Goal: Task Accomplishment & Management: Complete application form

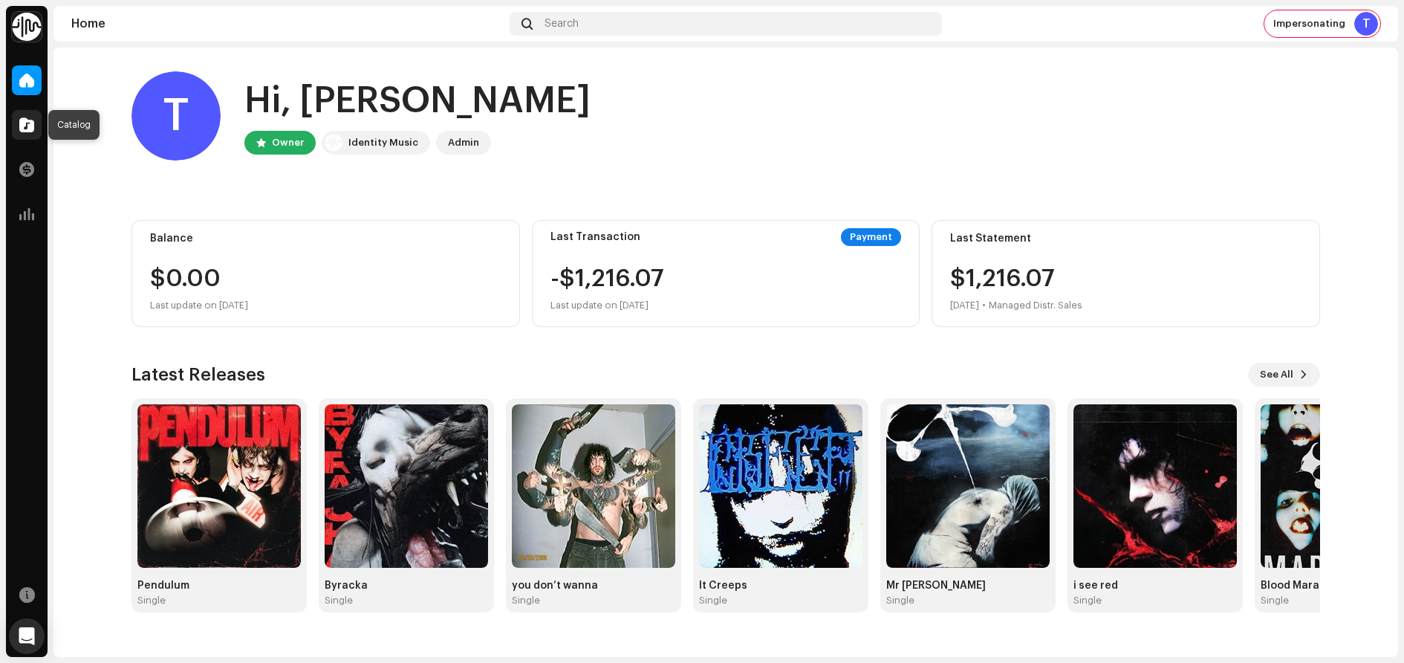
click at [33, 126] on span at bounding box center [26, 125] width 15 height 12
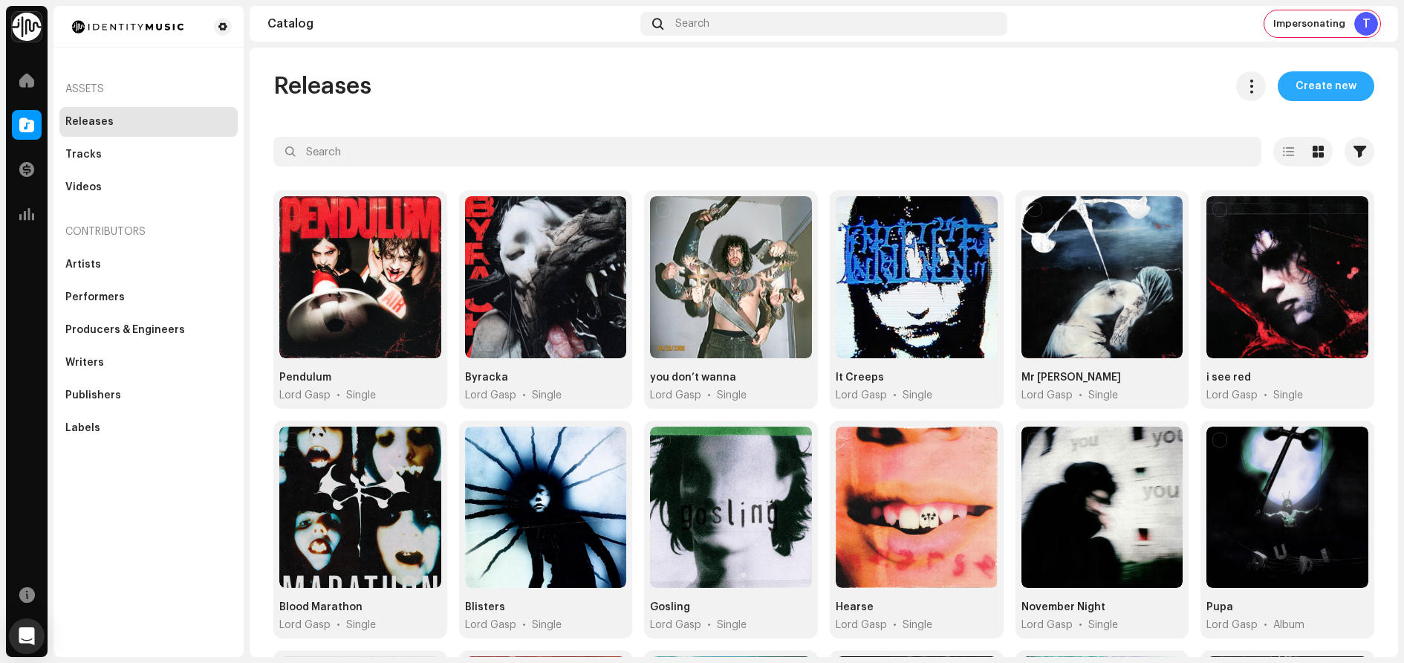
click at [1346, 93] on span "Create new" at bounding box center [1326, 86] width 61 height 30
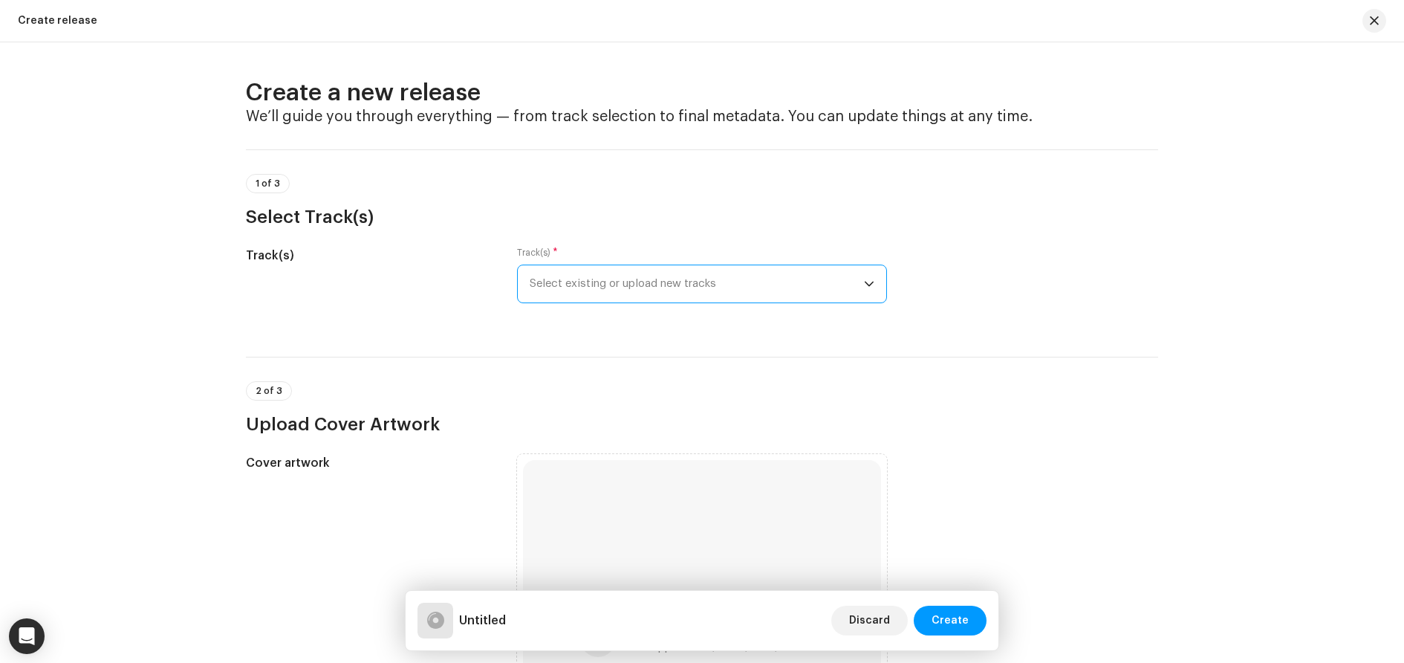
click at [663, 292] on span "Select existing or upload new tracks" at bounding box center [697, 283] width 334 height 37
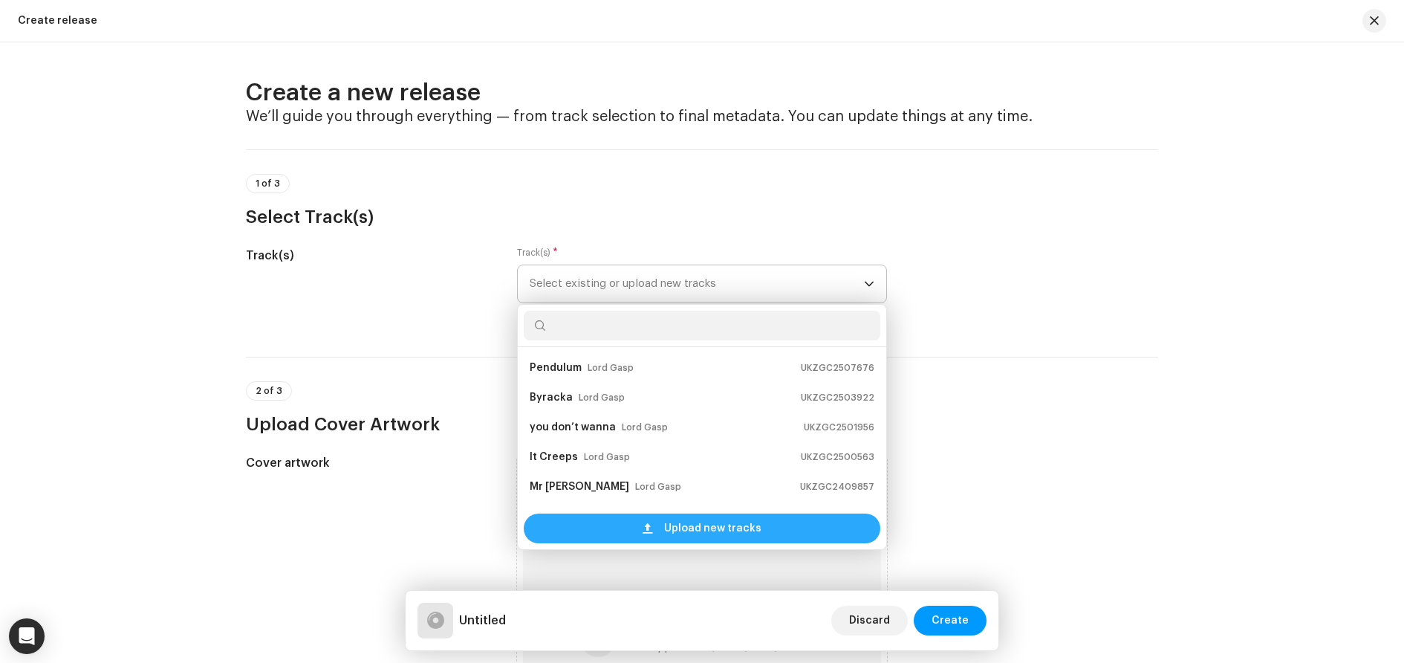
scroll to position [24, 0]
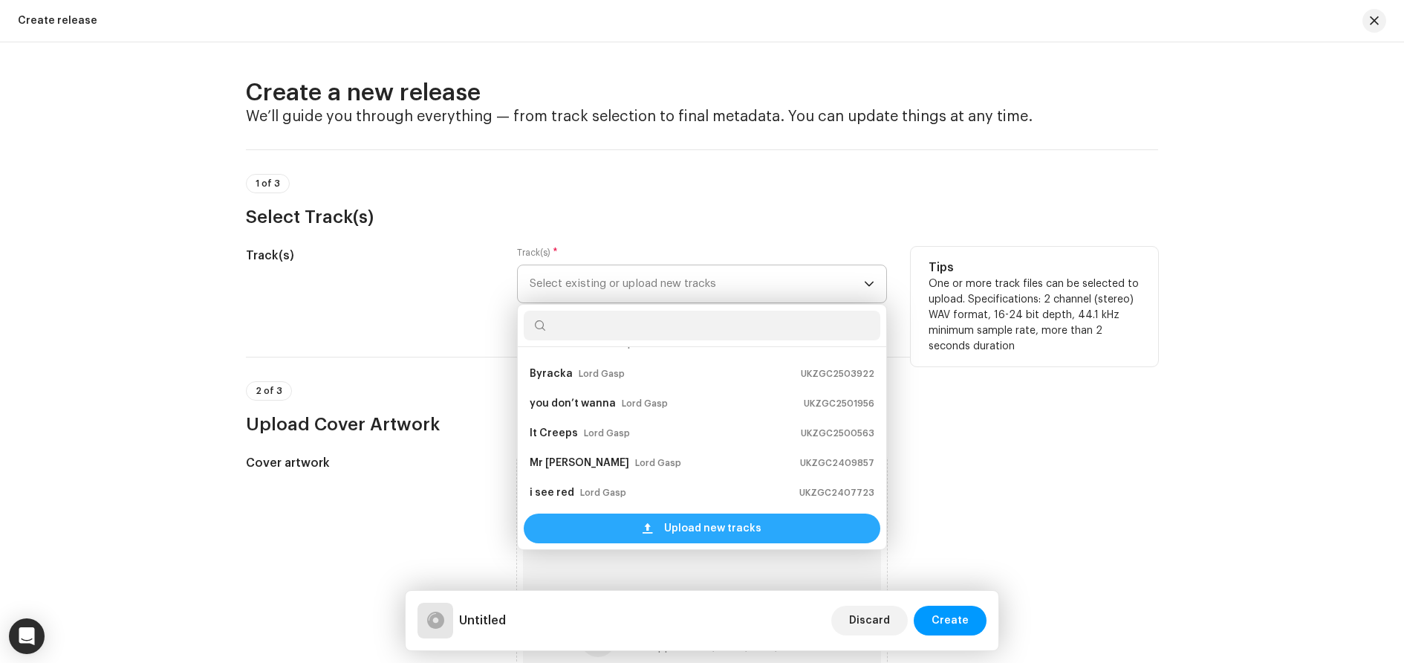
click at [724, 524] on span "Upload new tracks" at bounding box center [712, 528] width 97 height 30
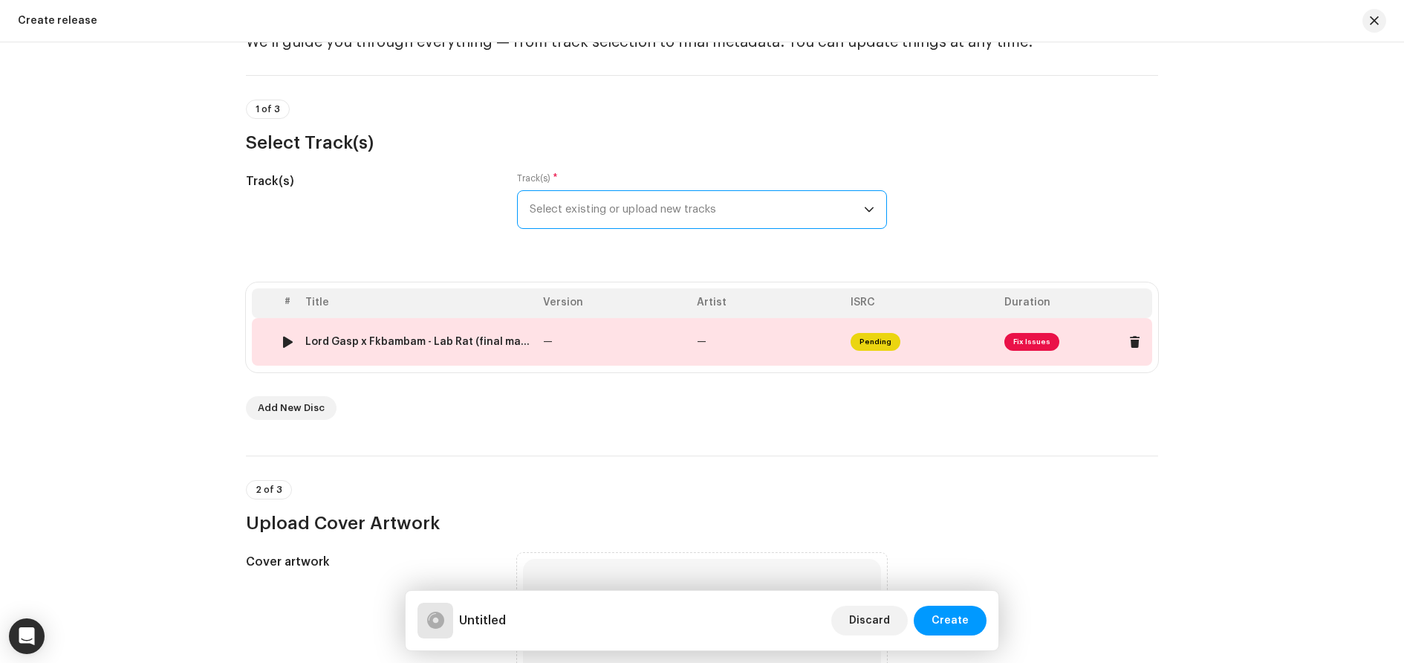
scroll to position [149, 0]
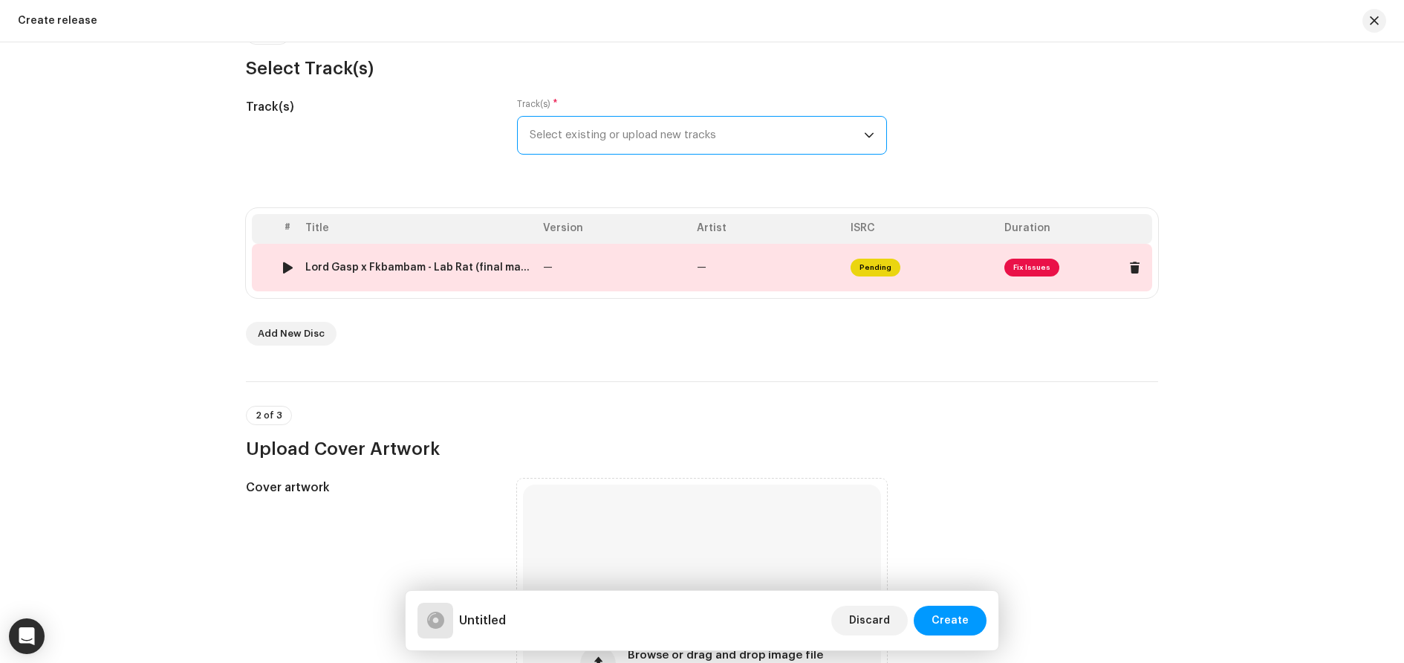
click at [1031, 268] on span "Fix Issues" at bounding box center [1032, 268] width 55 height 18
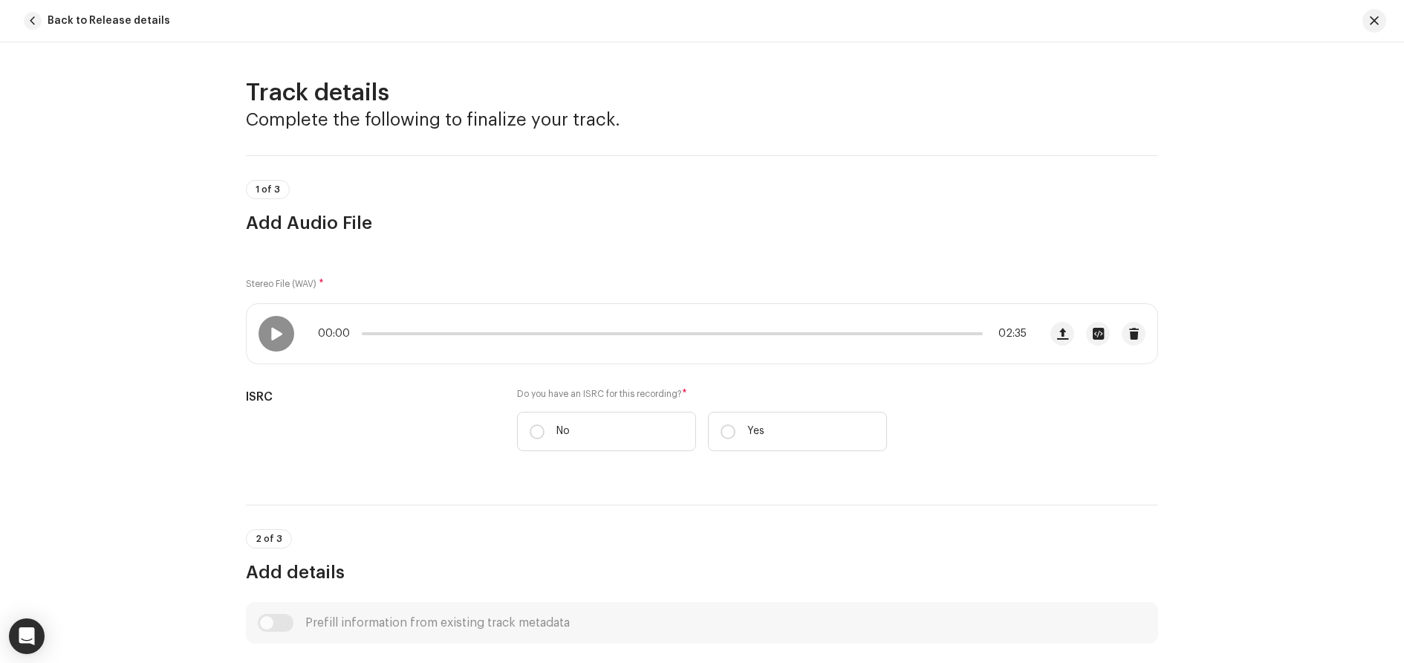
scroll to position [562, 0]
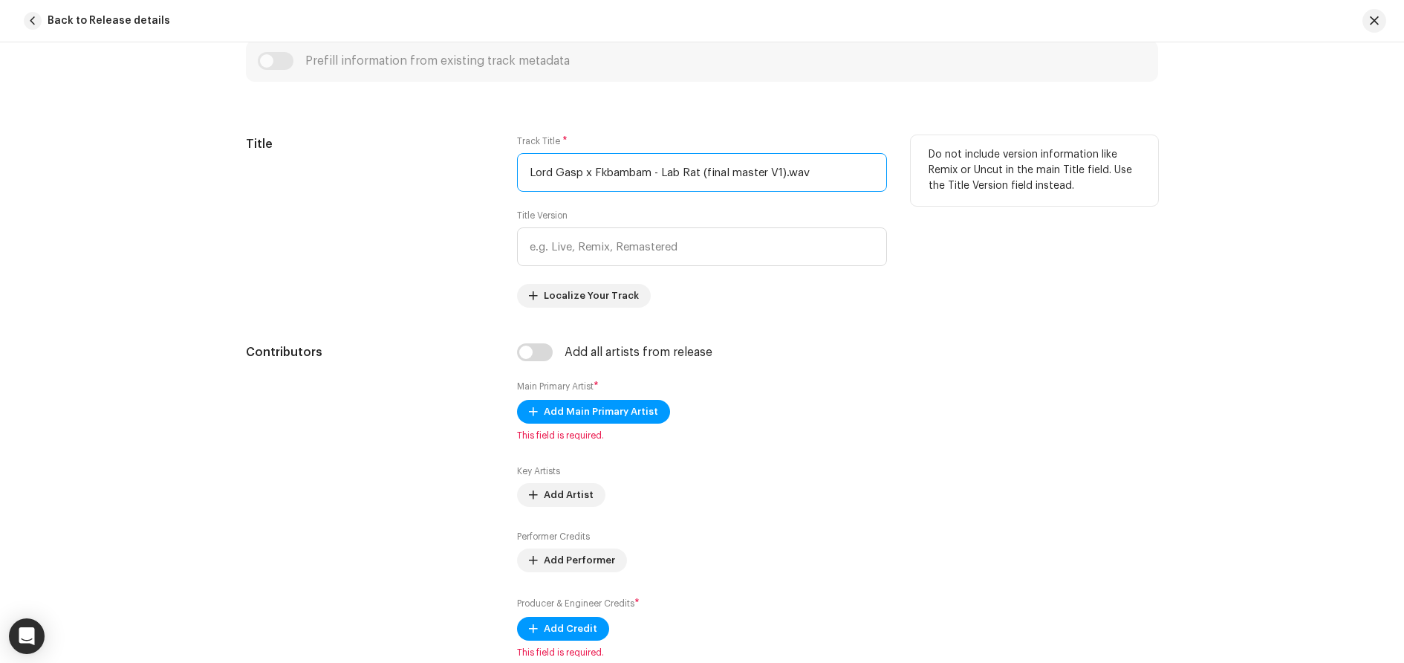
drag, startPoint x: 823, startPoint y: 175, endPoint x: 516, endPoint y: 177, distance: 306.9
click at [517, 177] on input "Lord Gasp x Fkbambam - Lab Rat (final master V1).wav" at bounding box center [702, 172] width 370 height 39
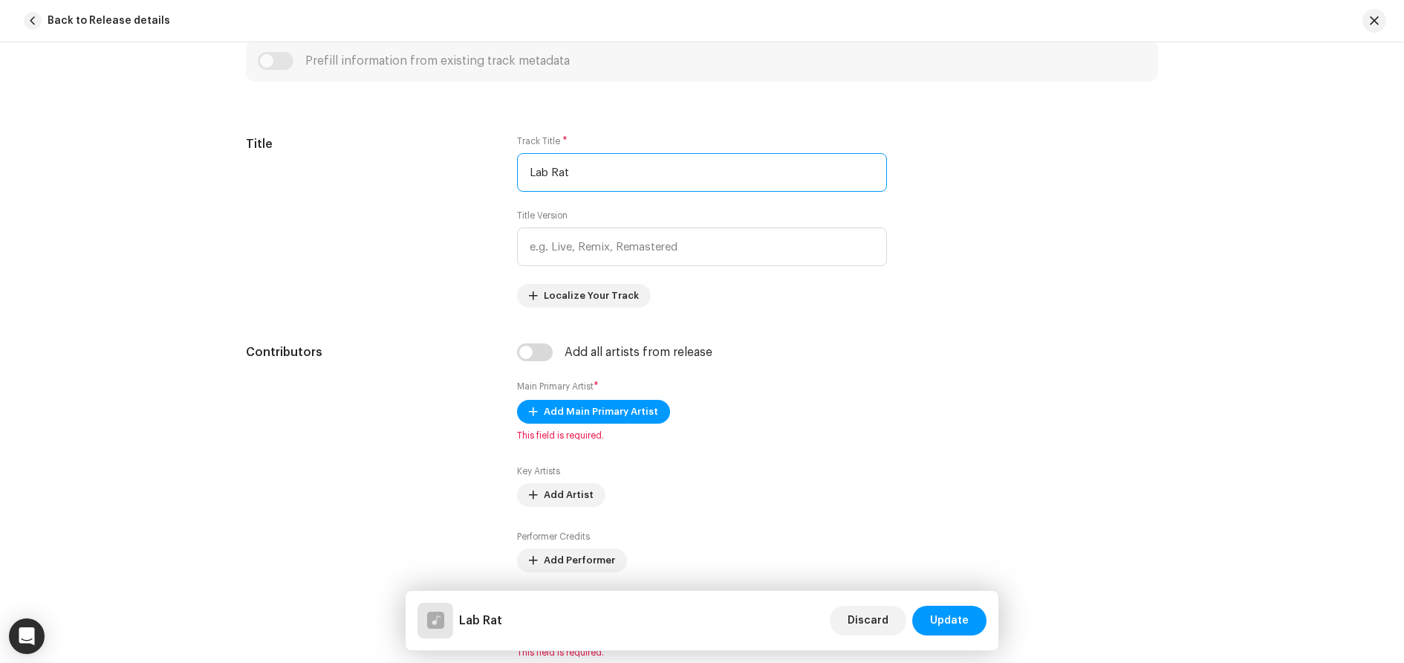
type input "Lab Rat"
click at [399, 241] on div "Title" at bounding box center [369, 221] width 247 height 172
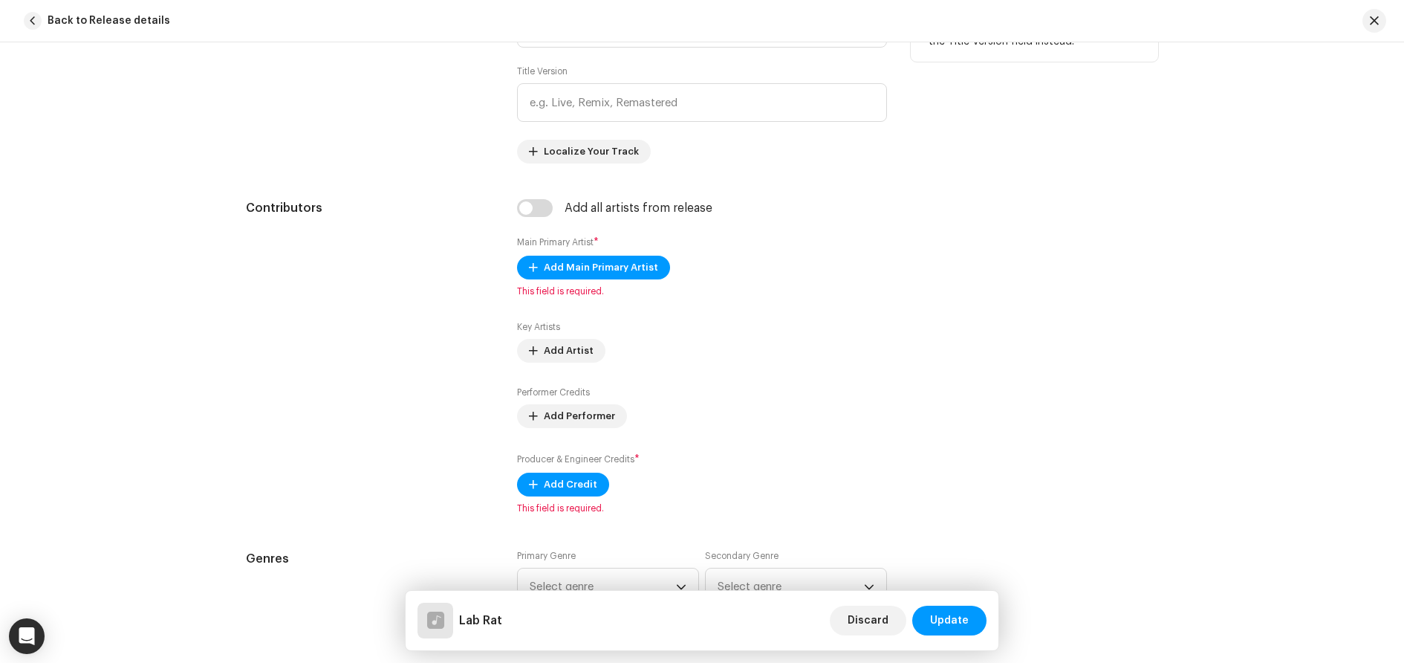
scroll to position [710, 0]
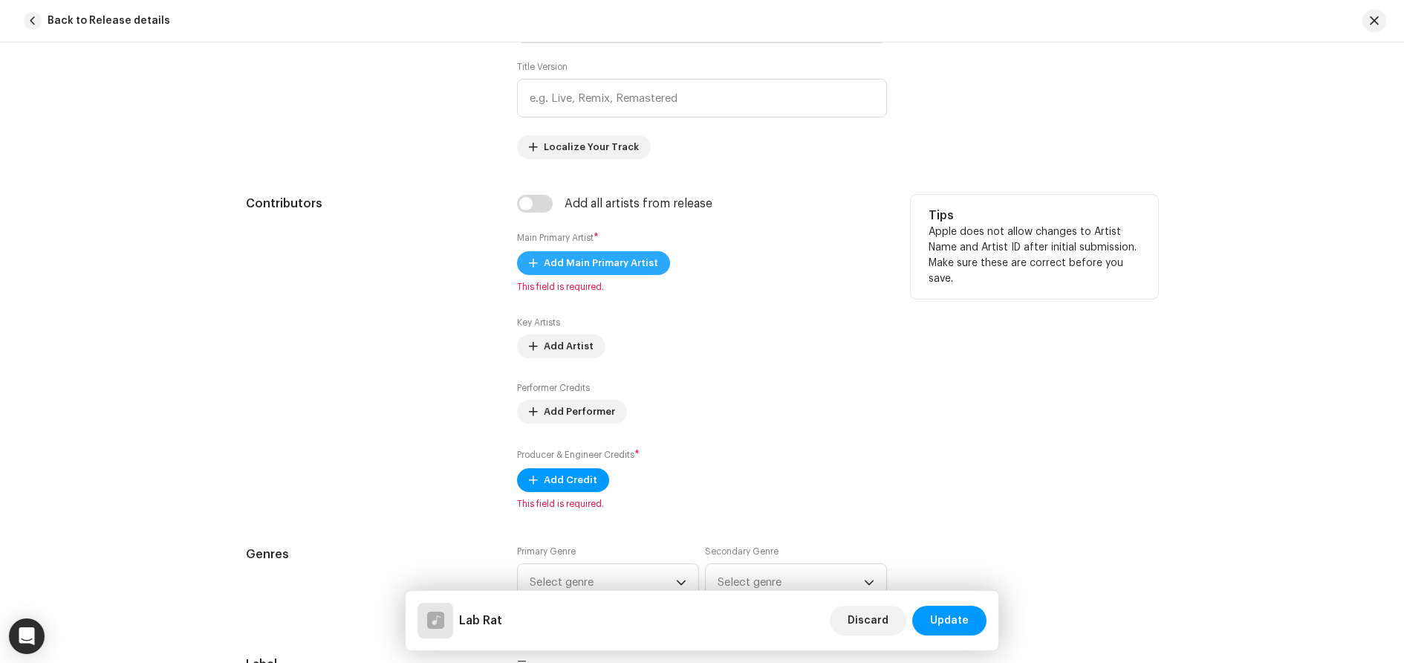
click at [578, 267] on span "Add Main Primary Artist" at bounding box center [601, 263] width 114 height 30
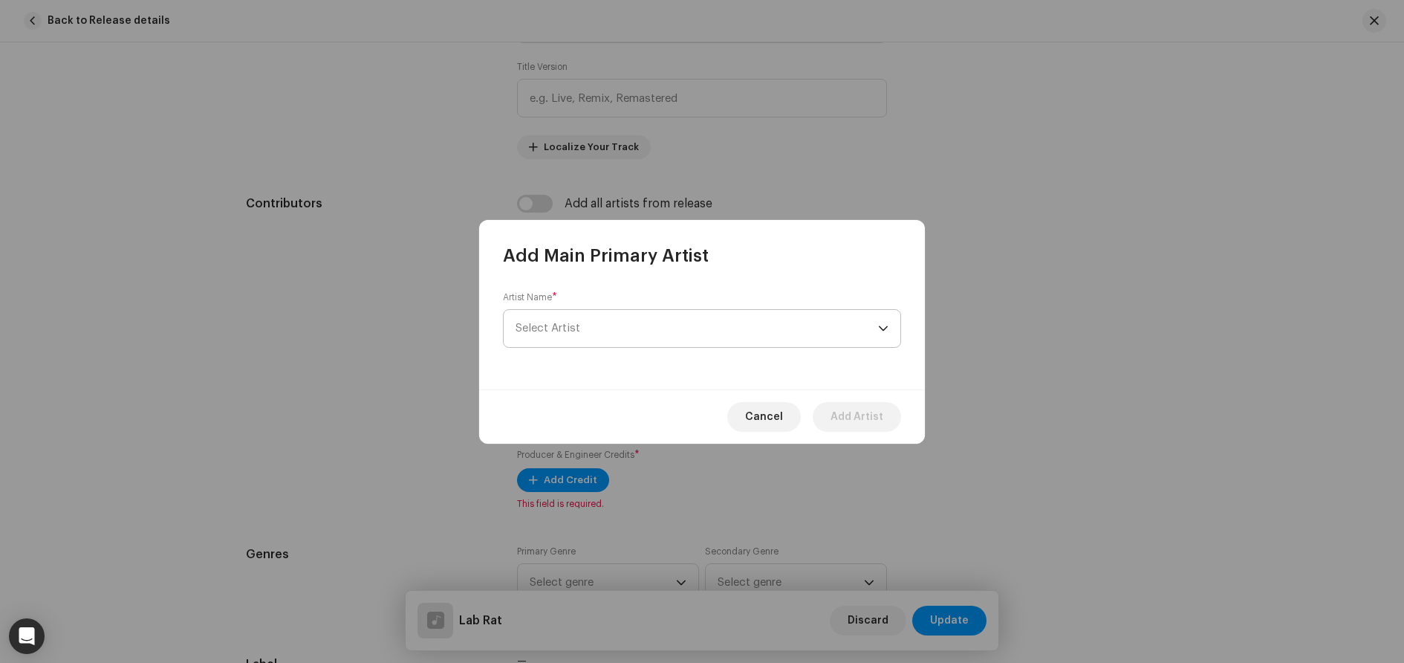
click at [601, 340] on span "Select Artist" at bounding box center [697, 328] width 363 height 37
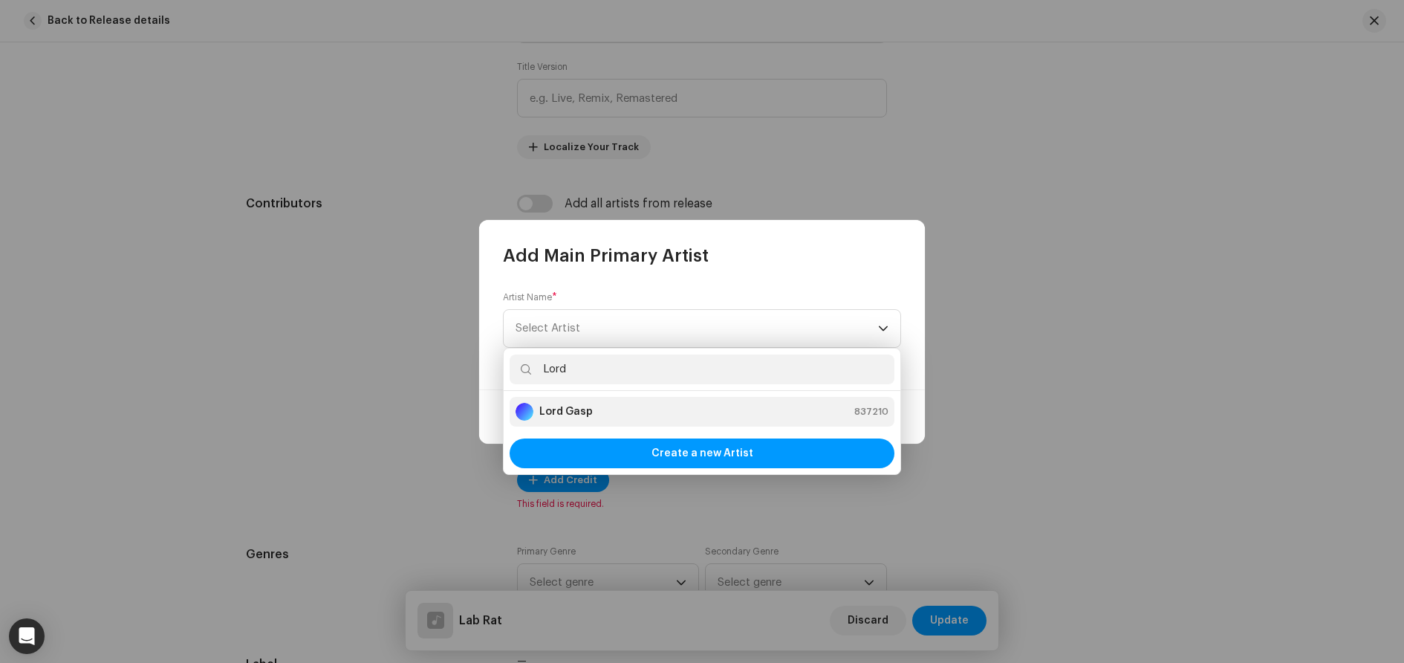
type input "Lord"
click at [586, 414] on strong "Lord Gasp" at bounding box center [565, 411] width 53 height 15
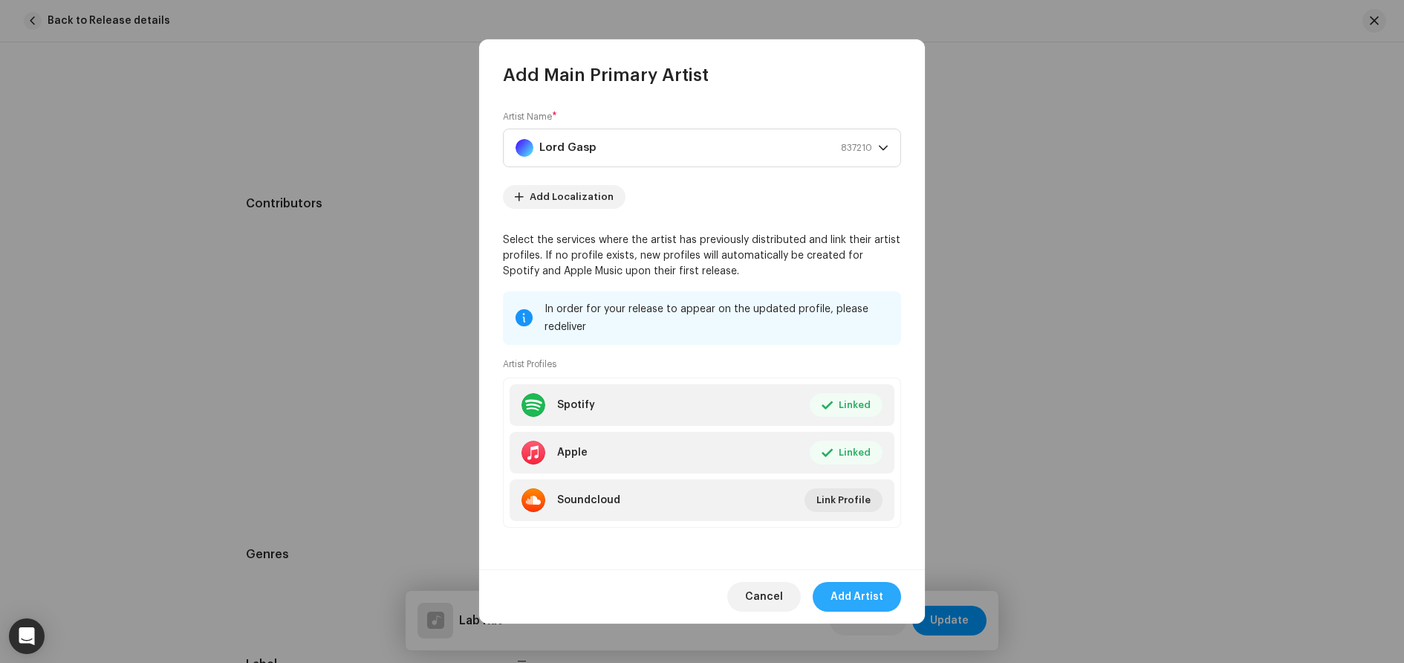
click at [859, 601] on span "Add Artist" at bounding box center [857, 597] width 53 height 30
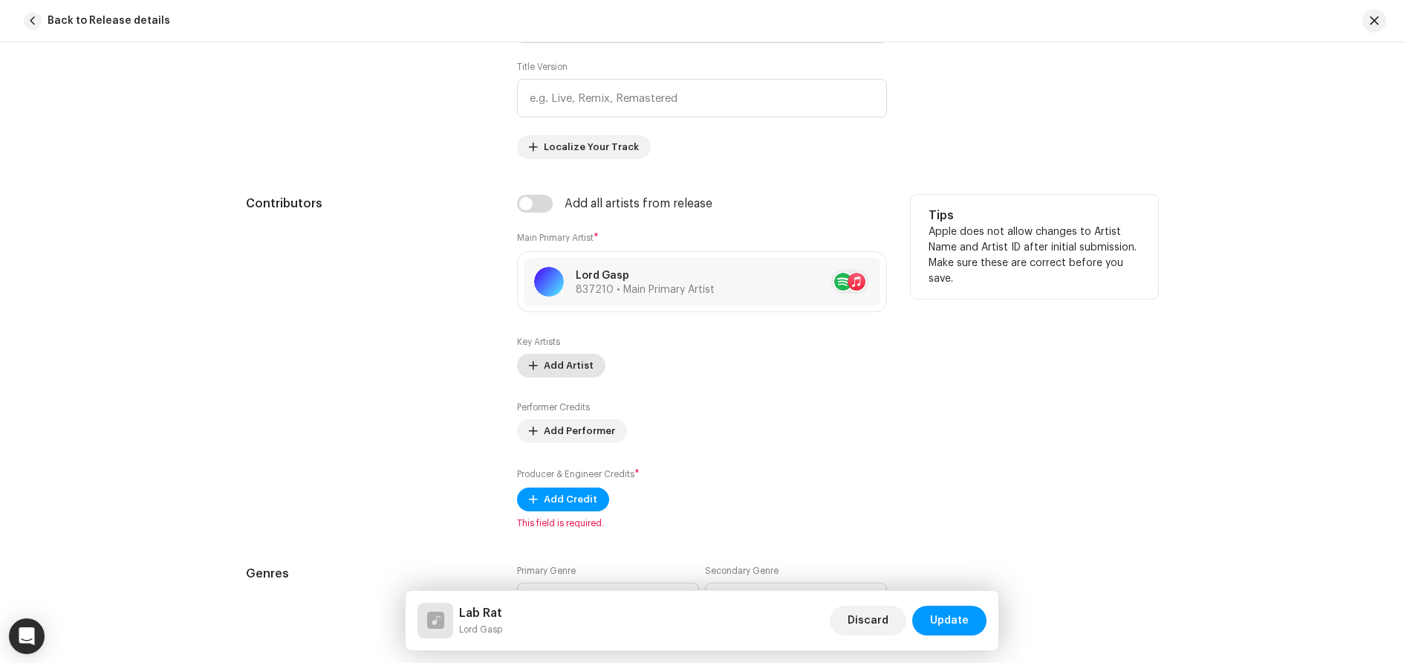
click at [566, 369] on span "Add Artist" at bounding box center [569, 366] width 50 height 30
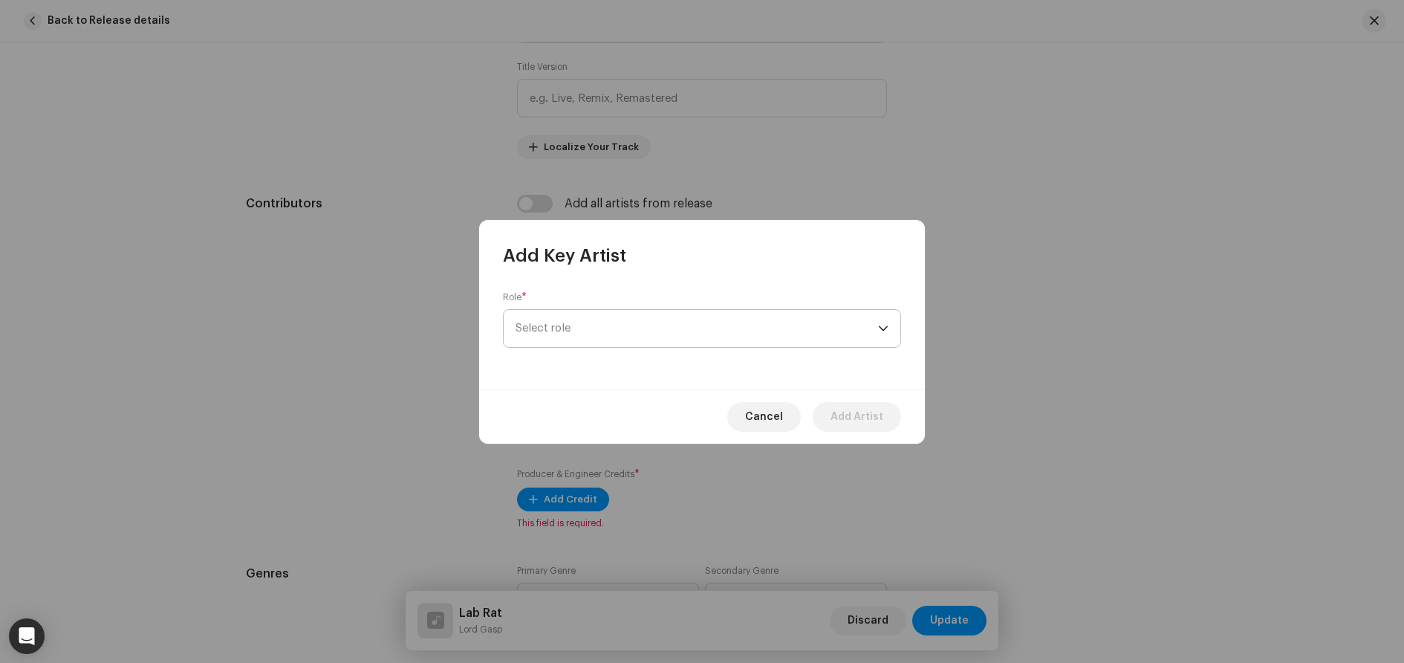
click at [587, 333] on span "Select role" at bounding box center [697, 328] width 363 height 37
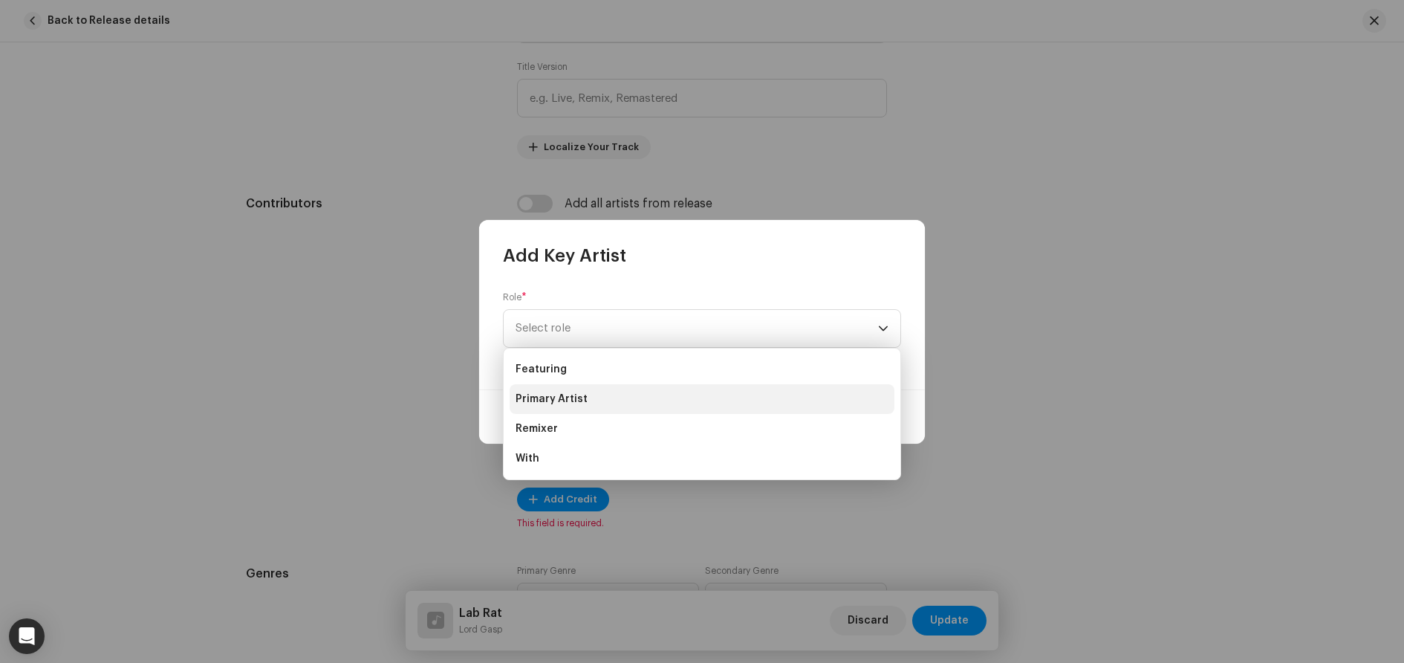
click at [577, 403] on span "Primary Artist" at bounding box center [552, 399] width 72 height 15
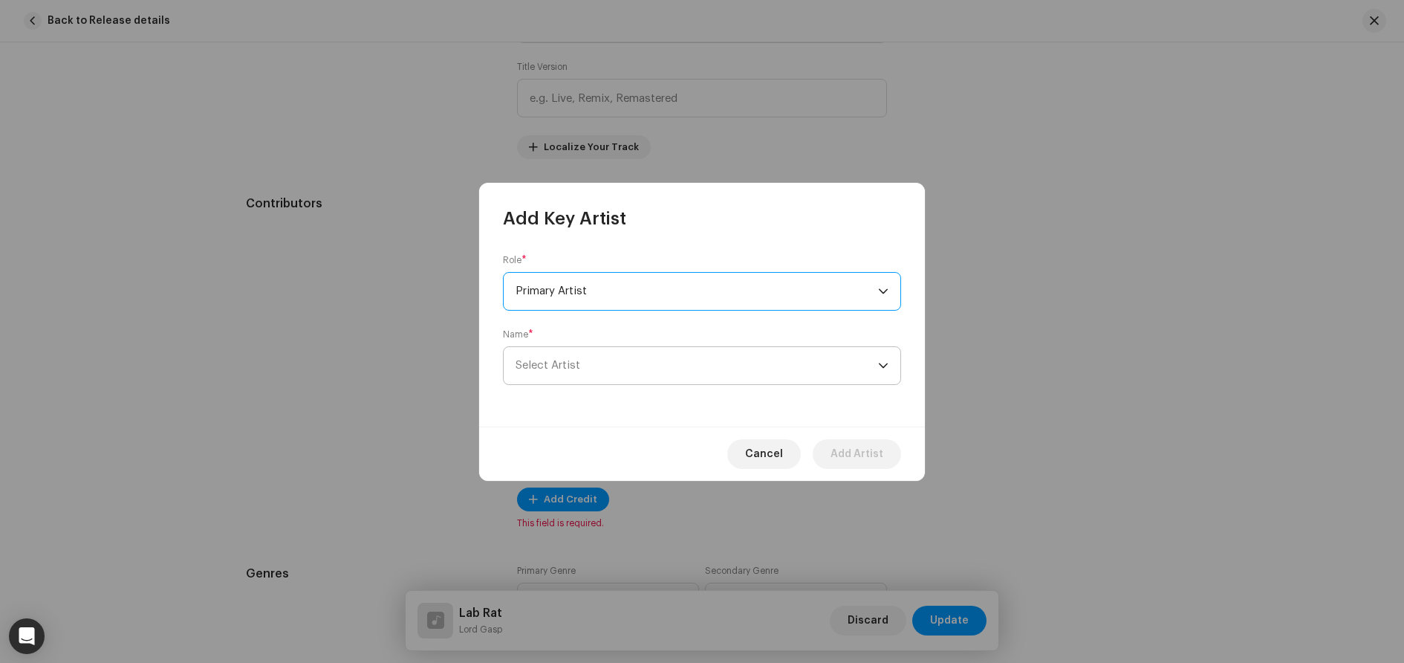
click at [624, 370] on span "Select Artist" at bounding box center [697, 365] width 363 height 37
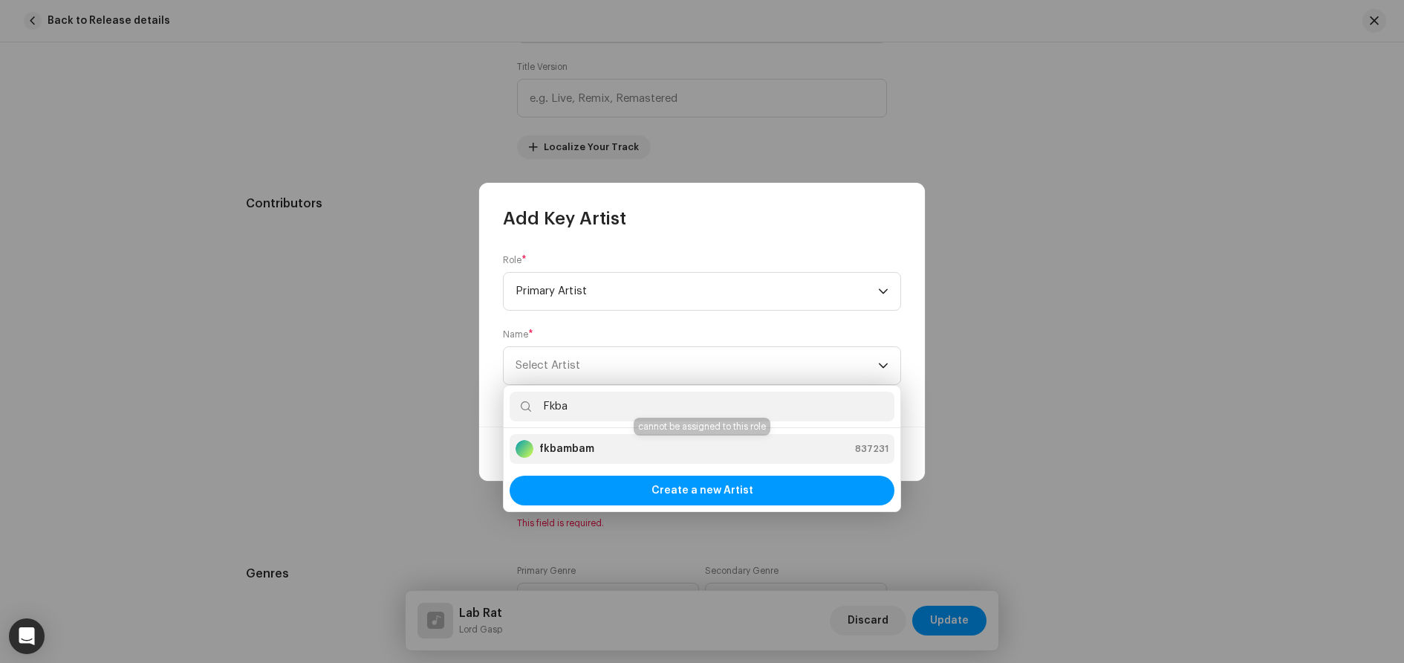
type input "Fkba"
click at [618, 450] on div "fkbambam 837231" at bounding box center [702, 449] width 373 height 18
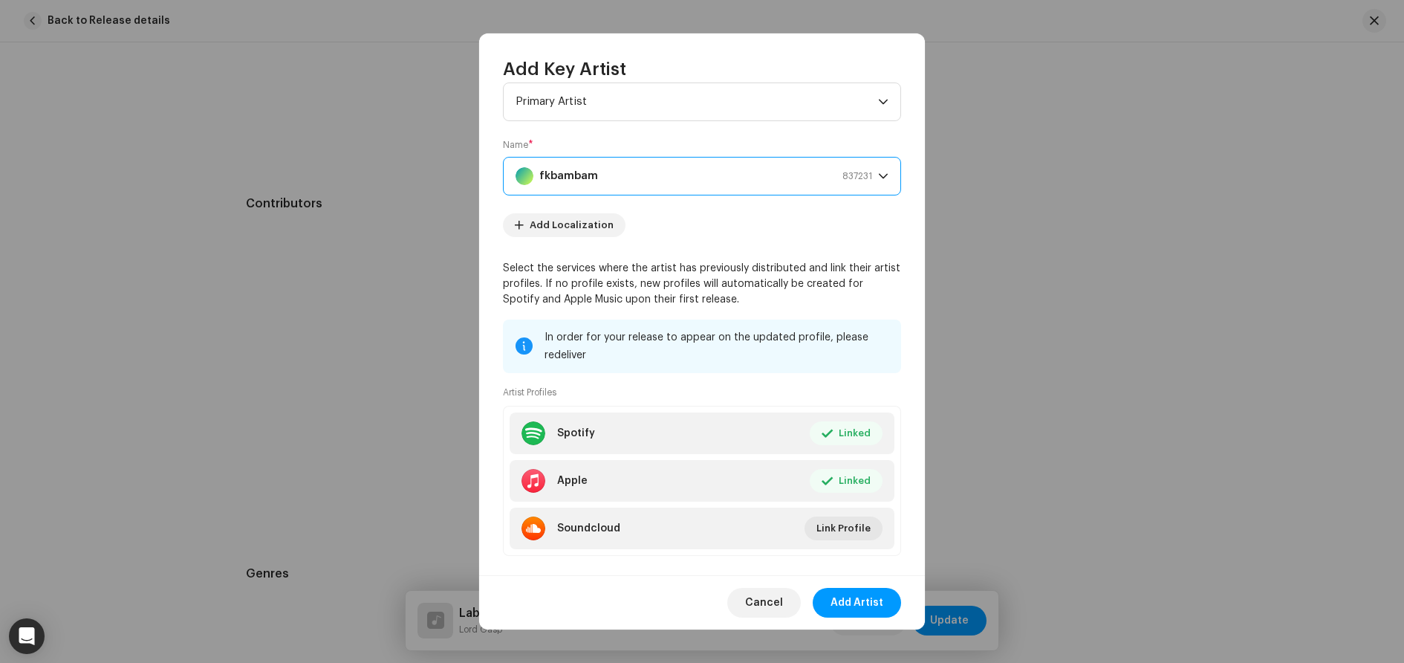
scroll to position [62, 0]
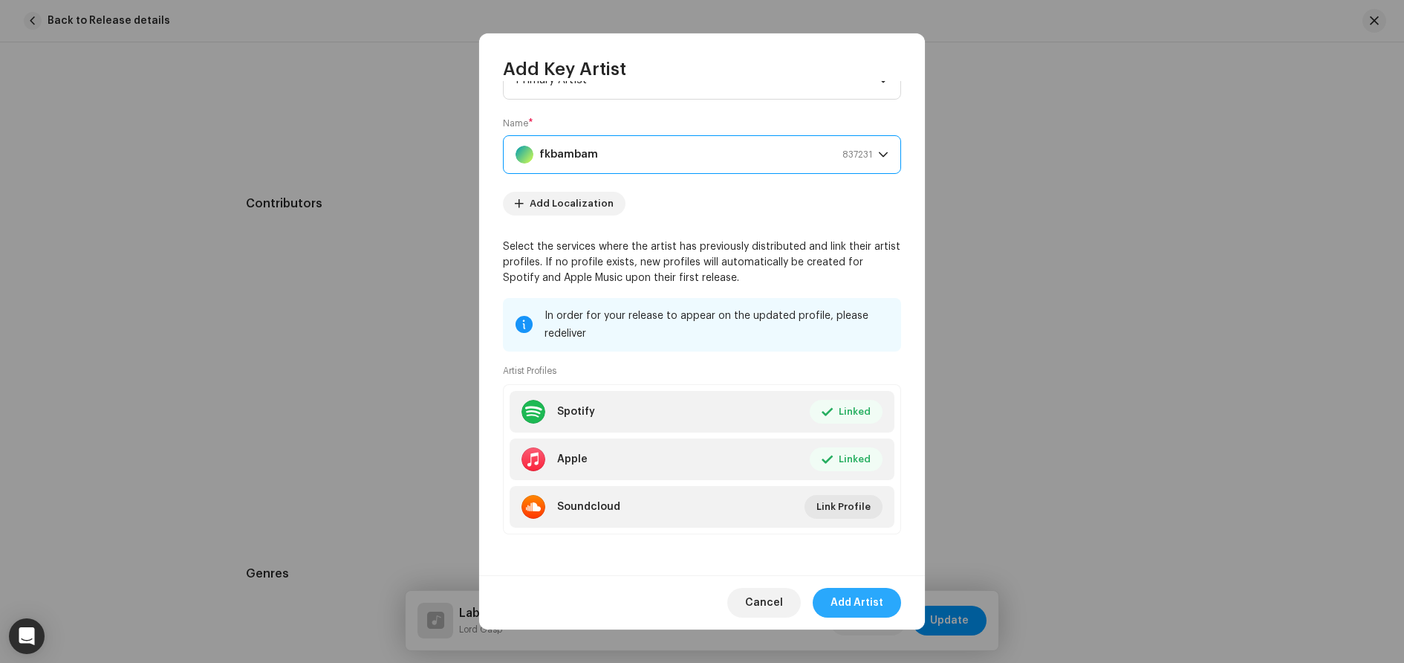
click at [860, 596] on span "Add Artist" at bounding box center [857, 603] width 53 height 30
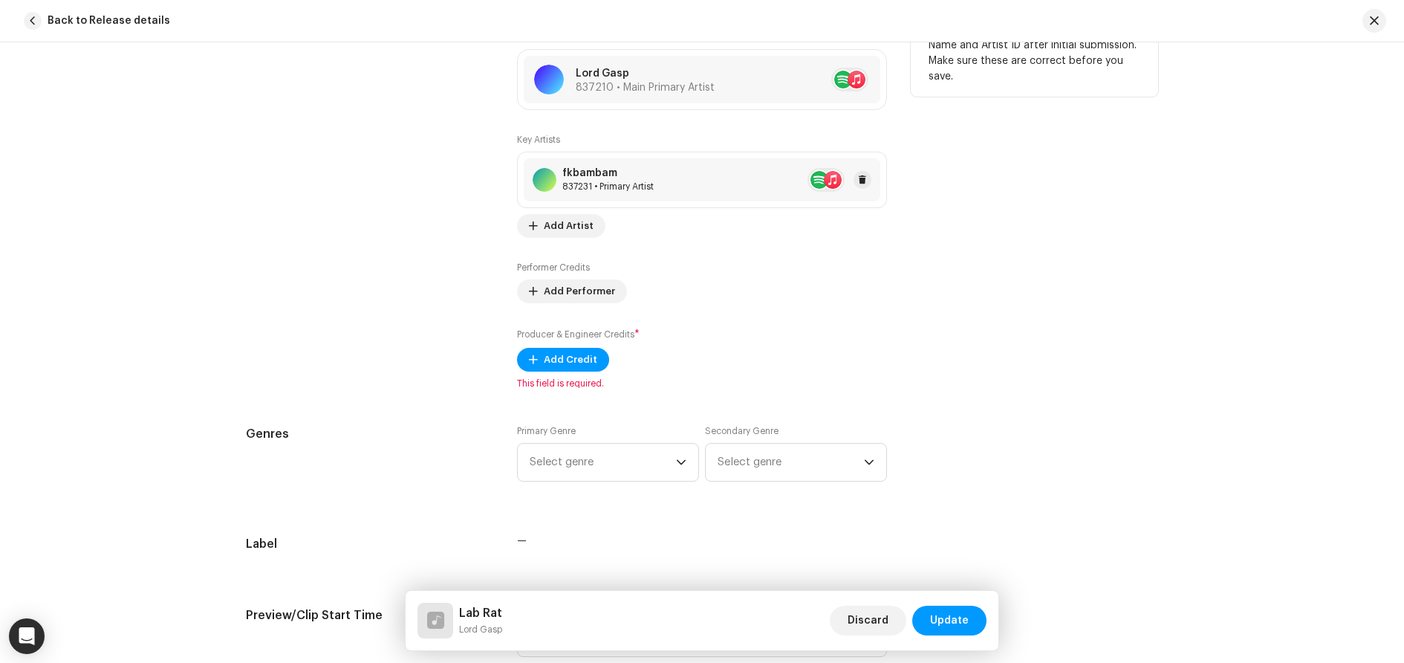
scroll to position [1008, 0]
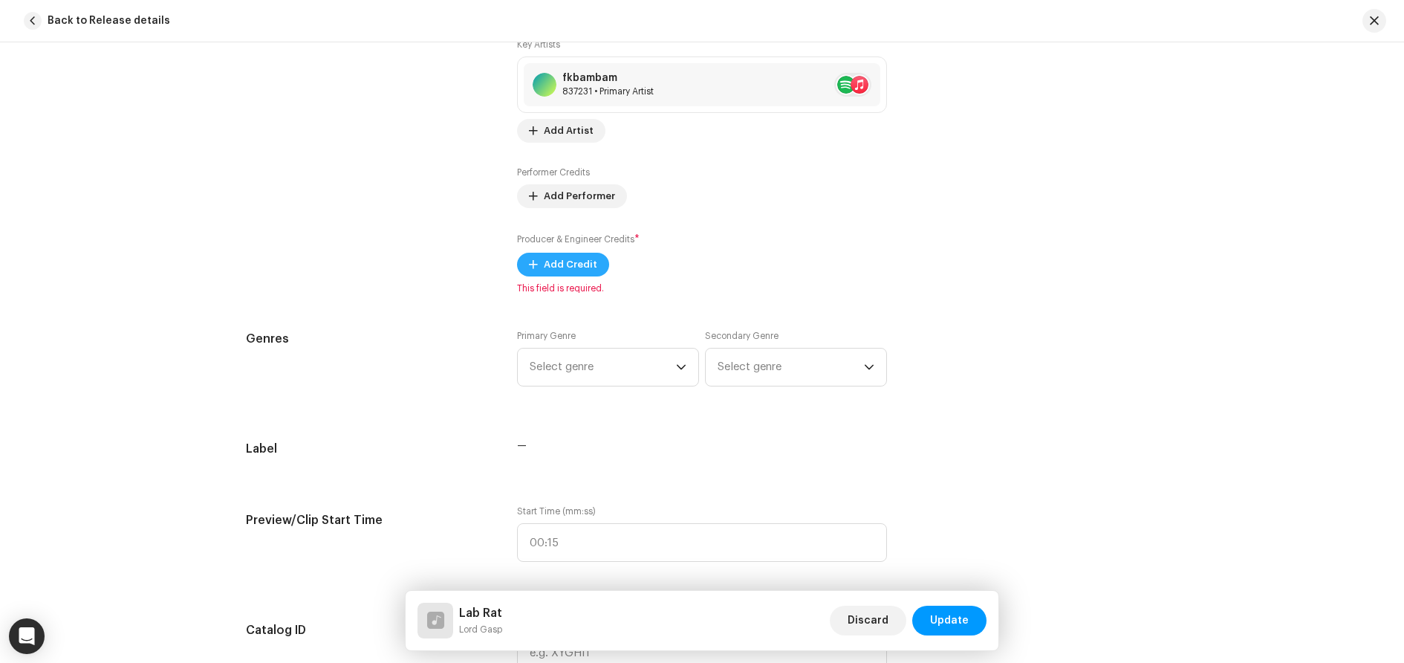
click at [562, 256] on span "Add Credit" at bounding box center [570, 265] width 53 height 30
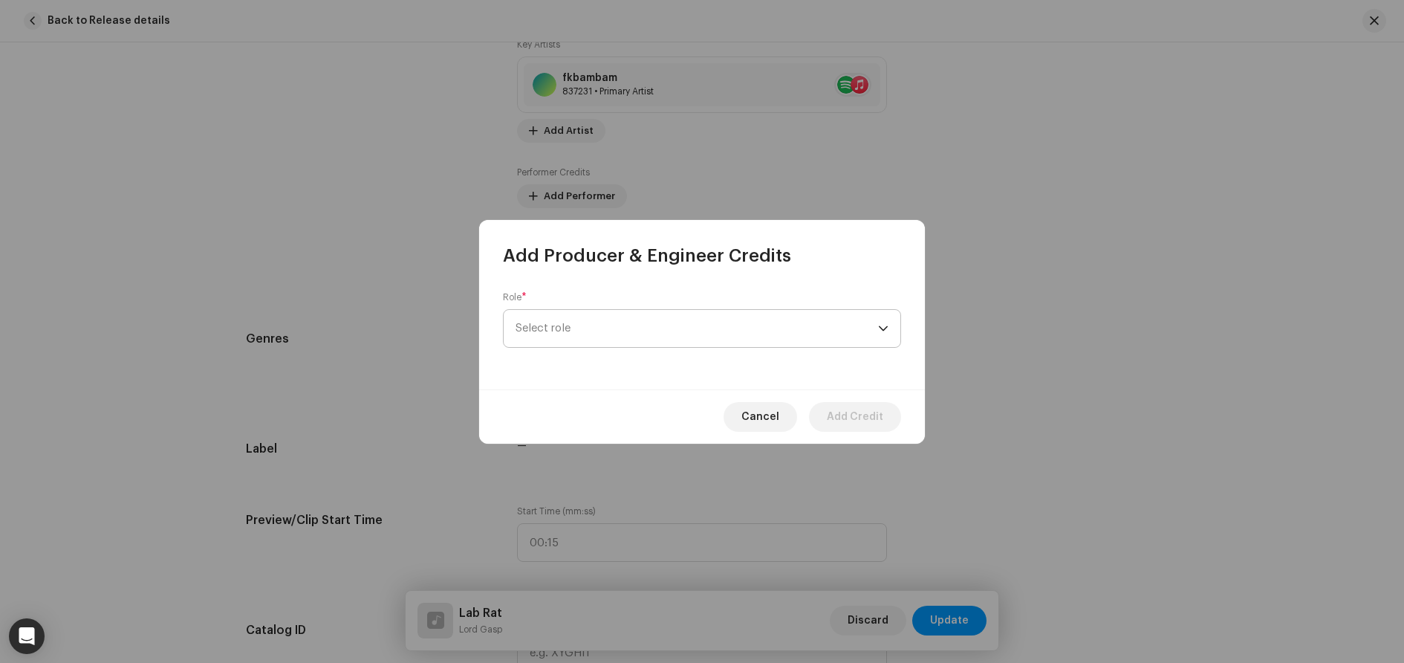
click at [604, 331] on span "Select role" at bounding box center [697, 328] width 363 height 37
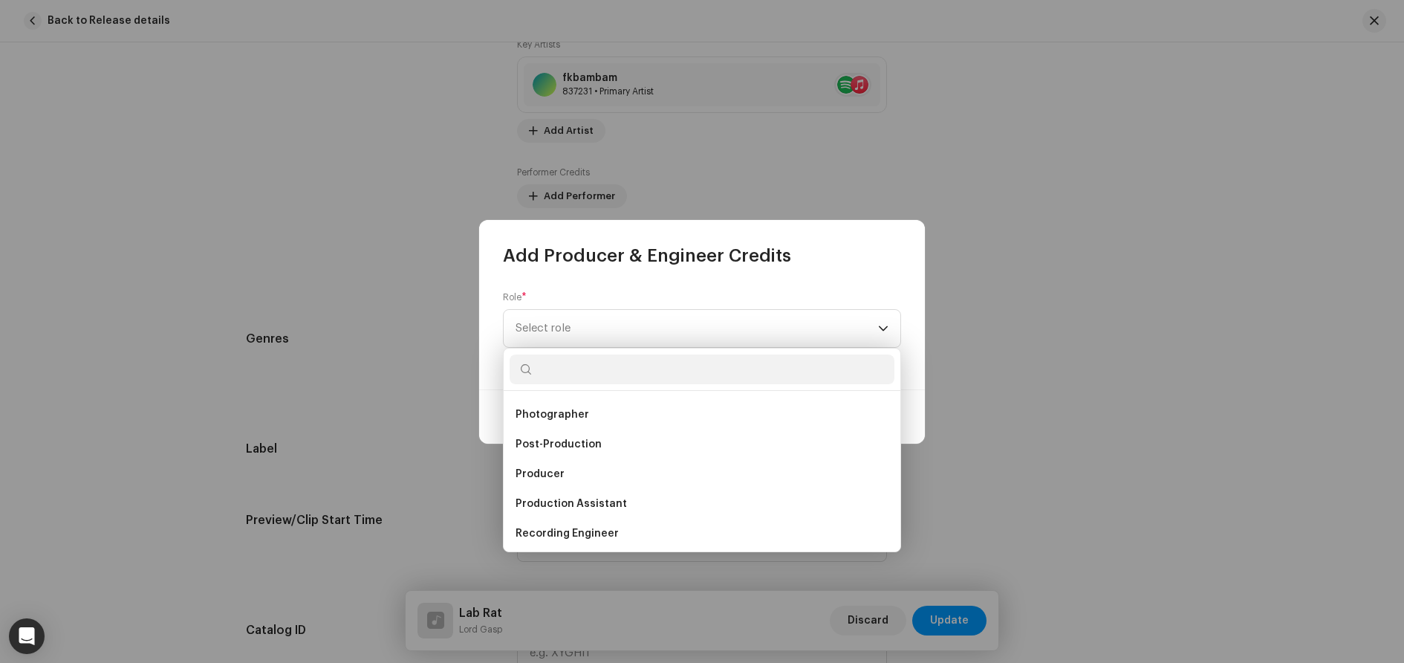
scroll to position [505, 0]
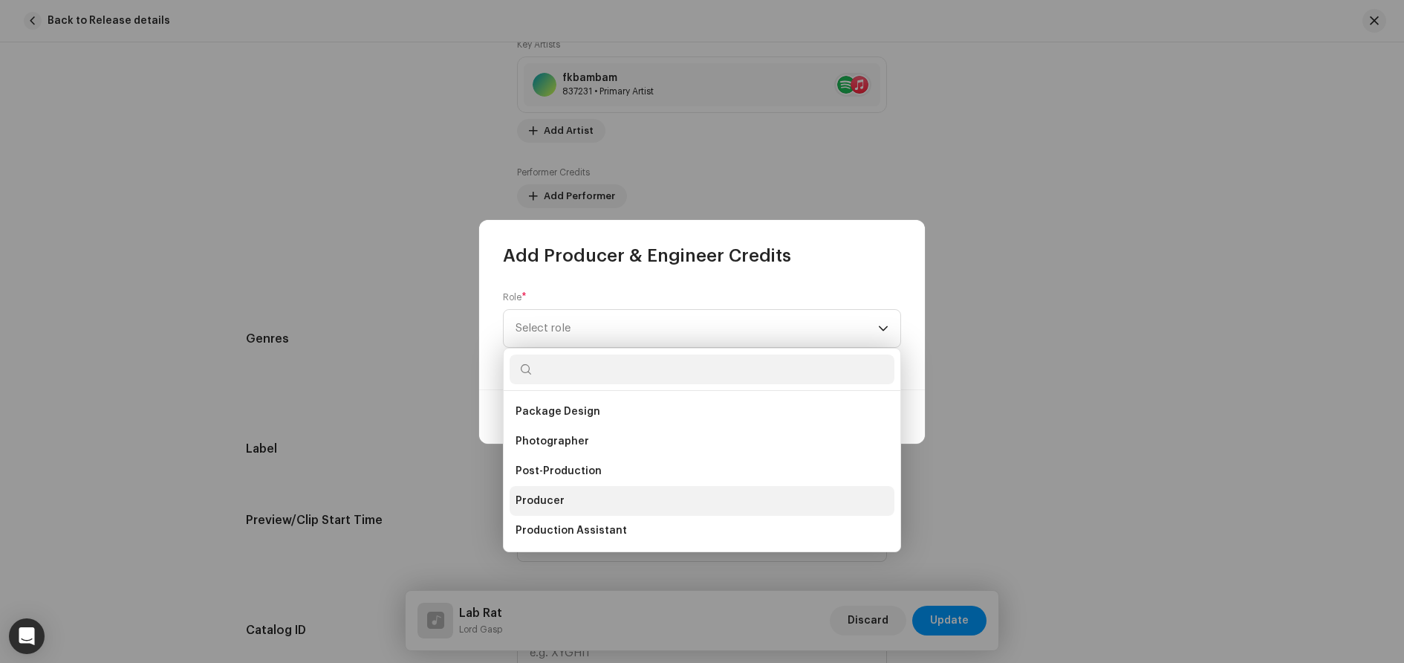
click at [580, 495] on li "Producer" at bounding box center [702, 501] width 385 height 30
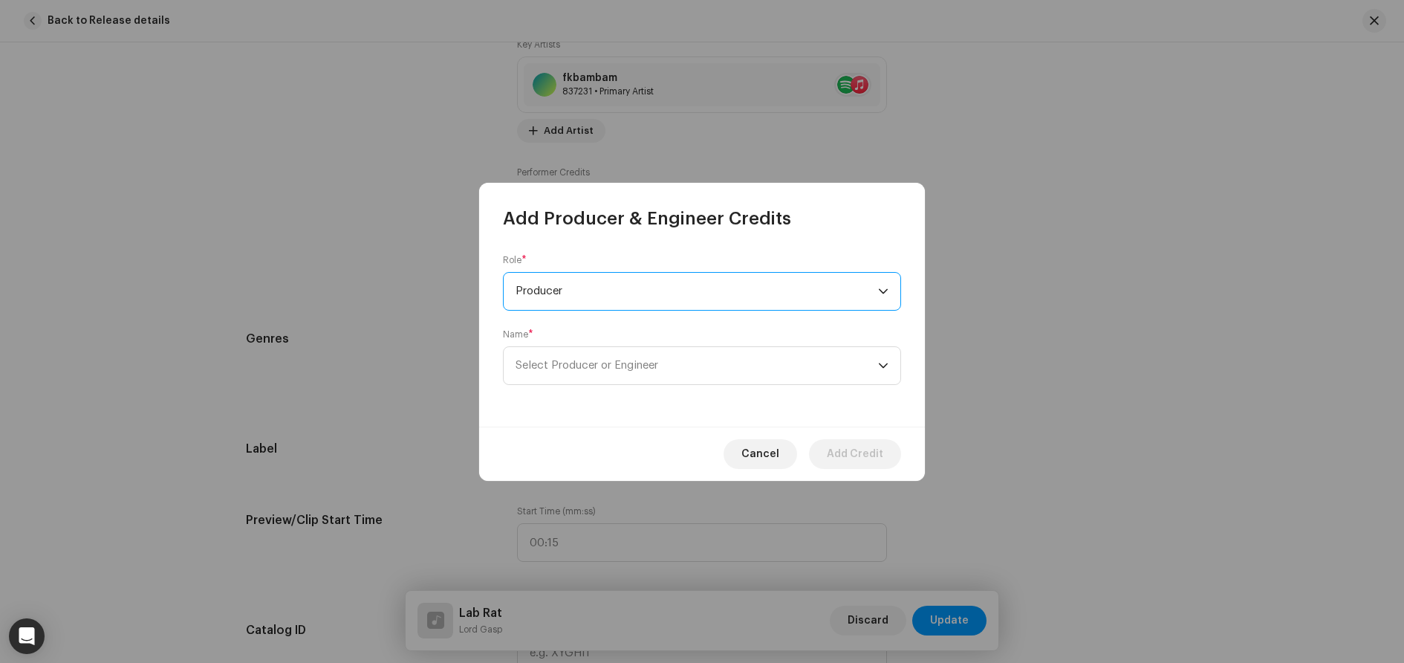
click at [561, 290] on span "Producer" at bounding box center [697, 291] width 363 height 37
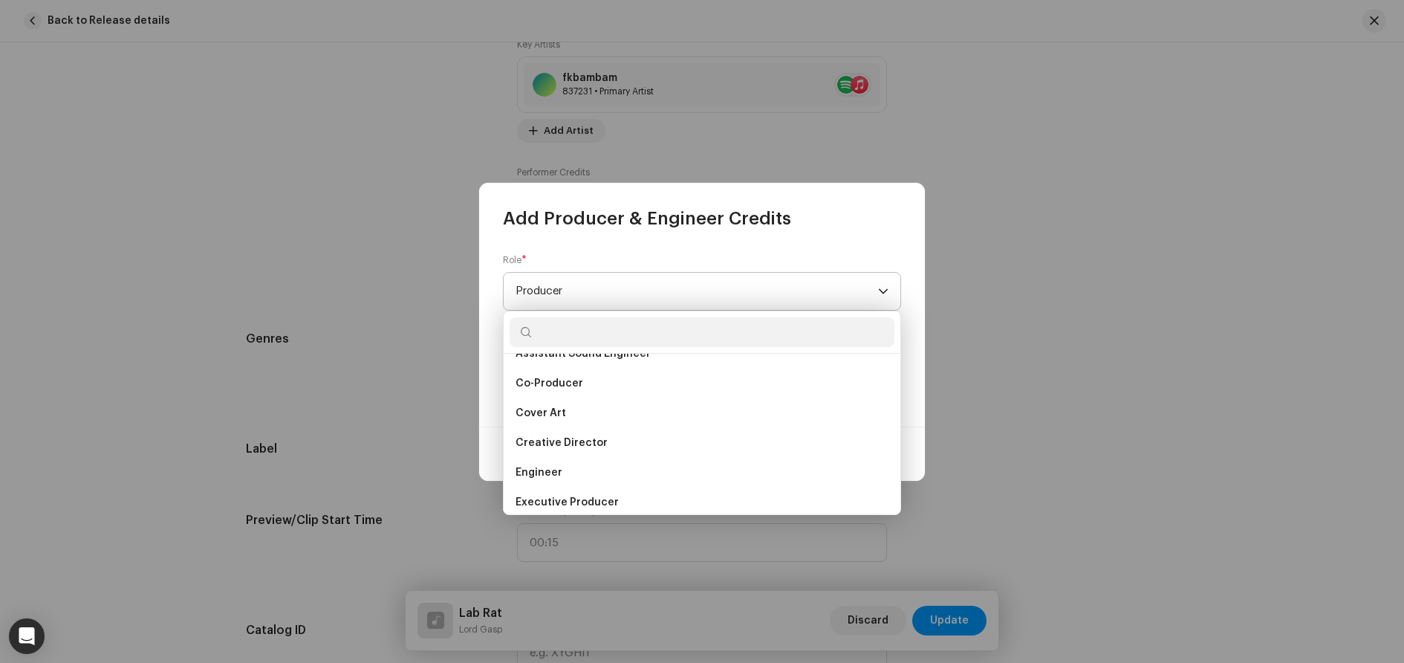
scroll to position [149, 0]
click at [685, 224] on span "Add Producer & Engineer Credits" at bounding box center [647, 219] width 288 height 24
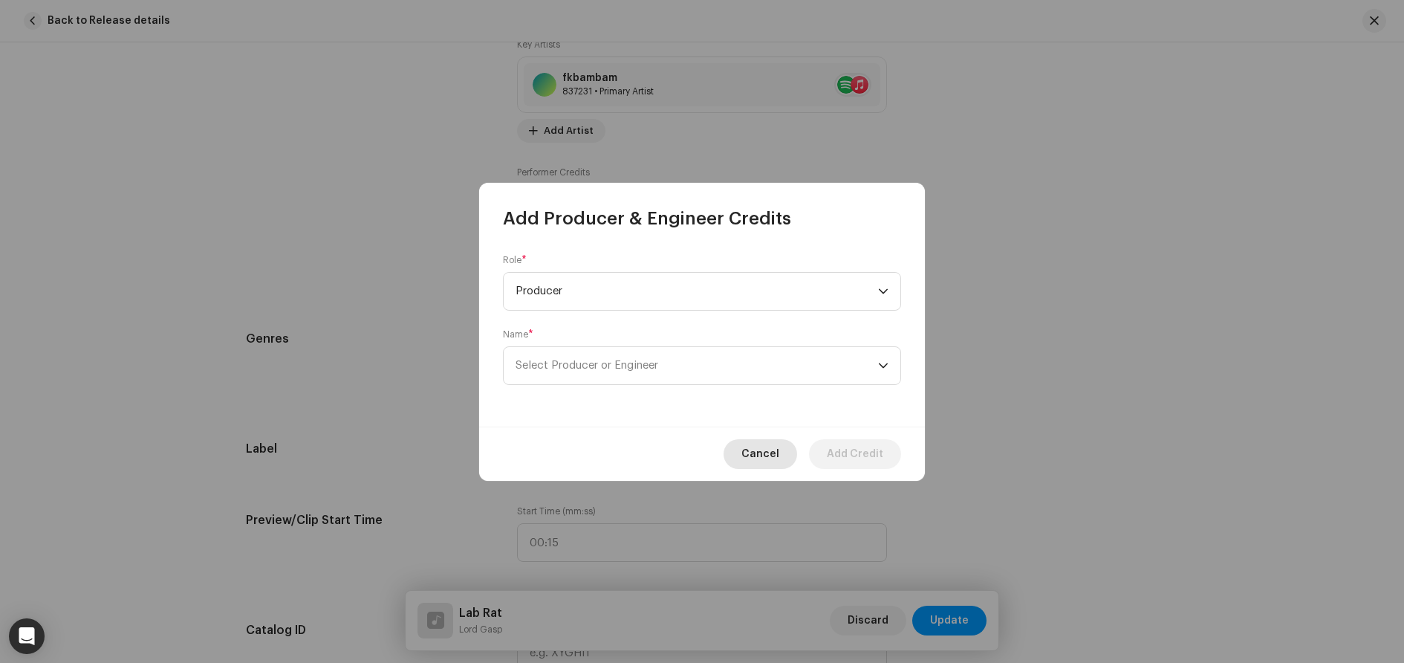
click at [770, 442] on span "Cancel" at bounding box center [761, 454] width 38 height 30
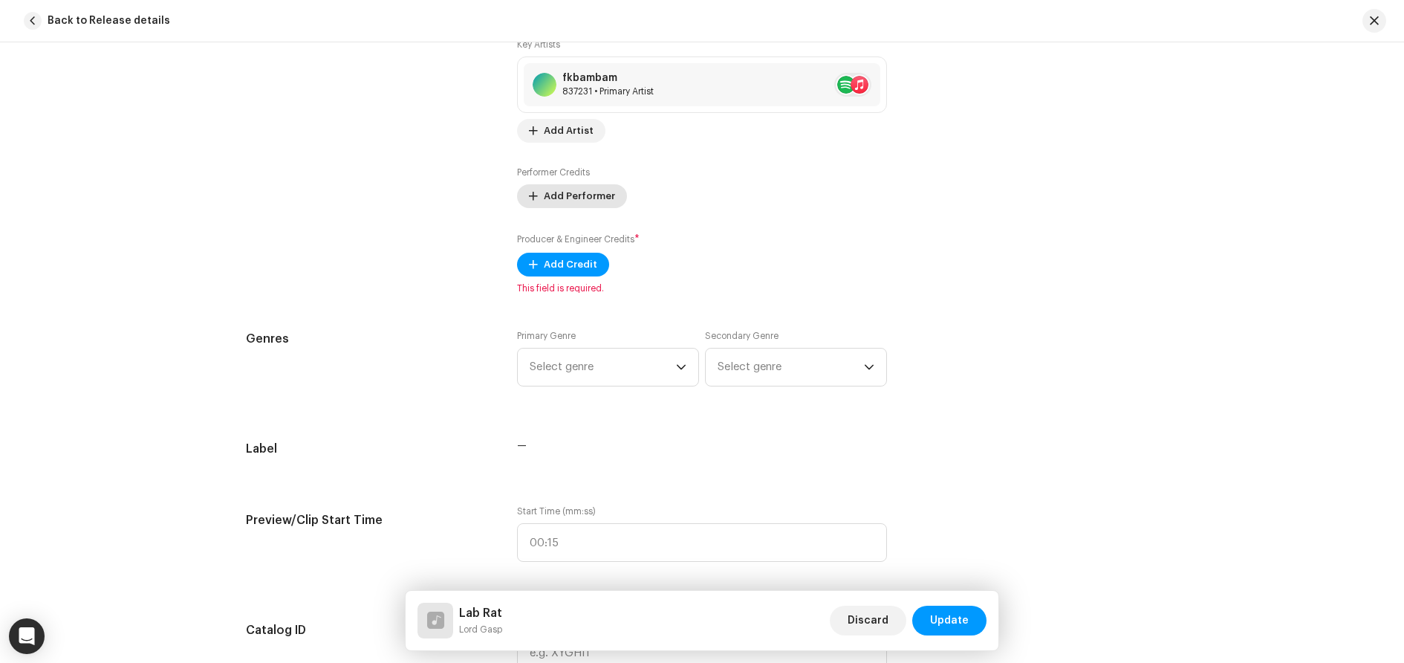
click at [593, 202] on span "Add Performer" at bounding box center [579, 196] width 71 height 30
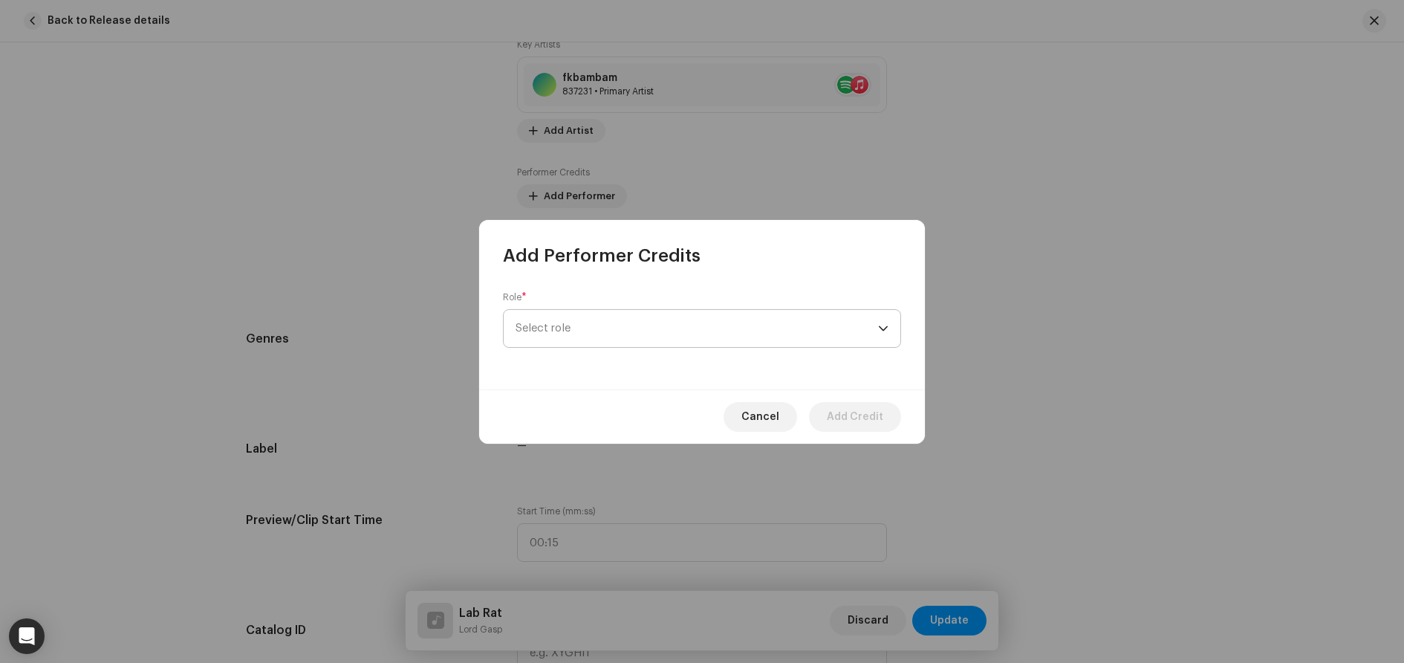
click at [598, 328] on span "Select role" at bounding box center [697, 328] width 363 height 37
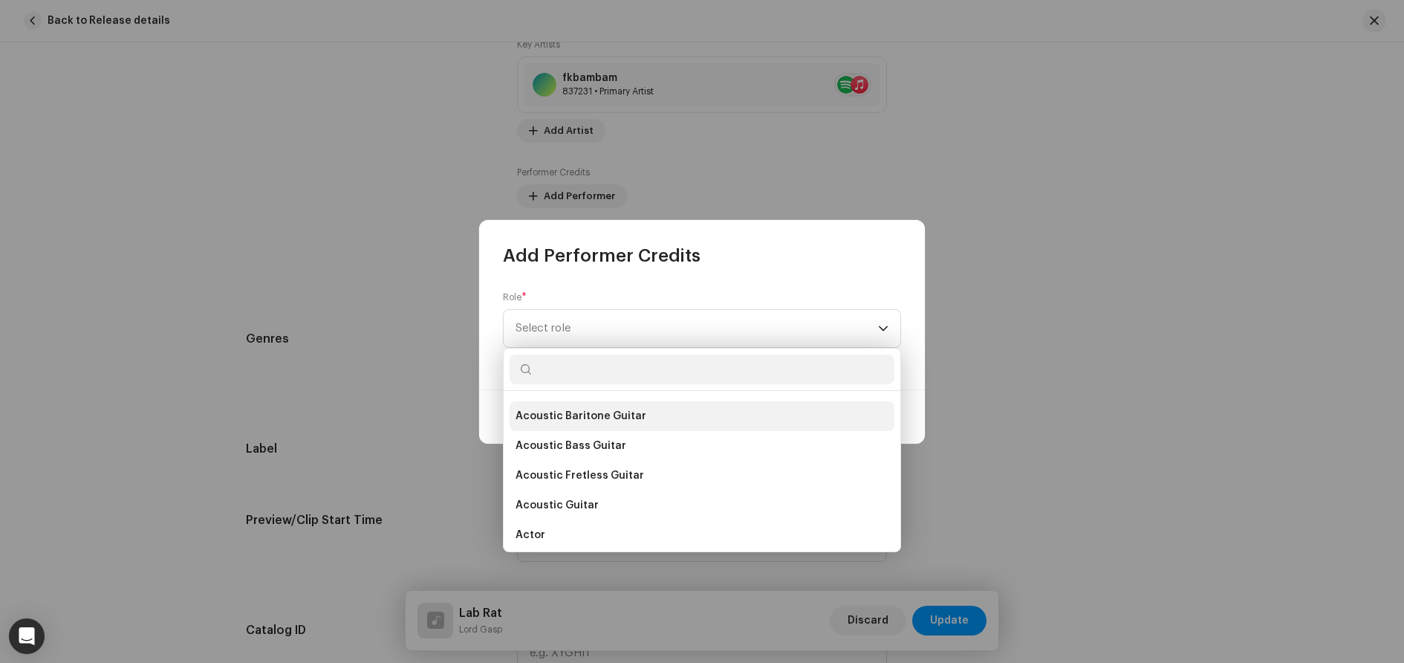
scroll to position [0, 0]
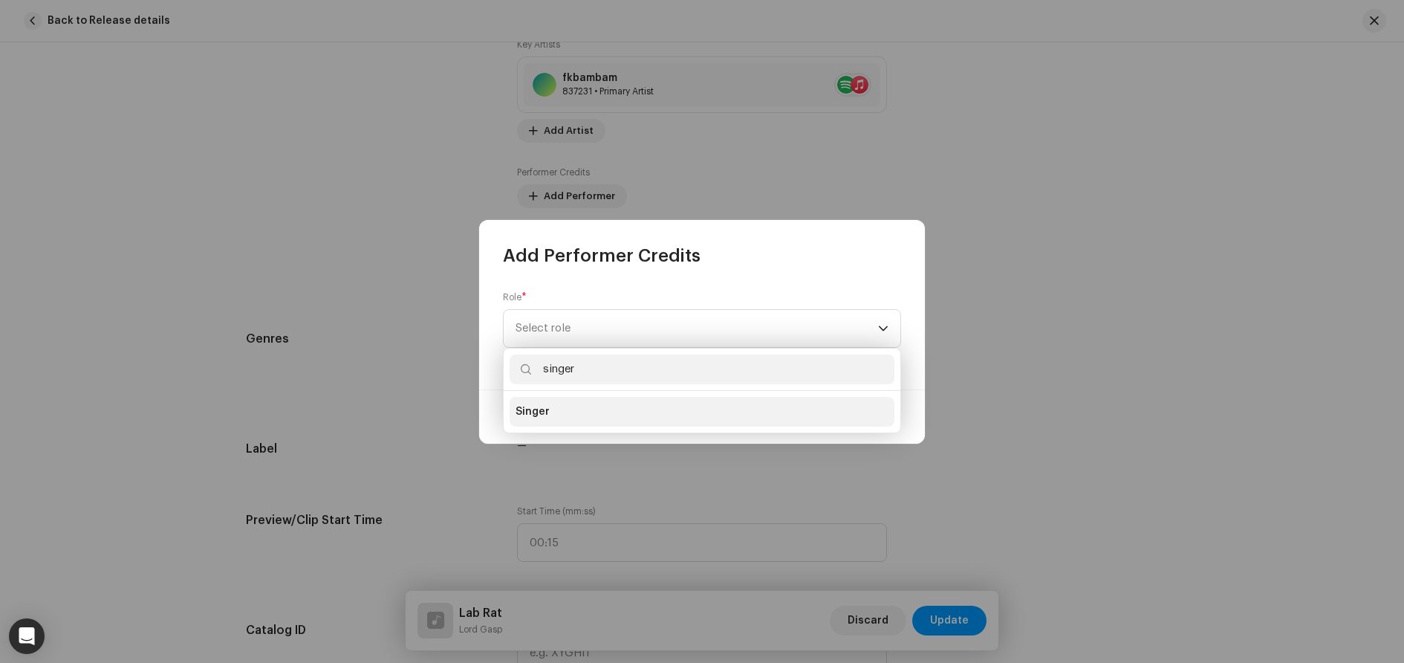
type input "singer"
click at [529, 407] on span "Singer" at bounding box center [533, 411] width 34 height 15
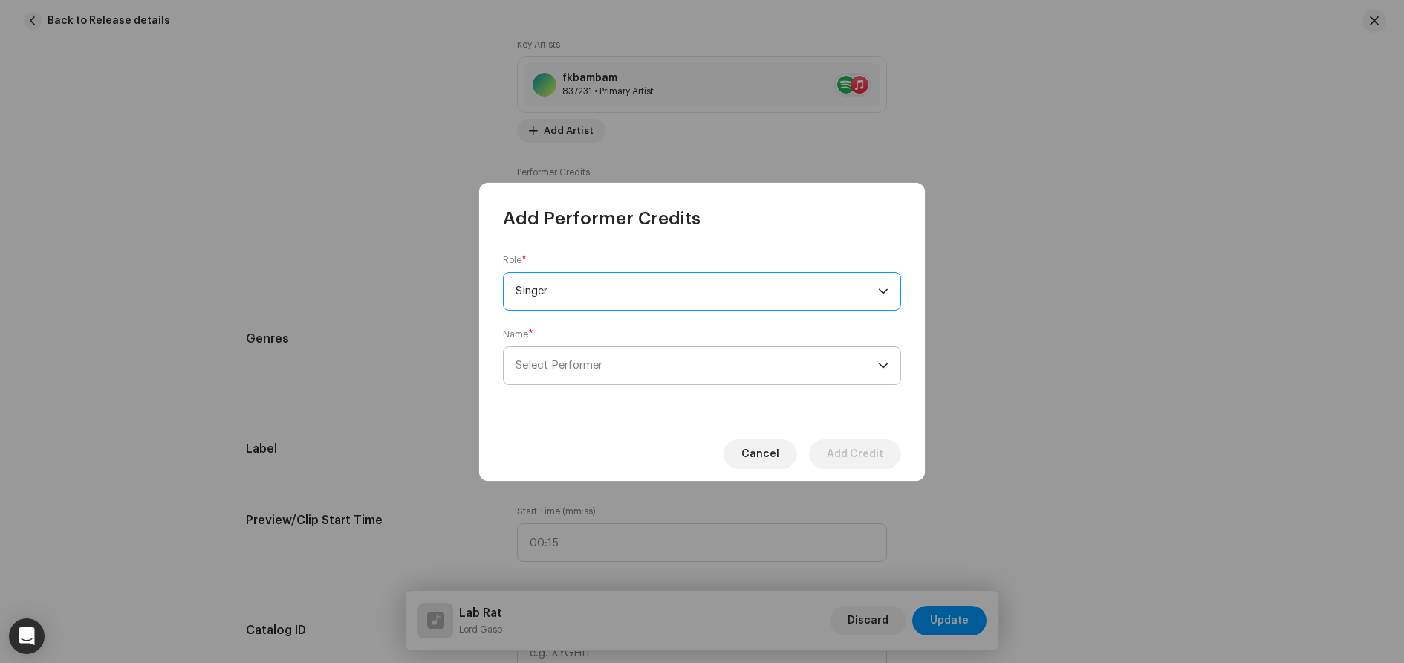
click at [588, 364] on span "Select Performer" at bounding box center [559, 365] width 87 height 11
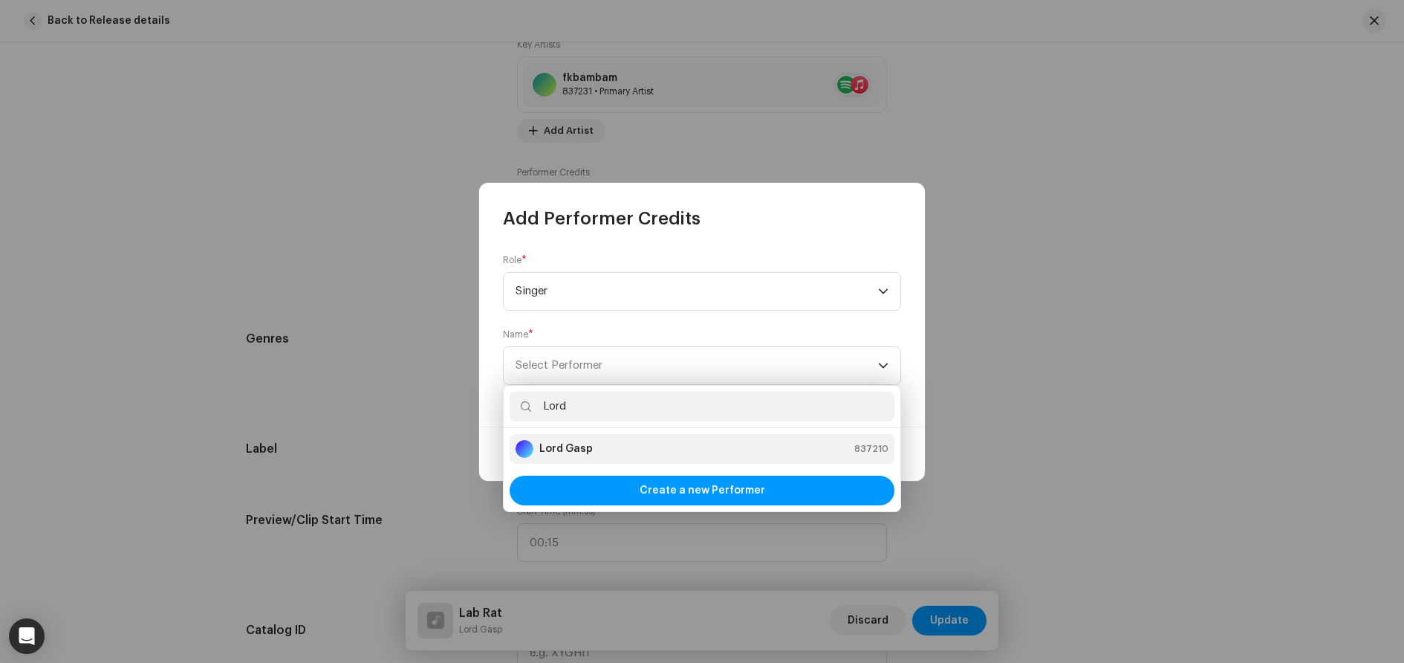
type input "Lord"
click at [580, 452] on strong "Lord Gasp" at bounding box center [565, 448] width 53 height 15
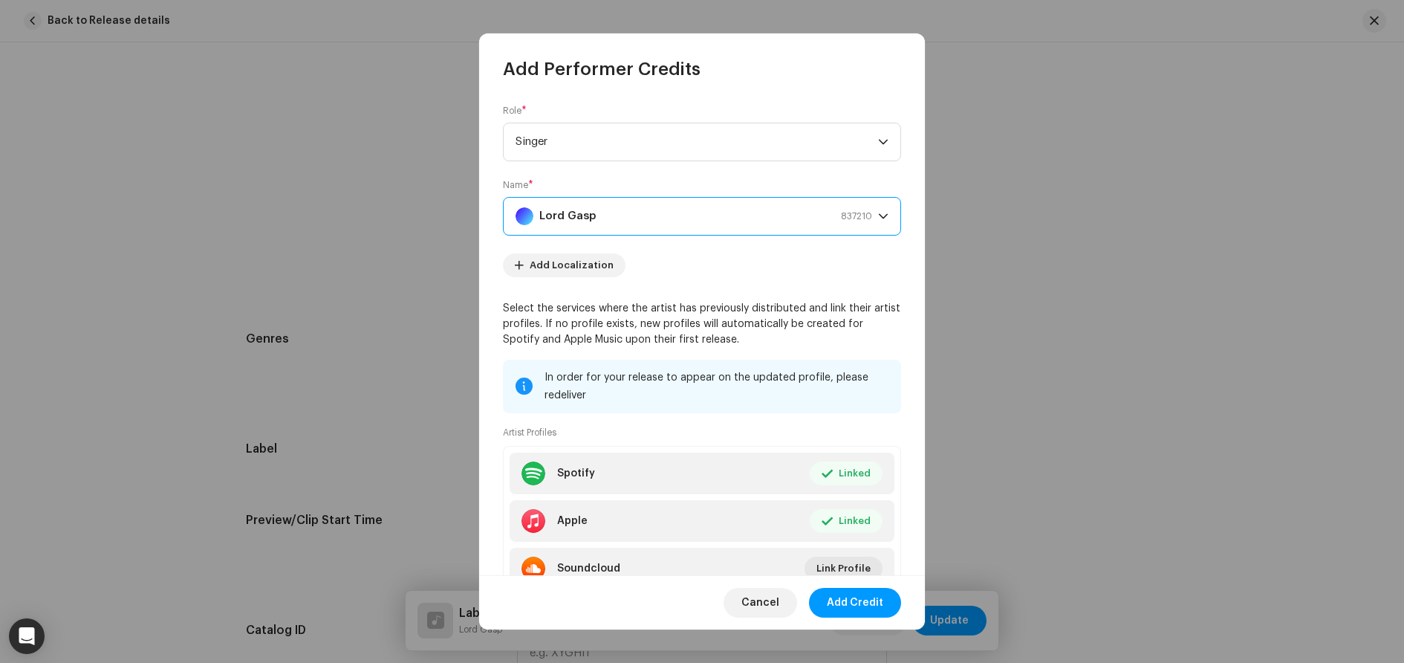
scroll to position [62, 0]
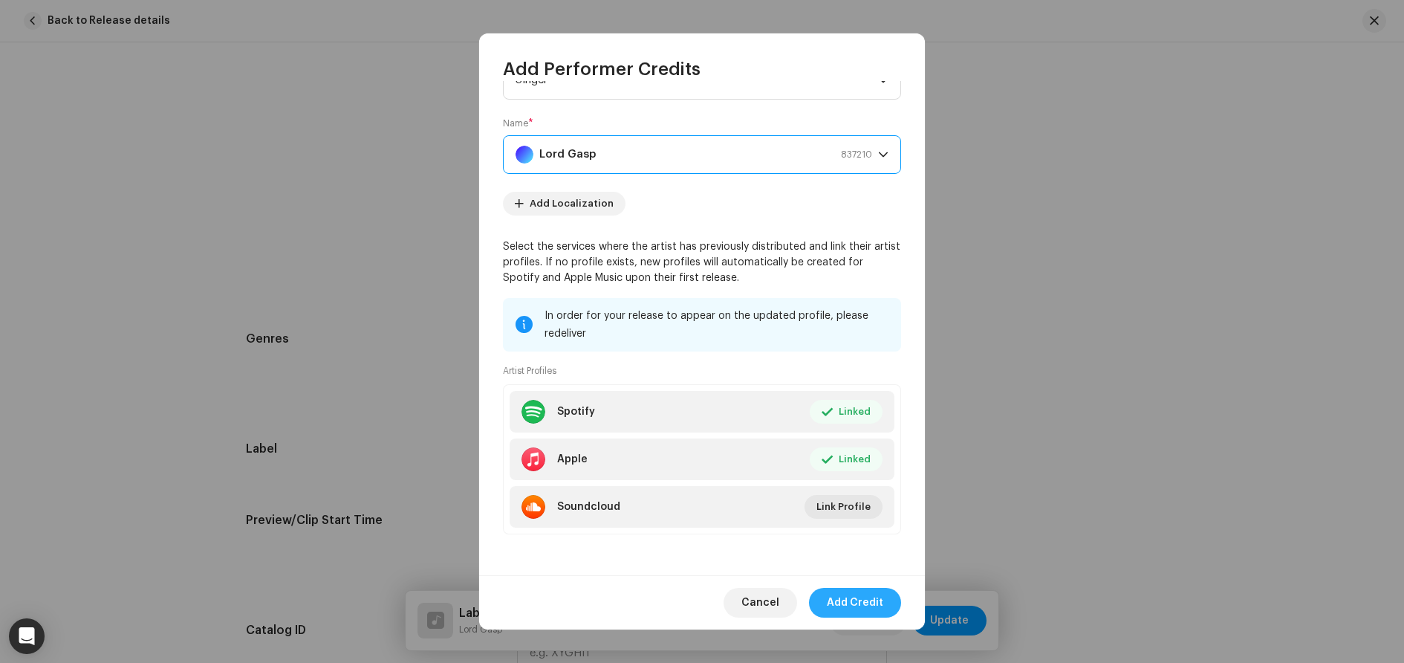
click at [849, 609] on span "Add Credit" at bounding box center [855, 603] width 56 height 30
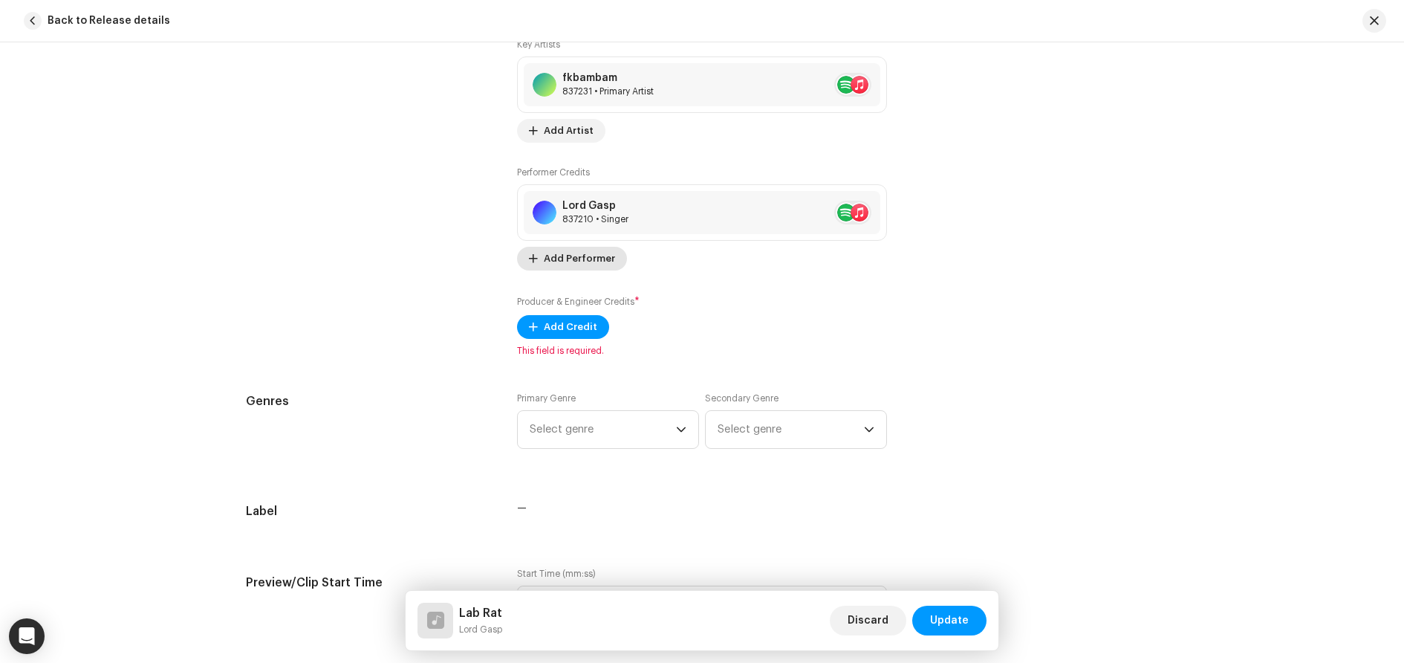
click at [568, 260] on span "Add Performer" at bounding box center [579, 259] width 71 height 30
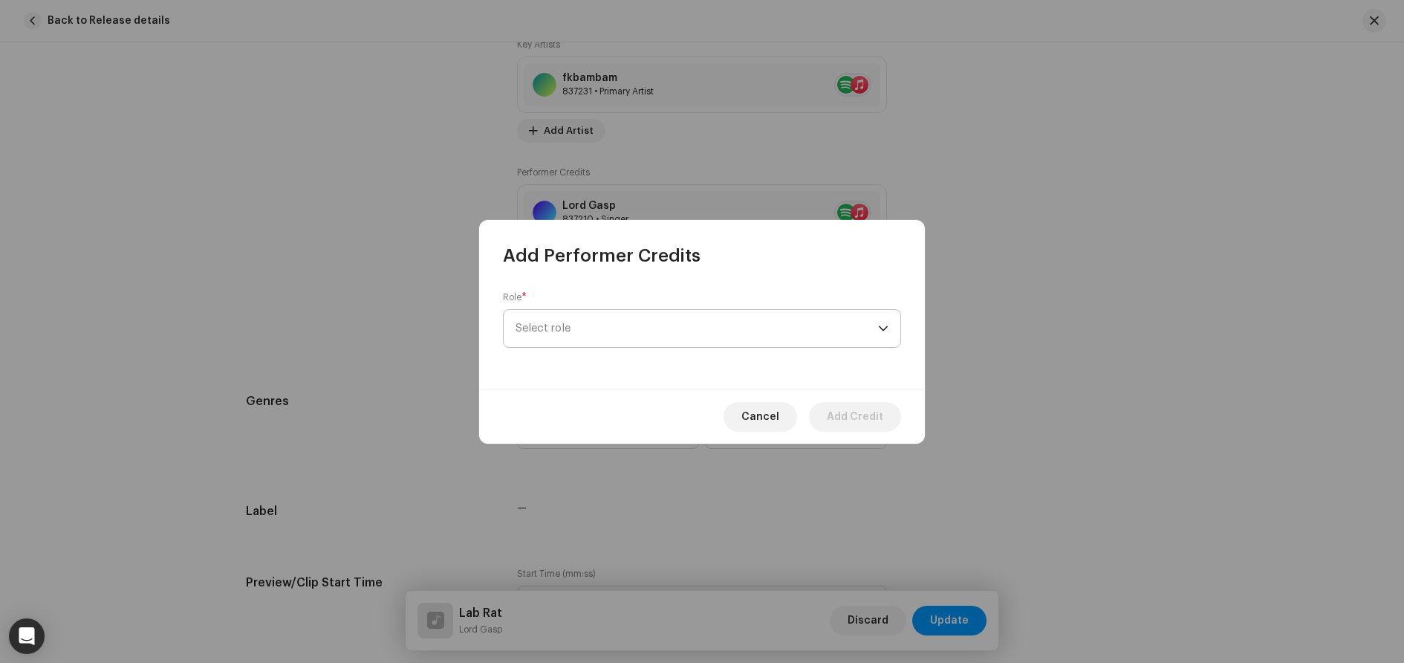
click at [646, 319] on span "Select role" at bounding box center [697, 328] width 363 height 37
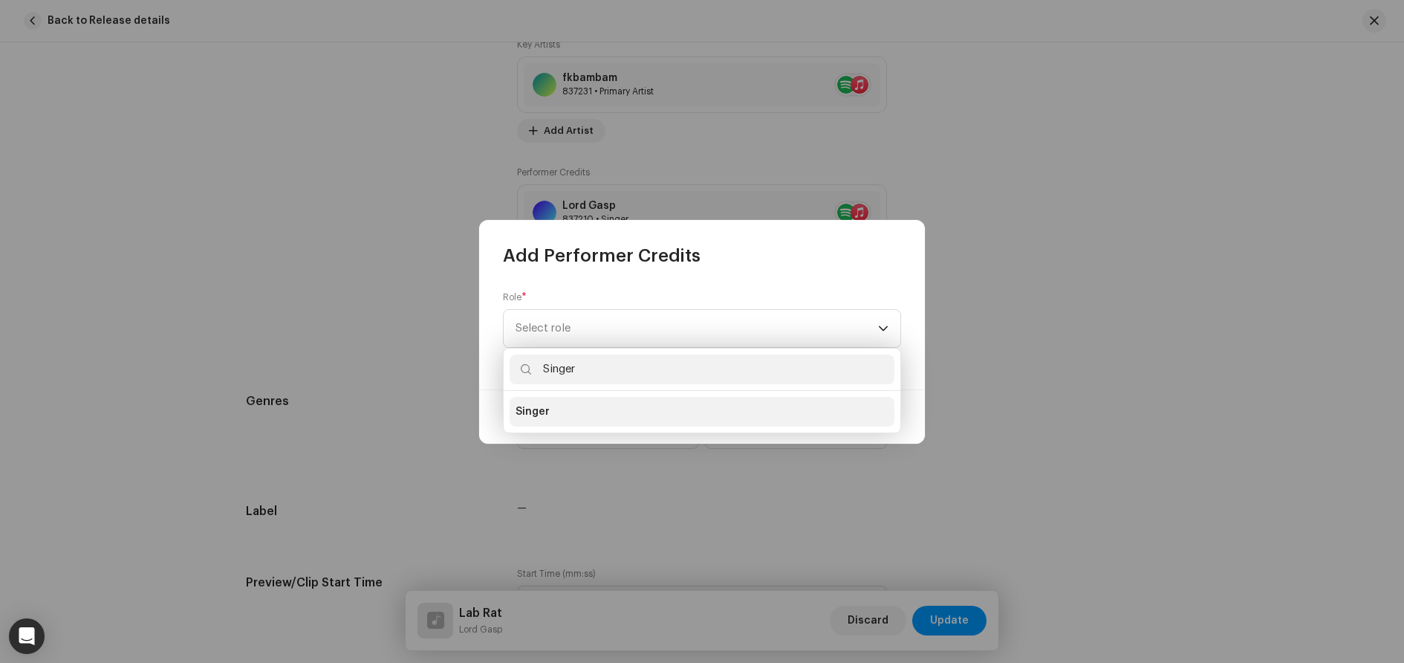
type input "Singer"
click at [580, 414] on li "Singer" at bounding box center [702, 412] width 385 height 30
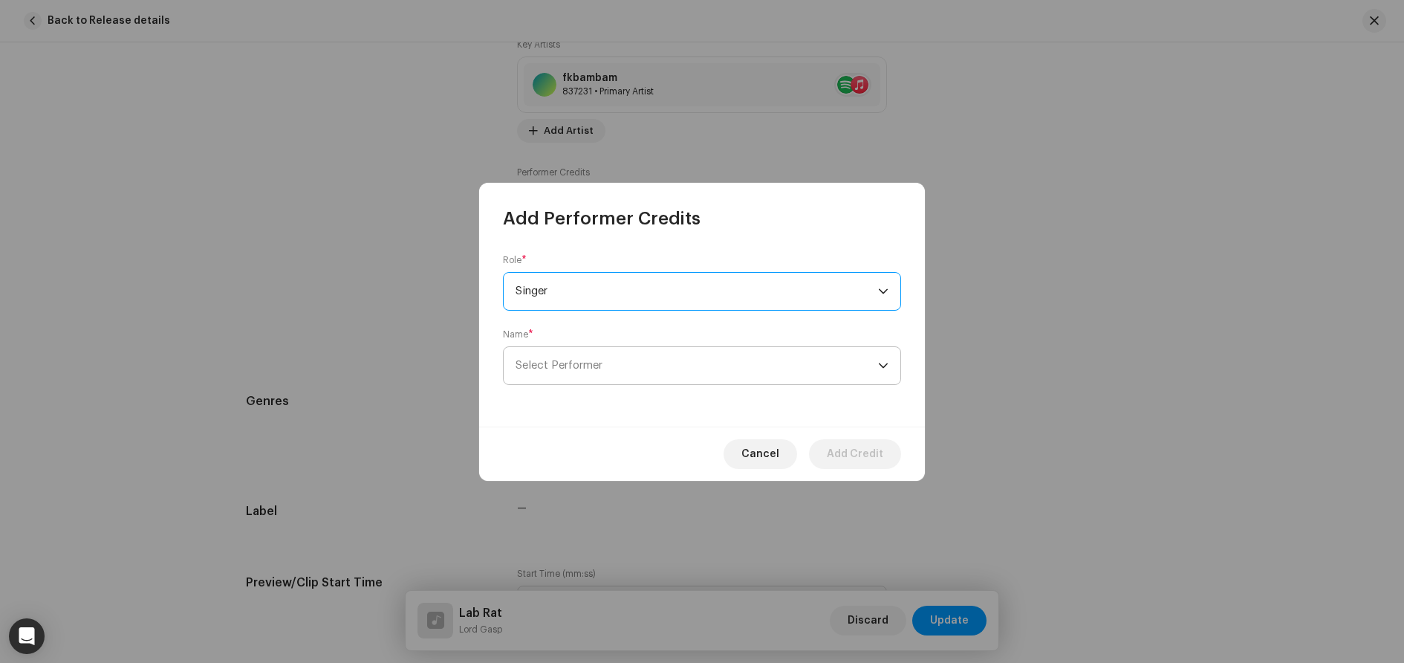
click at [610, 374] on span "Select Performer" at bounding box center [697, 365] width 363 height 37
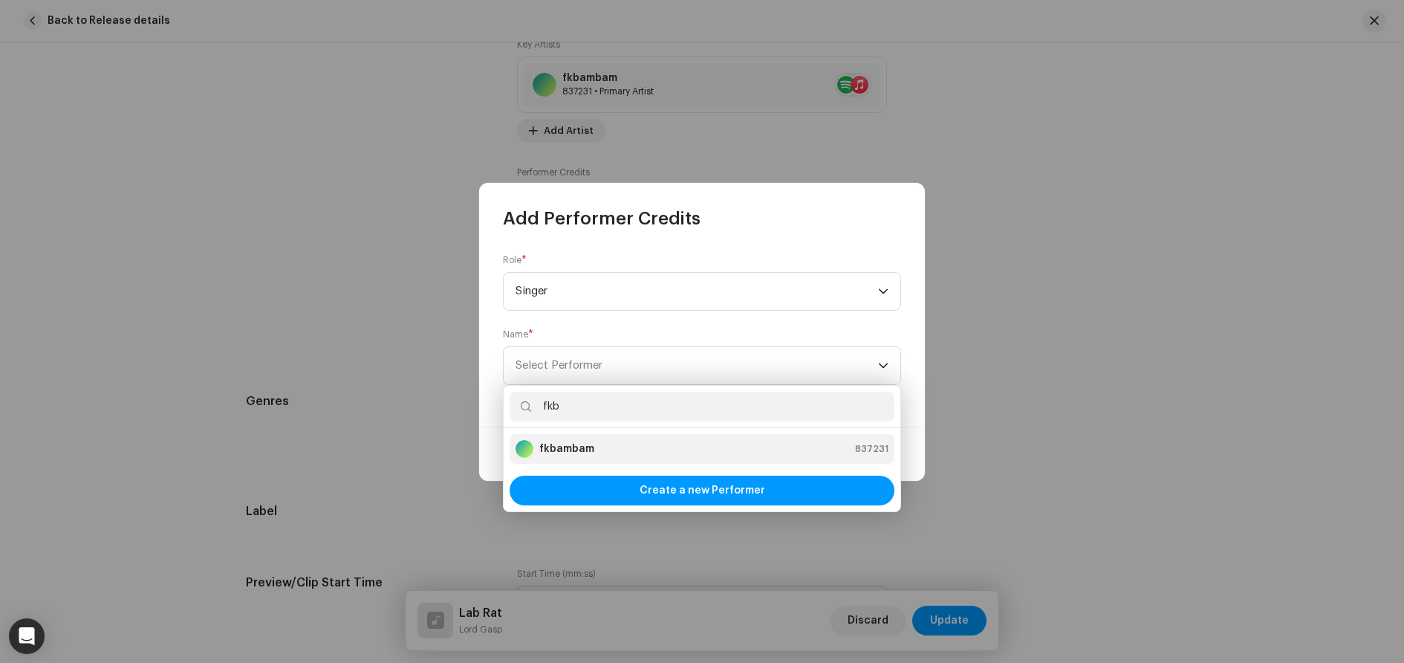
type input "fkb"
click at [589, 447] on strong "fkbambam" at bounding box center [566, 448] width 55 height 15
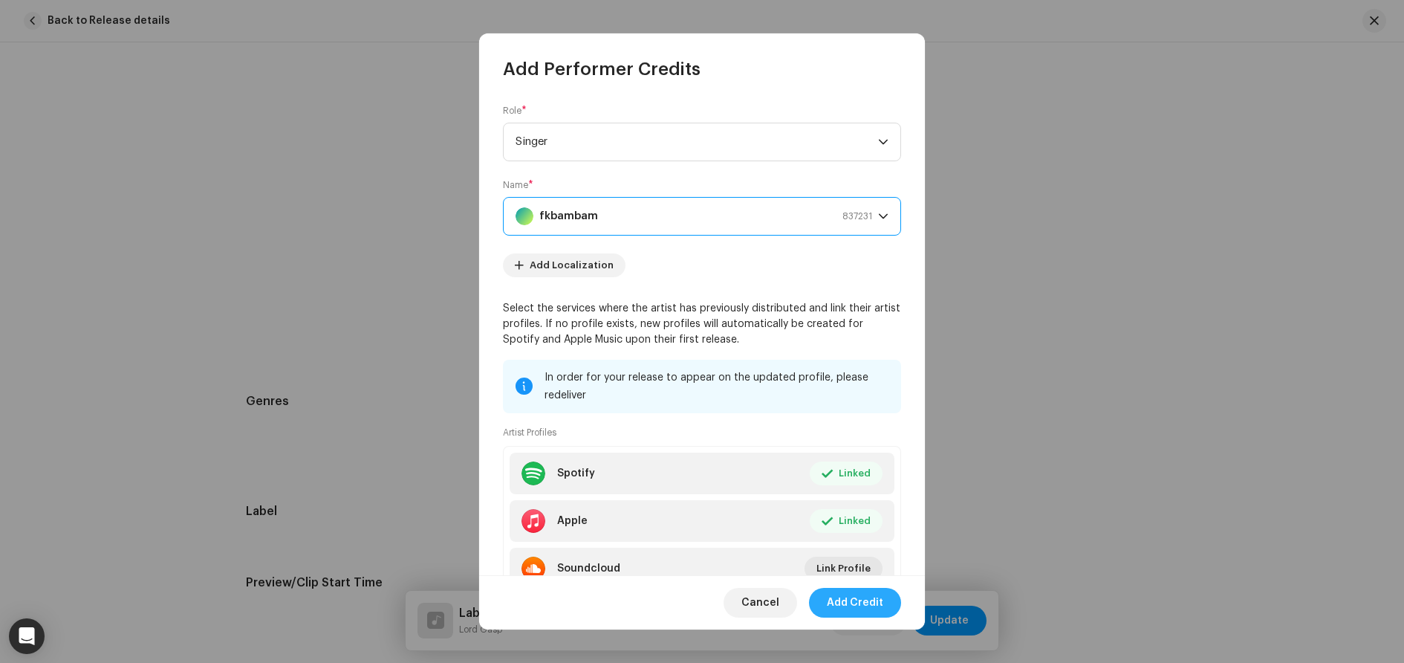
click at [860, 597] on span "Add Credit" at bounding box center [855, 603] width 56 height 30
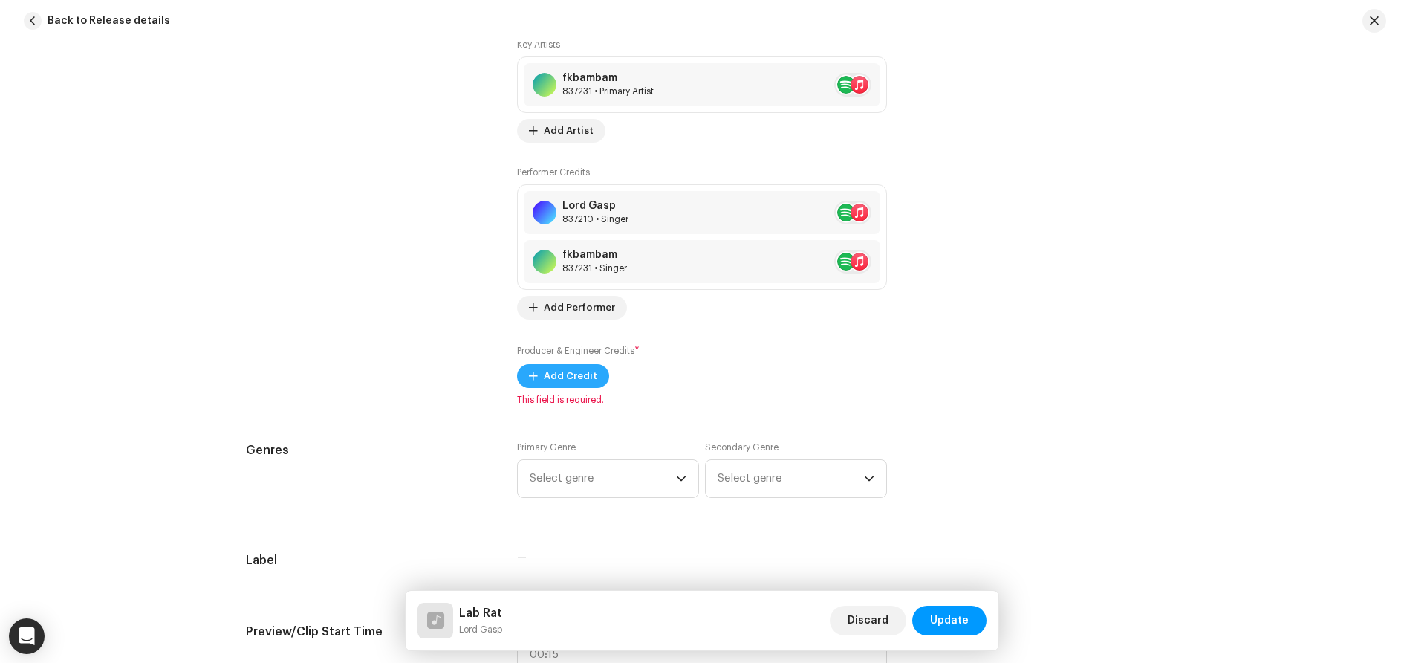
click at [557, 378] on span "Add Credit" at bounding box center [570, 376] width 53 height 30
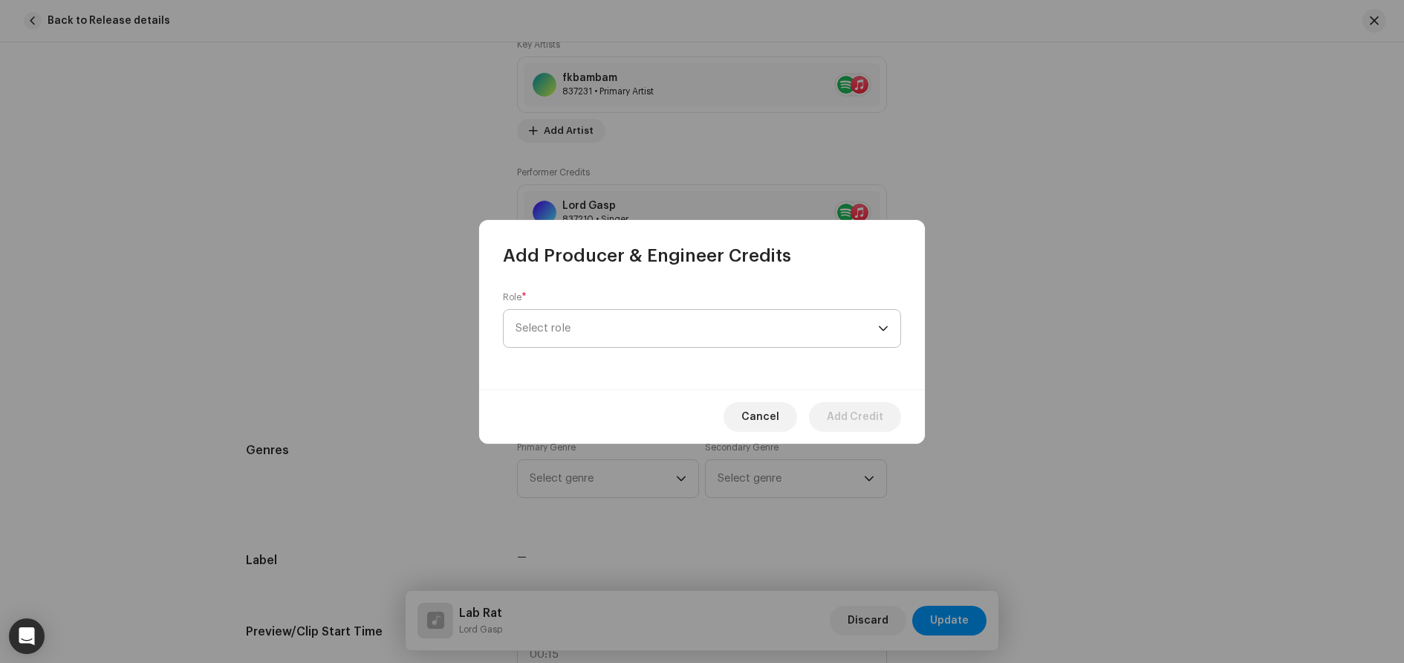
click at [657, 324] on span "Select role" at bounding box center [697, 328] width 363 height 37
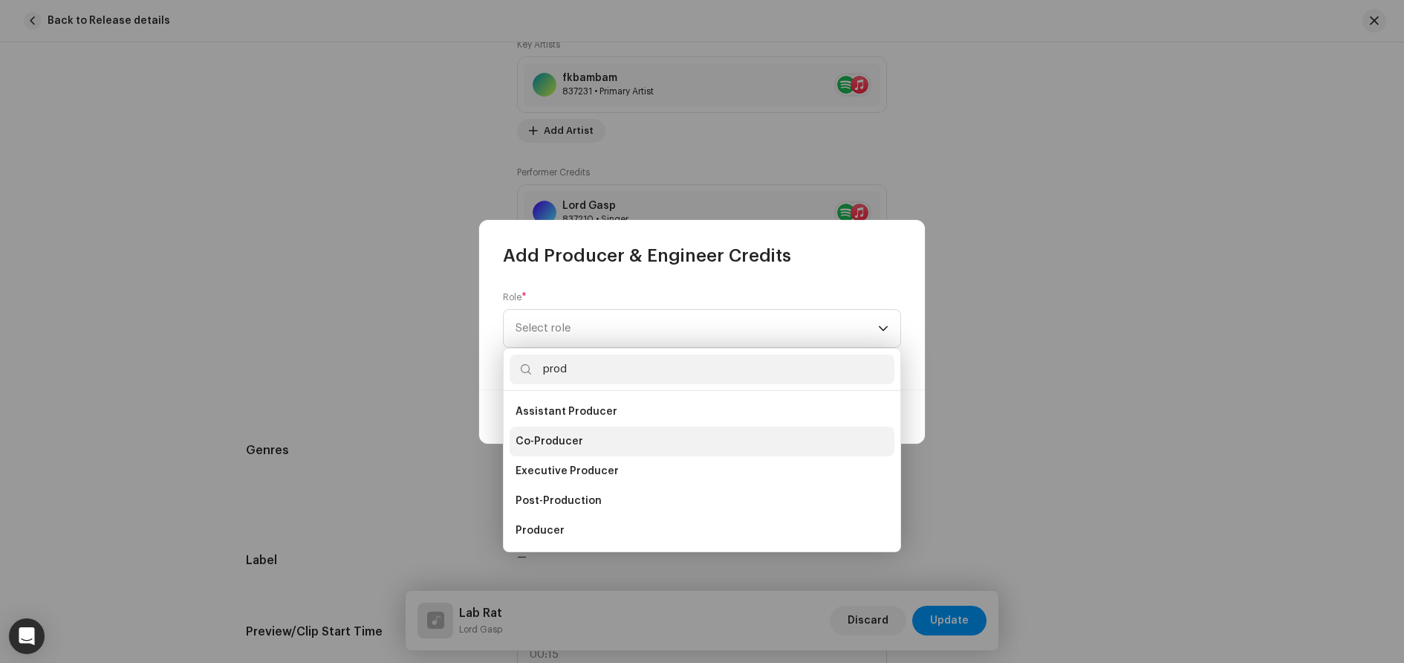
type input "prod"
click at [577, 438] on span "Co-Producer" at bounding box center [550, 441] width 68 height 15
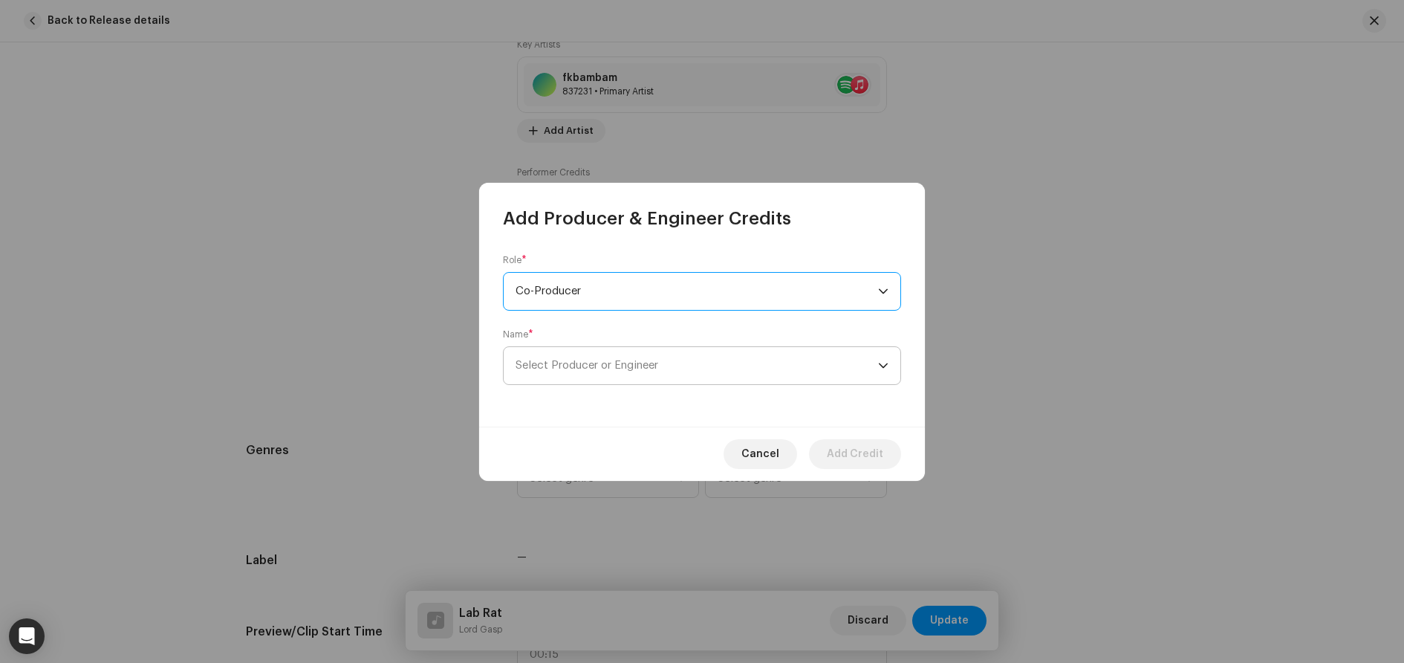
click at [626, 372] on span "Select Producer or Engineer" at bounding box center [697, 365] width 363 height 37
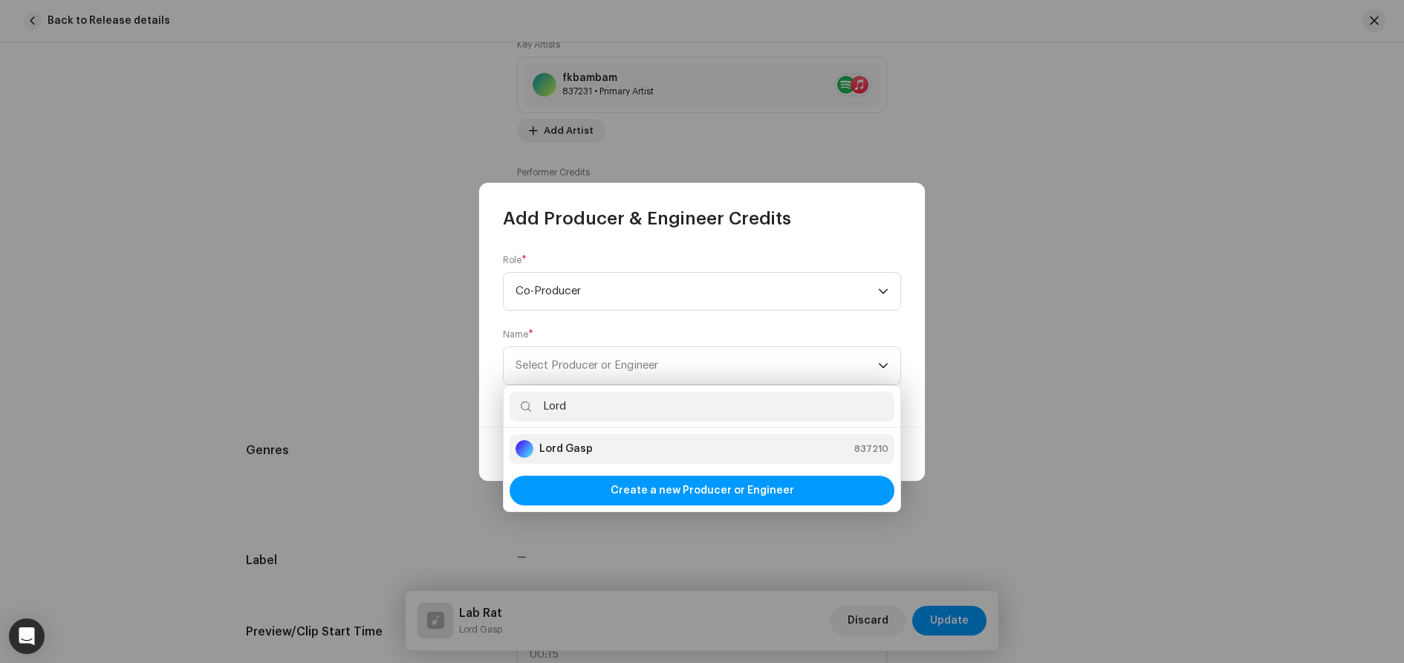
type input "Lord"
click at [613, 441] on div "Lord Gasp 837210" at bounding box center [702, 449] width 373 height 18
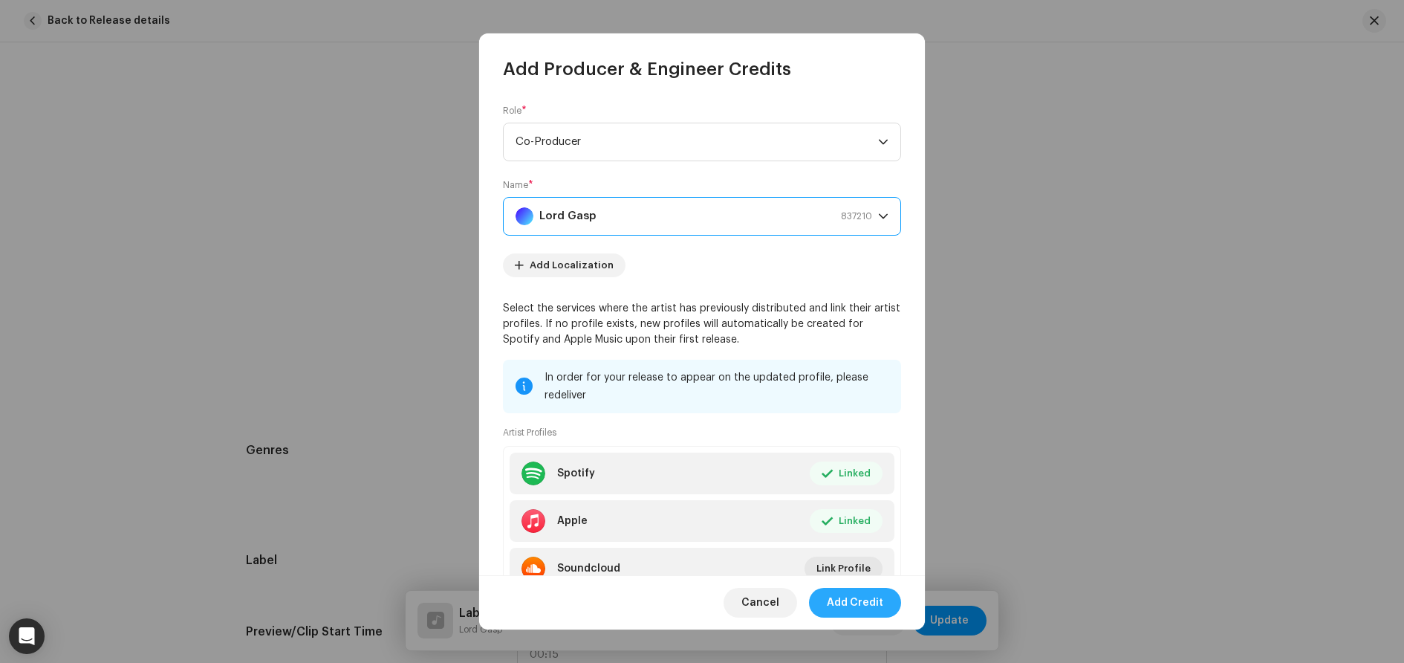
click at [849, 602] on span "Add Credit" at bounding box center [855, 603] width 56 height 30
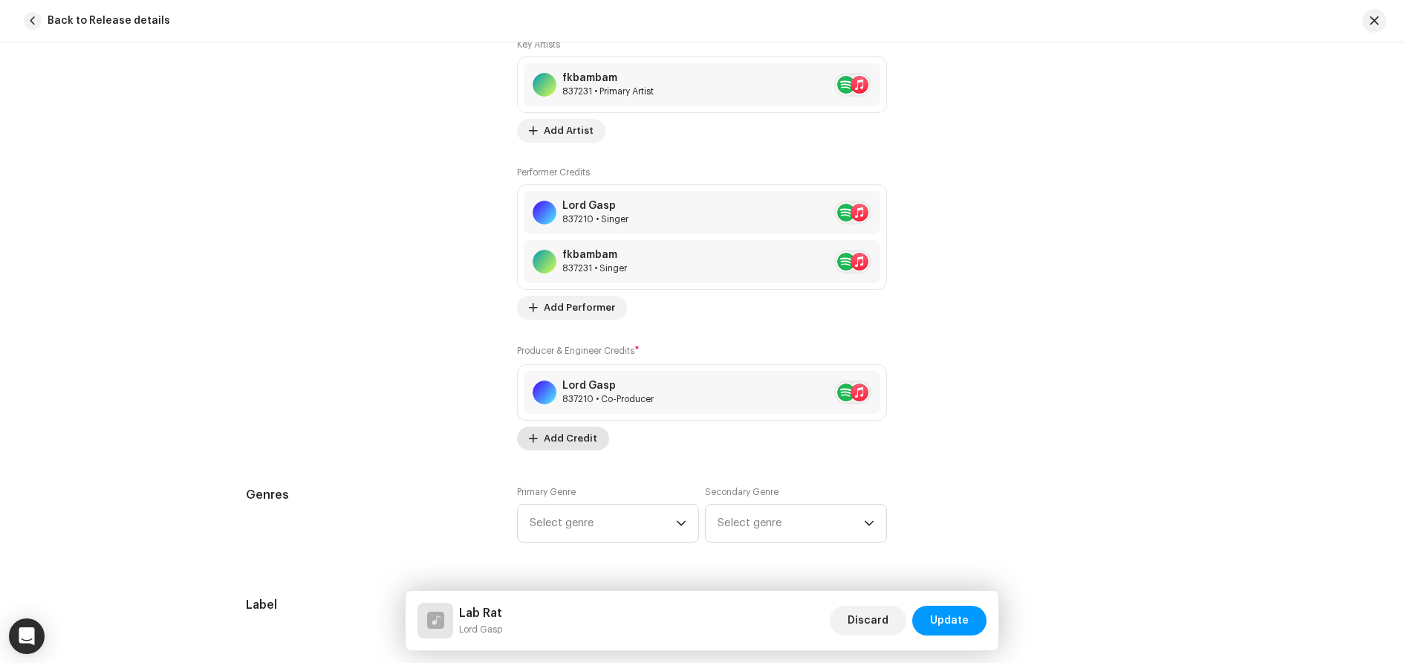
click at [565, 440] on span "Add Credit" at bounding box center [570, 439] width 53 height 30
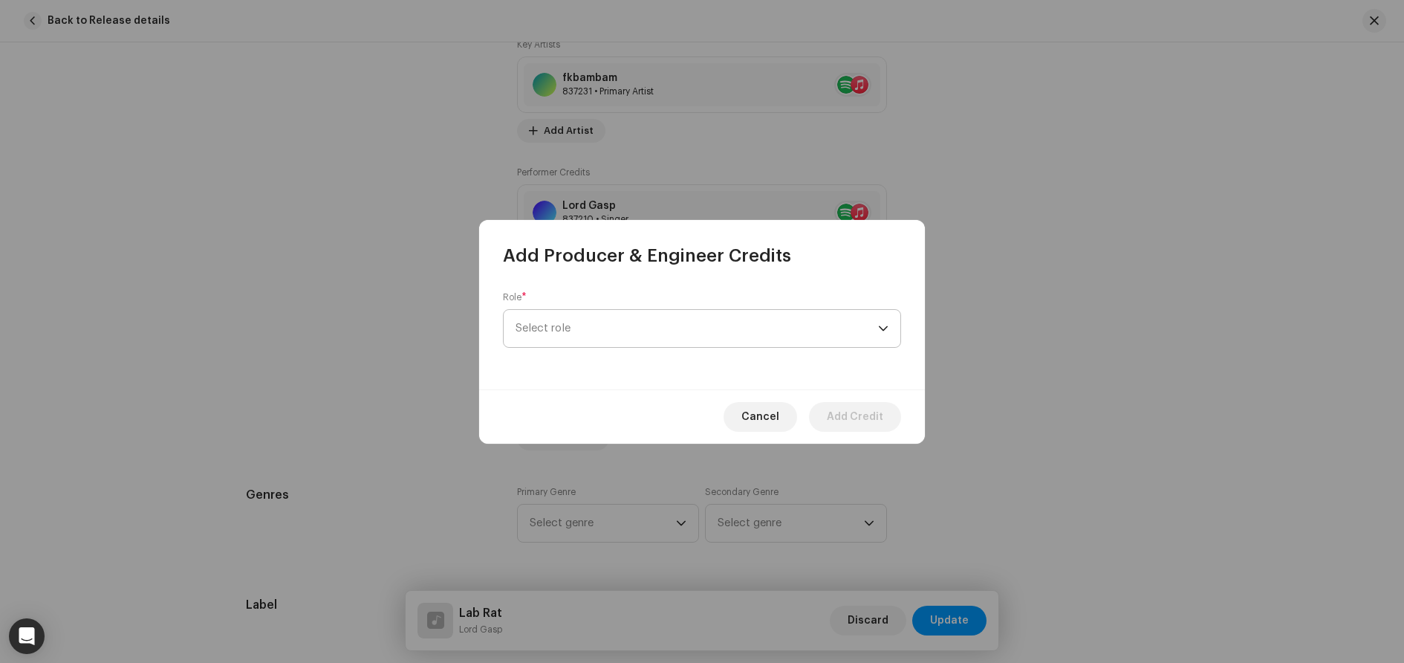
click at [579, 322] on span "Select role" at bounding box center [697, 328] width 363 height 37
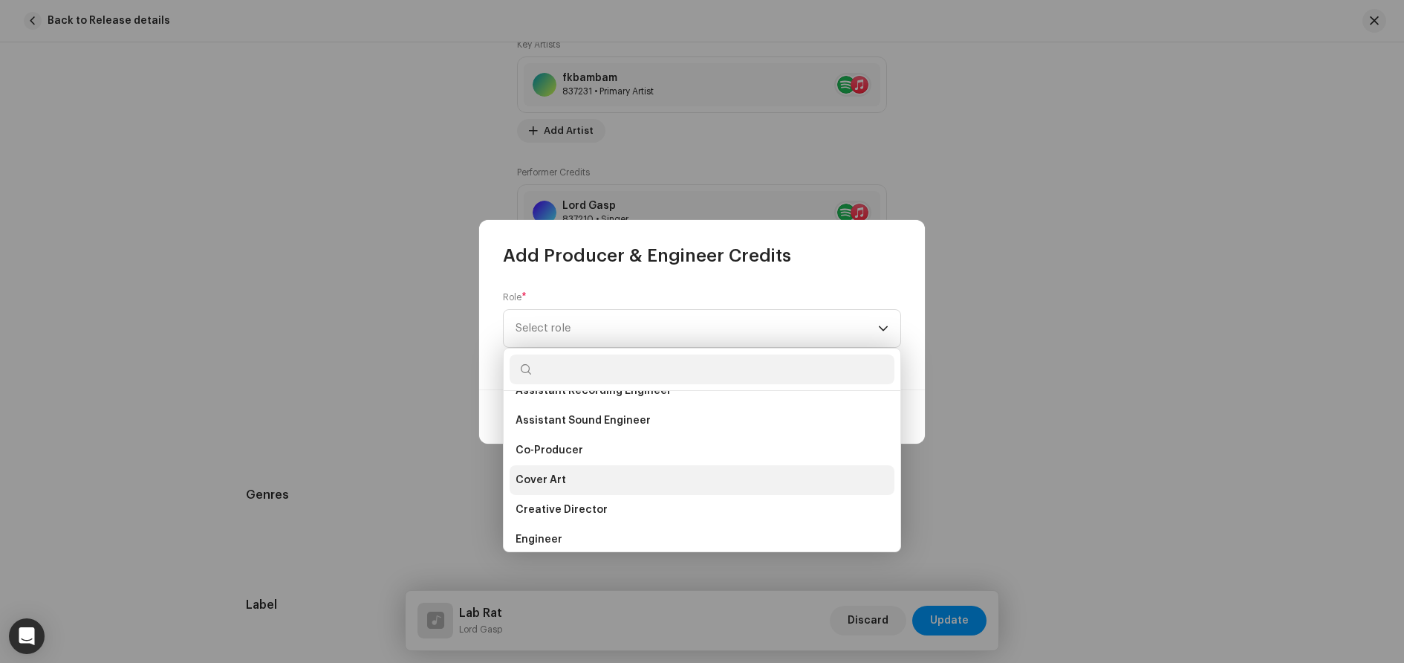
scroll to position [223, 0]
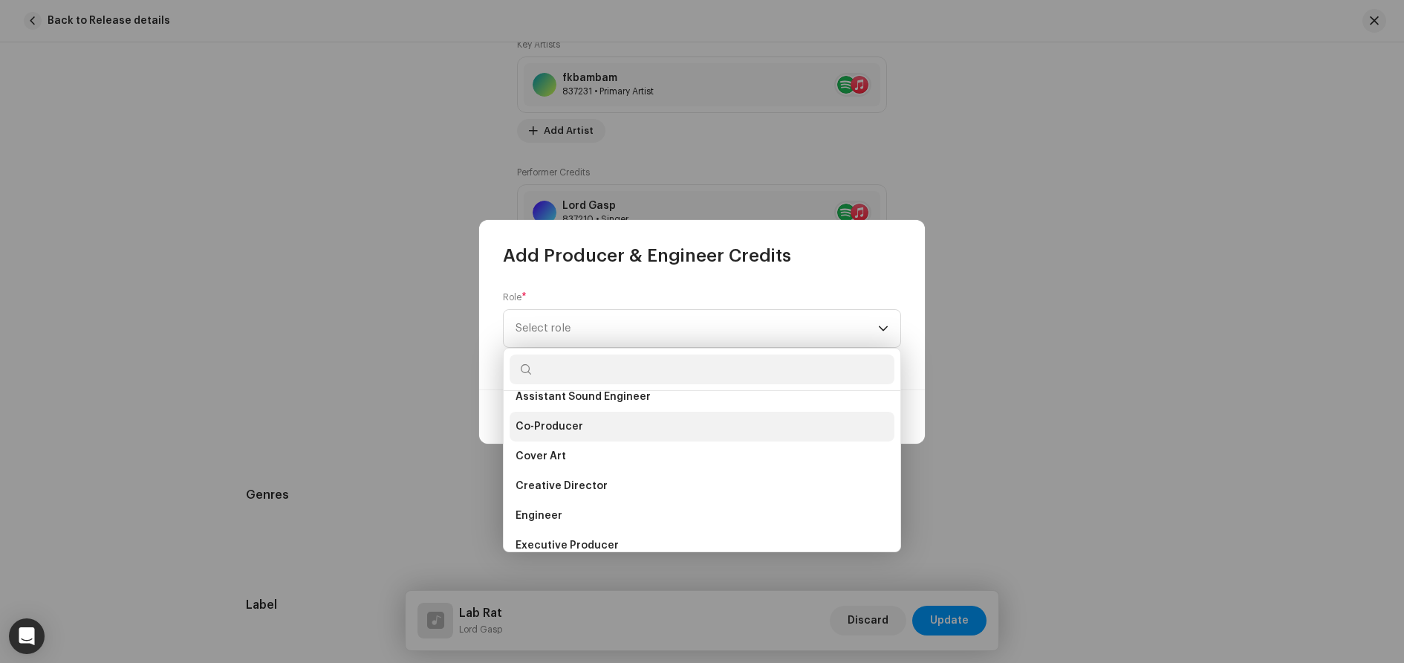
click at [561, 431] on span "Co-Producer" at bounding box center [550, 426] width 68 height 15
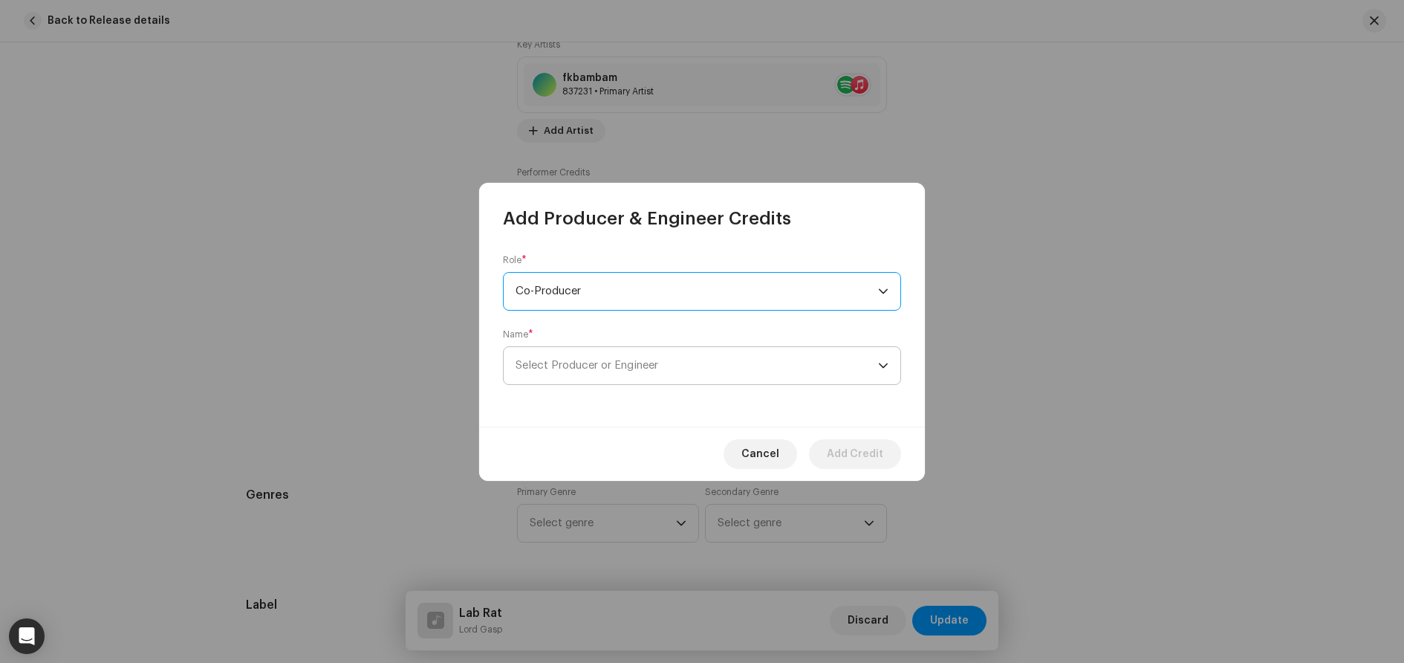
click at [559, 365] on span "Select Producer or Engineer" at bounding box center [587, 365] width 143 height 11
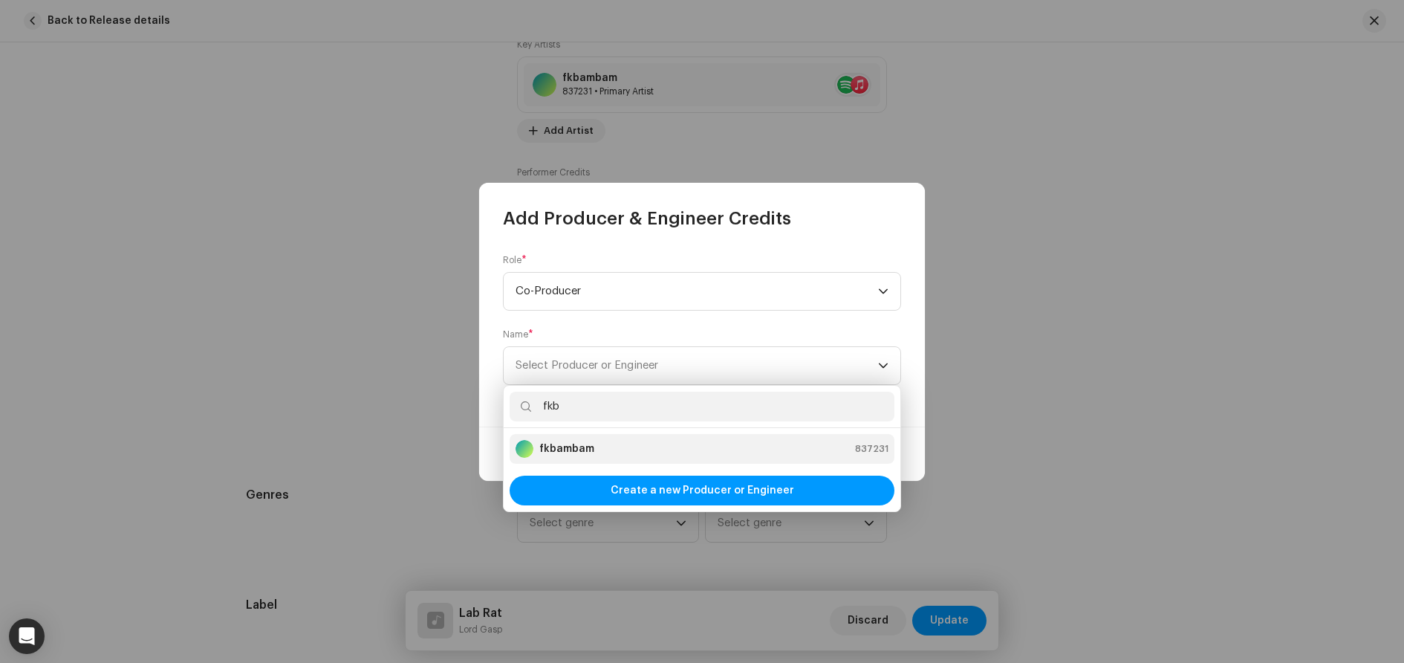
type input "fkb"
click at [594, 437] on li "fkbambam 837231" at bounding box center [702, 449] width 385 height 30
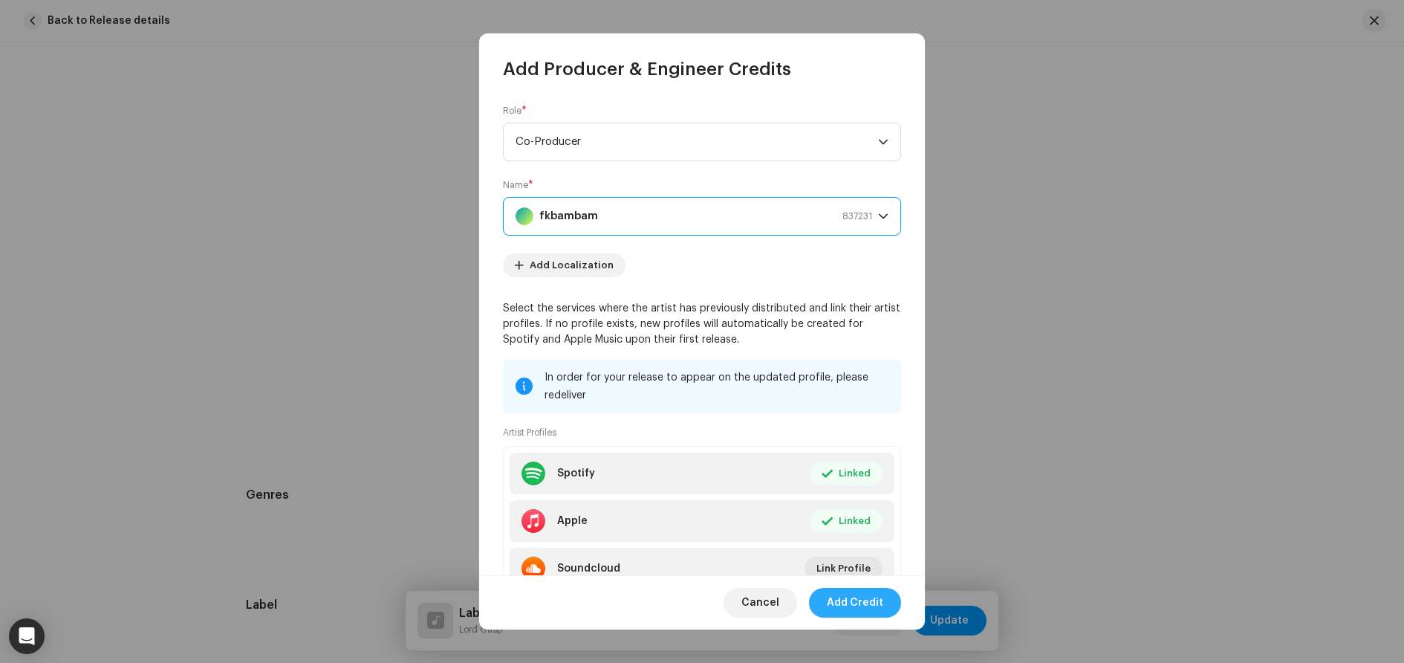
click at [853, 603] on span "Add Credit" at bounding box center [855, 603] width 56 height 30
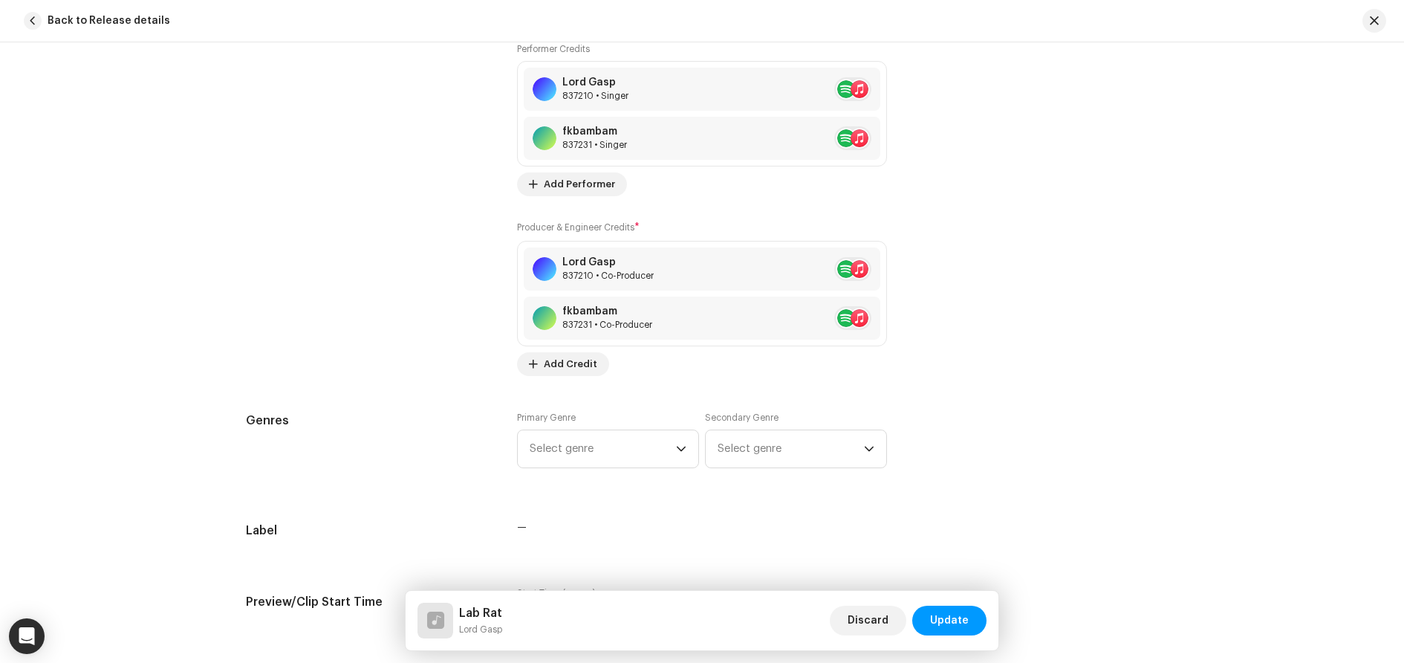
scroll to position [1156, 0]
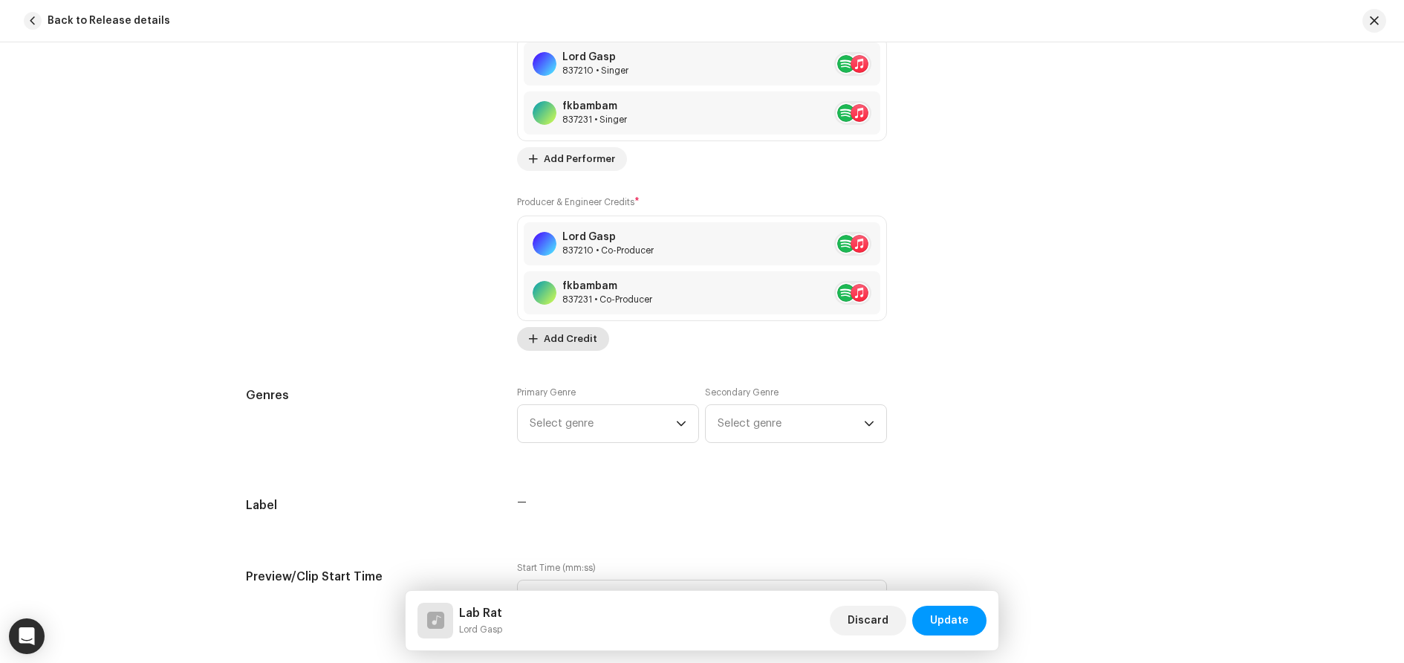
click at [576, 340] on span "Add Credit" at bounding box center [570, 339] width 53 height 30
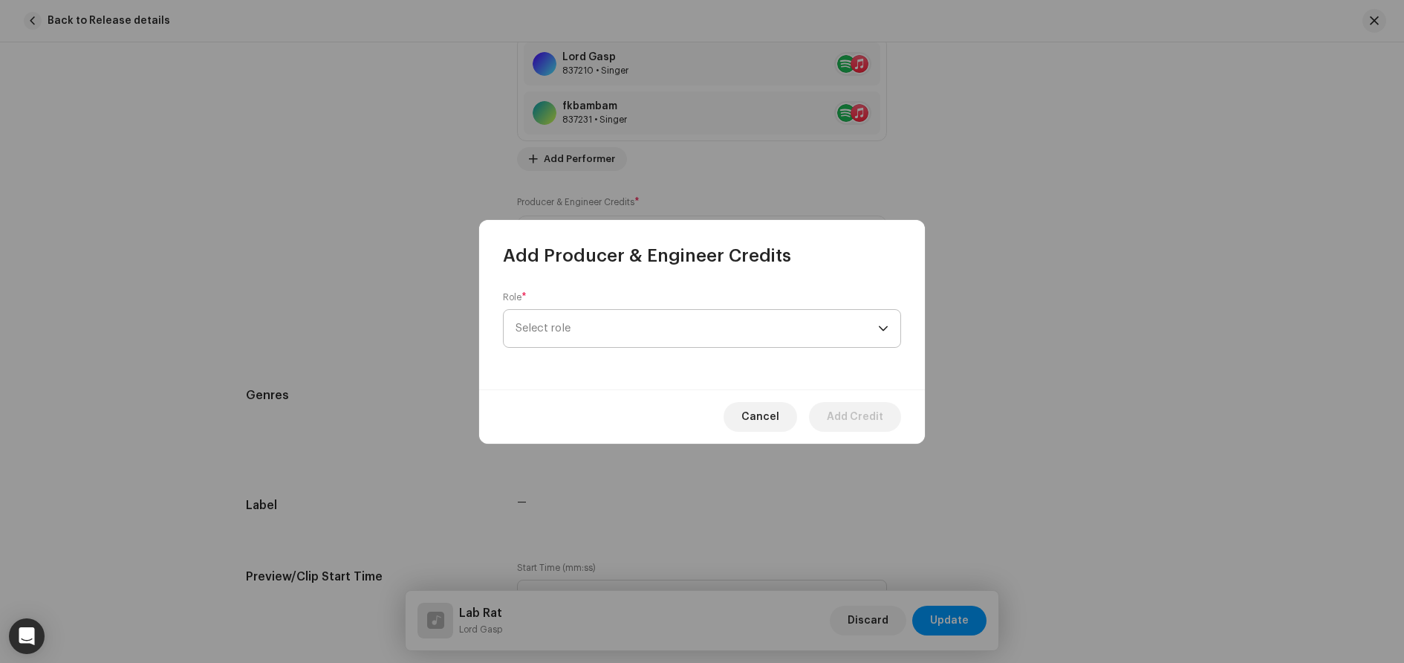
click at [580, 331] on span "Select role" at bounding box center [697, 328] width 363 height 37
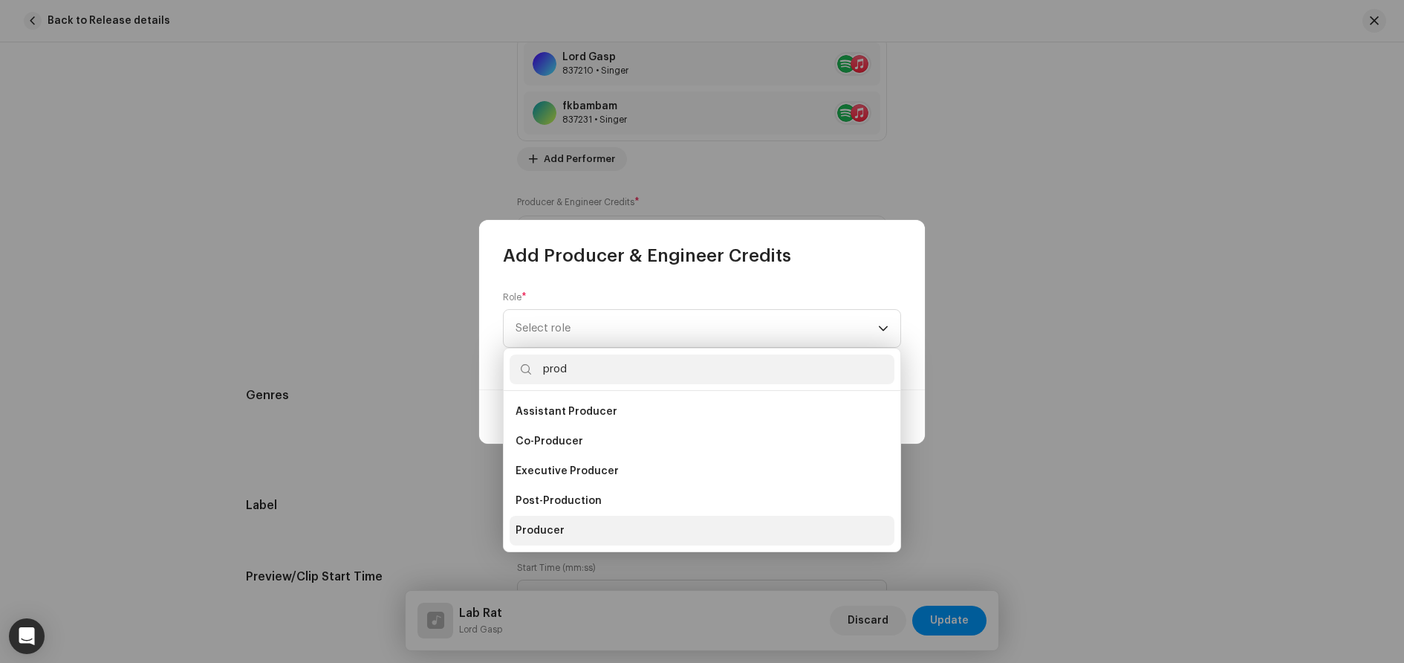
type input "prod"
click at [552, 524] on span "Producer" at bounding box center [540, 530] width 49 height 15
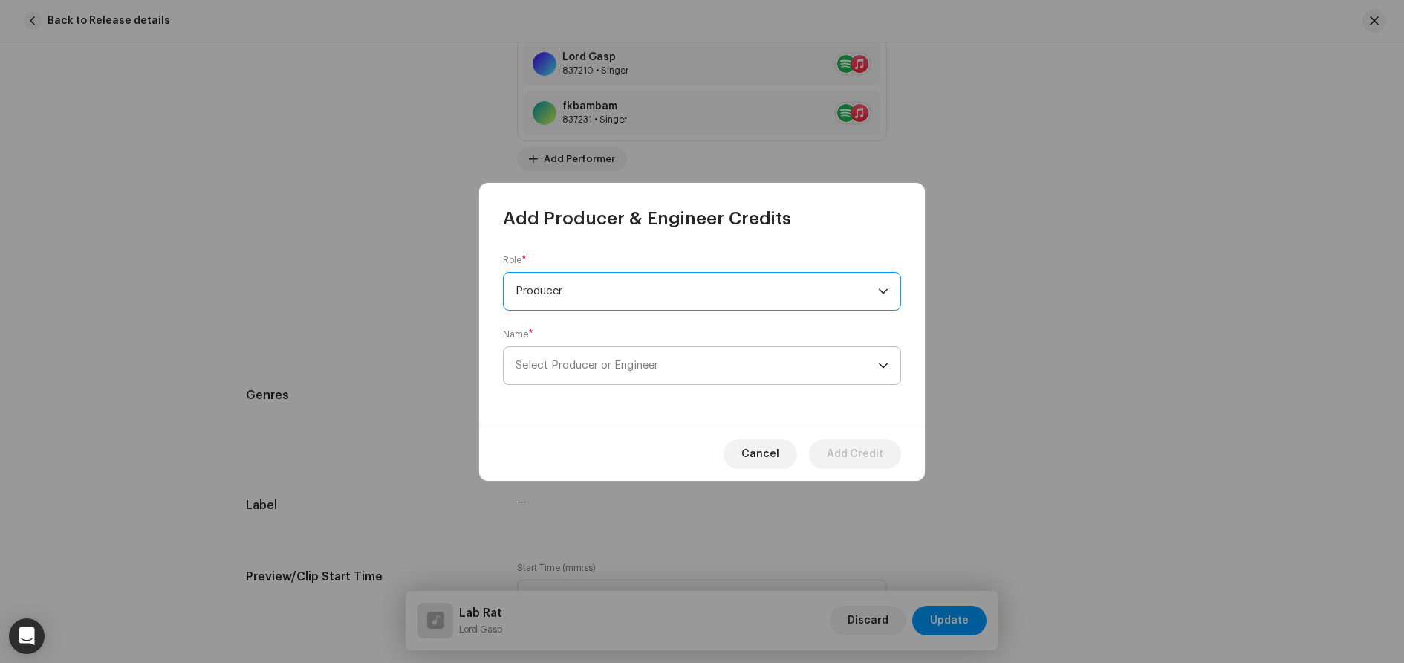
click at [628, 360] on span "Select Producer or Engineer" at bounding box center [587, 365] width 143 height 11
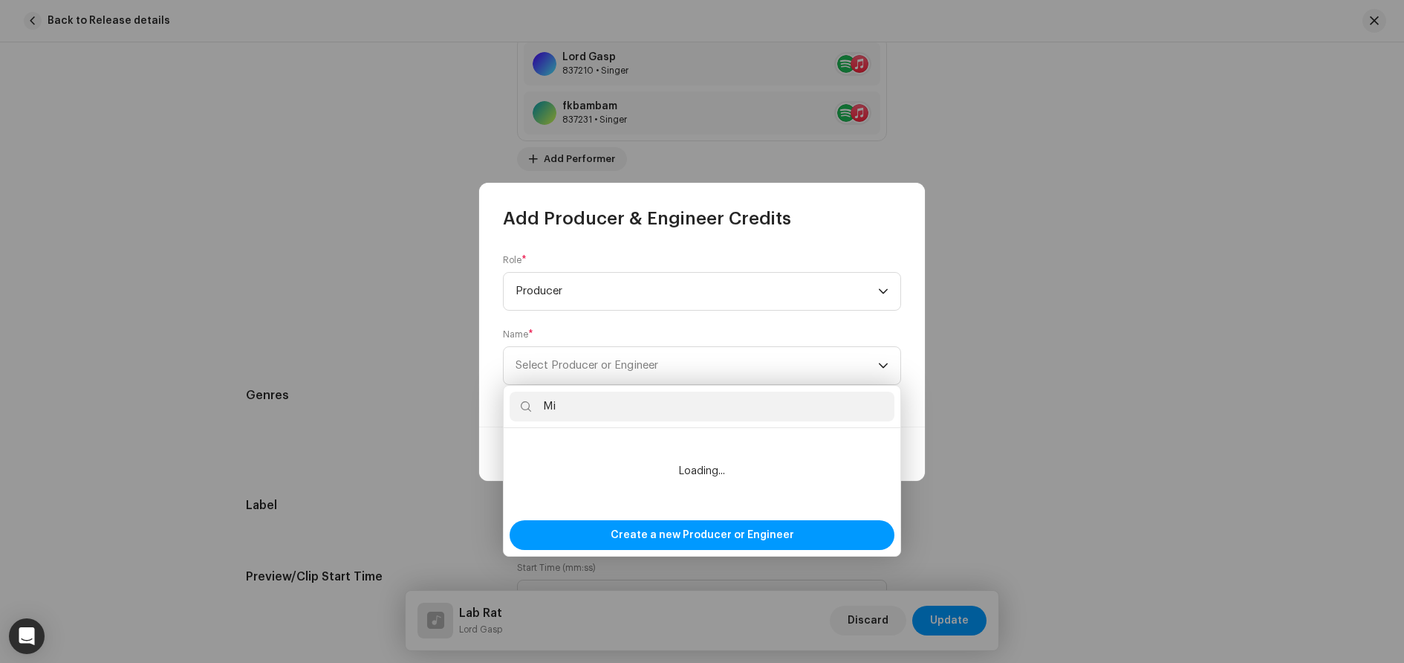
type input "M"
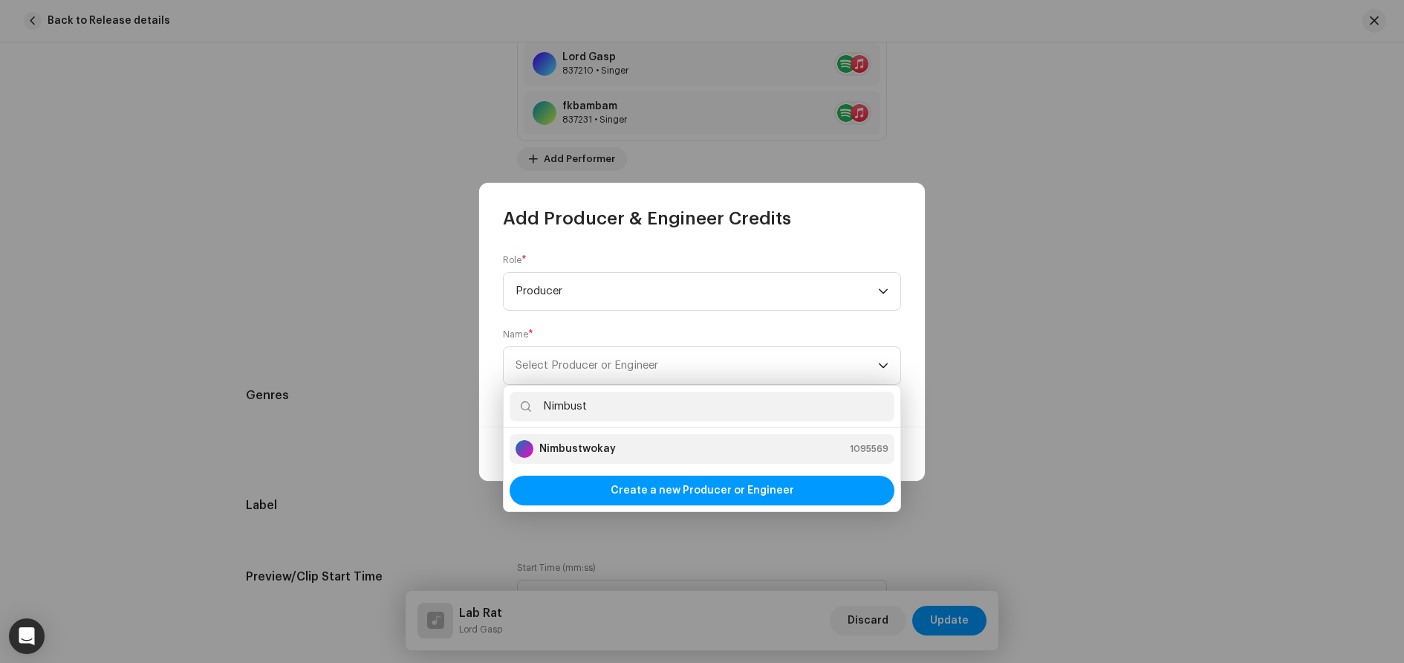
type input "Nimbust"
click at [592, 455] on strong "Nimbustwokay" at bounding box center [577, 448] width 77 height 15
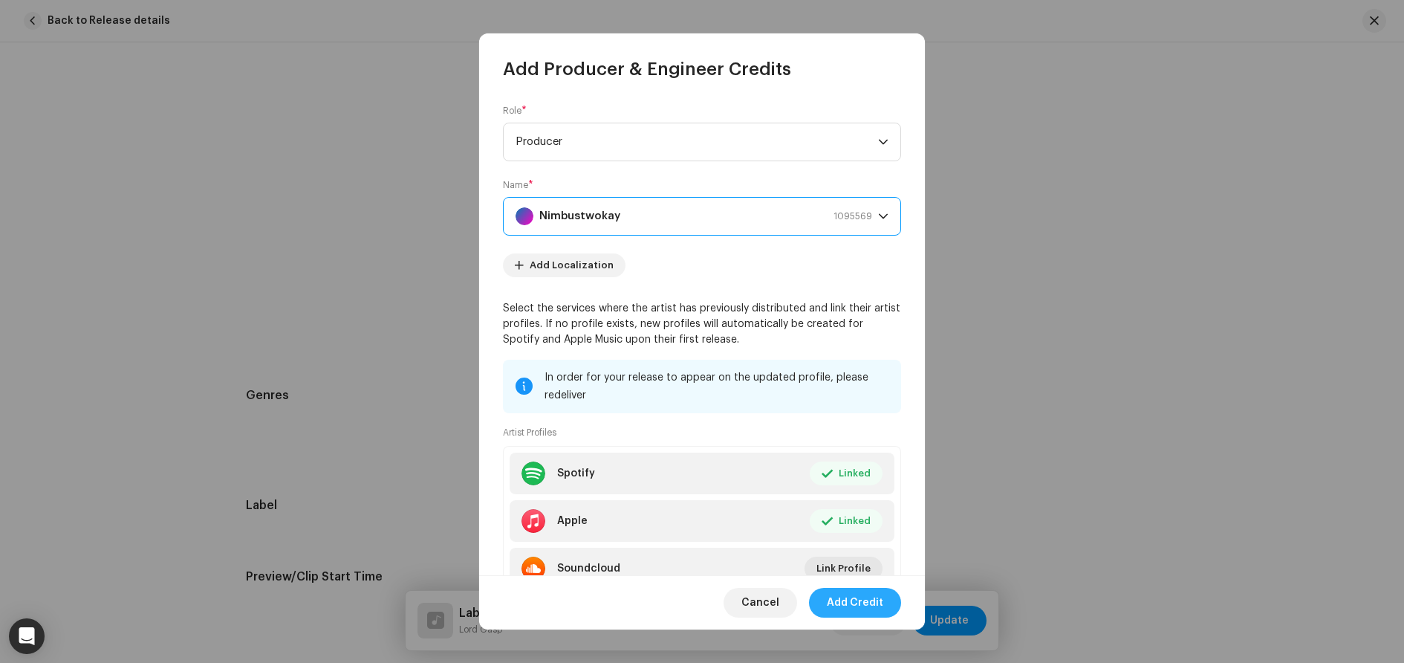
click at [853, 598] on span "Add Credit" at bounding box center [855, 603] width 56 height 30
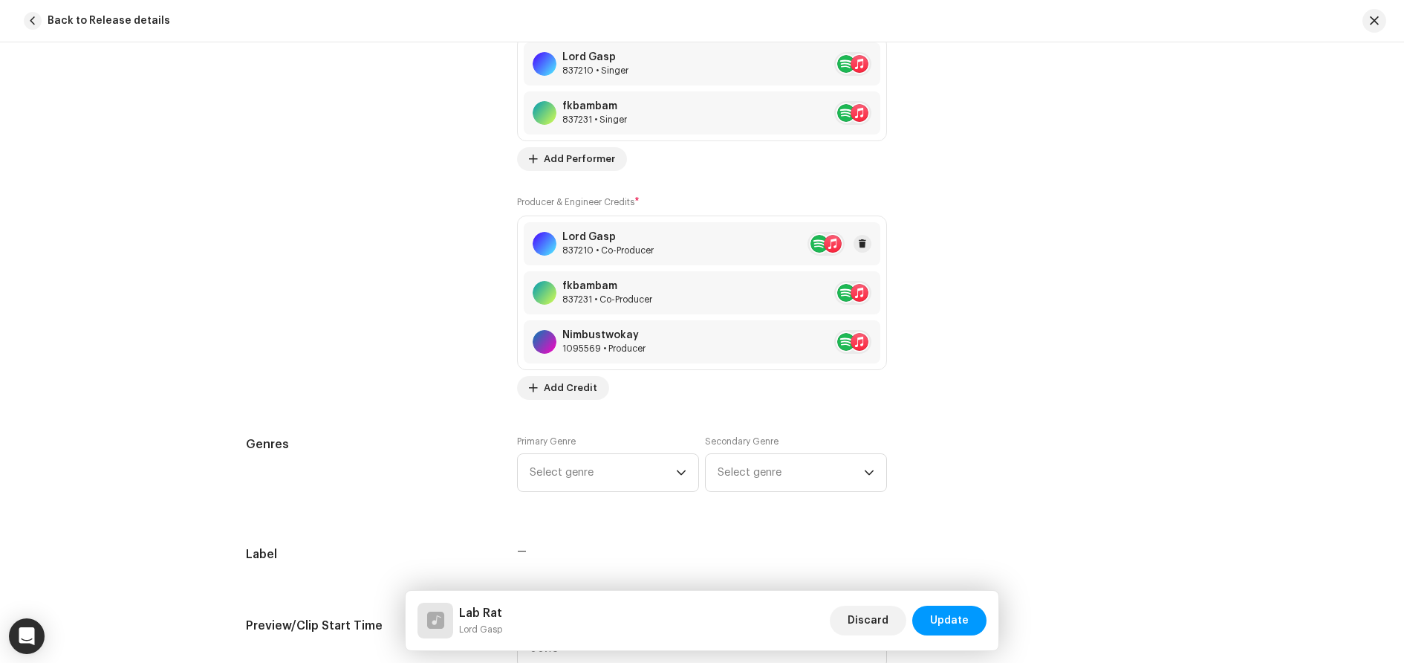
click at [635, 252] on div "837210 • Co-Producer" at bounding box center [607, 250] width 91 height 12
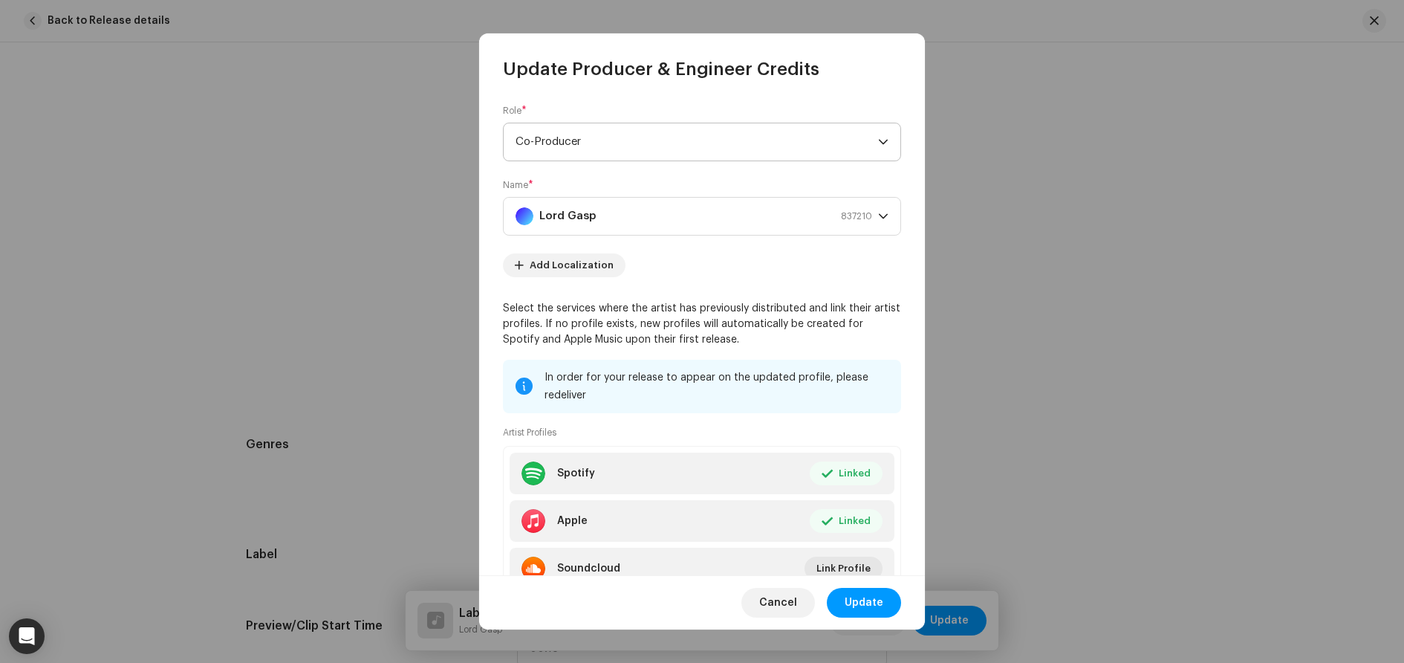
click at [600, 146] on span "Co-Producer" at bounding box center [697, 141] width 363 height 37
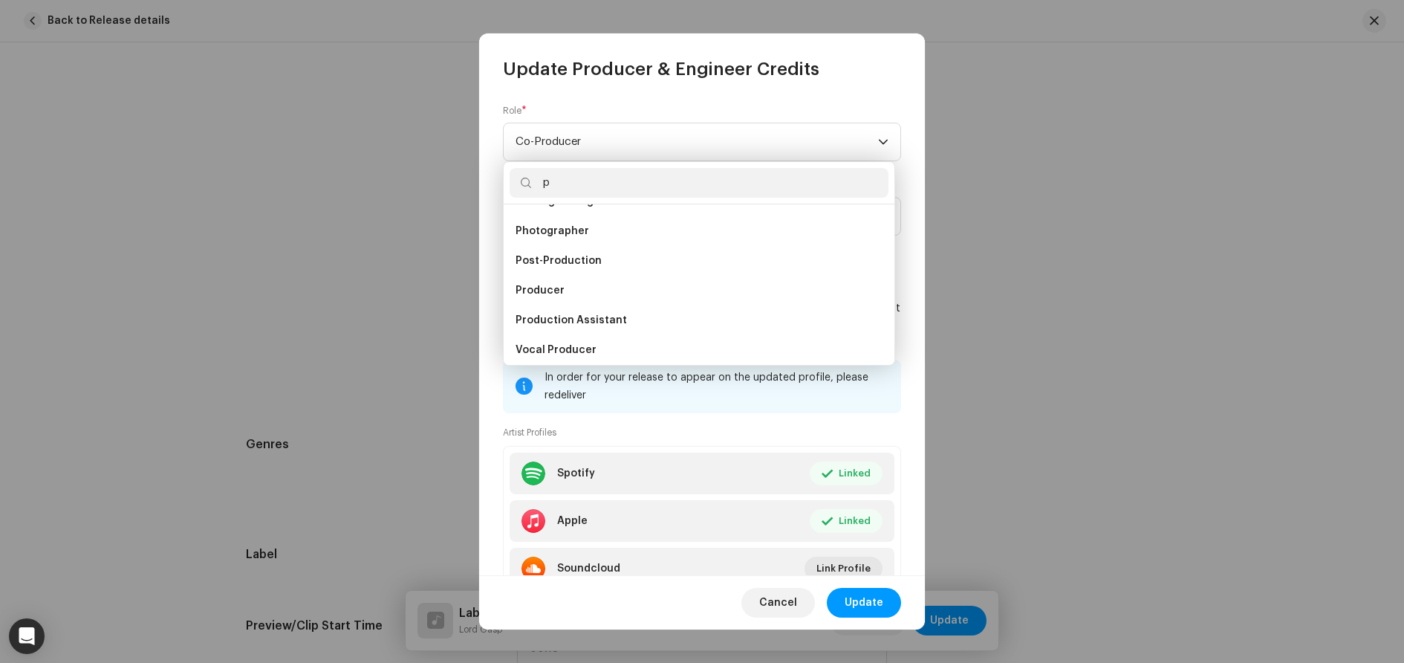
scroll to position [0, 0]
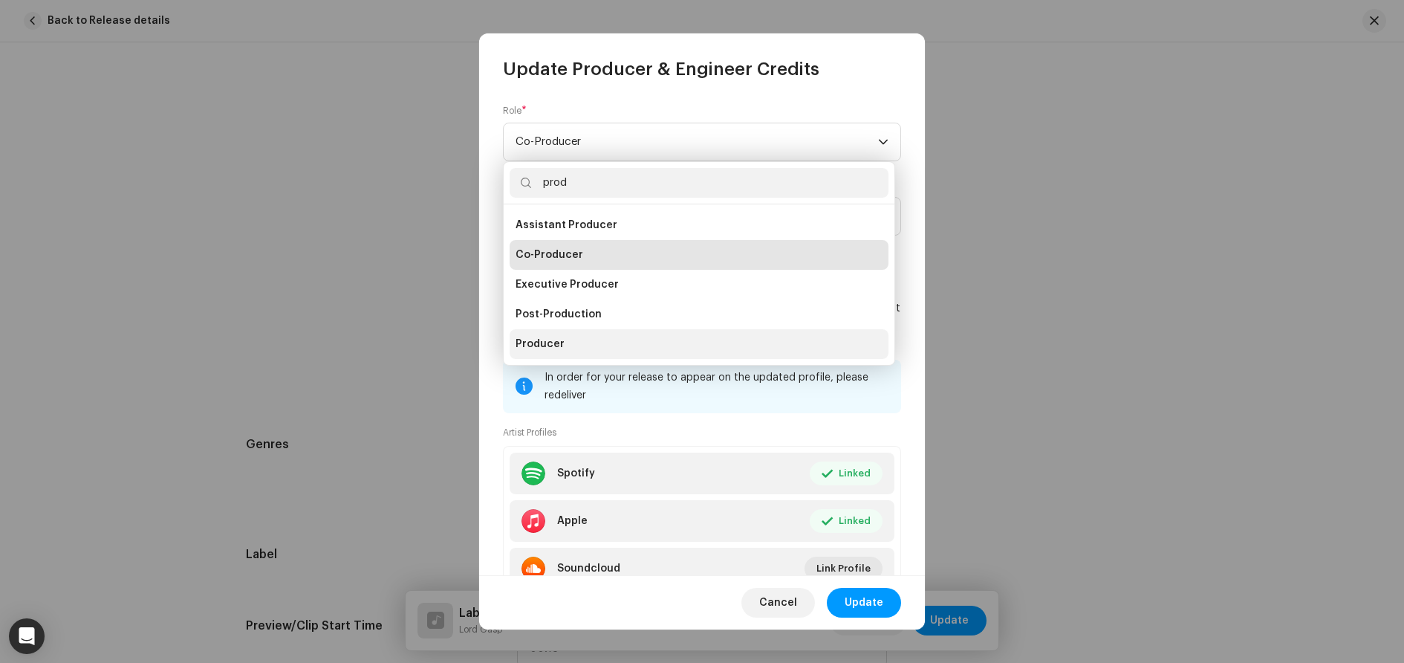
type input "prod"
click at [571, 345] on li "Producer" at bounding box center [699, 344] width 379 height 30
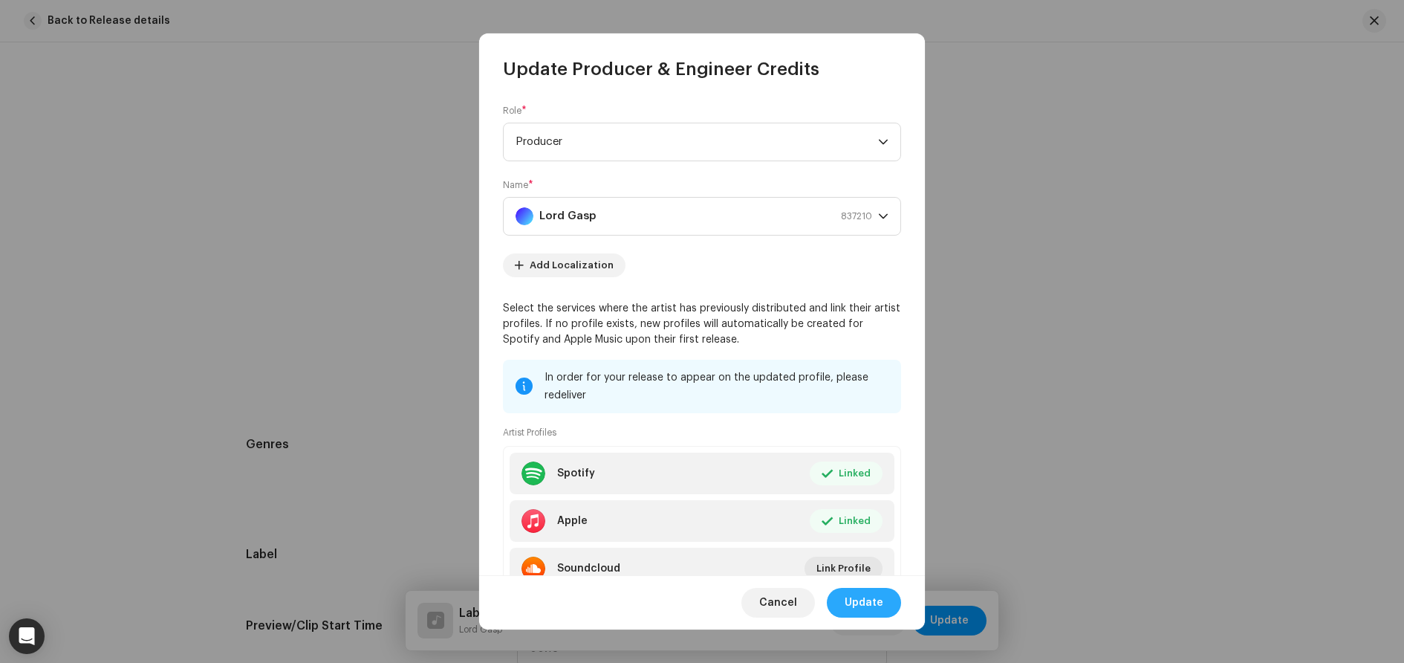
click at [861, 606] on span "Update" at bounding box center [864, 603] width 39 height 30
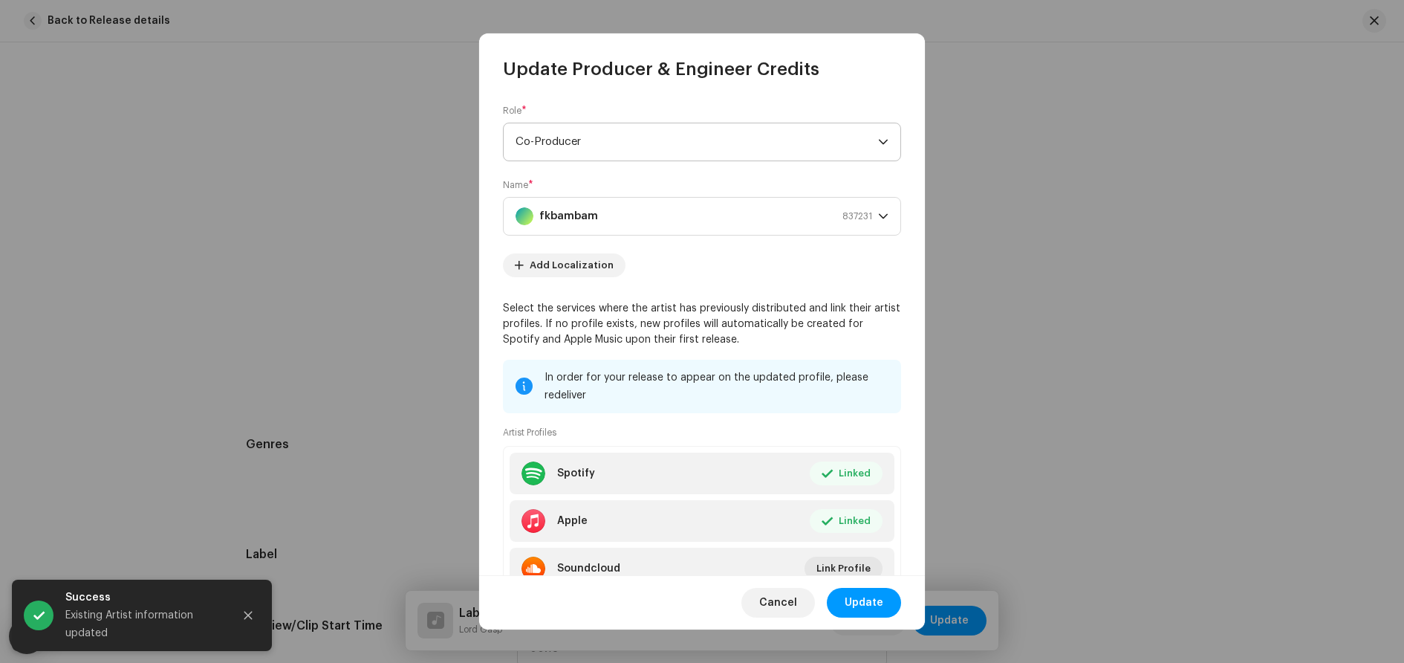
click at [656, 144] on span "Co-Producer" at bounding box center [697, 141] width 363 height 37
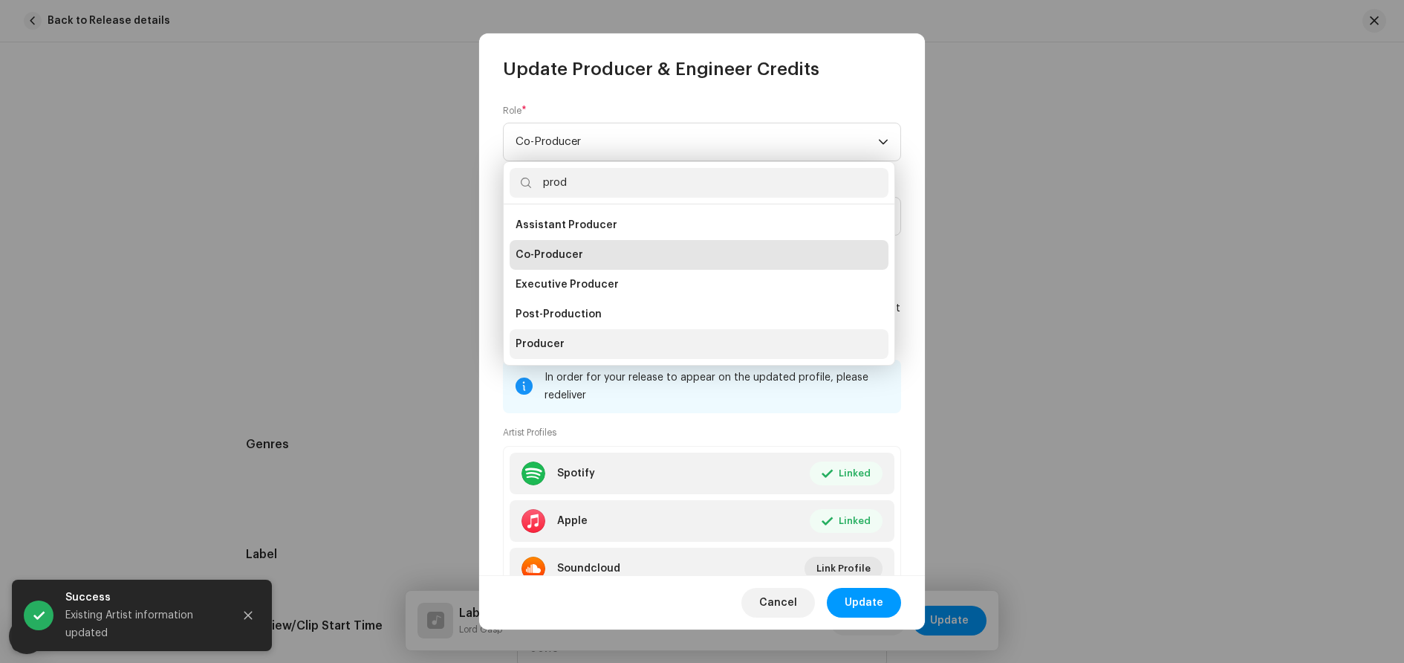
type input "prod"
click at [561, 344] on span "Producer" at bounding box center [540, 344] width 49 height 15
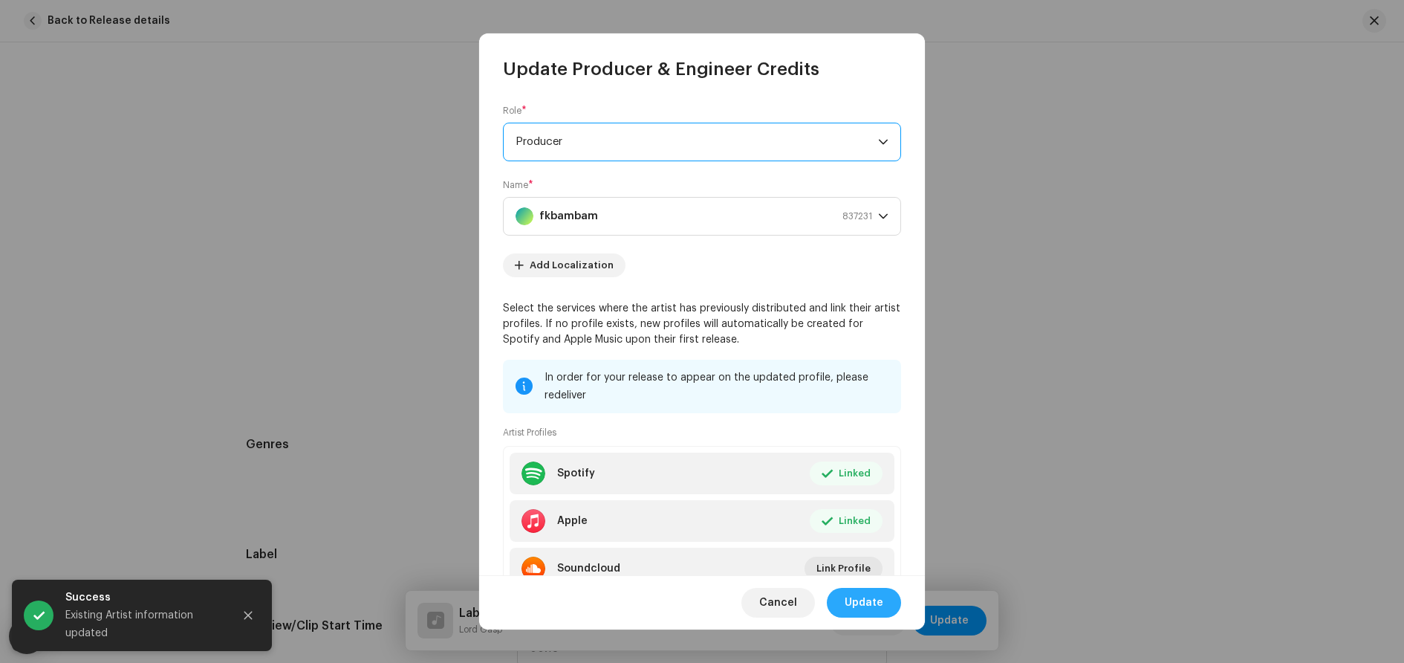
click at [857, 600] on span "Update" at bounding box center [864, 603] width 39 height 30
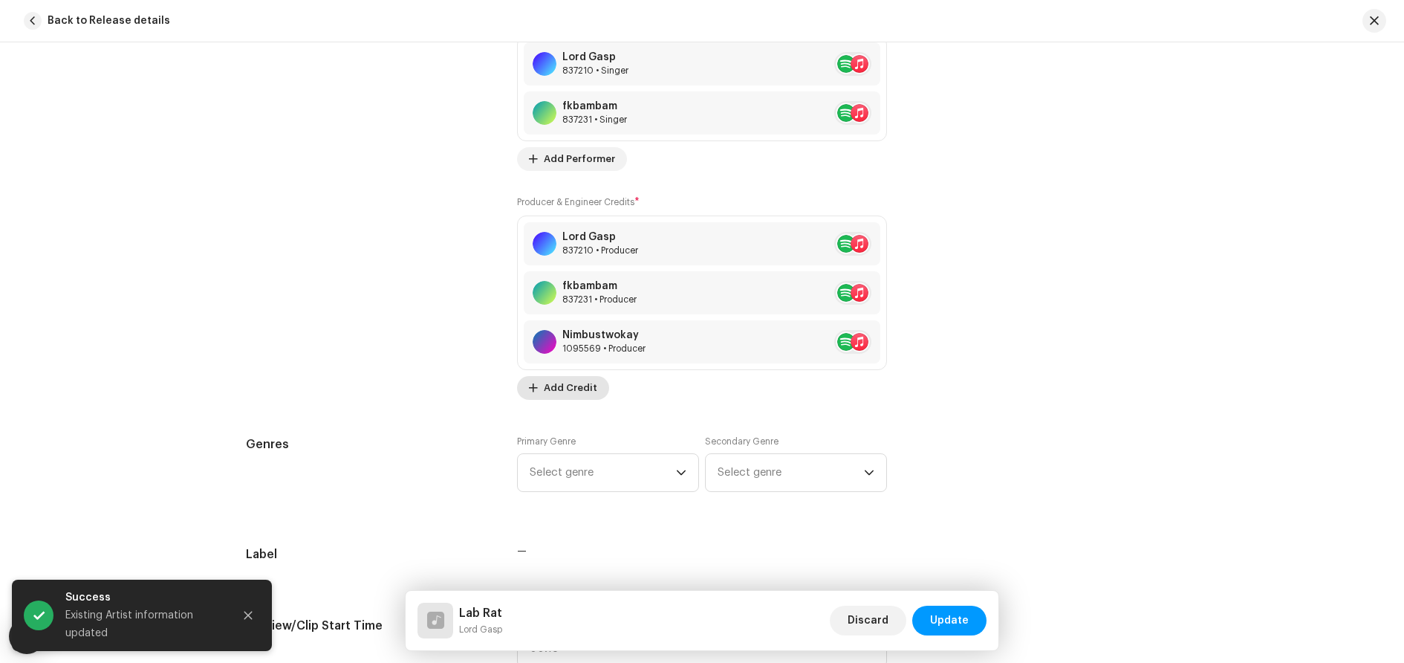
click at [573, 393] on span "Add Credit" at bounding box center [570, 388] width 53 height 30
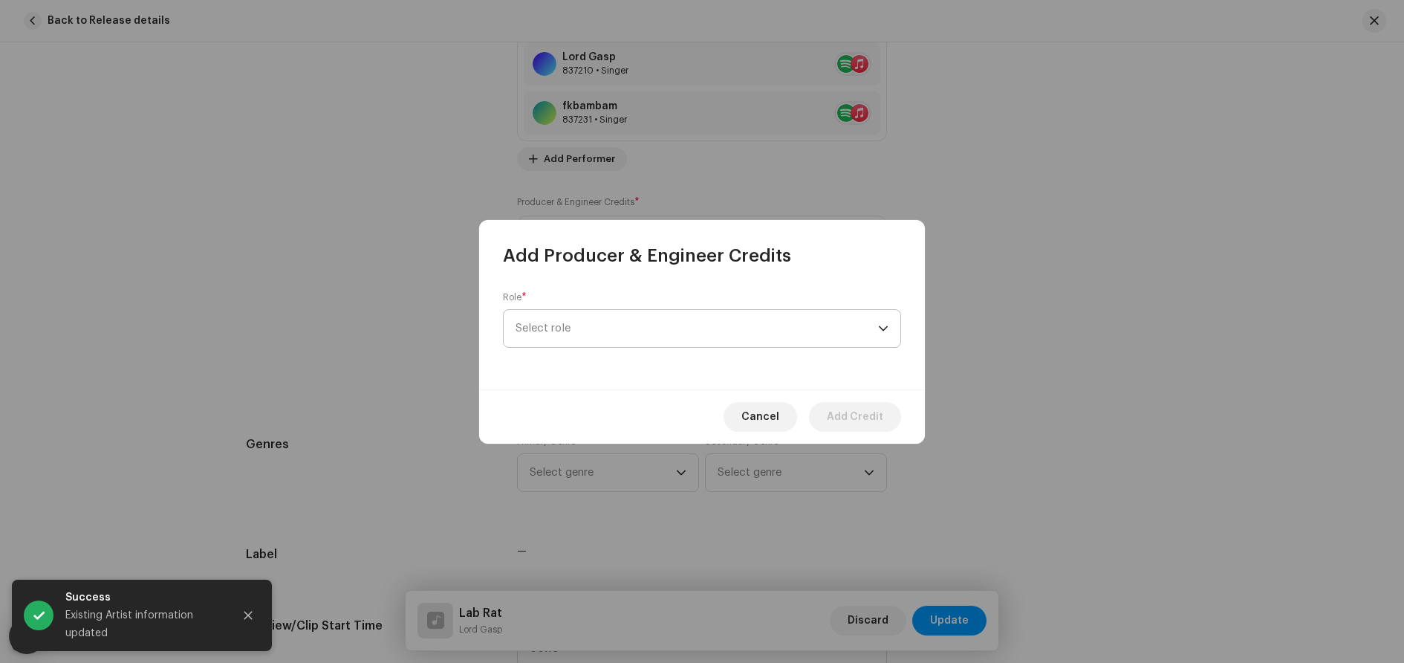
click at [614, 331] on span "Select role" at bounding box center [697, 328] width 363 height 37
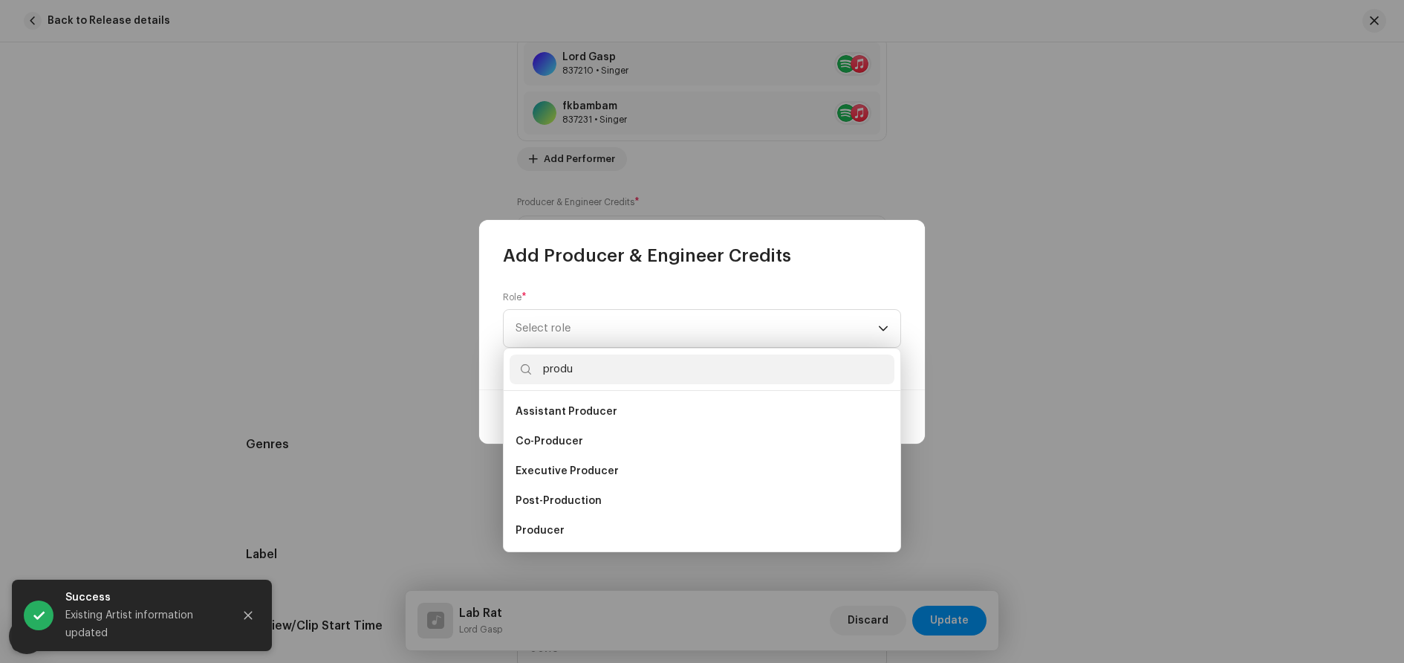
scroll to position [24, 0]
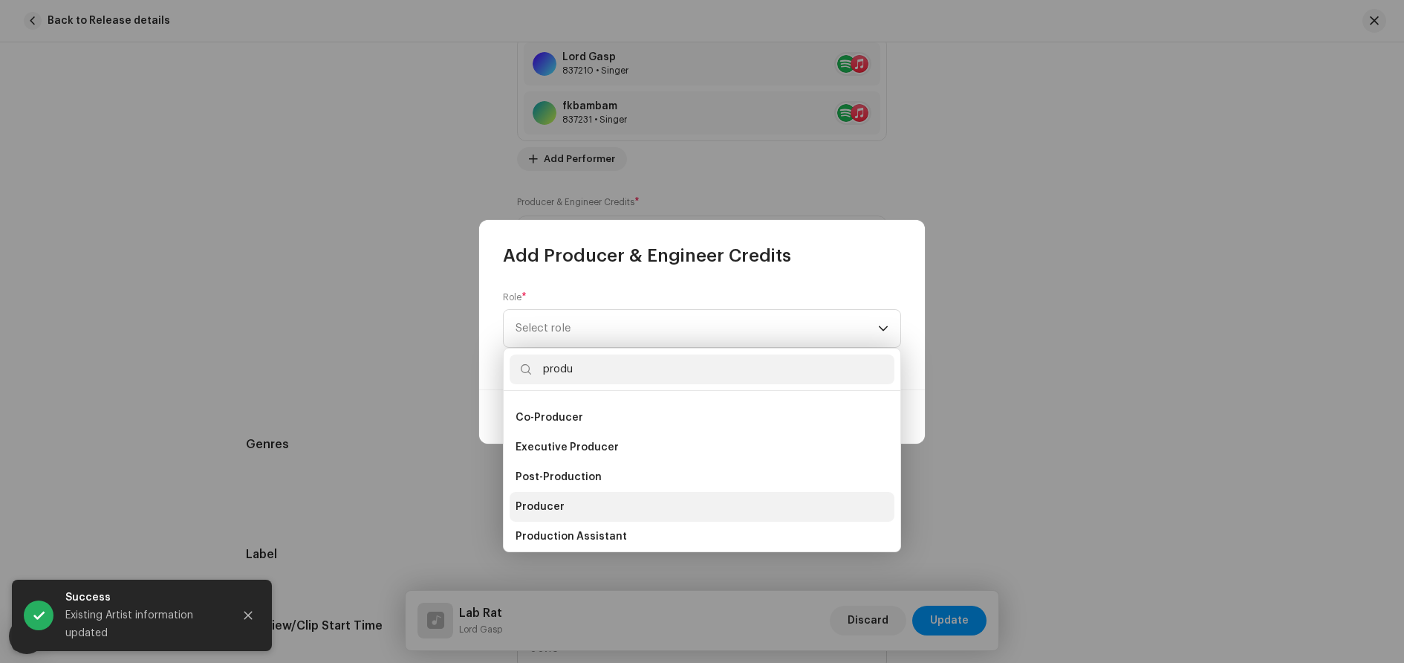
type input "produ"
click at [556, 515] on li "Producer" at bounding box center [702, 507] width 385 height 30
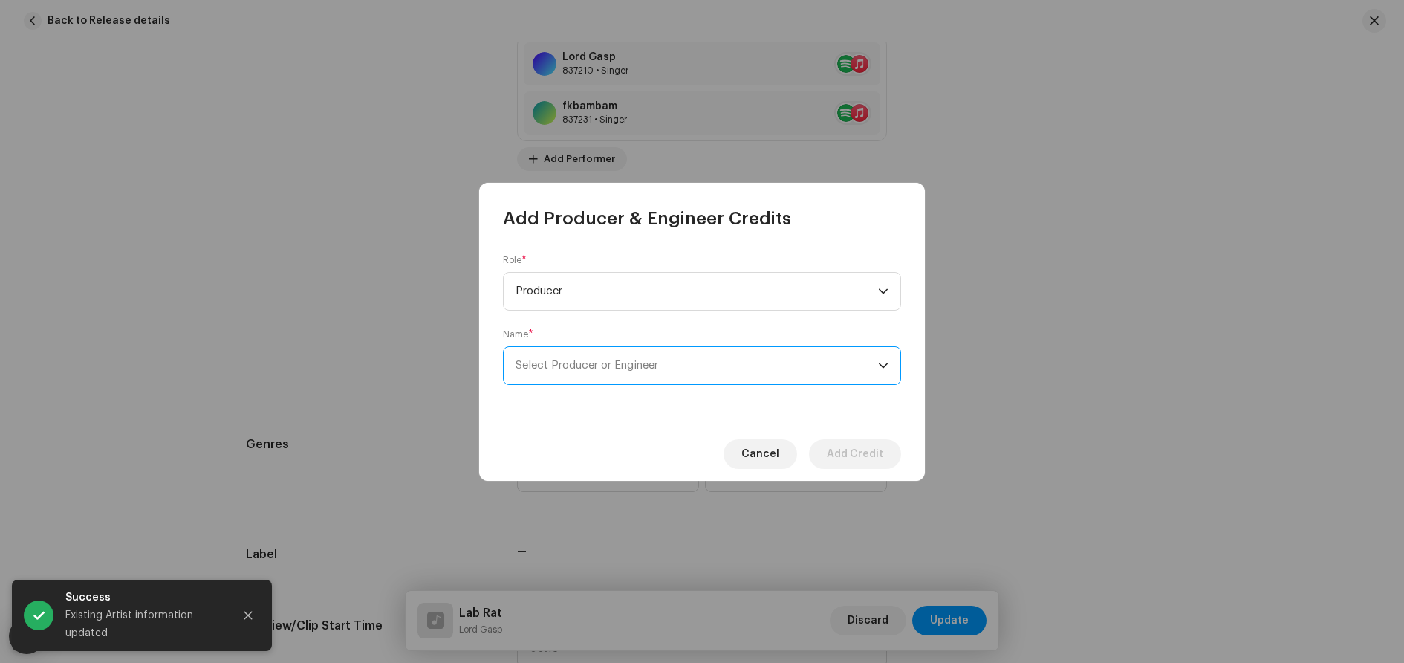
click at [621, 357] on span "Select Producer or Engineer" at bounding box center [697, 365] width 363 height 37
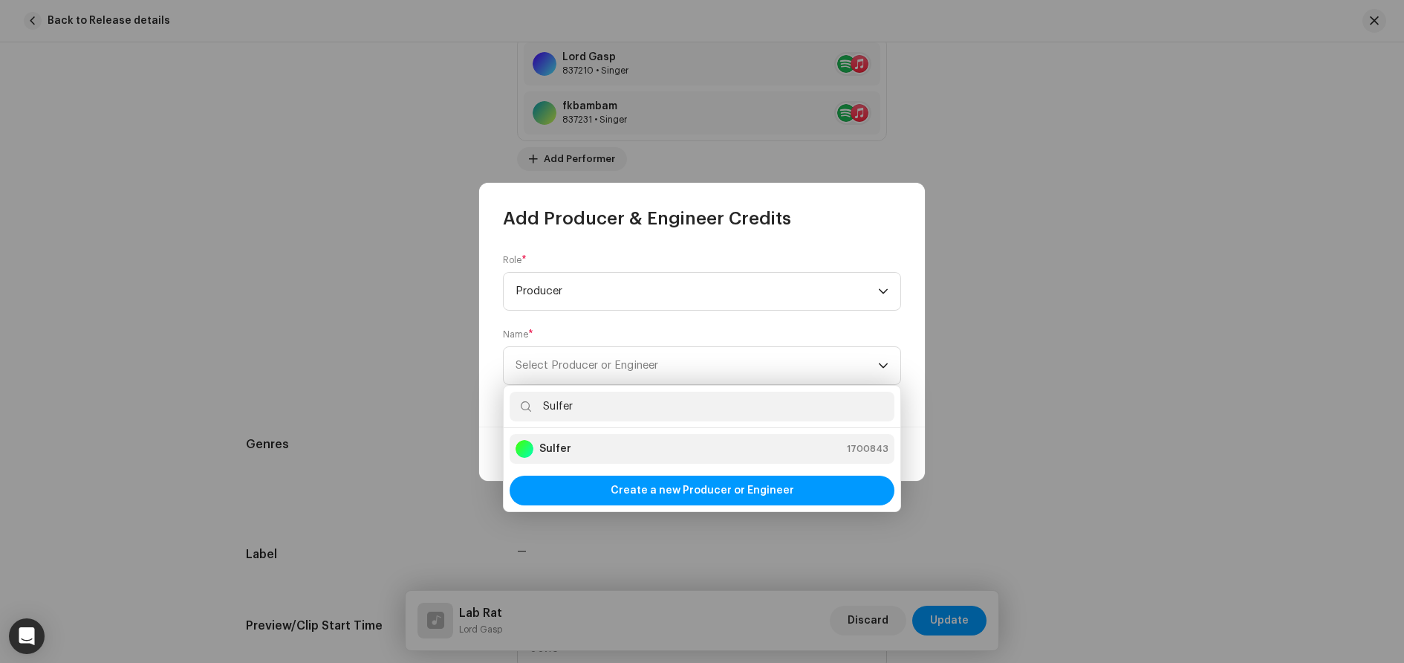
type input "Sulfer"
click at [586, 454] on div "Sulfer 1700843" at bounding box center [702, 449] width 373 height 18
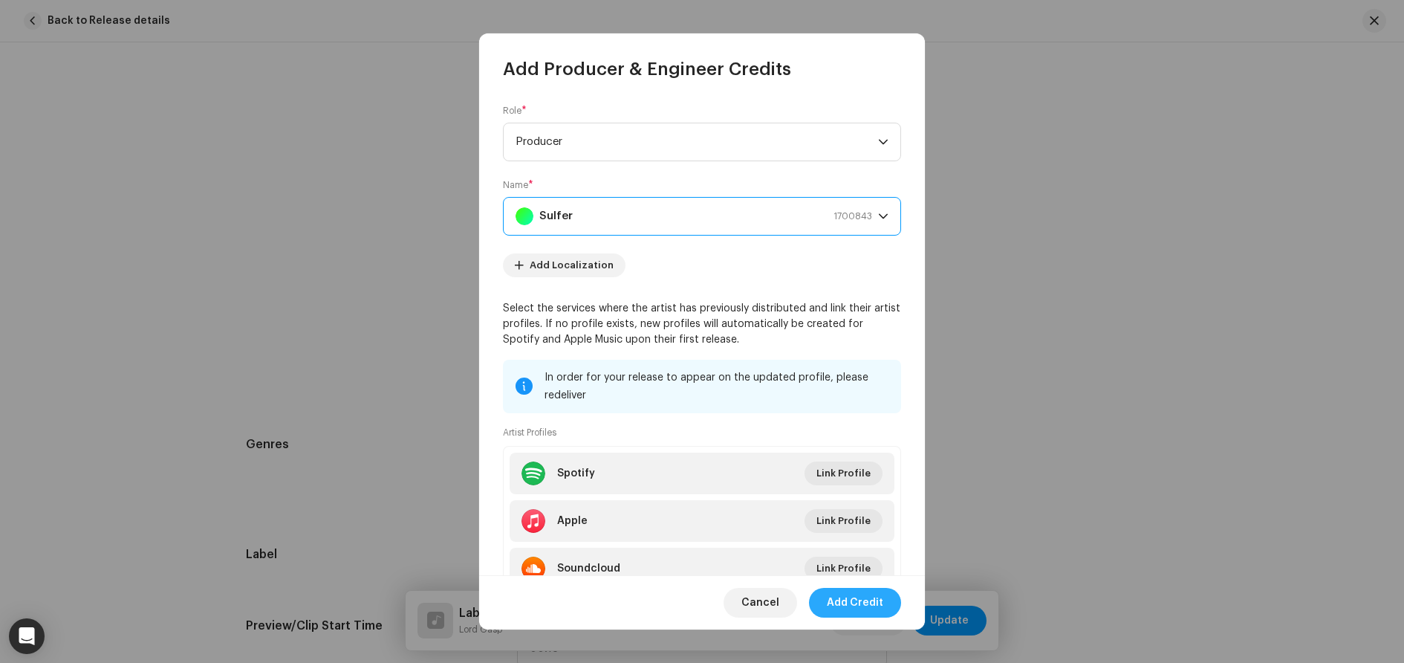
click at [866, 606] on span "Add Credit" at bounding box center [855, 603] width 56 height 30
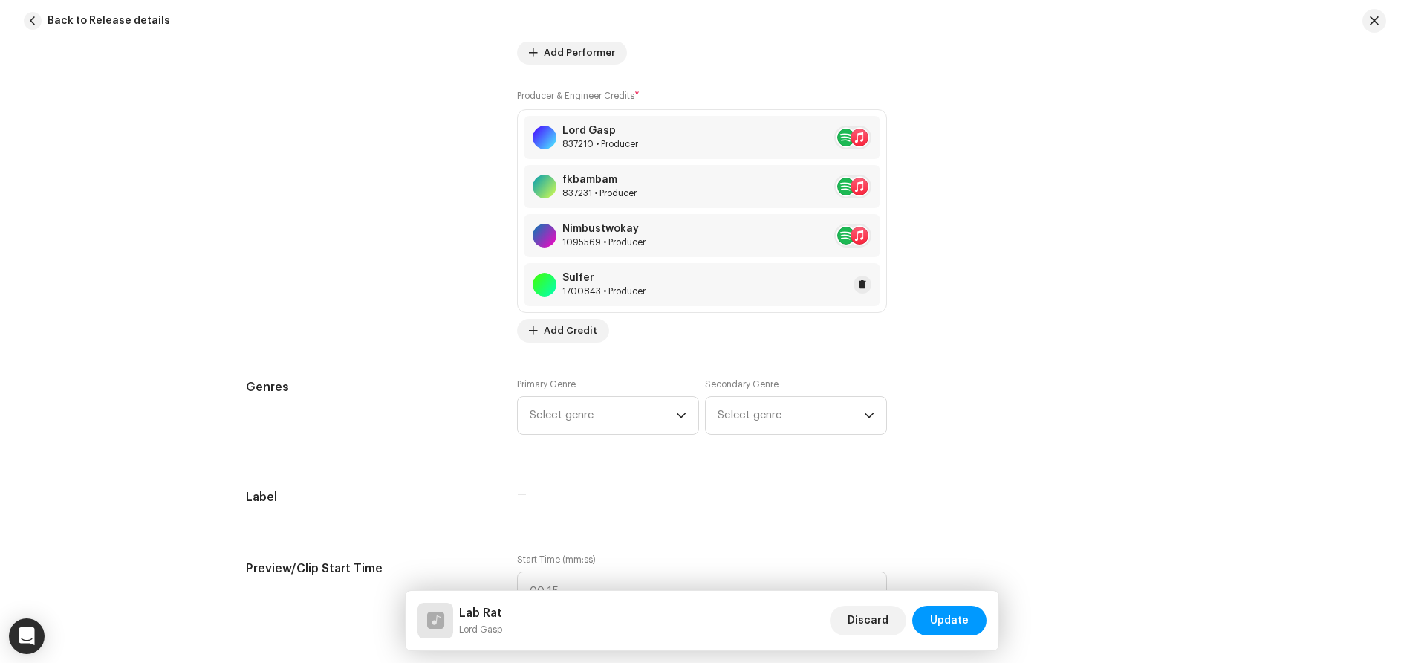
scroll to position [1230, 0]
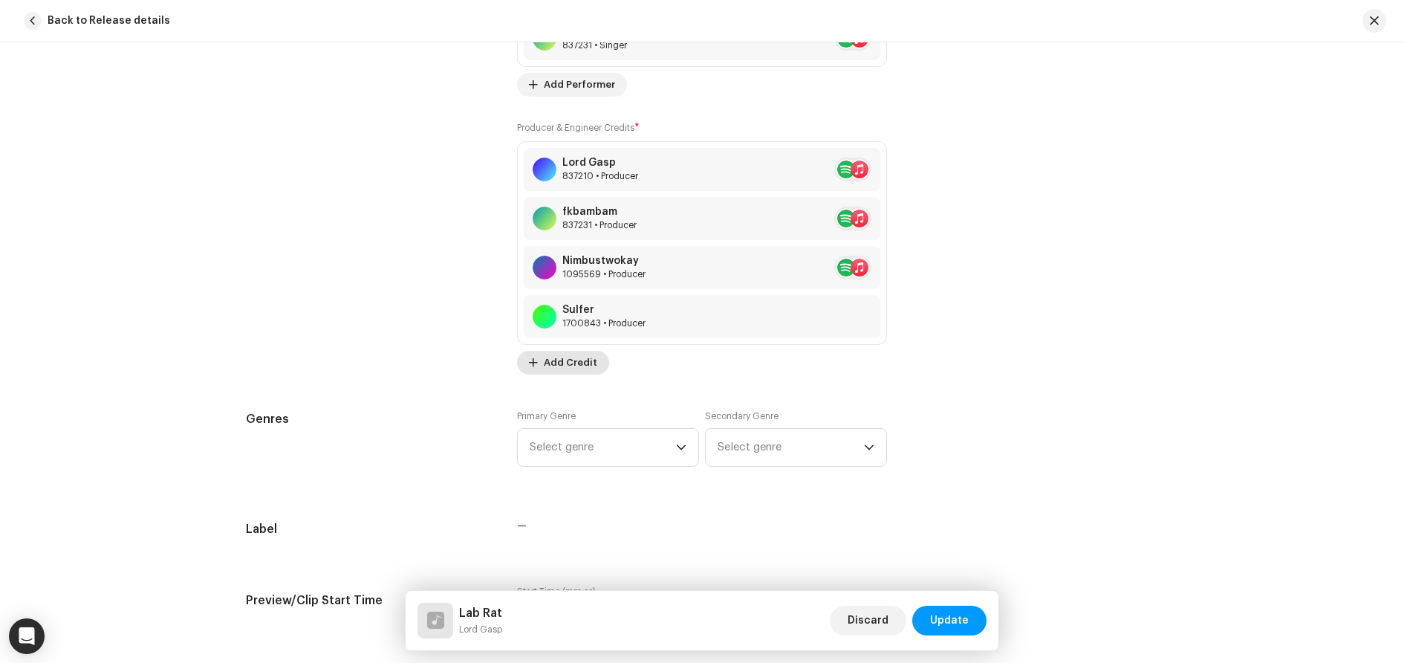
click at [560, 362] on span "Add Credit" at bounding box center [570, 363] width 53 height 30
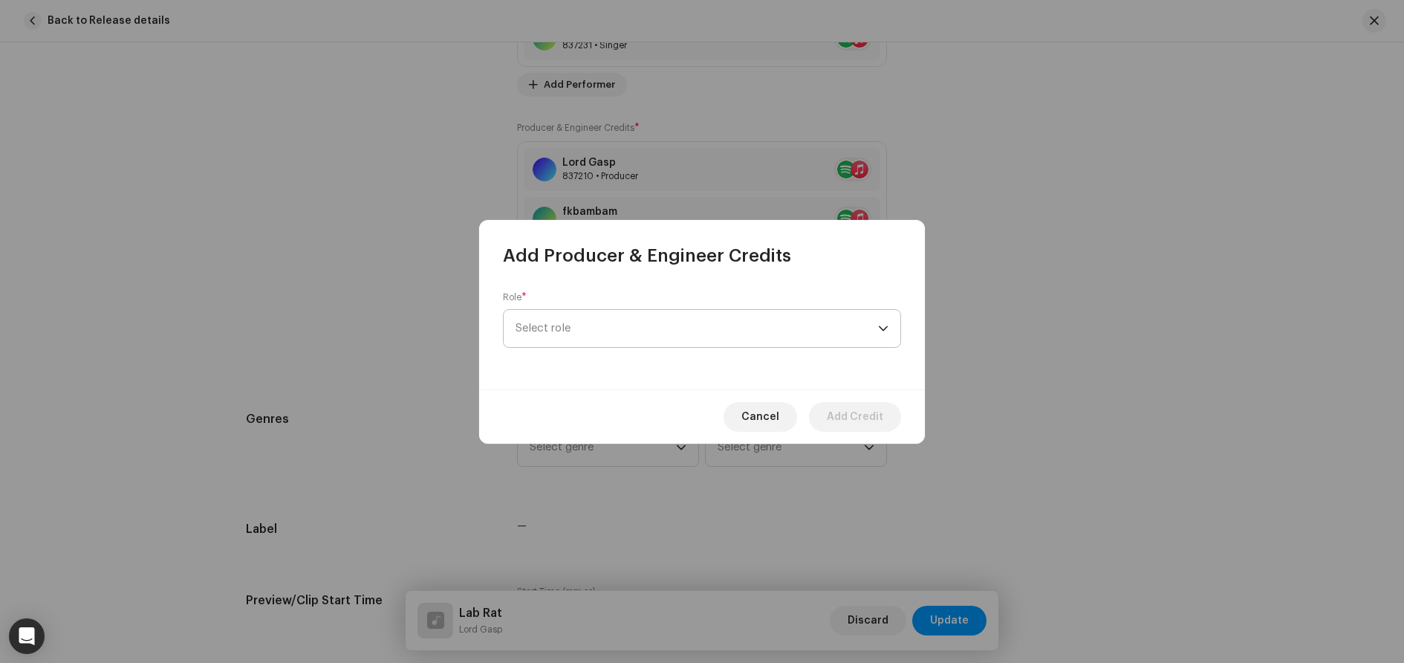
click at [626, 339] on span "Select role" at bounding box center [697, 328] width 363 height 37
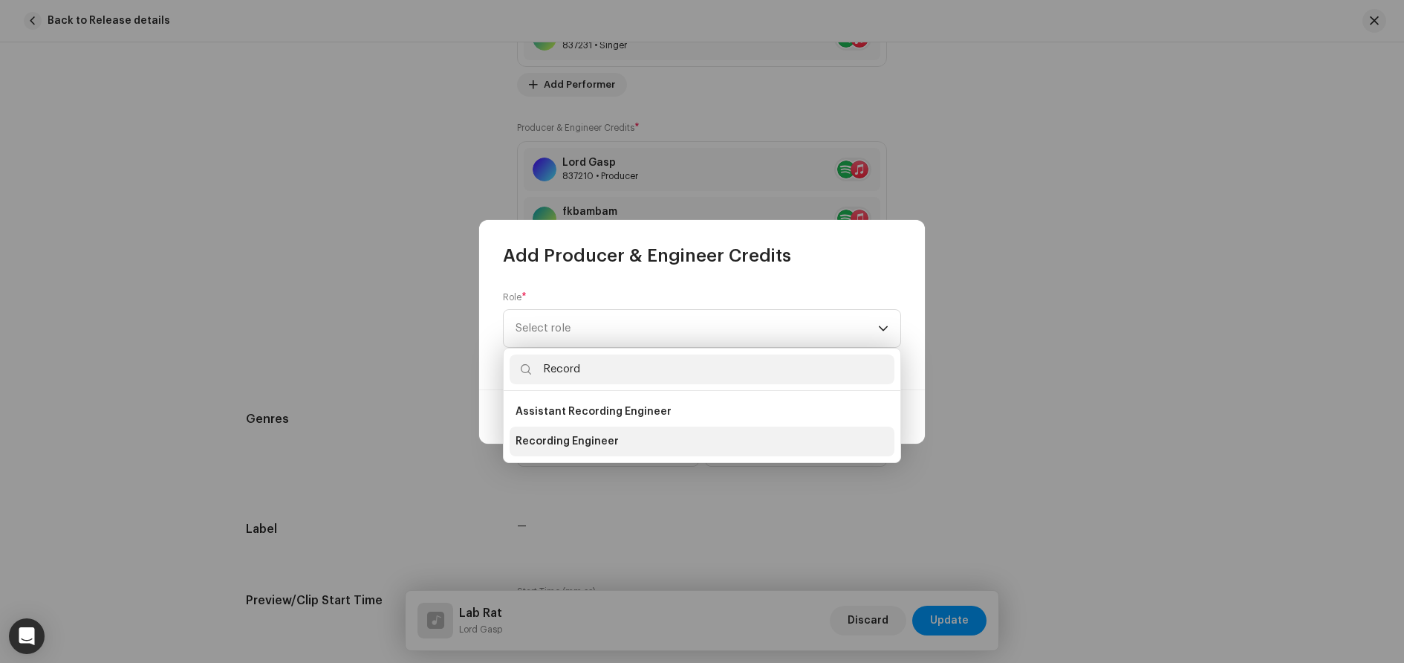
type input "Record"
click at [606, 437] on span "Recording Engineer" at bounding box center [567, 441] width 103 height 15
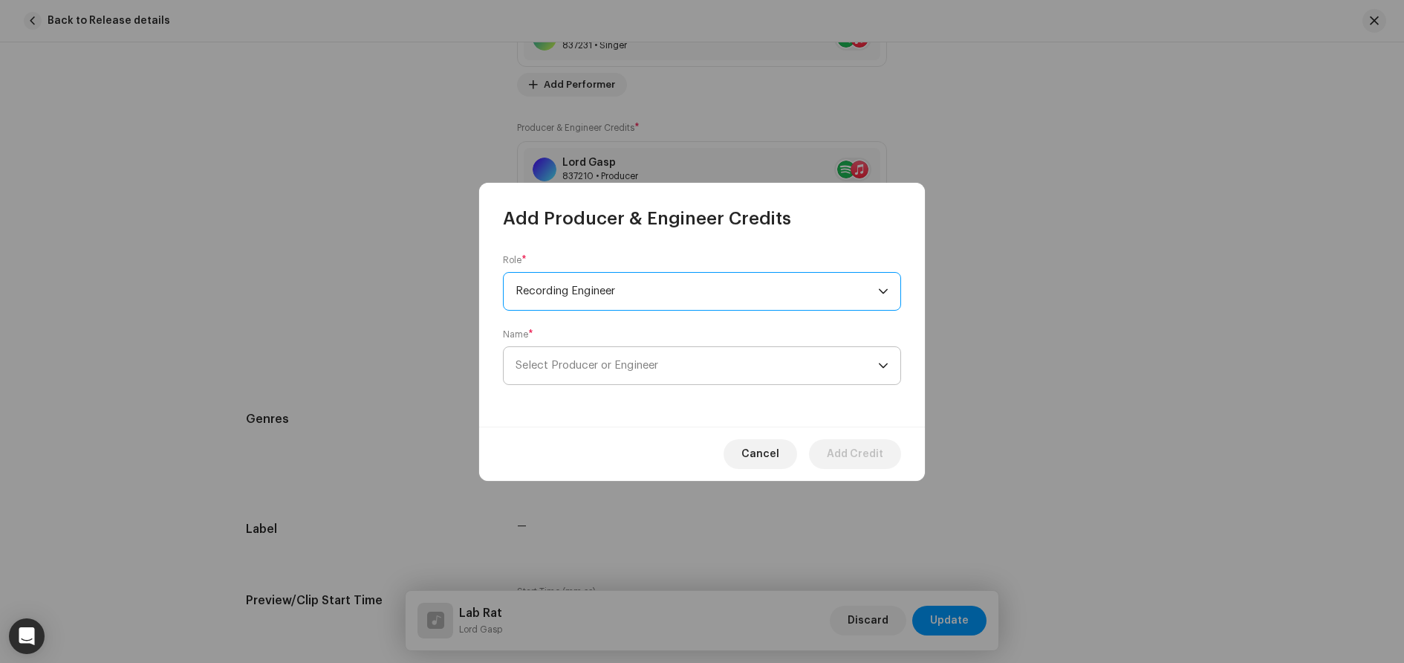
click at [628, 358] on span "Select Producer or Engineer" at bounding box center [697, 365] width 363 height 37
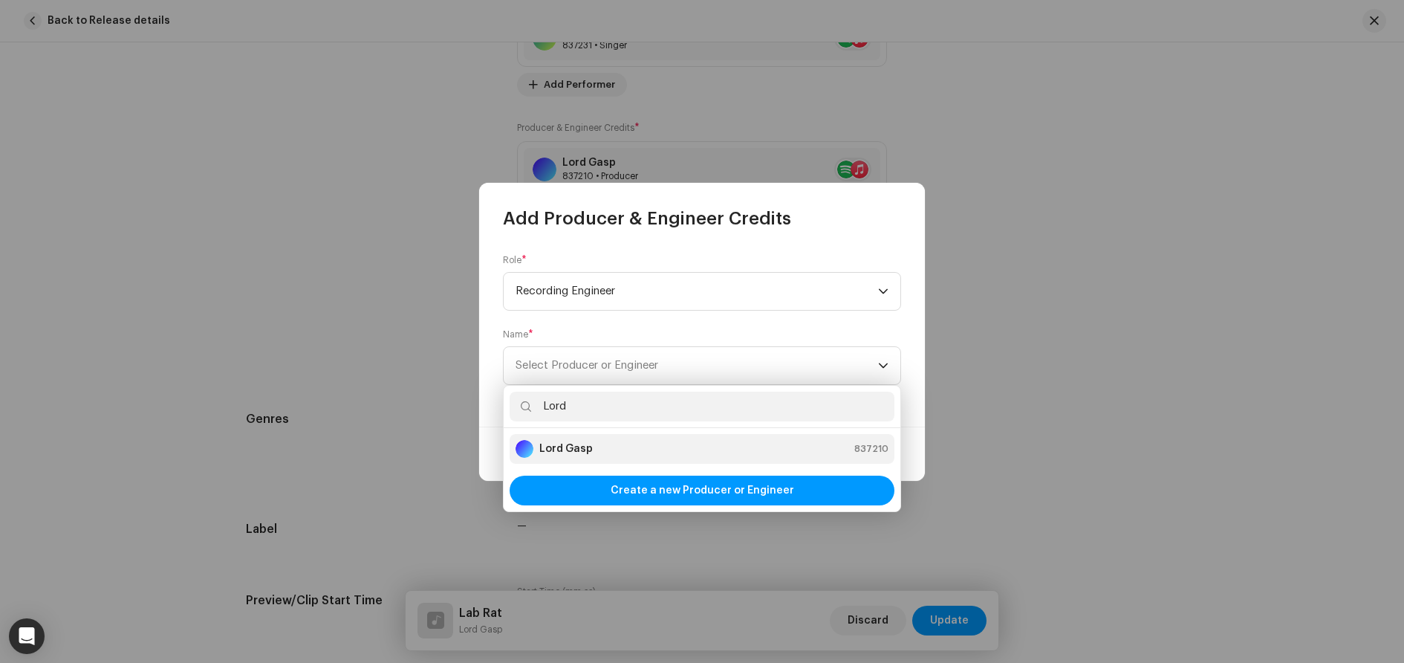
type input "Lord"
click at [597, 445] on div "Lord Gasp 837210" at bounding box center [702, 449] width 373 height 18
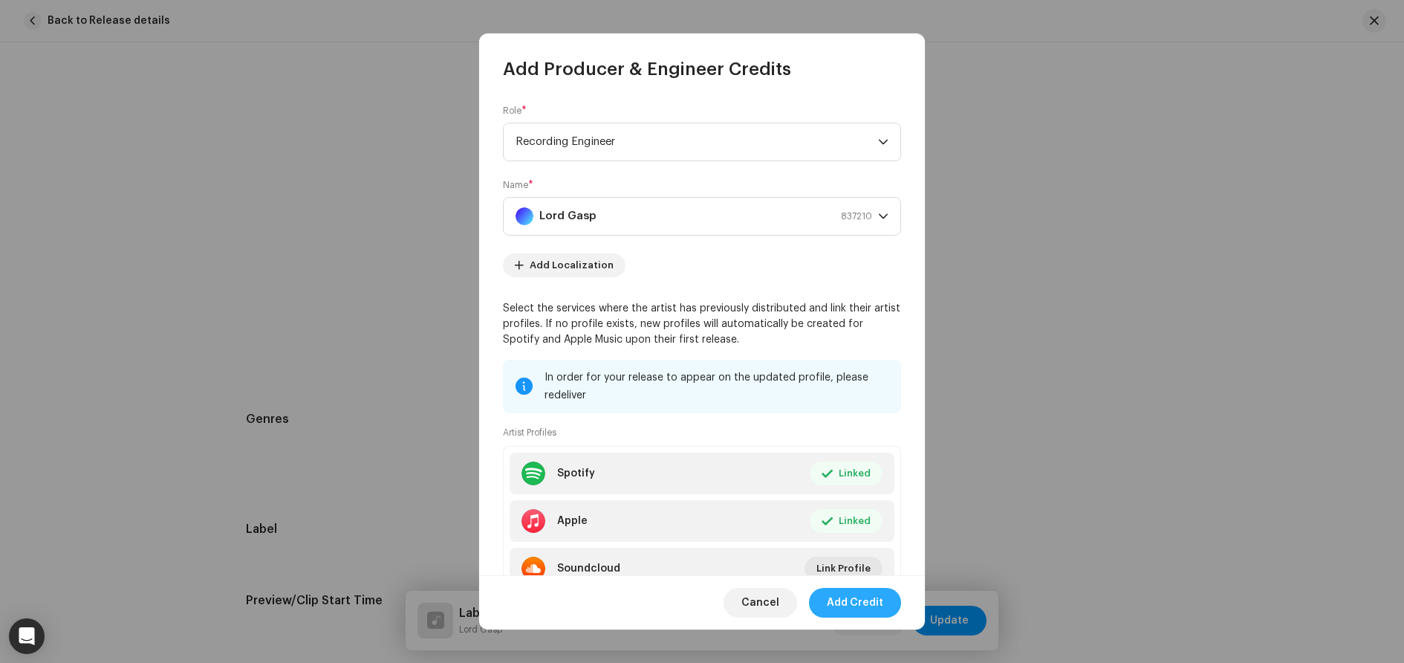
click at [857, 609] on span "Add Credit" at bounding box center [855, 603] width 56 height 30
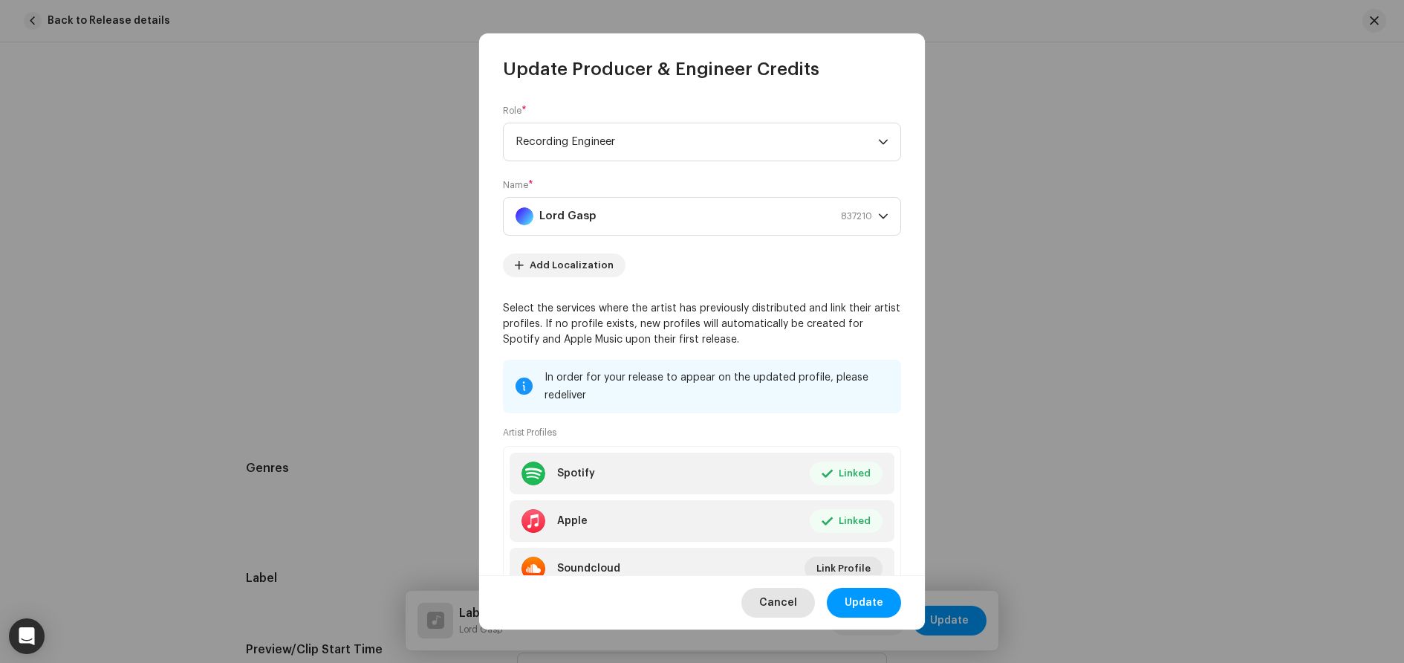
click at [788, 600] on span "Cancel" at bounding box center [778, 603] width 38 height 30
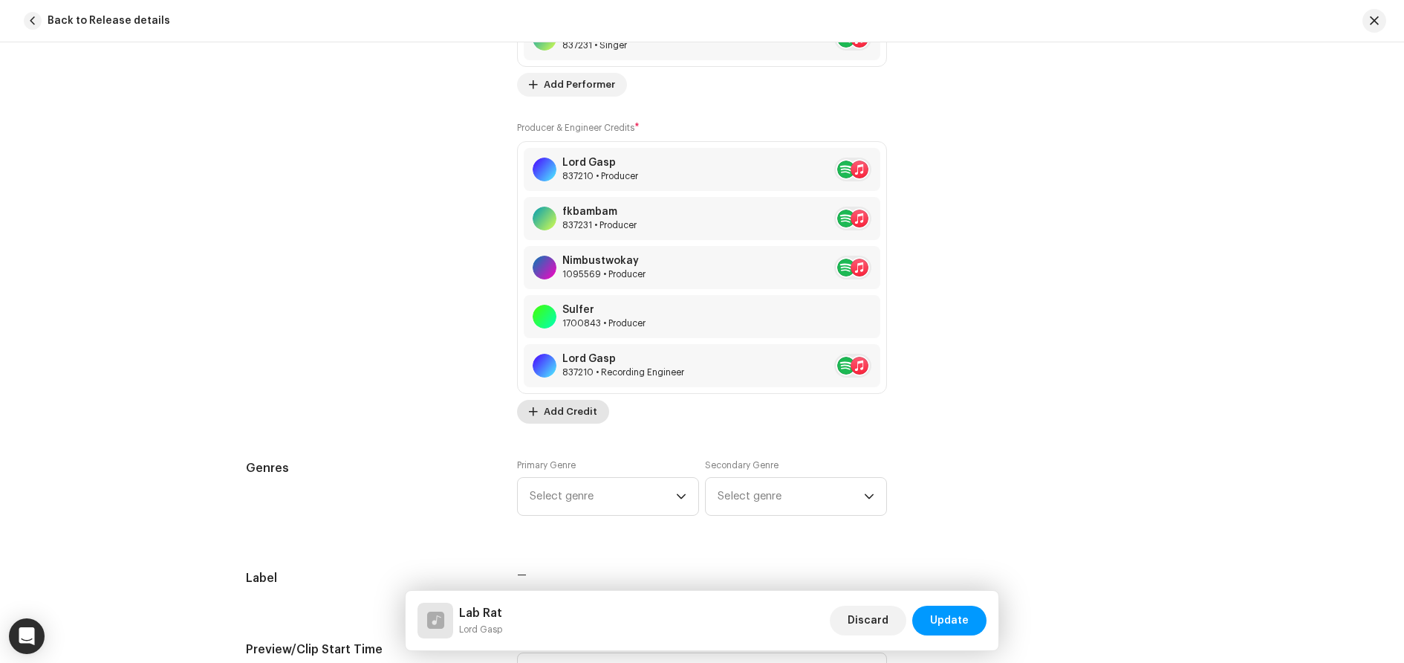
click at [557, 411] on span "Add Credit" at bounding box center [570, 412] width 53 height 30
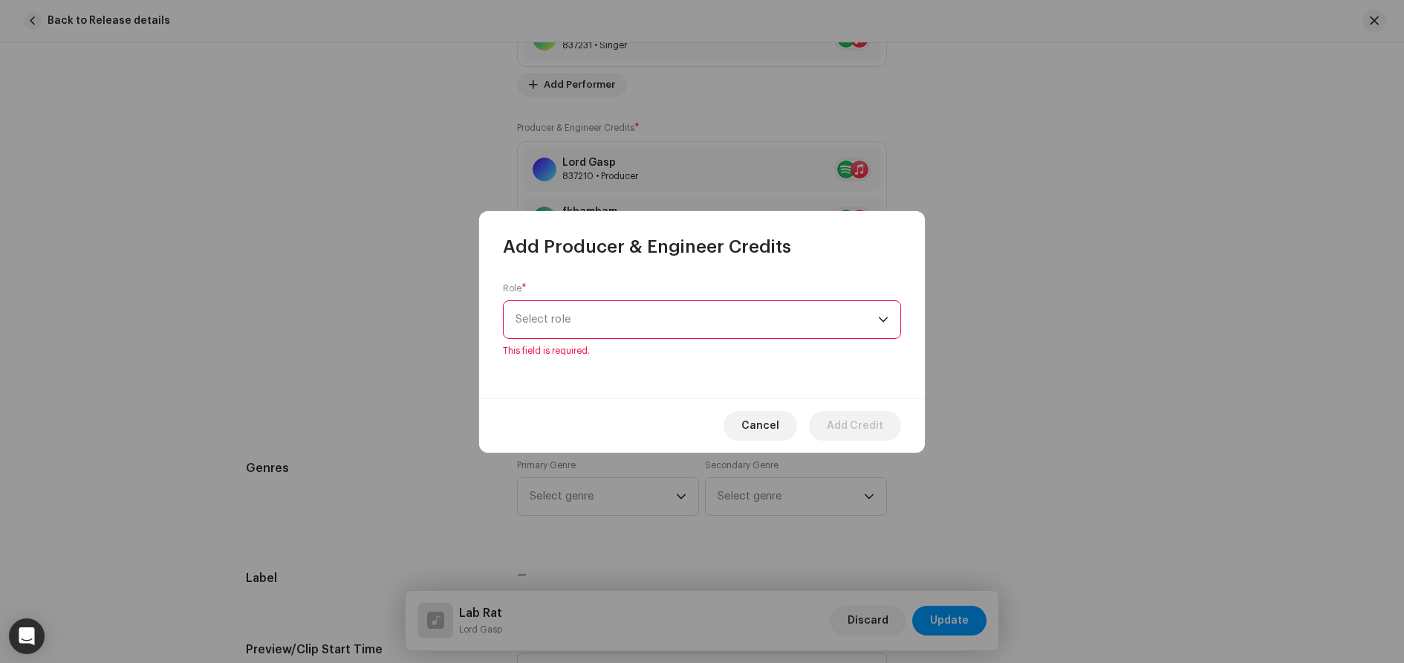
click at [564, 325] on span "Select role" at bounding box center [697, 319] width 363 height 37
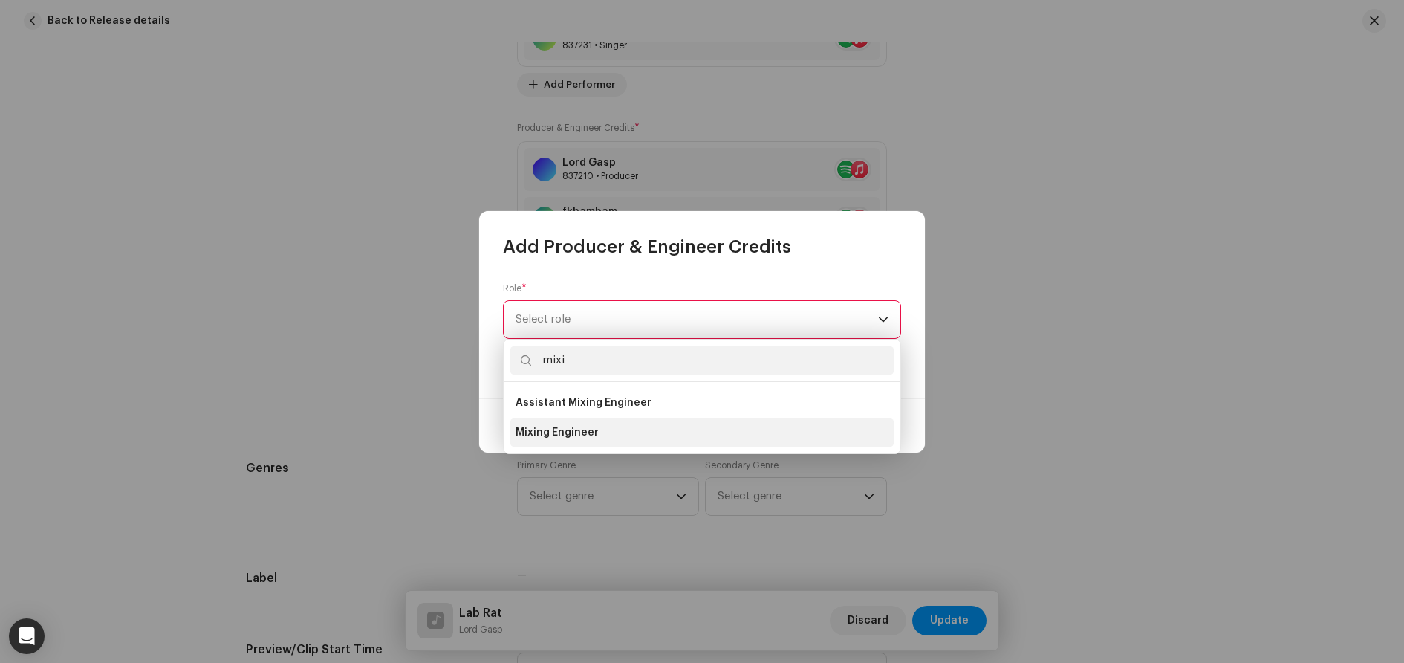
type input "mixi"
click at [562, 430] on span "Mixing Engineer" at bounding box center [557, 432] width 83 height 15
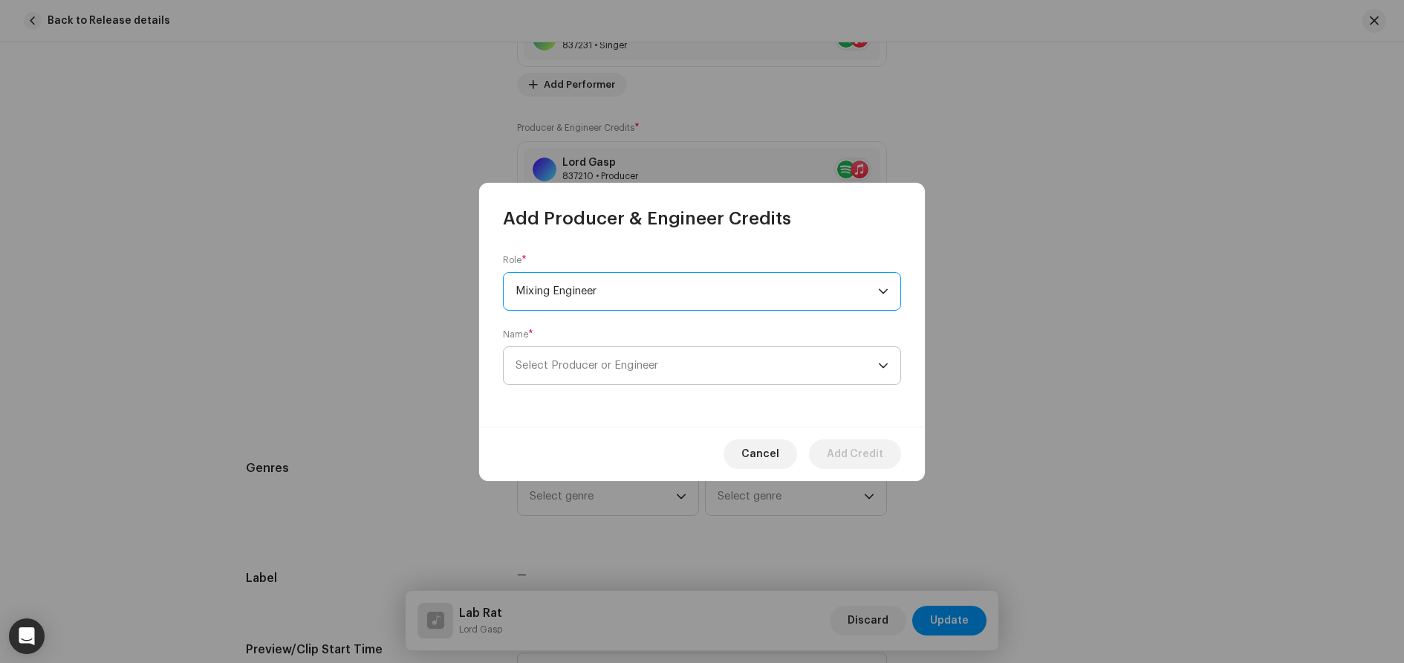
click at [585, 360] on span "Select Producer or Engineer" at bounding box center [587, 365] width 143 height 11
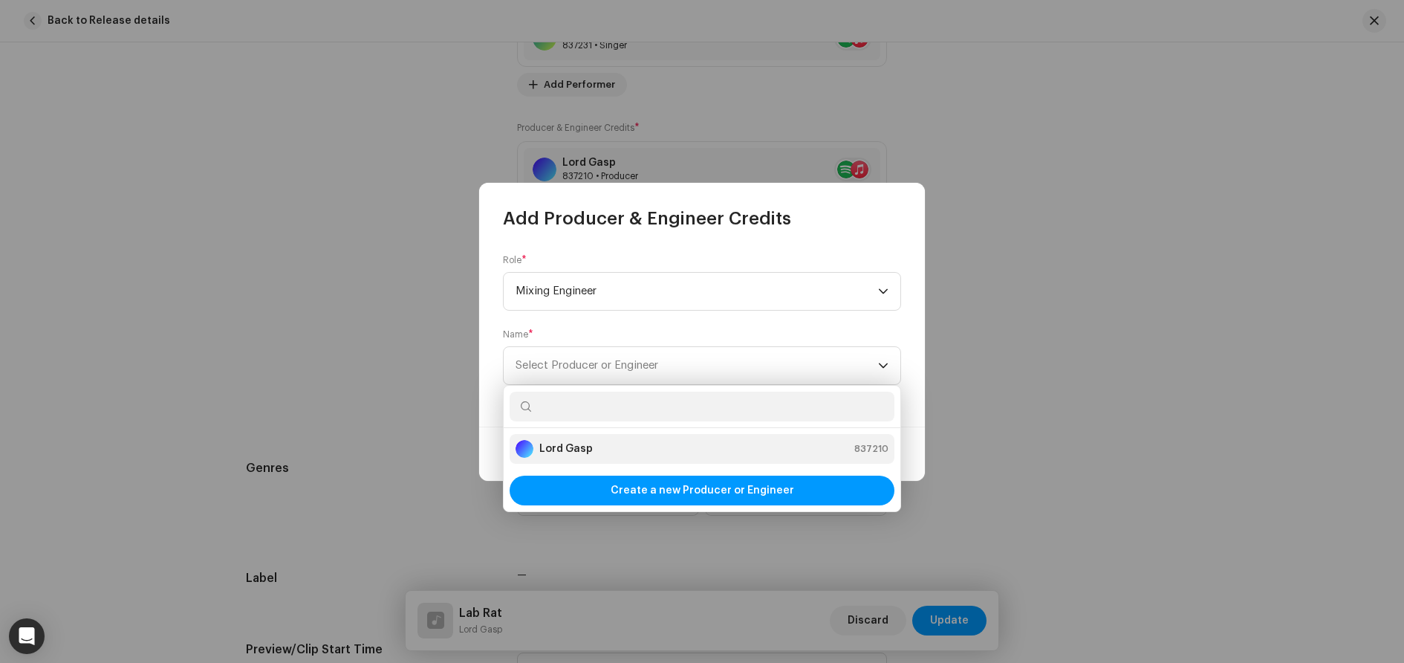
click at [640, 448] on div "Lord Gasp 837210" at bounding box center [702, 449] width 373 height 18
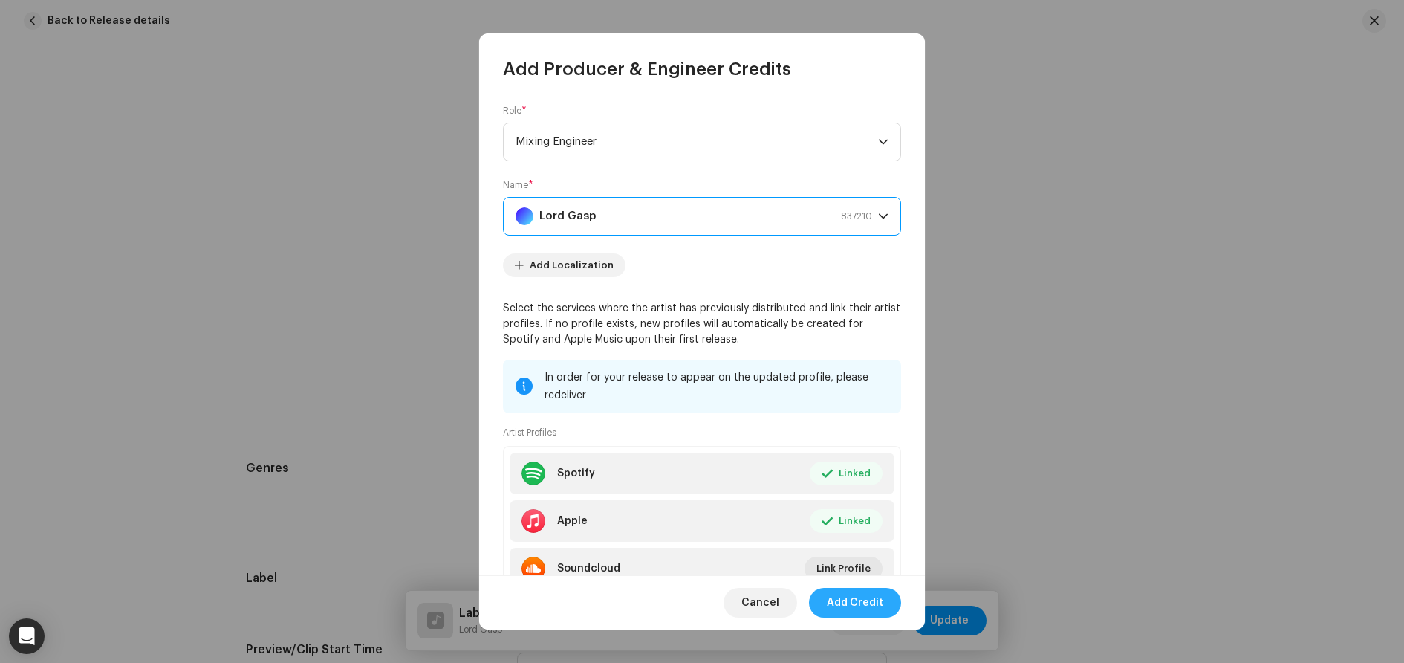
click at [857, 603] on span "Add Credit" at bounding box center [855, 603] width 56 height 30
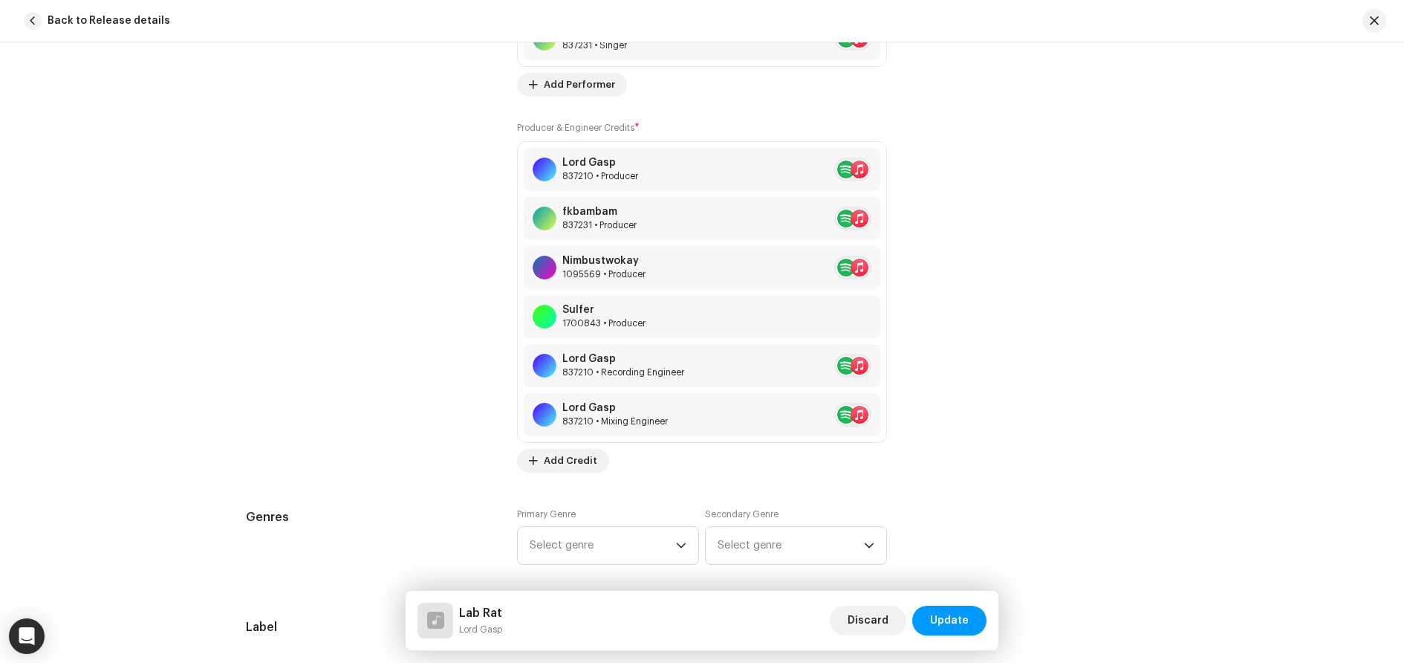
scroll to position [1305, 0]
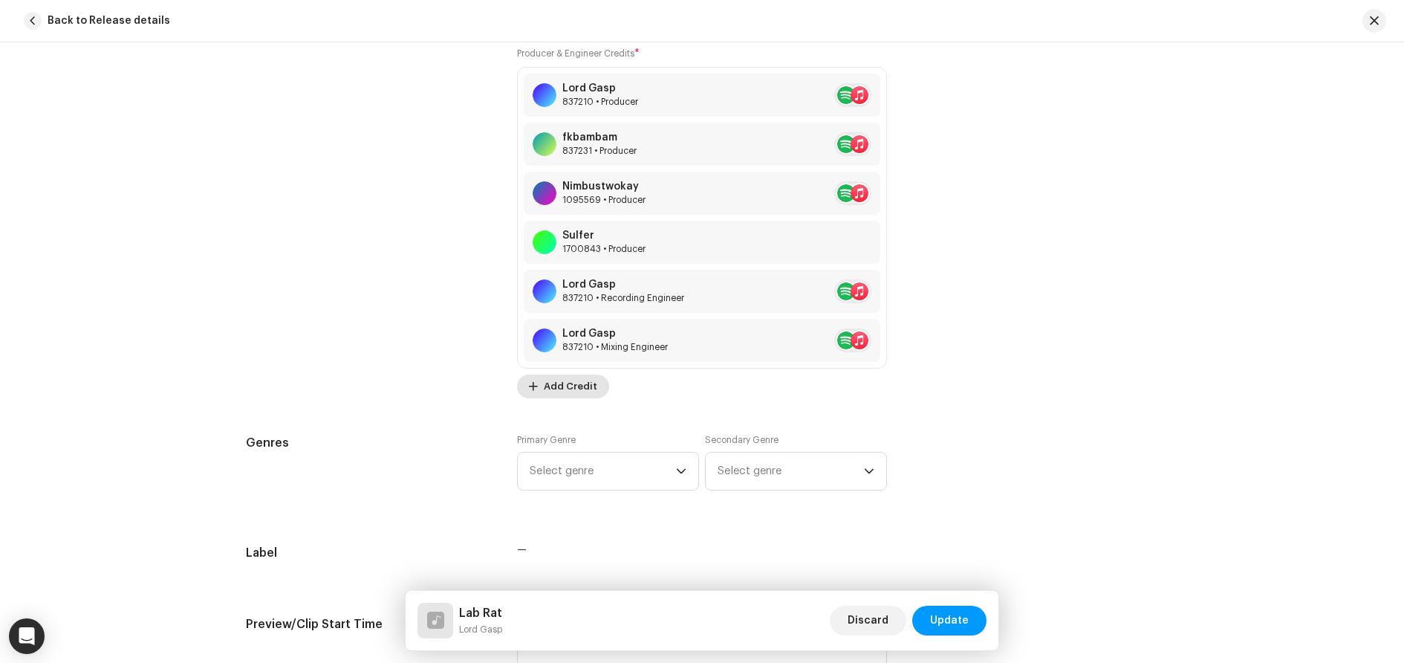
click at [580, 386] on span "Add Credit" at bounding box center [570, 386] width 53 height 30
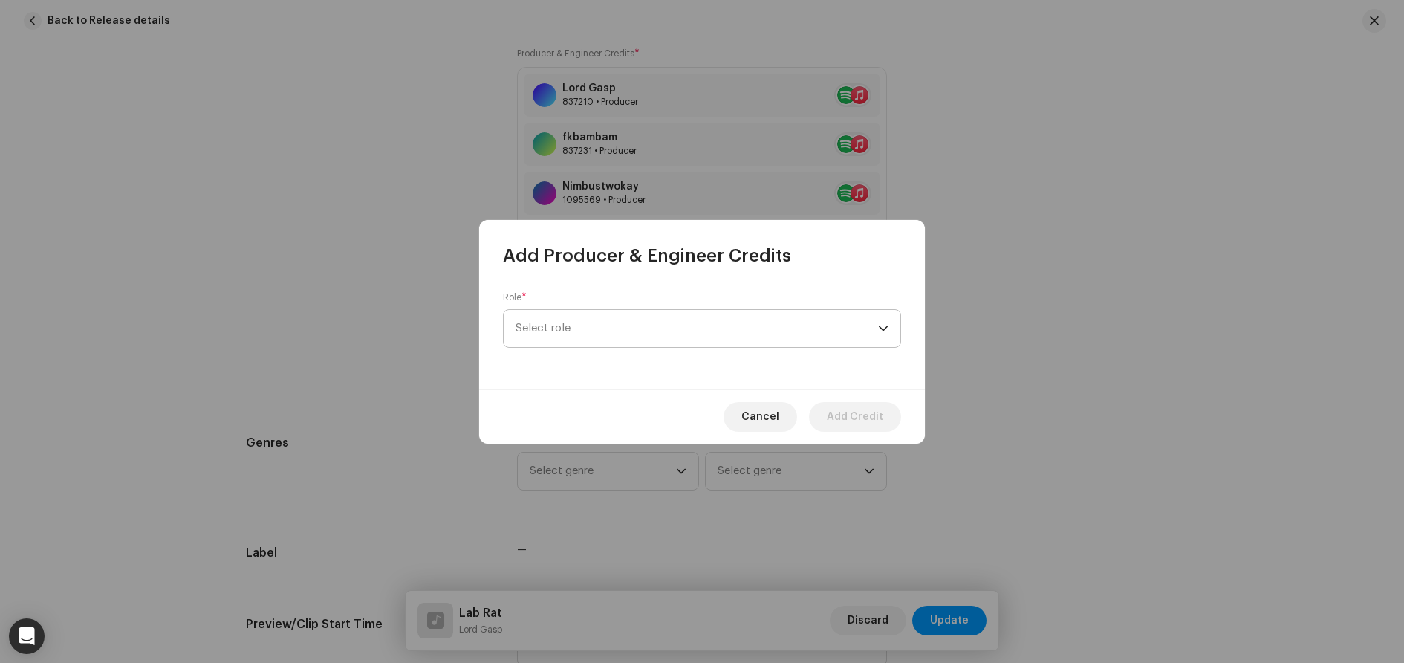
click at [606, 334] on span "Select role" at bounding box center [697, 328] width 363 height 37
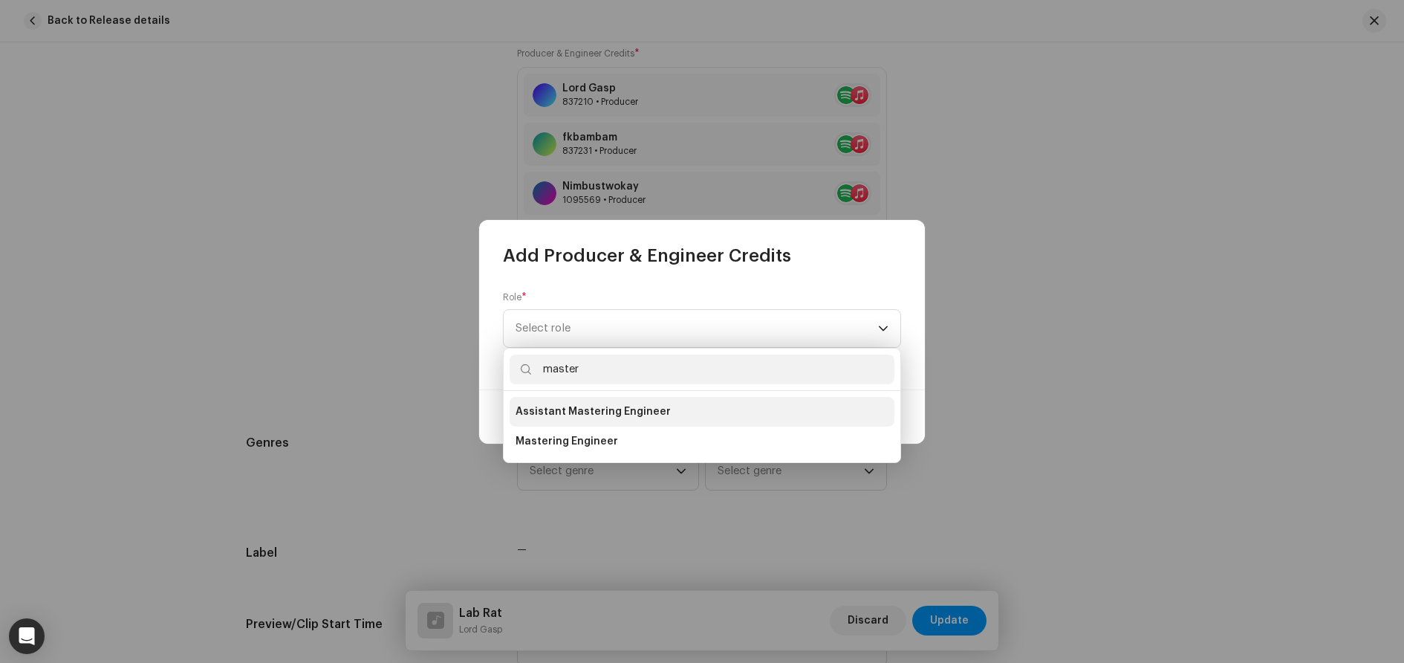
type input "master"
click at [604, 415] on span "Assistant Mastering Engineer" at bounding box center [593, 411] width 155 height 15
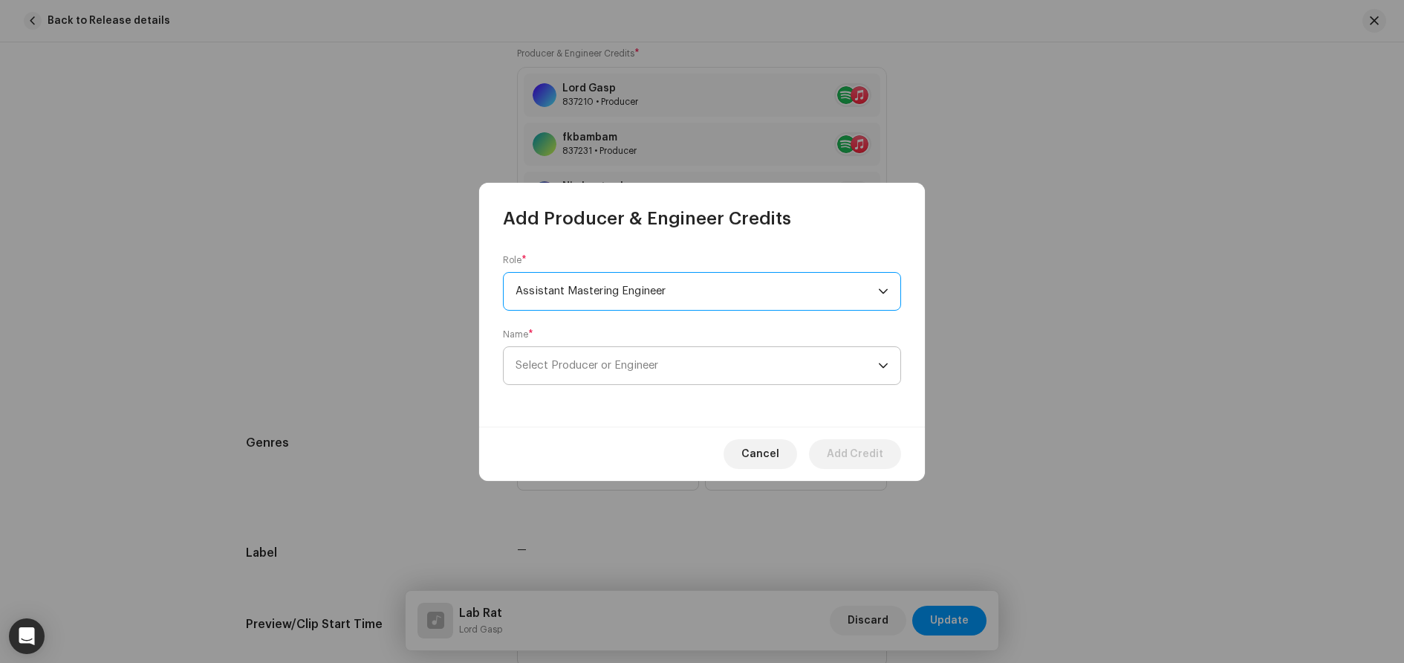
click at [629, 357] on span "Select Producer or Engineer" at bounding box center [697, 365] width 363 height 37
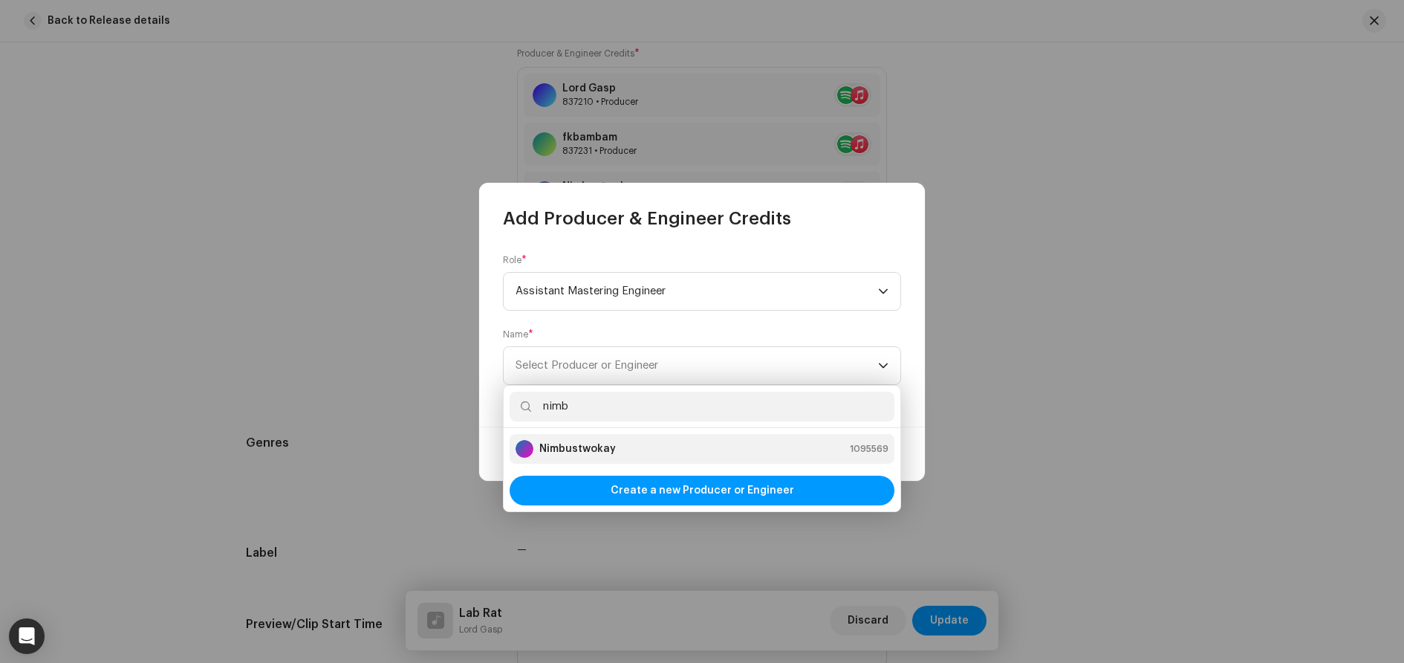
type input "nimb"
click at [599, 446] on strong "Nimbustwokay" at bounding box center [577, 448] width 77 height 15
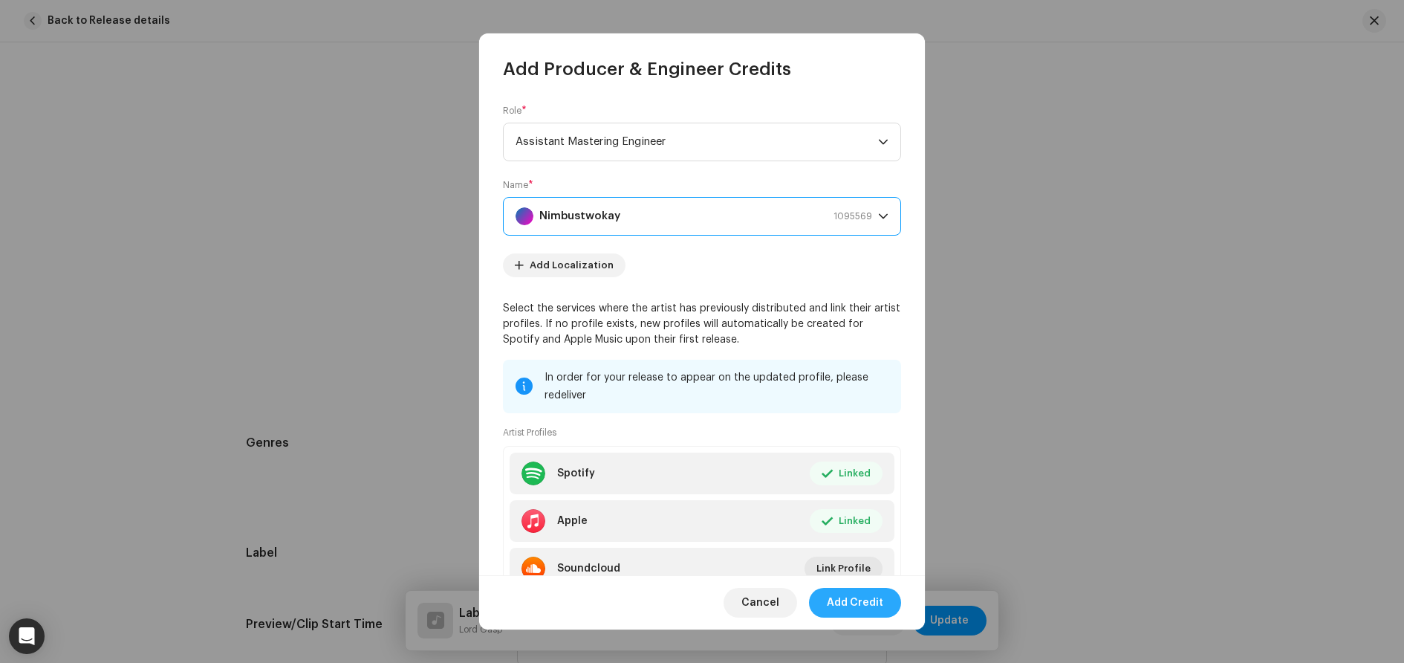
click at [869, 610] on span "Add Credit" at bounding box center [855, 603] width 56 height 30
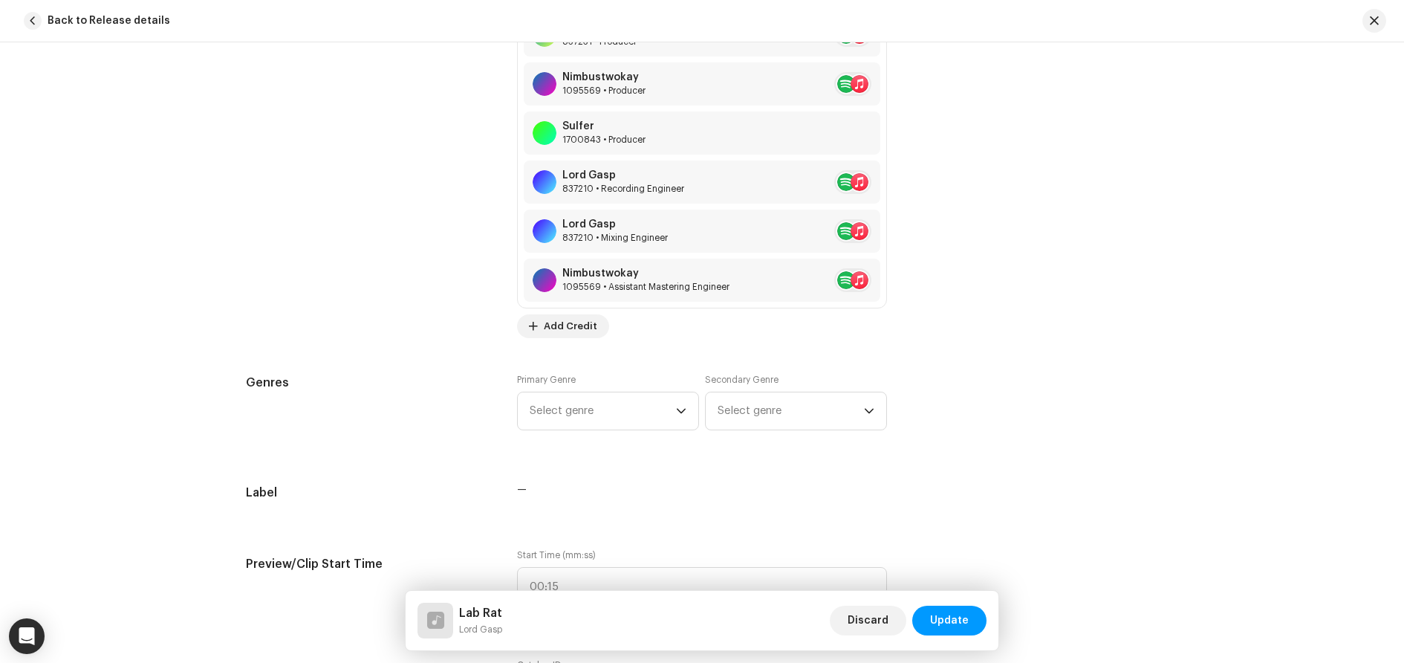
scroll to position [1453, 0]
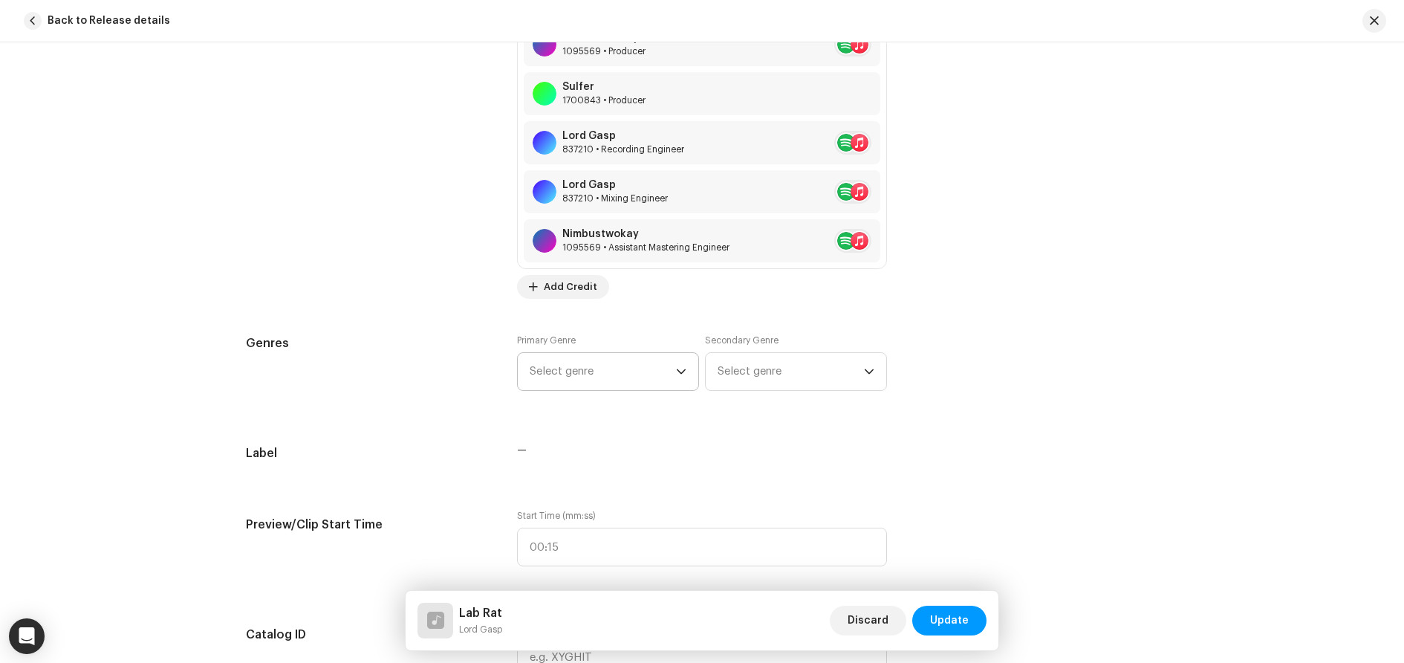
click at [624, 380] on span "Select genre" at bounding box center [603, 371] width 146 height 37
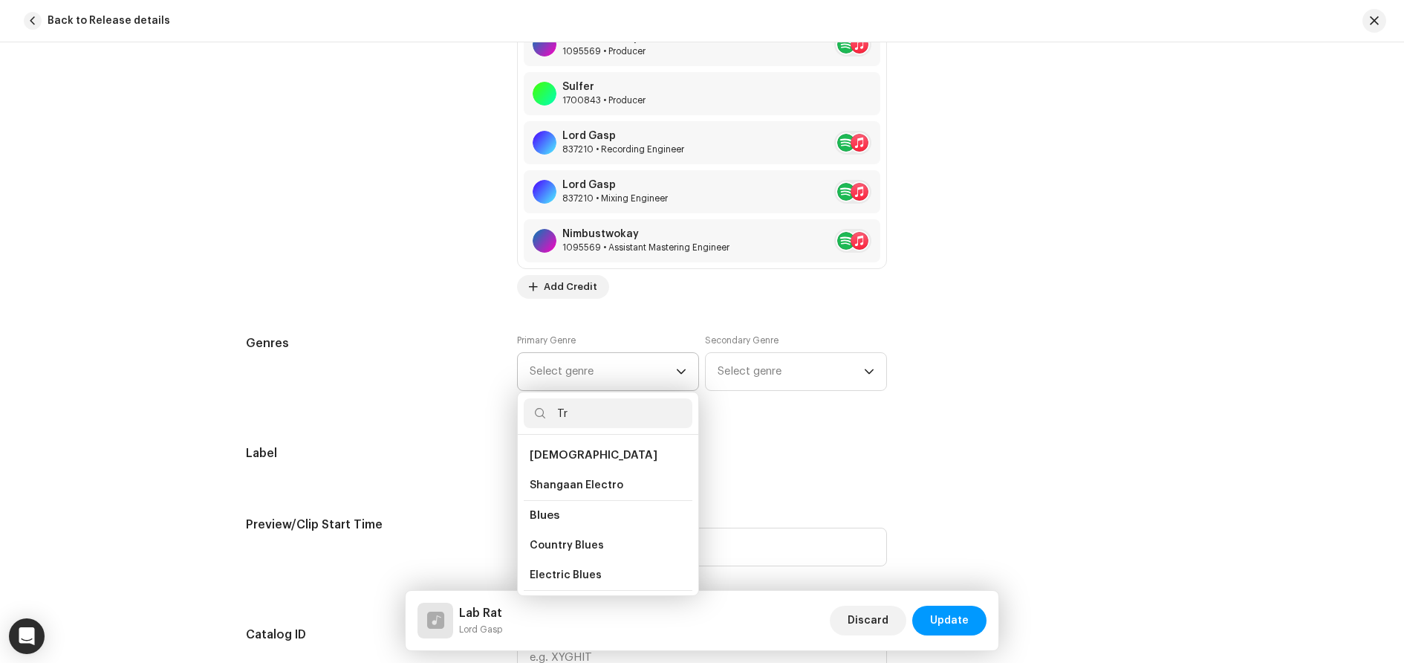
type input "T"
click at [600, 412] on input "Hip" at bounding box center [608, 413] width 169 height 30
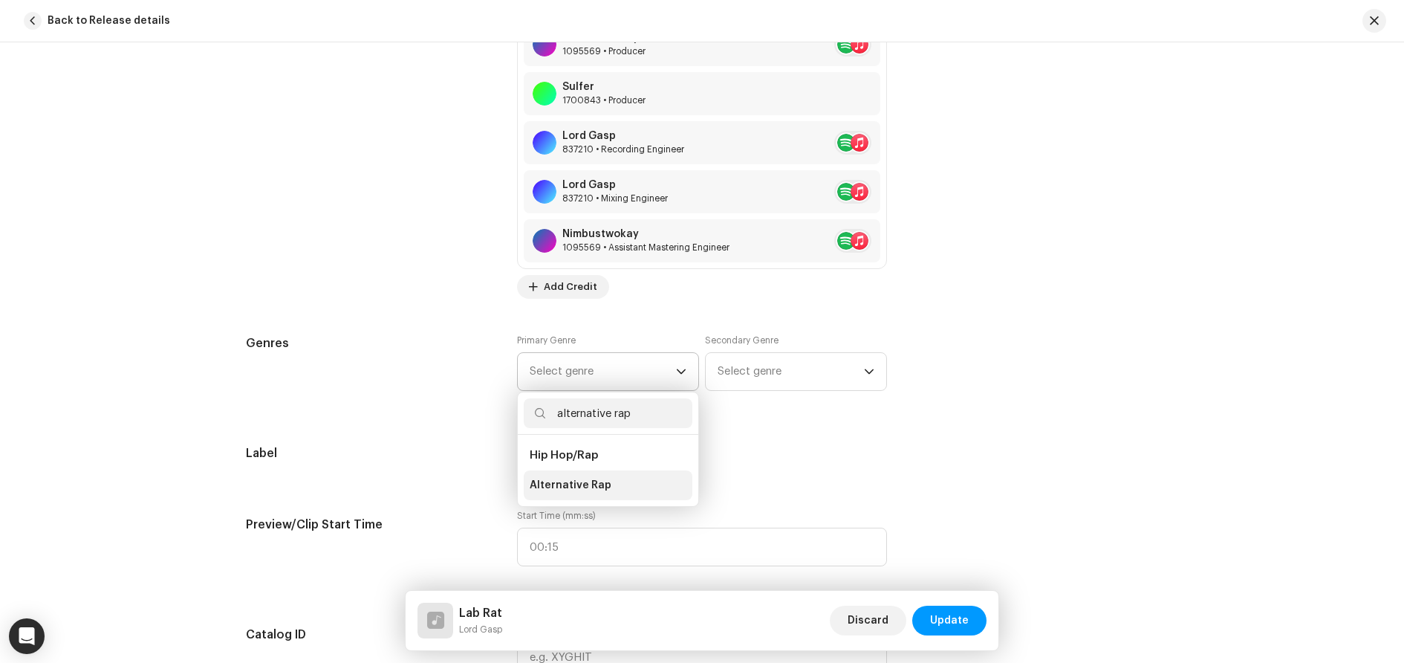
type input "alternative rap"
click at [563, 490] on span "Alternative Rap" at bounding box center [571, 485] width 82 height 15
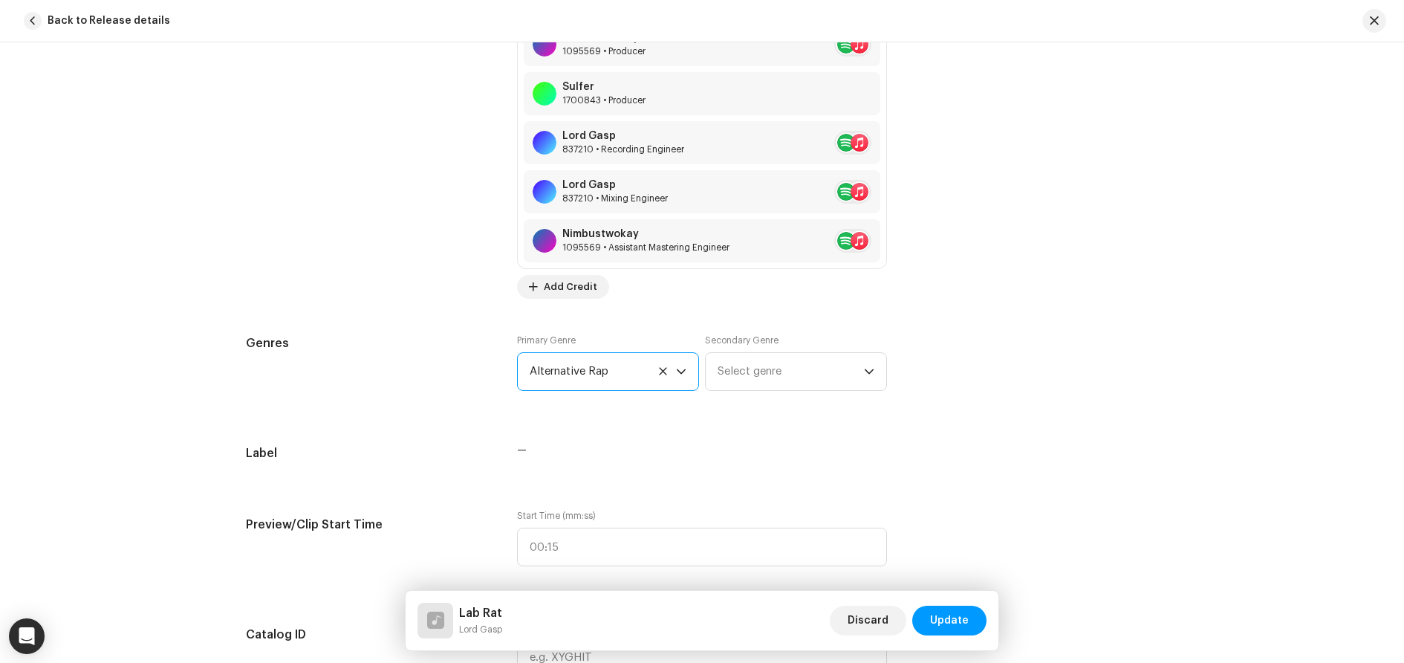
click at [1035, 403] on div "Genres Primary Genre Alternative Rap Secondary Genre Select genre" at bounding box center [702, 371] width 912 height 74
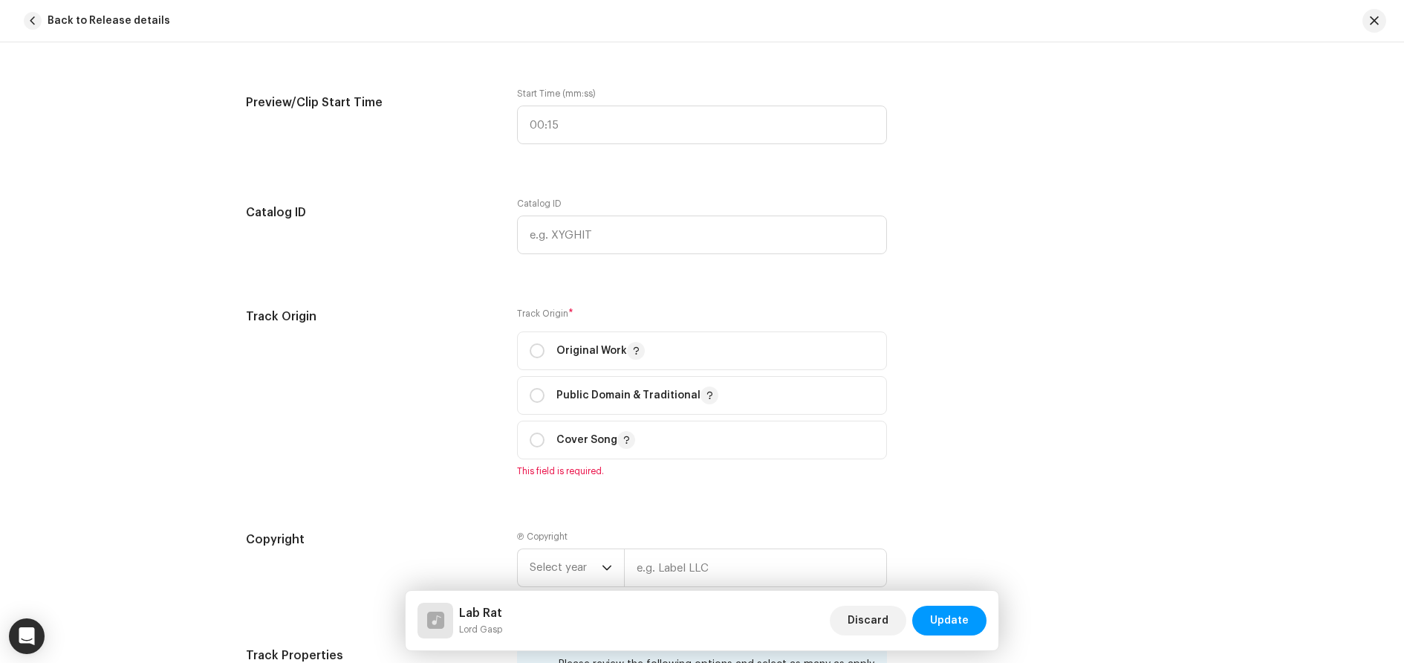
scroll to position [1899, 0]
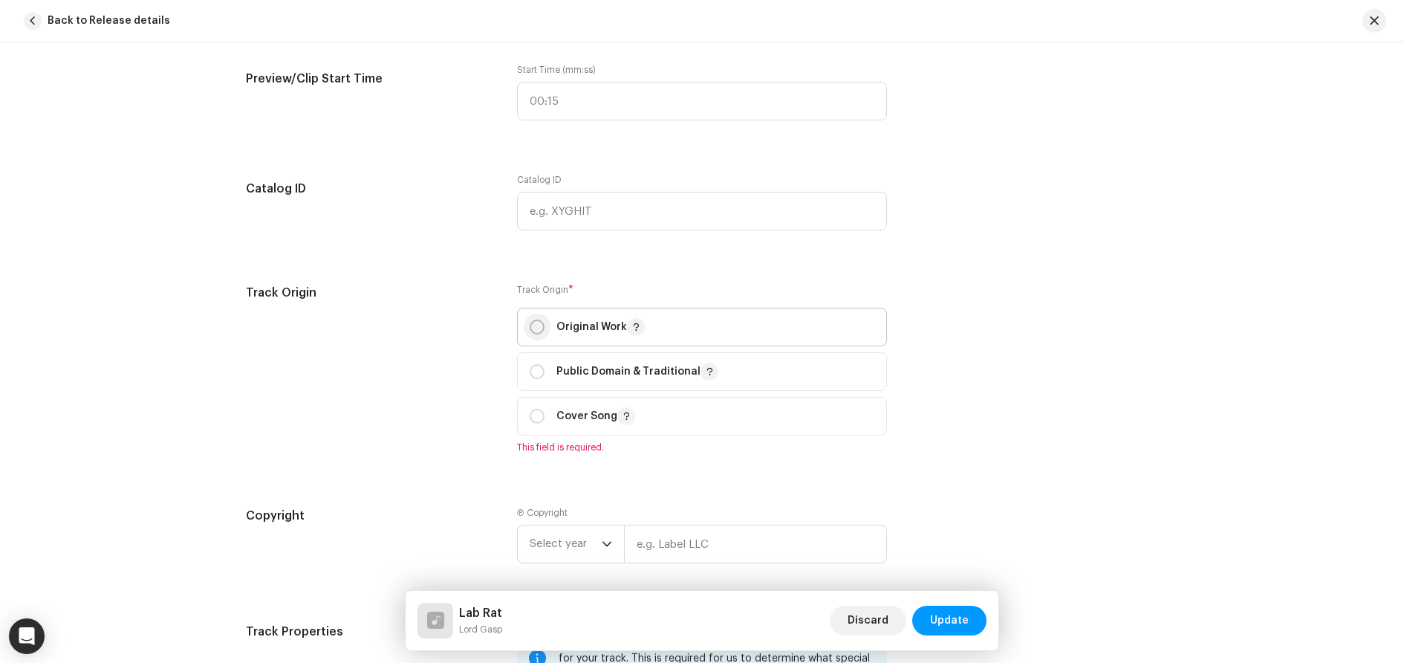
click at [533, 331] on input "radio" at bounding box center [537, 326] width 15 height 15
radio input "true"
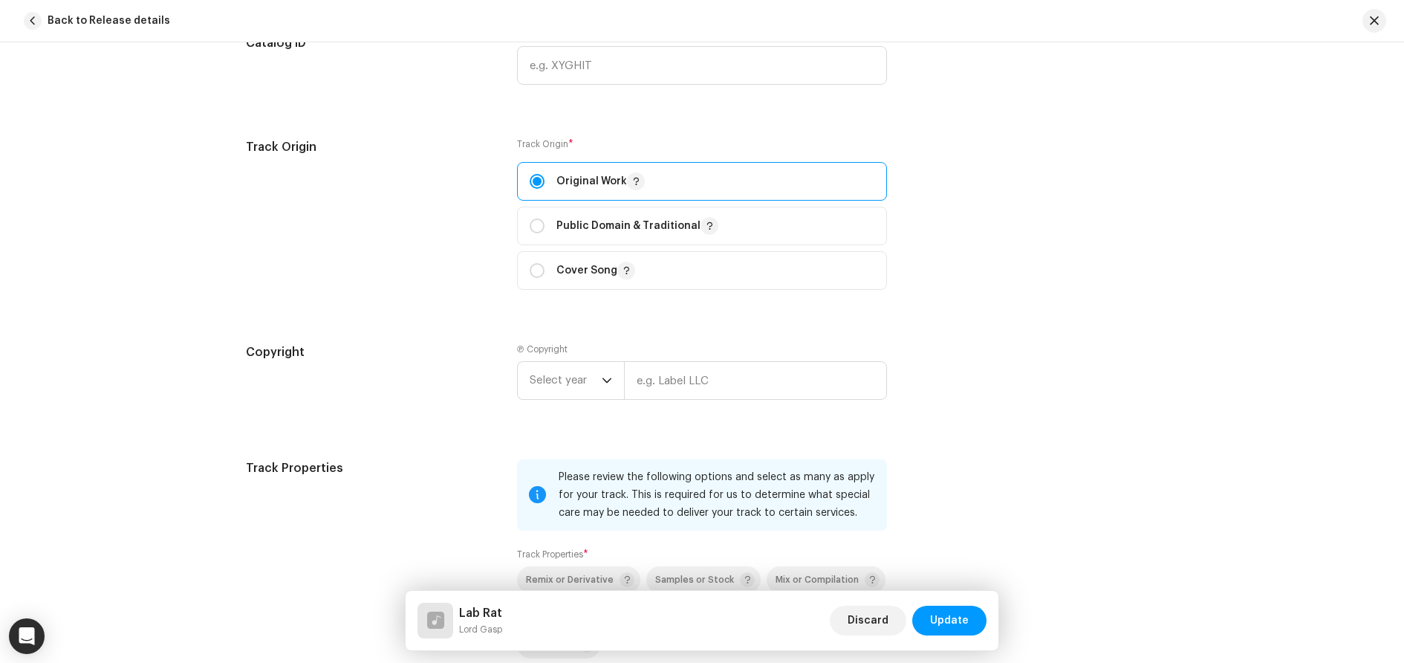
scroll to position [2122, 0]
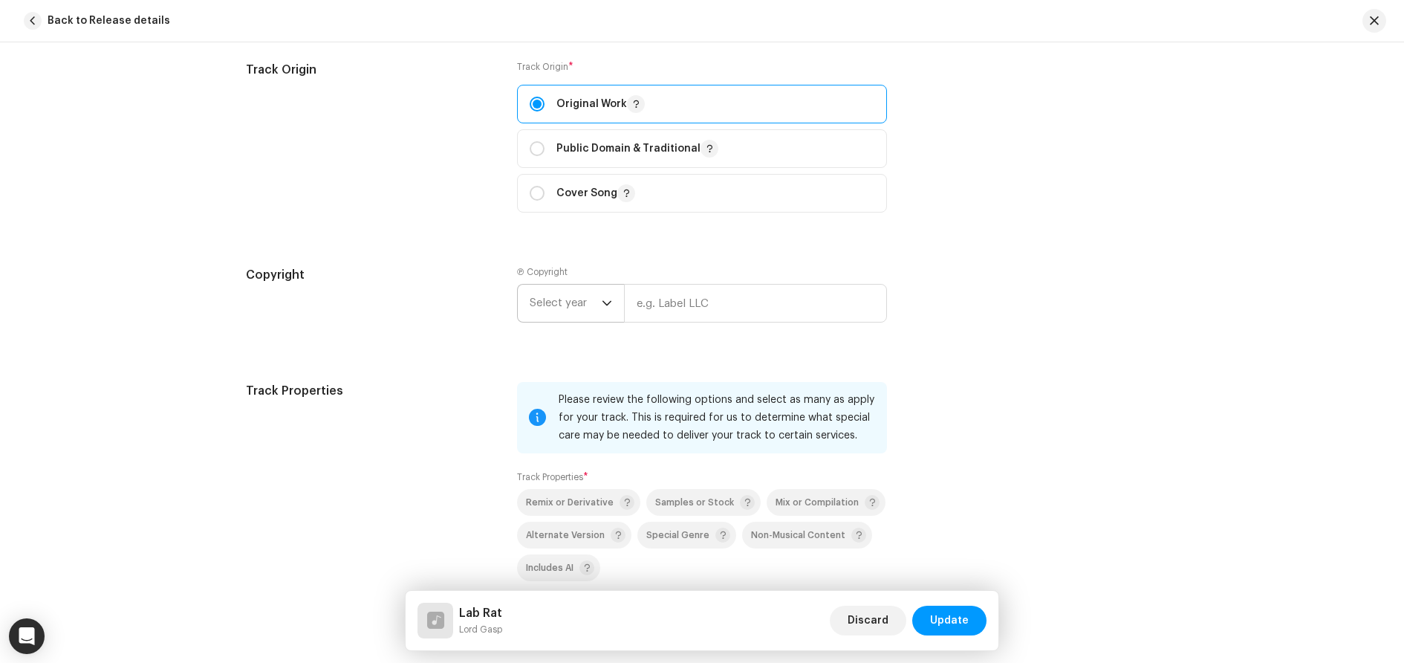
click at [590, 309] on span "Select year" at bounding box center [566, 303] width 72 height 37
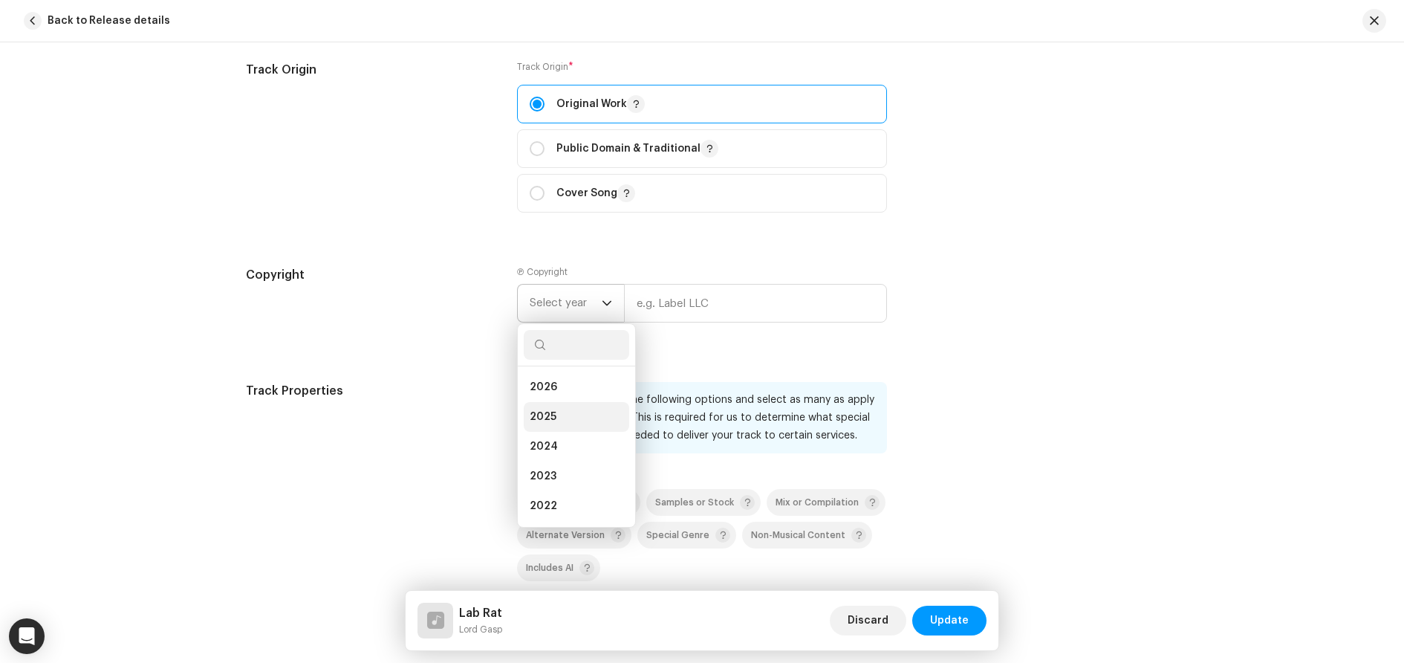
click at [551, 412] on span "2025" at bounding box center [543, 416] width 27 height 15
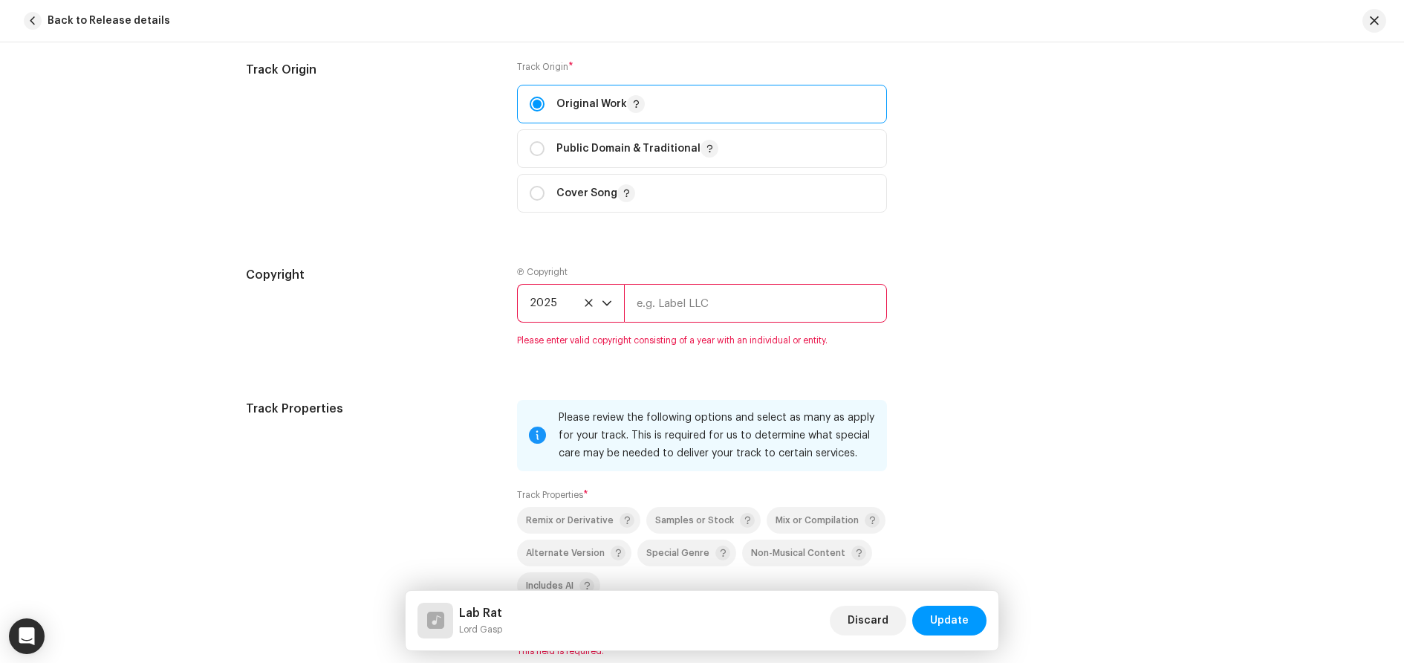
click at [690, 307] on input "text" at bounding box center [755, 303] width 263 height 39
type input "LORD GASP"
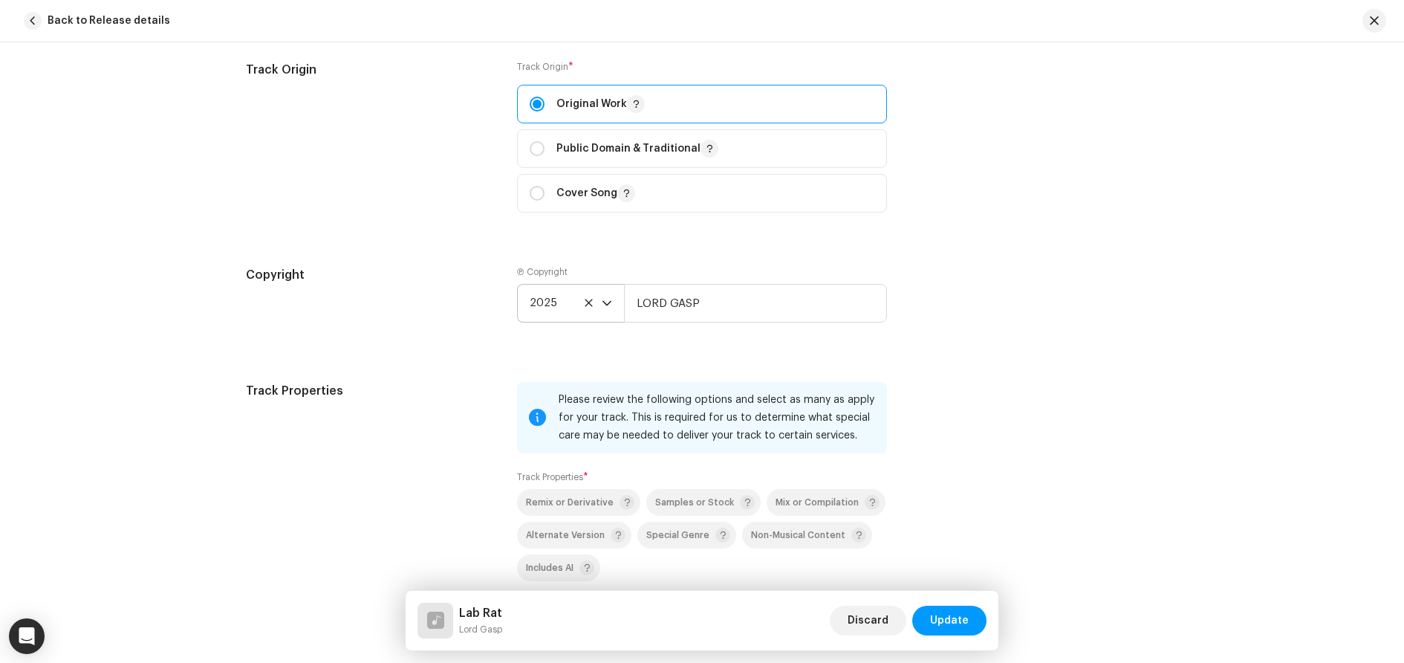
click at [1022, 315] on div "Copyright Ⓟ Copyright 2025 LORD GASP" at bounding box center [702, 306] width 912 height 80
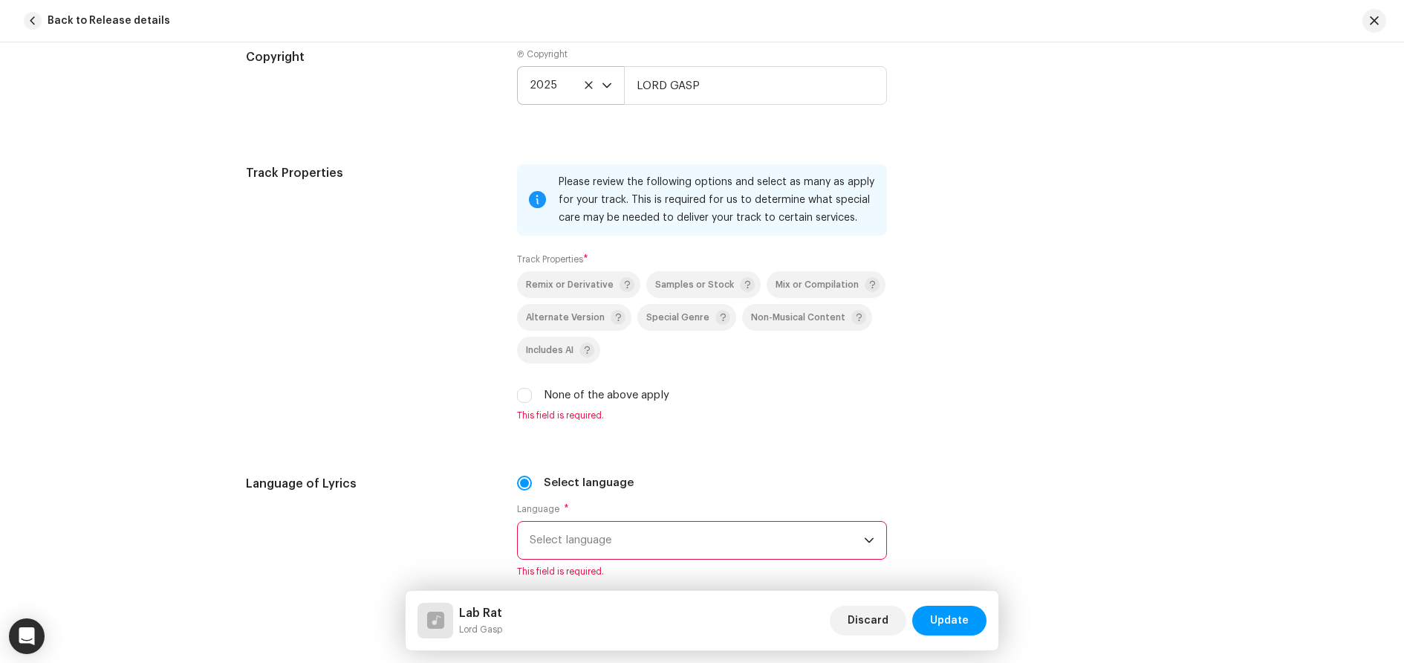
scroll to position [2345, 0]
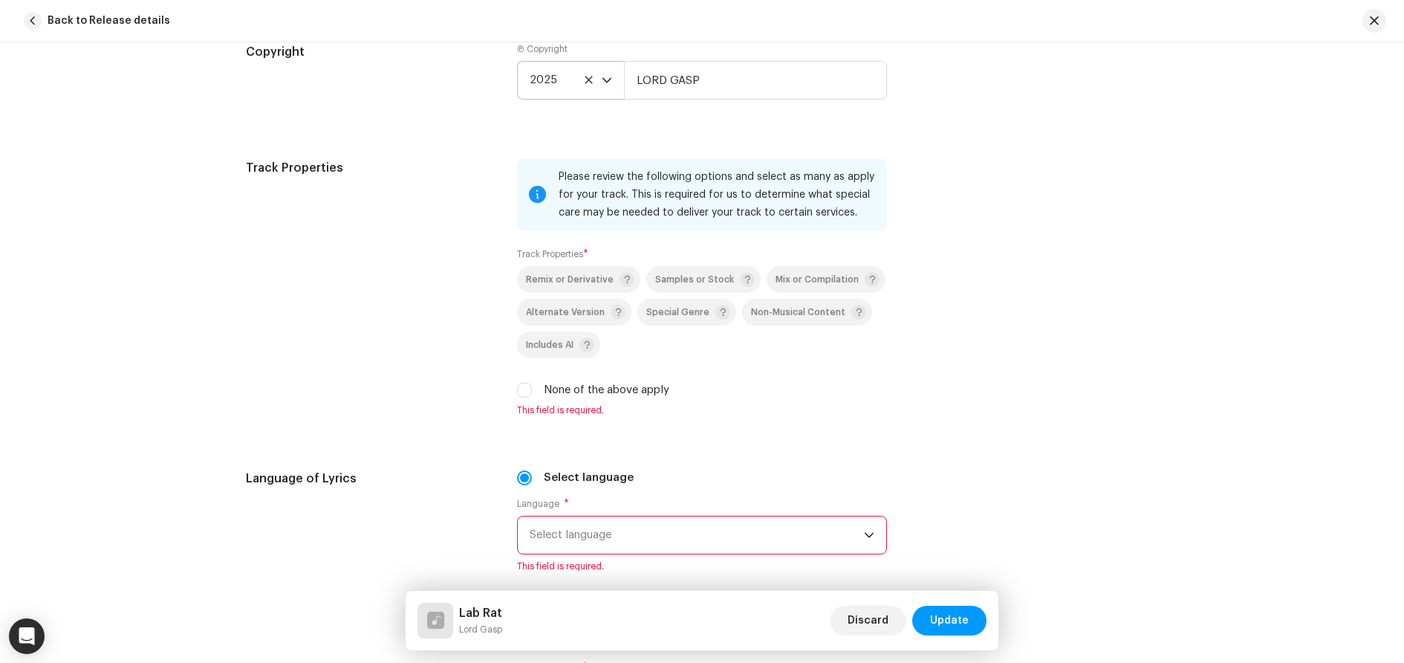
click at [949, 382] on div "Track Properties Please review the following options and select as many as appl…" at bounding box center [702, 296] width 912 height 275
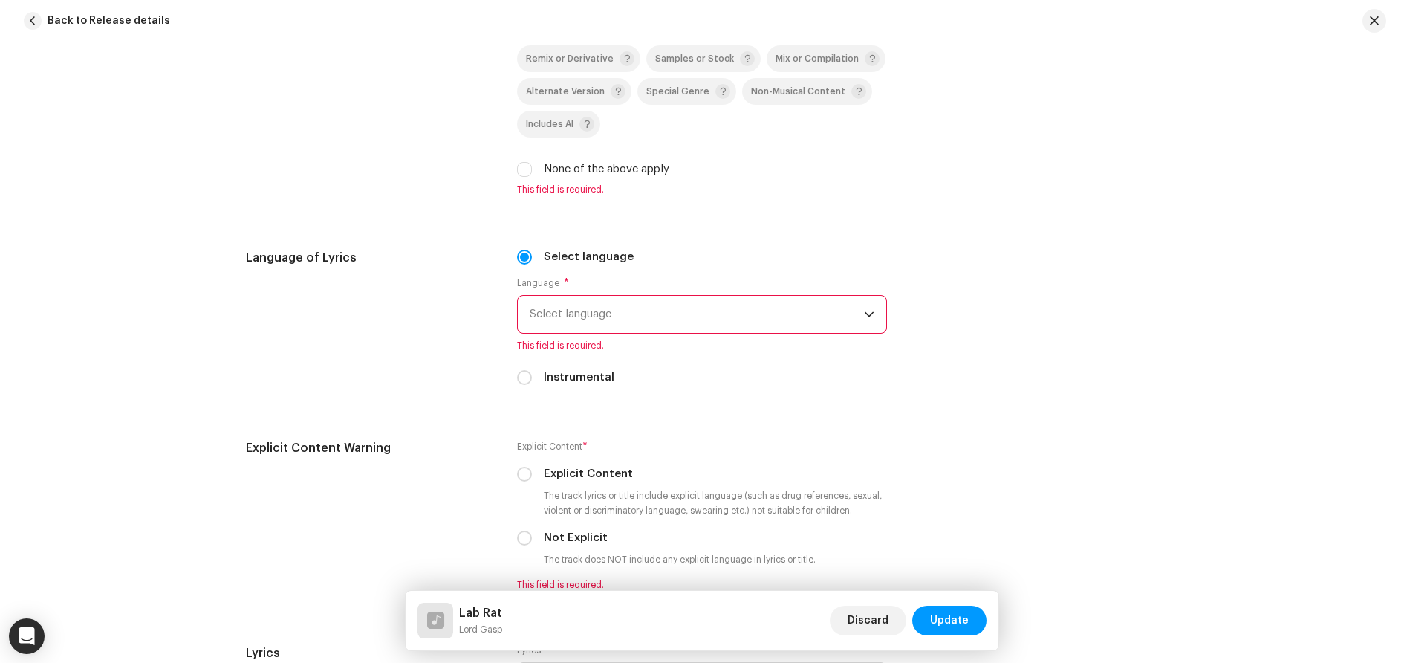
scroll to position [2568, 0]
click at [614, 319] on span "Select language" at bounding box center [697, 311] width 334 height 37
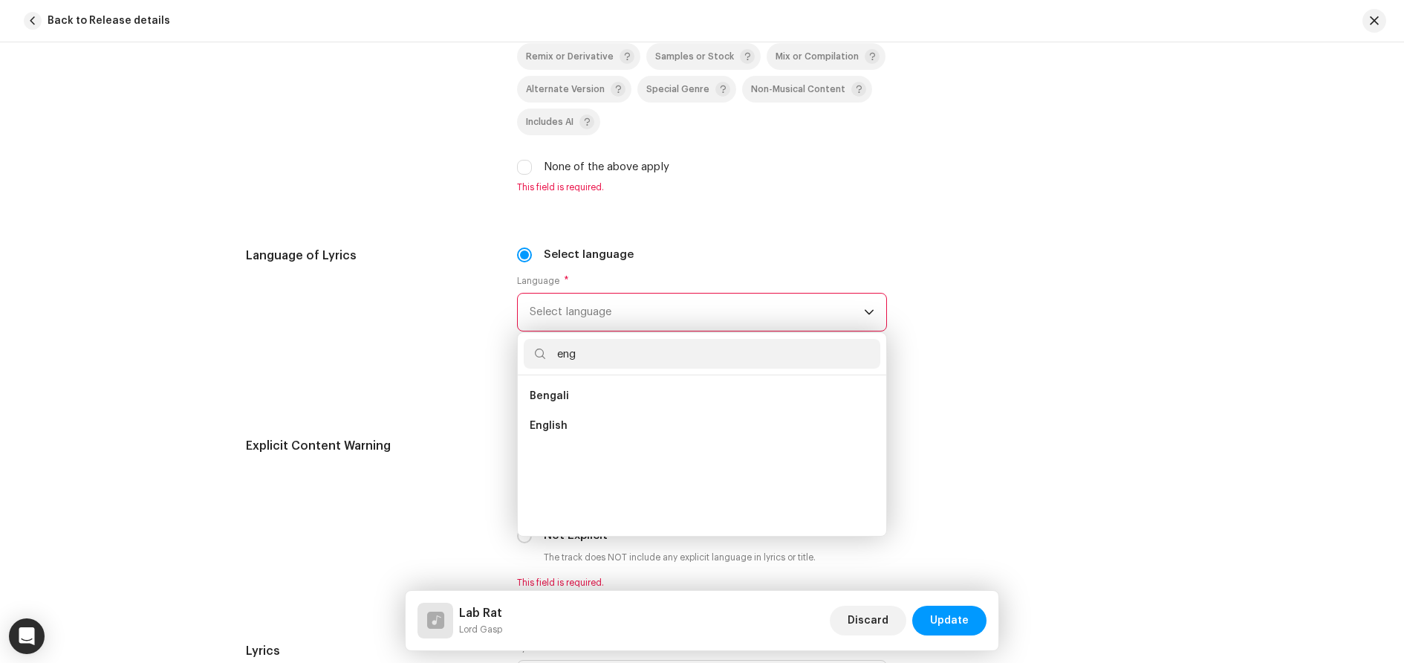
scroll to position [0, 0]
type input "engl"
click at [564, 398] on li "English" at bounding box center [702, 396] width 357 height 30
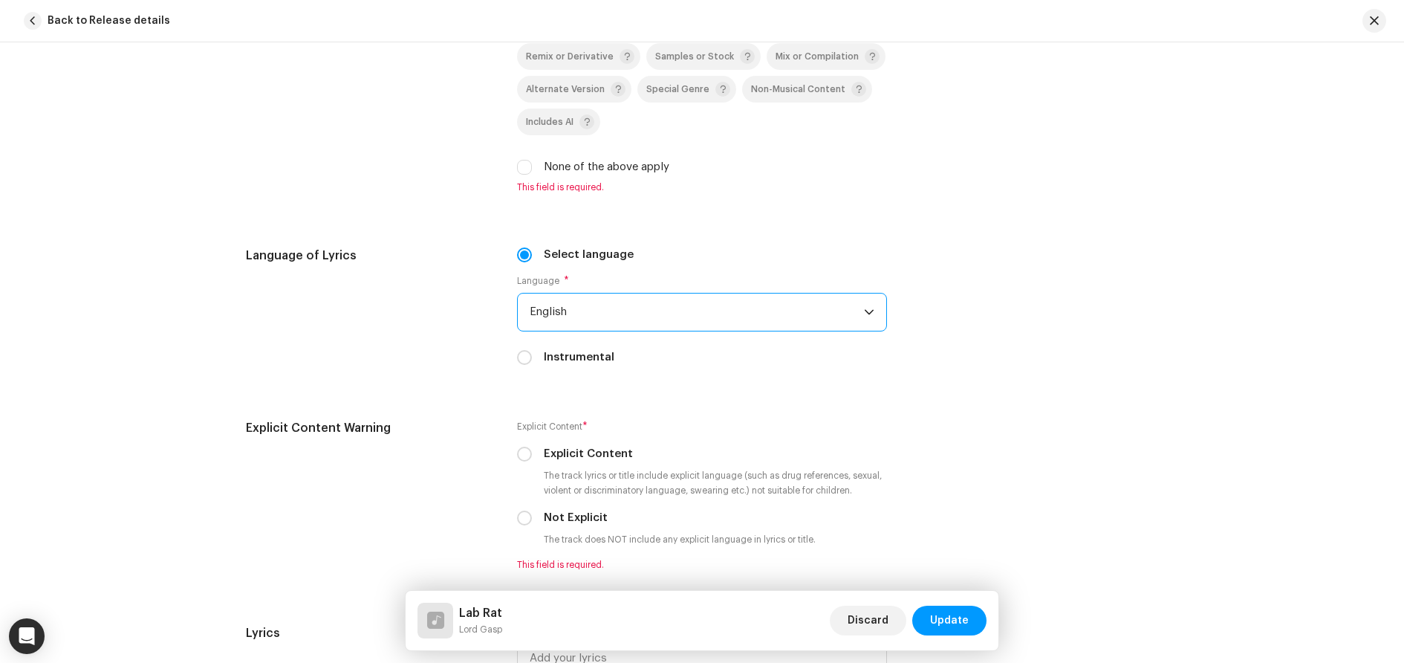
scroll to position [2642, 0]
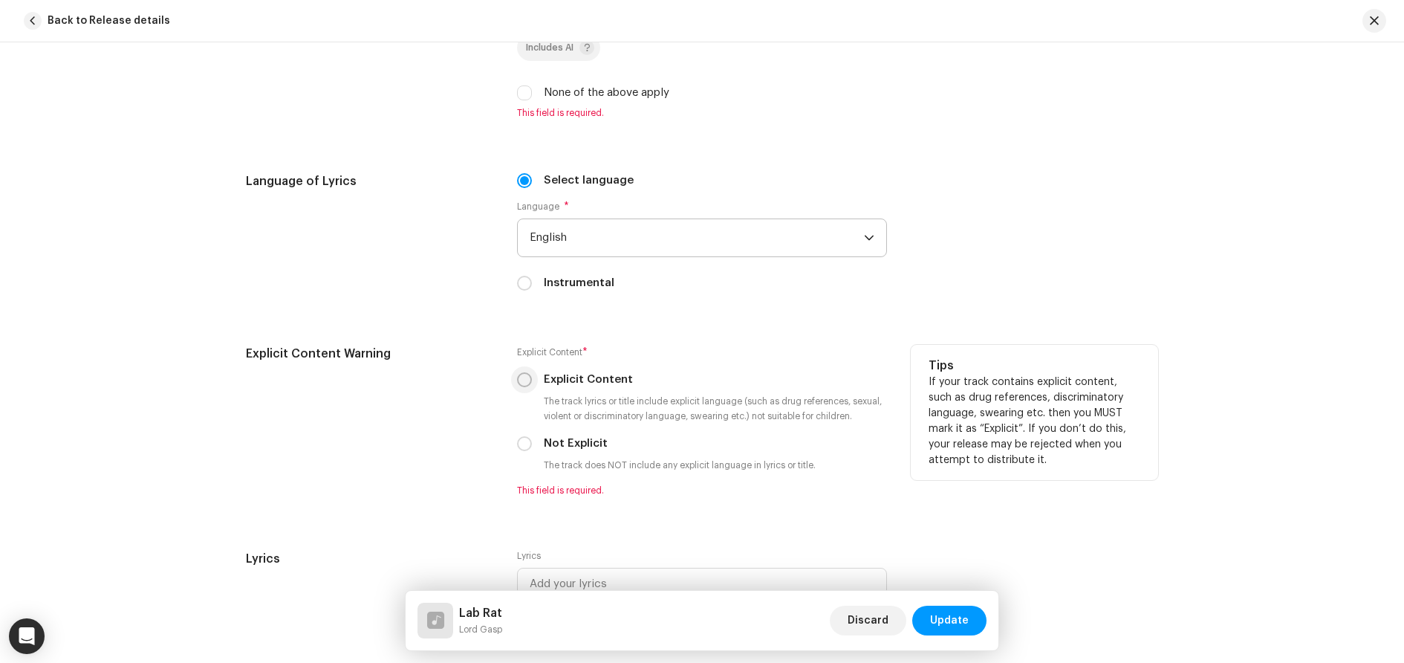
click at [524, 383] on input "Explicit Content" at bounding box center [524, 379] width 15 height 15
radio input "true"
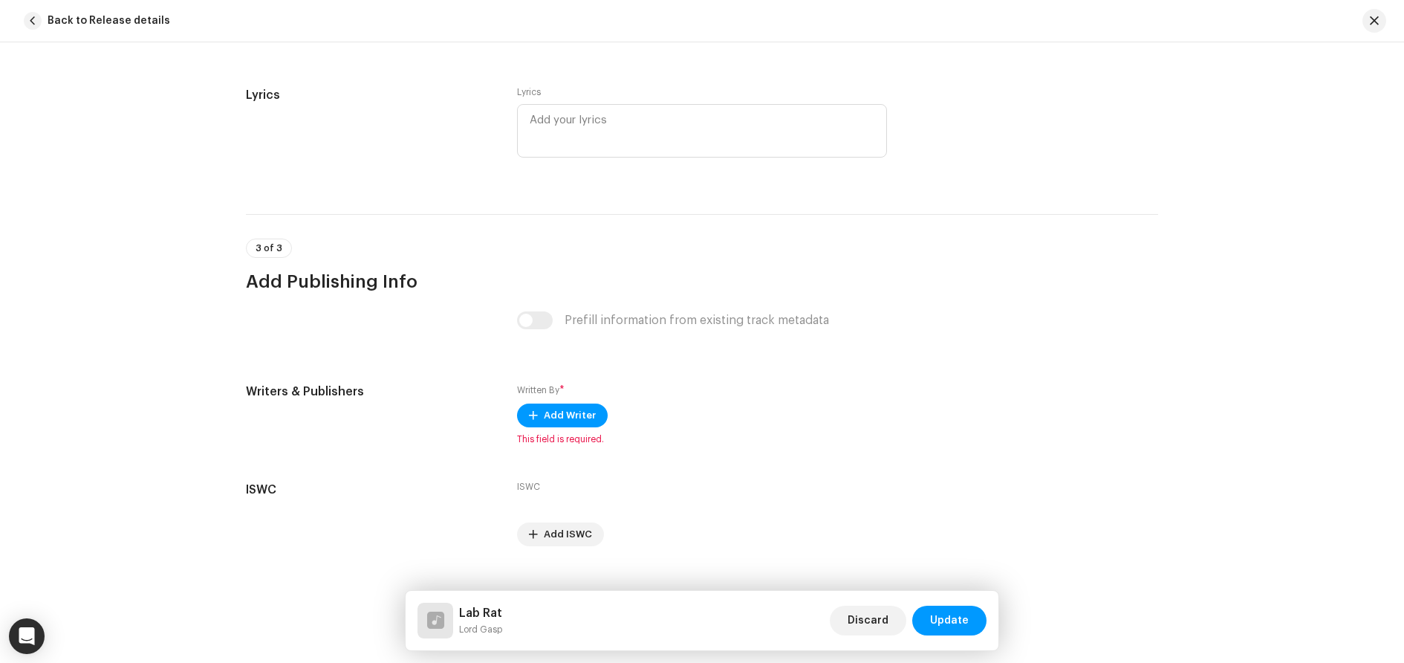
scroll to position [3114, 0]
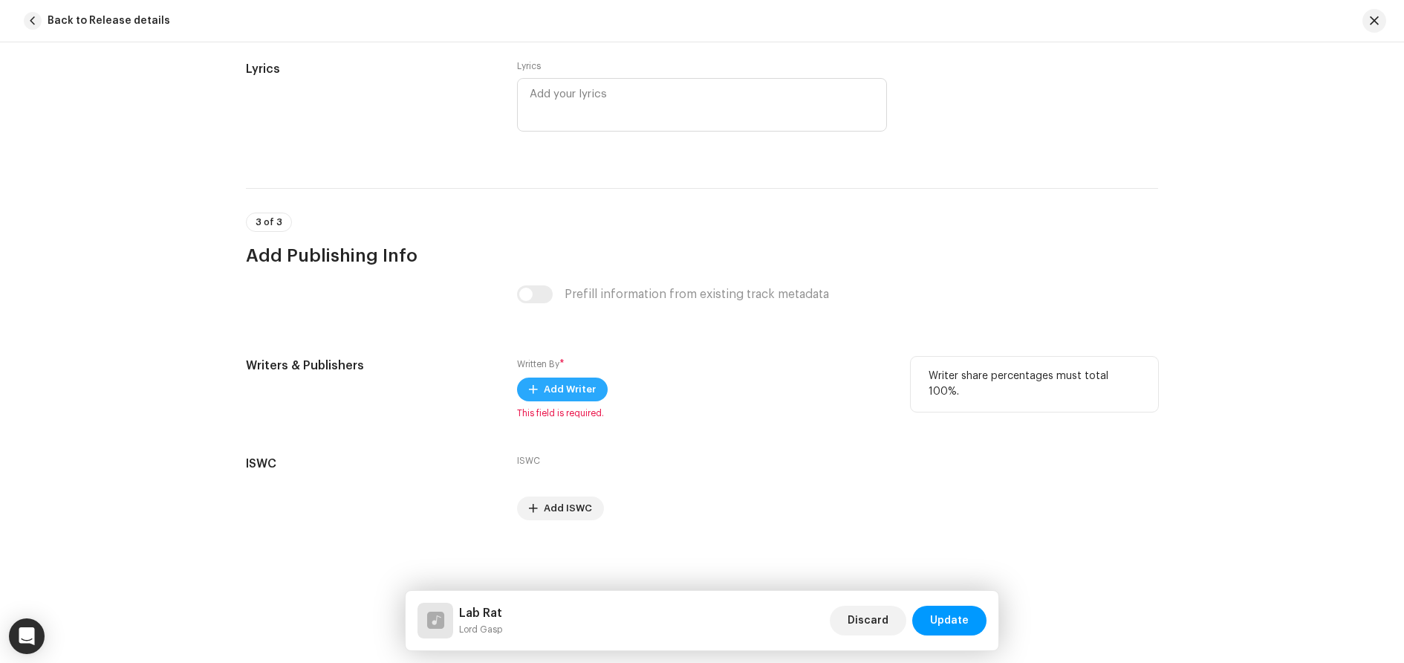
click at [548, 395] on span "Add Writer" at bounding box center [570, 389] width 52 height 30
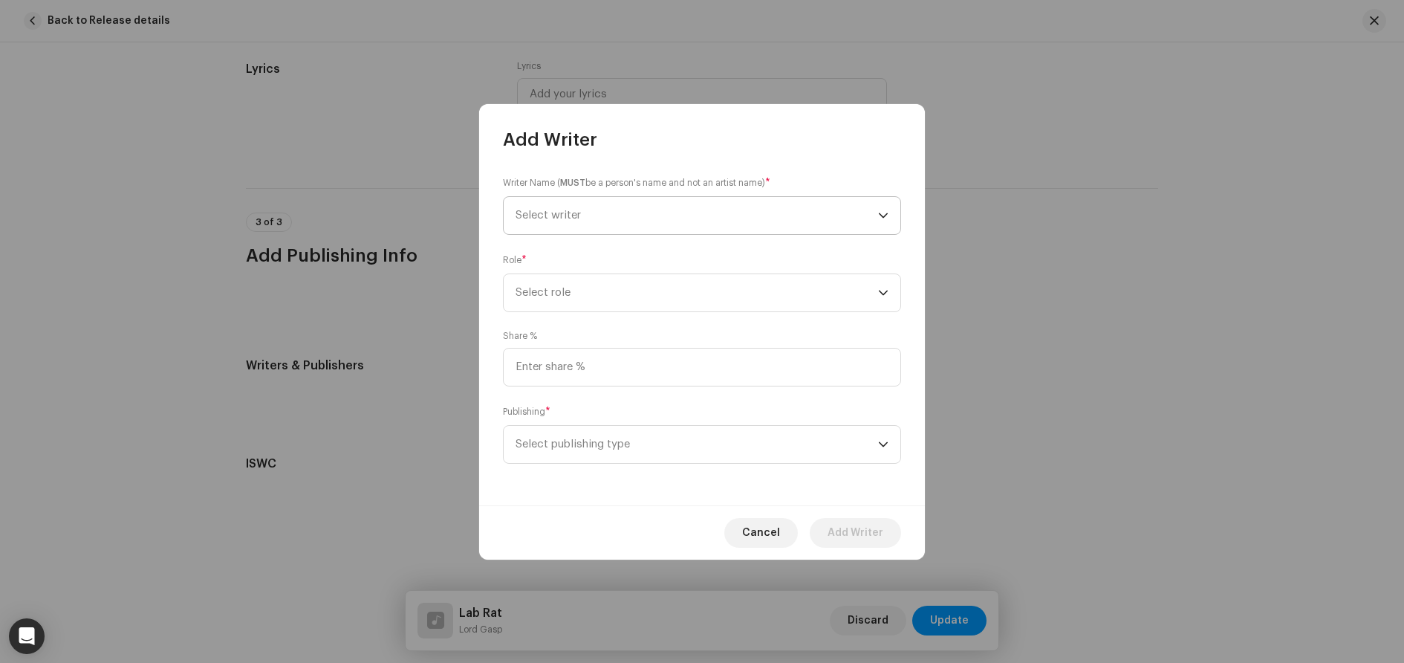
click at [637, 216] on span "Select writer" at bounding box center [697, 215] width 363 height 37
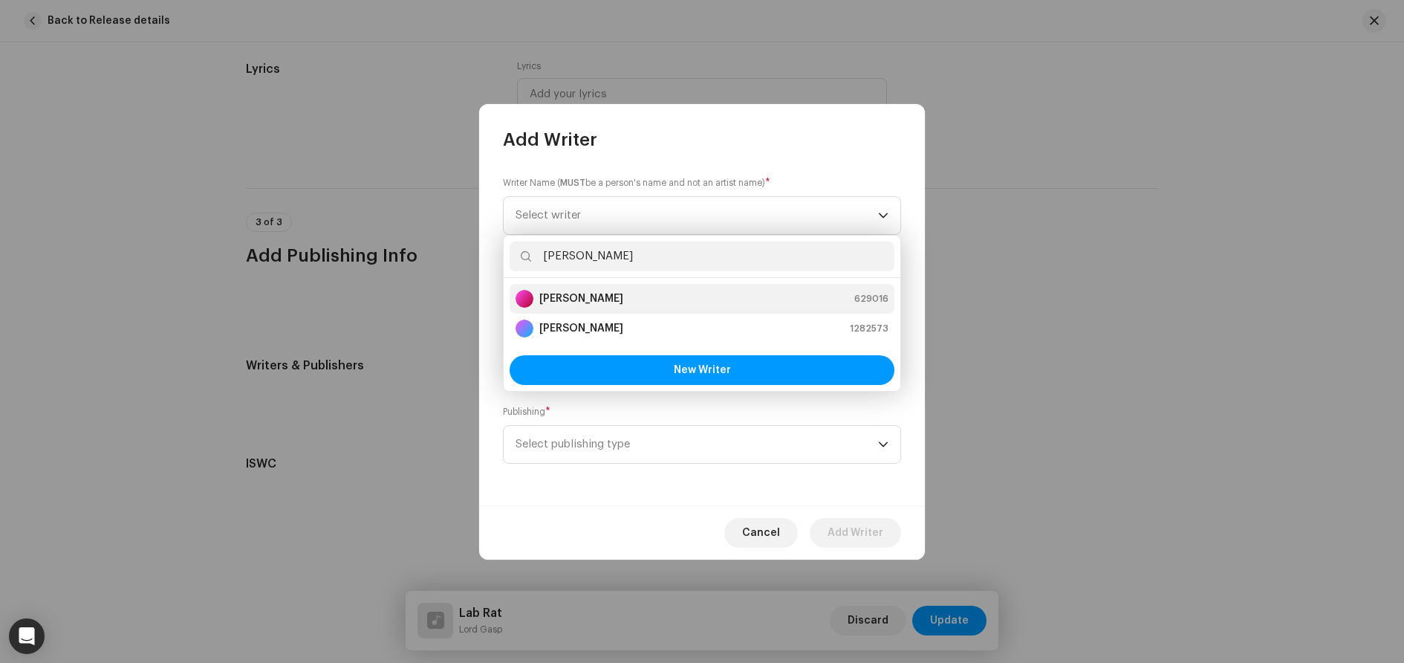
type input "Tristan"
click at [623, 297] on strong "Tristan Lafleur-Sabourin" at bounding box center [581, 298] width 84 height 15
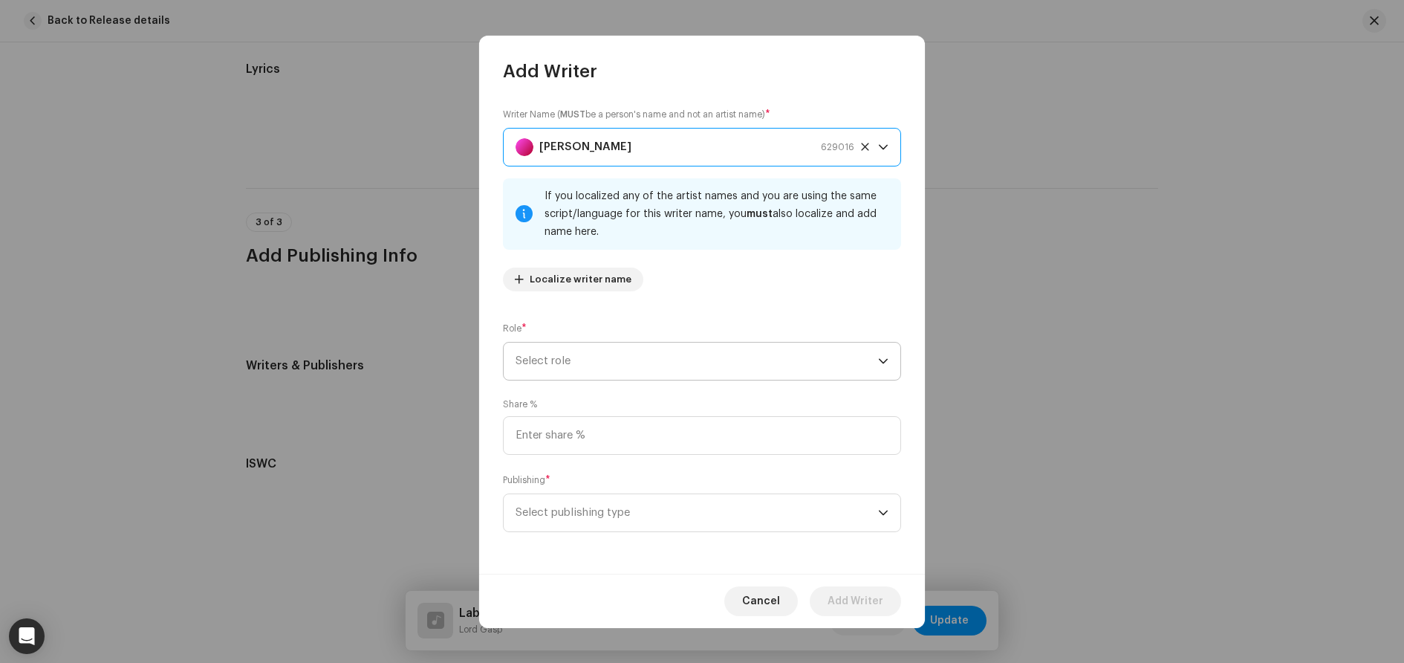
click at [597, 369] on span "Select role" at bounding box center [697, 361] width 363 height 37
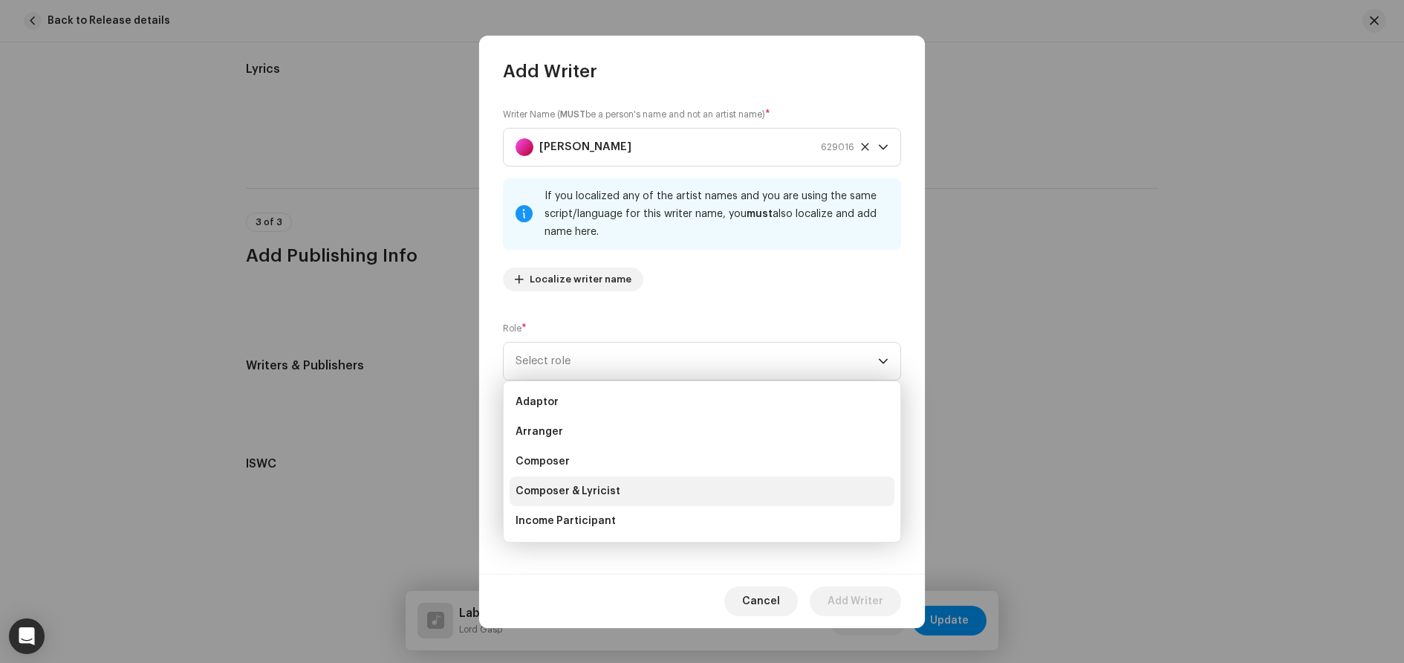
click at [601, 486] on span "Composer & Lyricist" at bounding box center [568, 491] width 105 height 15
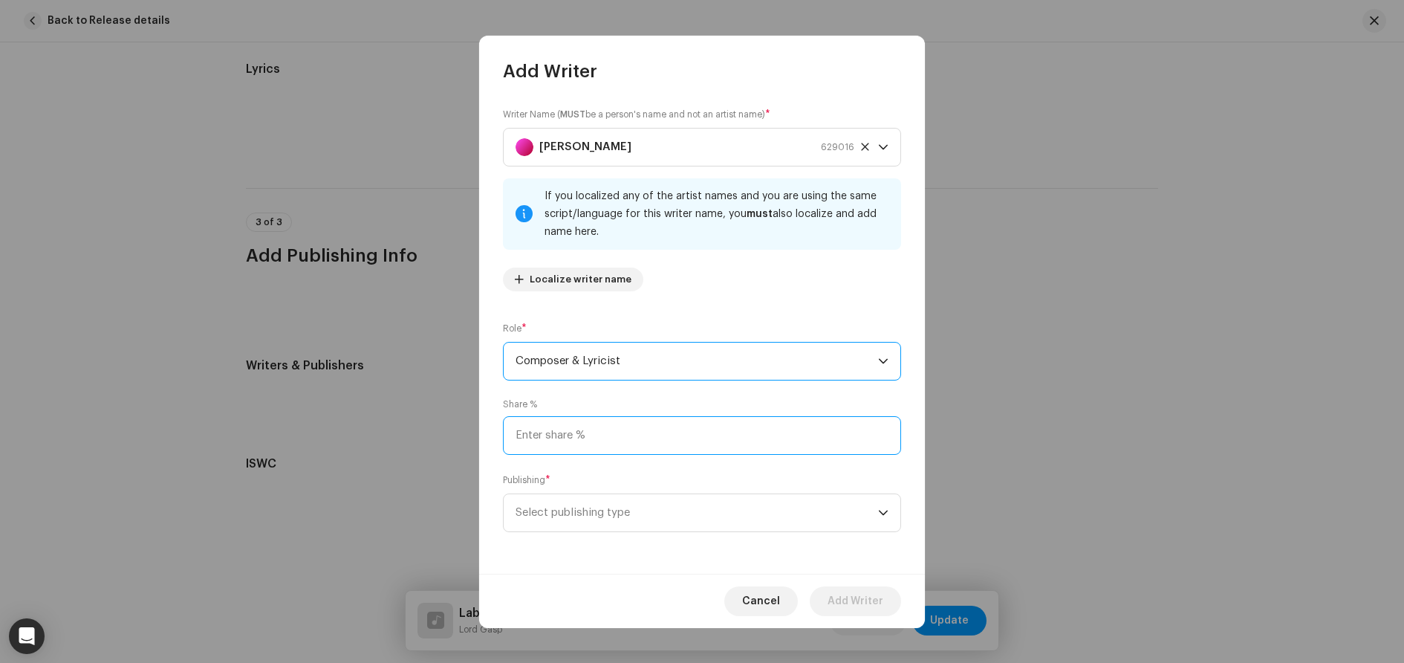
click at [578, 435] on input at bounding box center [702, 435] width 398 height 39
type input "50.00"
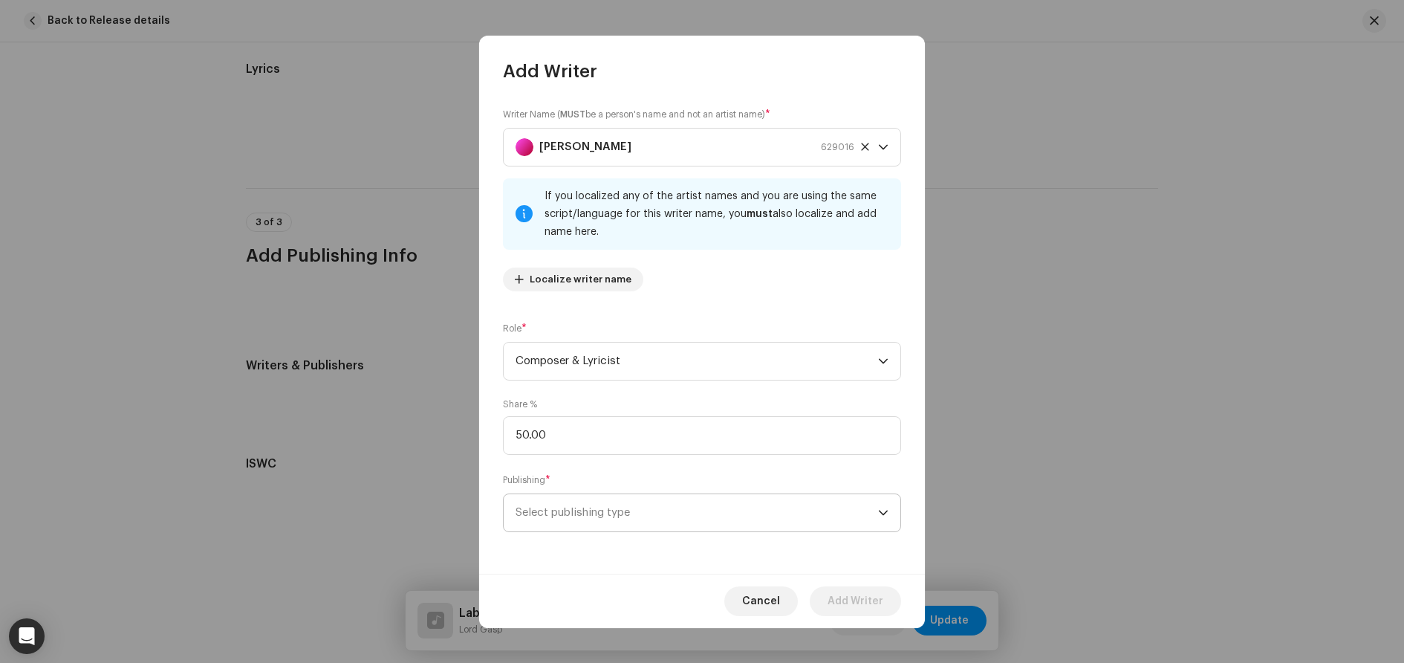
click at [643, 517] on span "Select publishing type" at bounding box center [697, 512] width 363 height 37
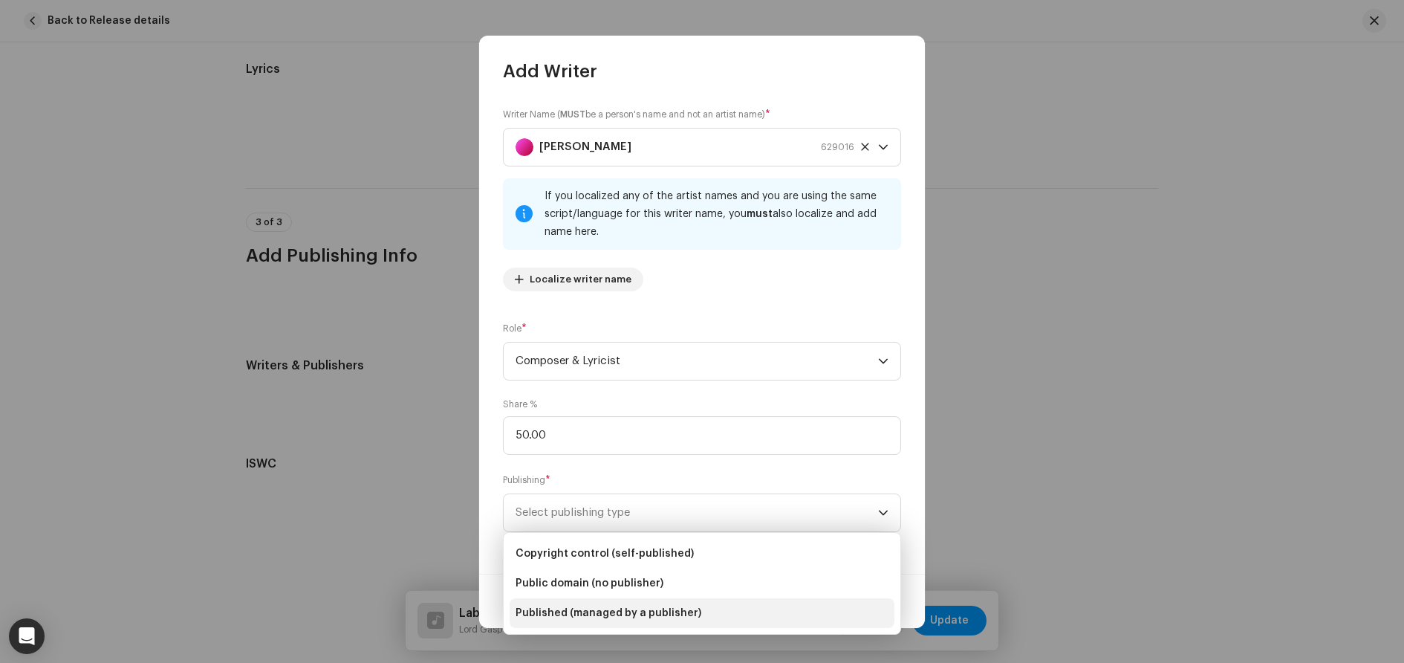
click at [655, 614] on span "Published (managed by a publisher)" at bounding box center [609, 613] width 186 height 15
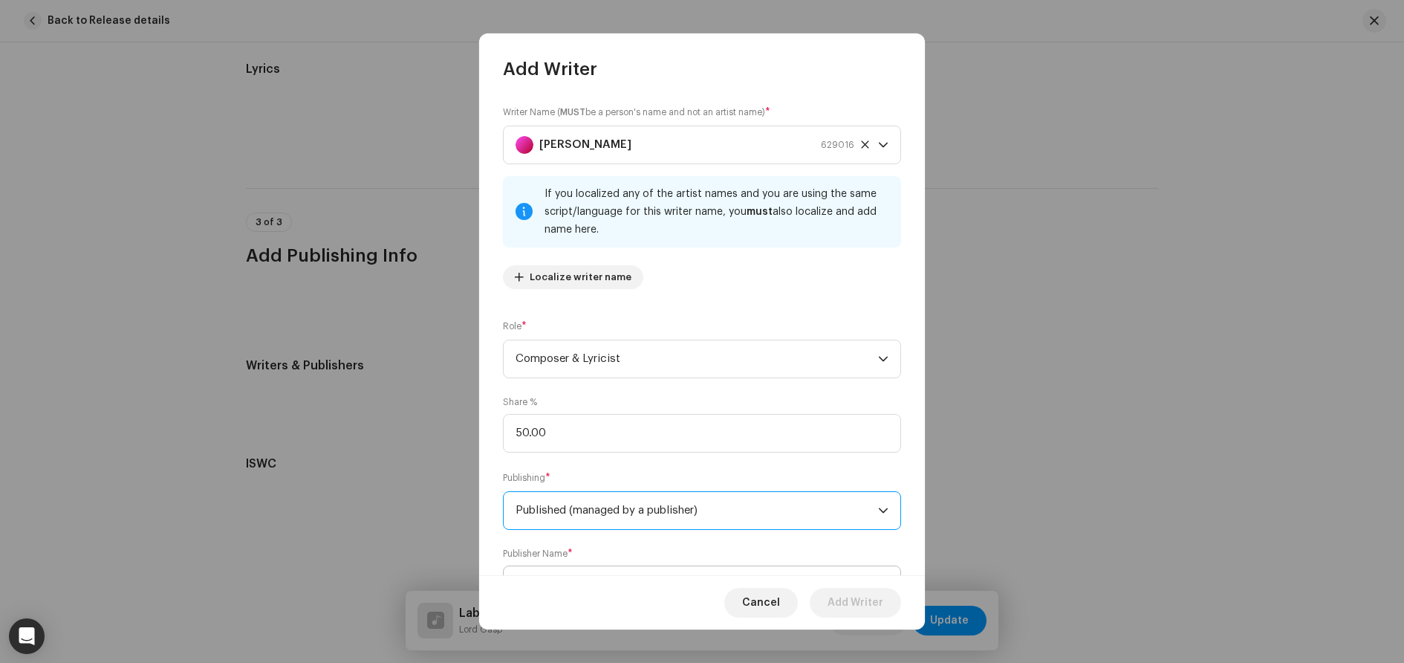
scroll to position [70, 0]
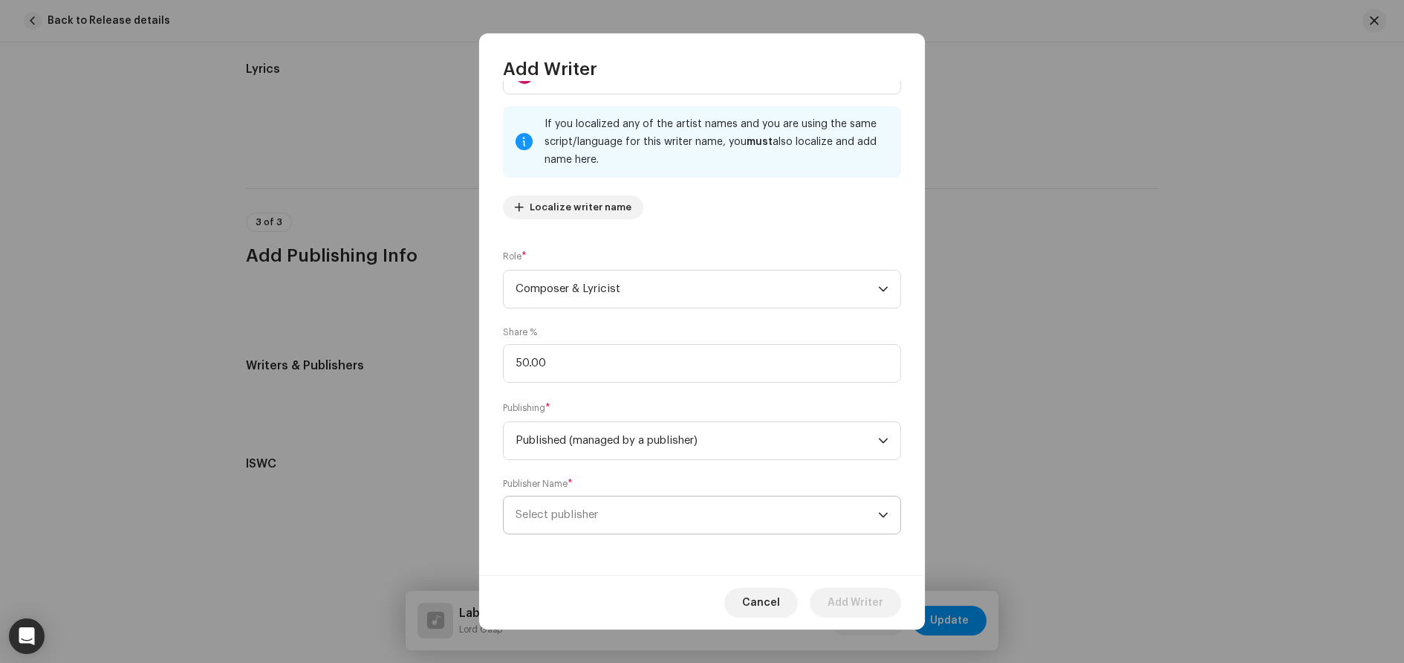
click at [629, 506] on span "Select publisher" at bounding box center [697, 514] width 363 height 37
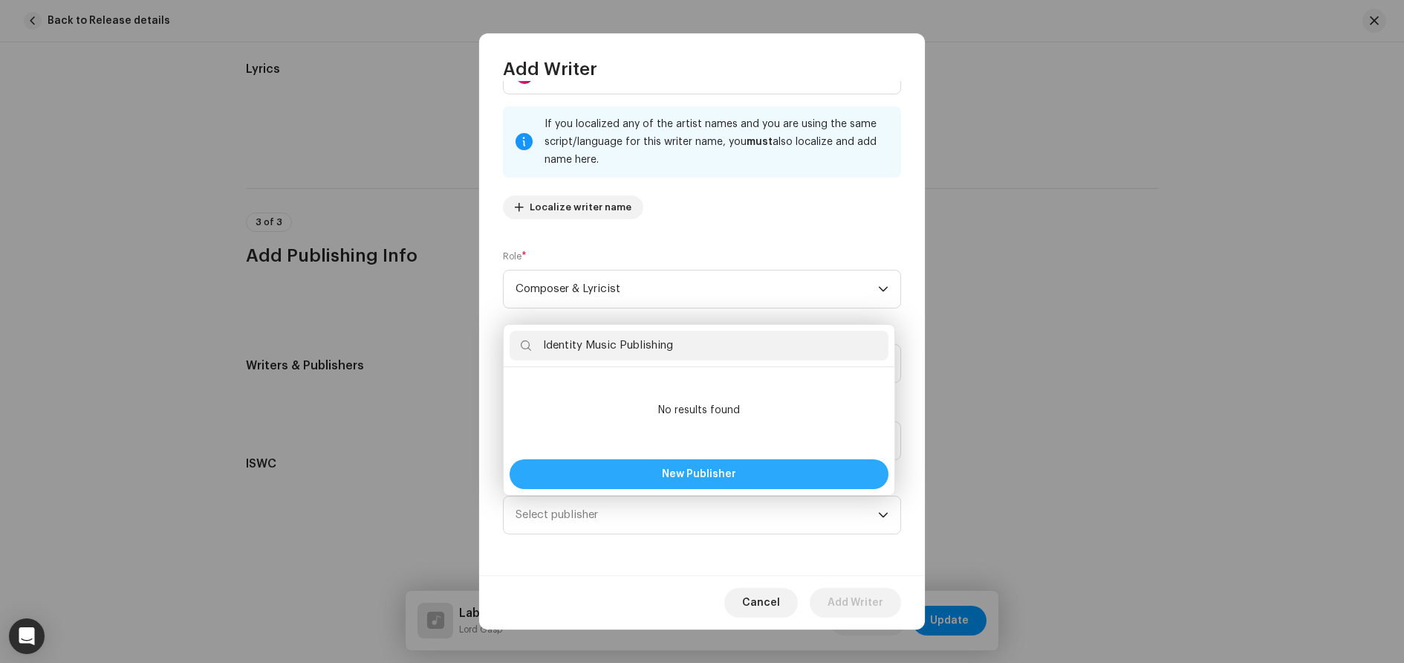
type input "Identity Music Publishing"
click at [685, 475] on span "New Publisher" at bounding box center [699, 474] width 74 height 10
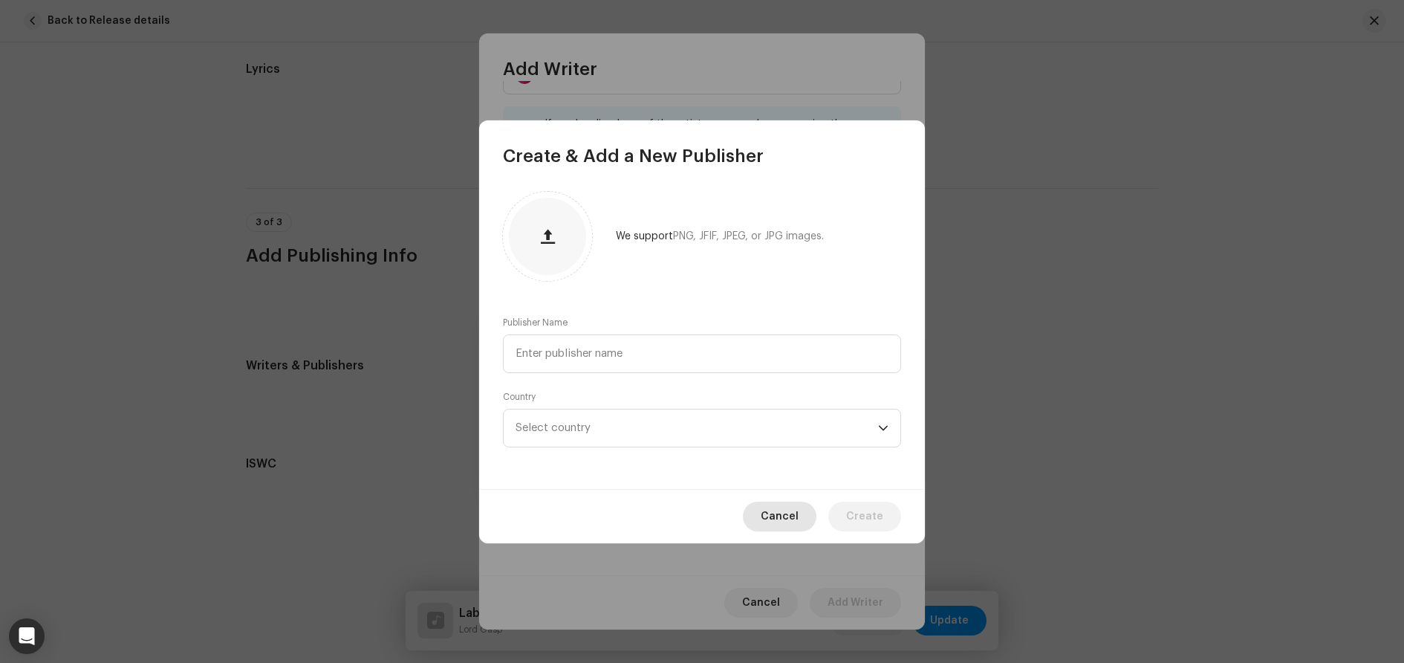
click at [789, 525] on span "Cancel" at bounding box center [780, 517] width 38 height 30
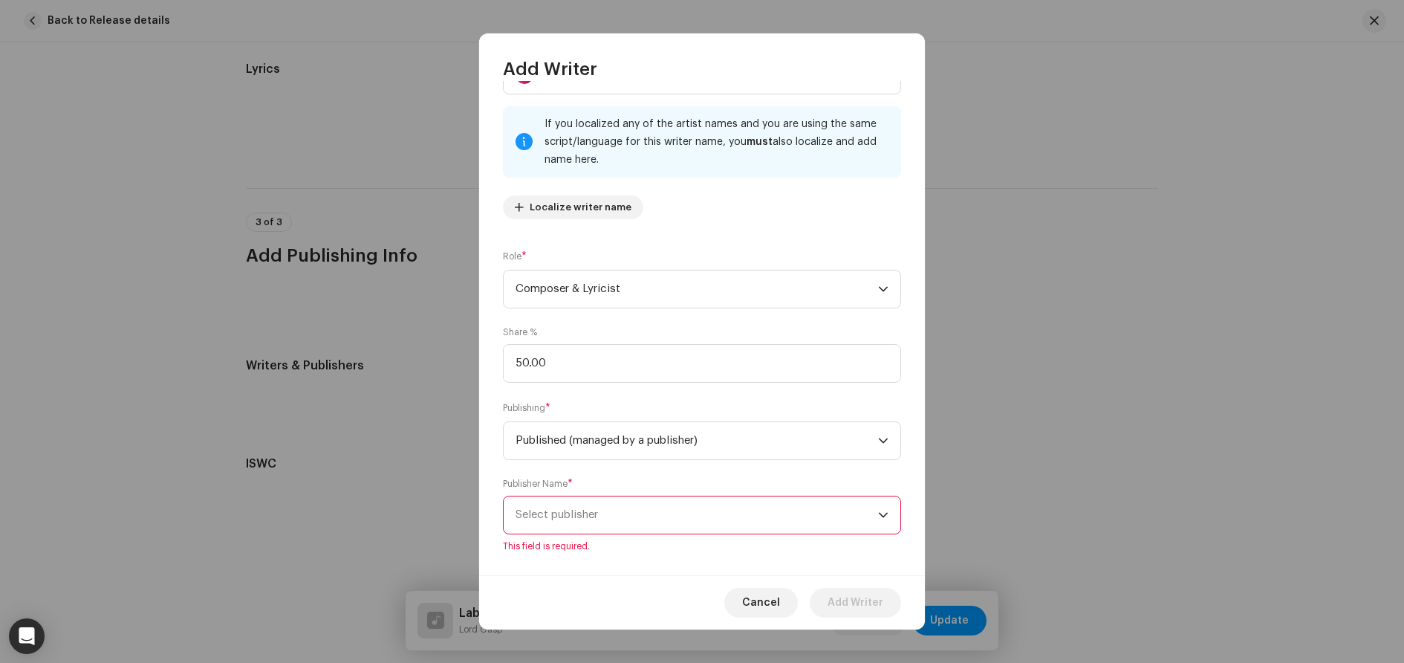
click at [681, 511] on span "Select publisher" at bounding box center [697, 514] width 363 height 37
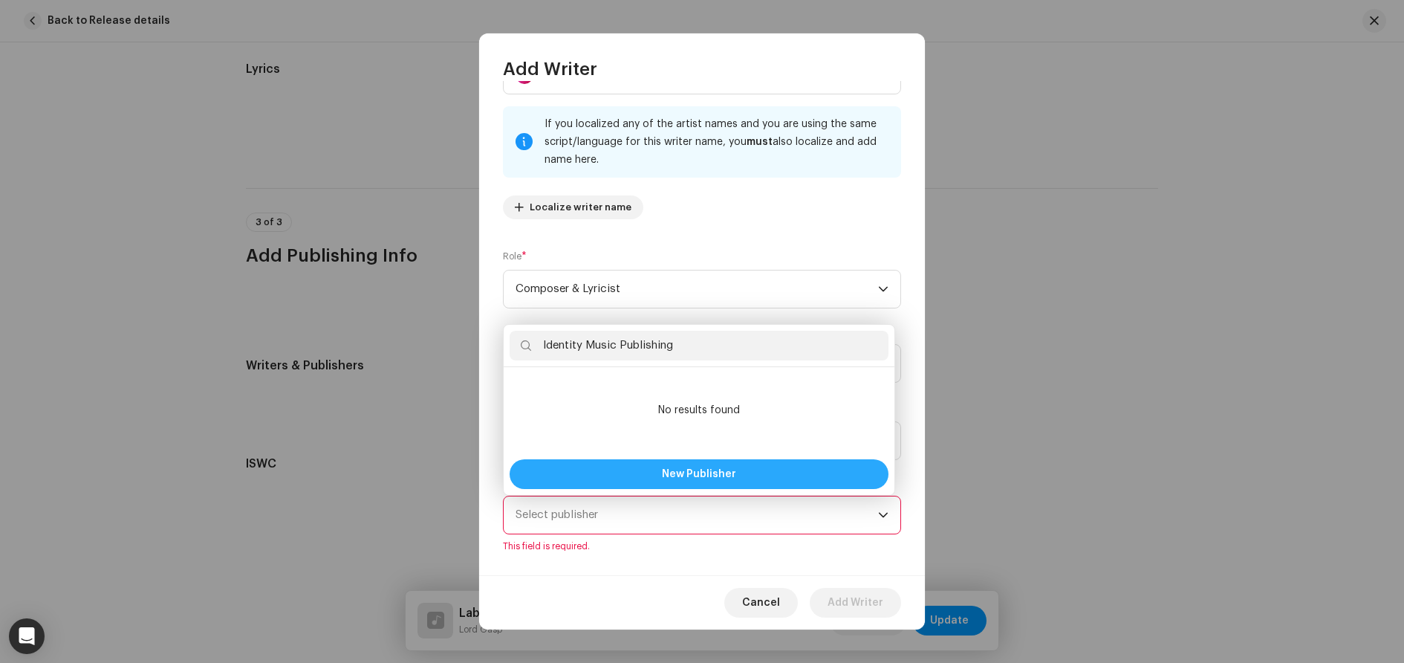
type input "Identity Music Publishing"
click at [698, 478] on span "New Publisher" at bounding box center [699, 474] width 74 height 10
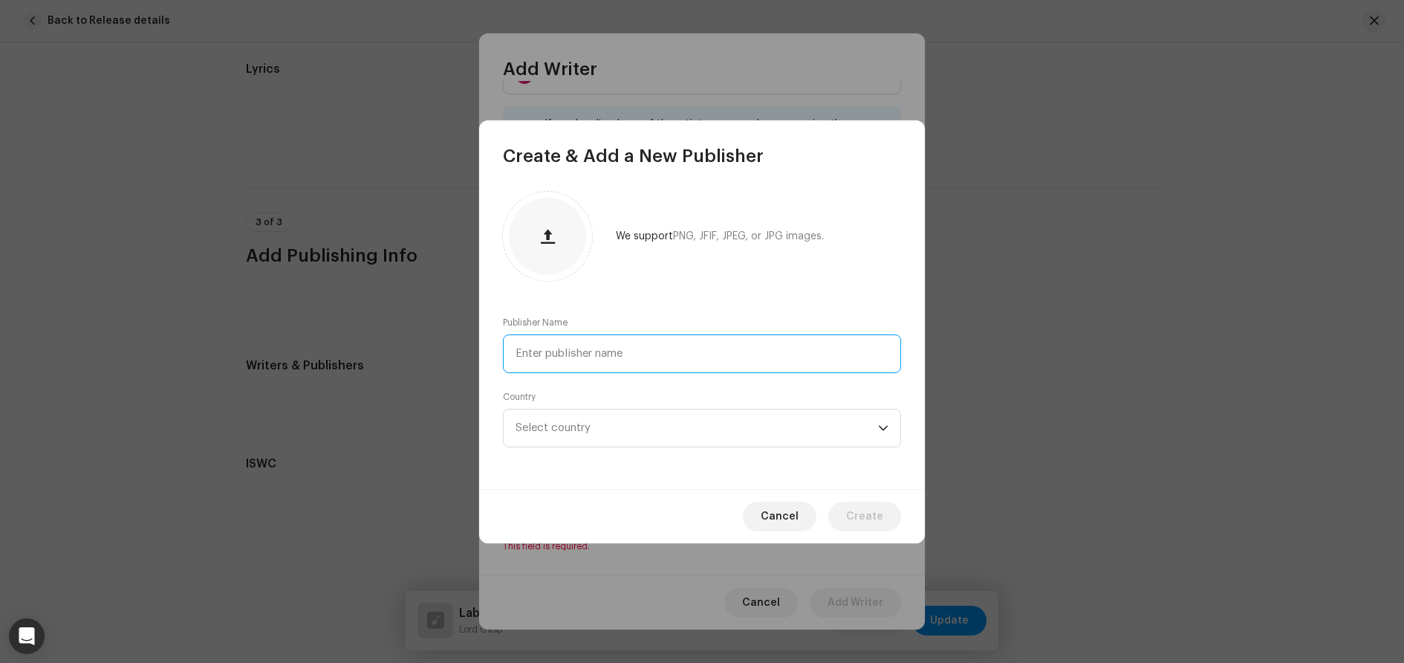
click at [653, 353] on input "text" at bounding box center [702, 353] width 398 height 39
type input "Identity Music Publishing"
click at [690, 438] on span "Select country" at bounding box center [697, 427] width 363 height 37
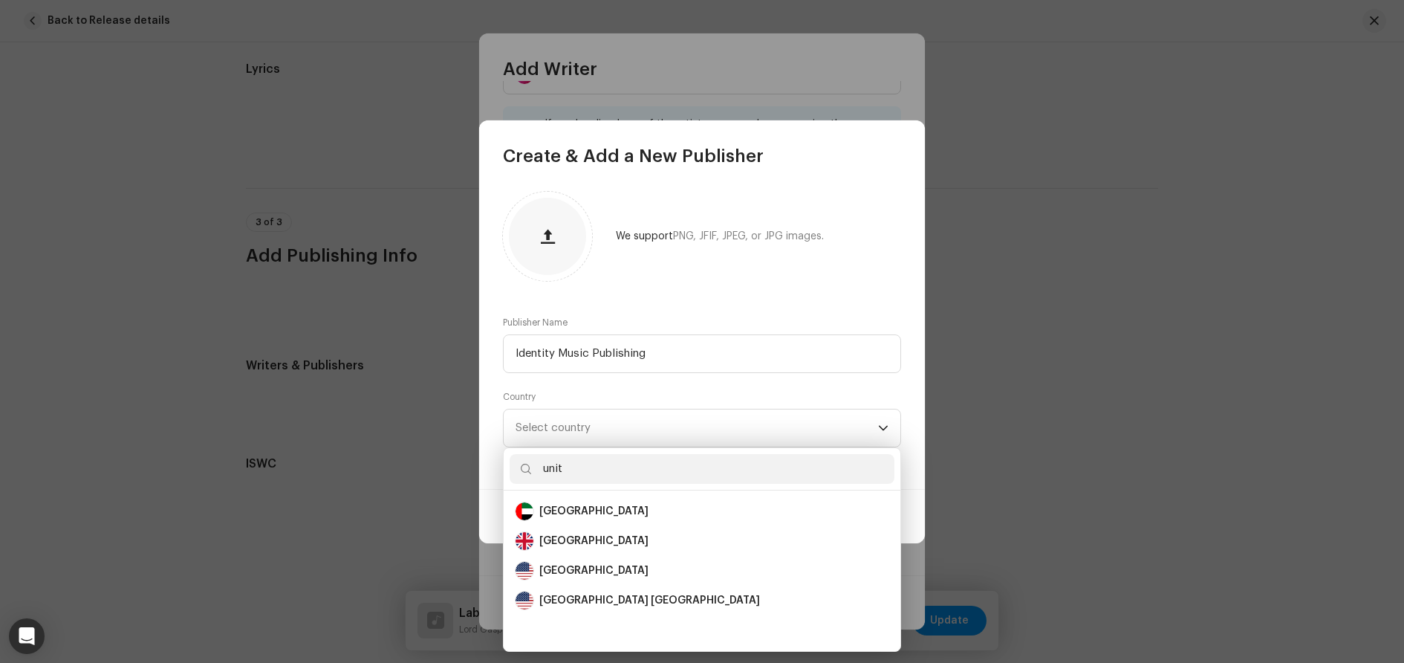
scroll to position [0, 0]
type input "united"
click at [584, 541] on div "United Kingdom" at bounding box center [593, 540] width 109 height 15
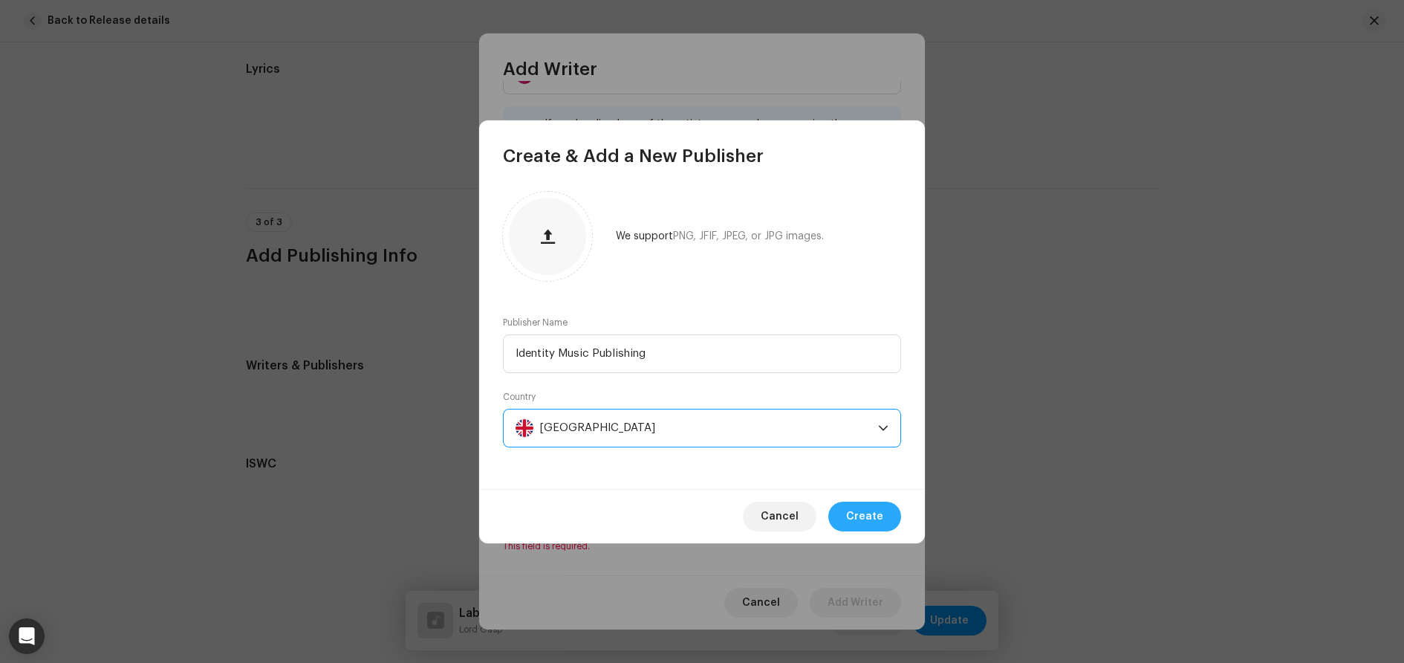
click at [860, 519] on span "Create" at bounding box center [864, 517] width 37 height 30
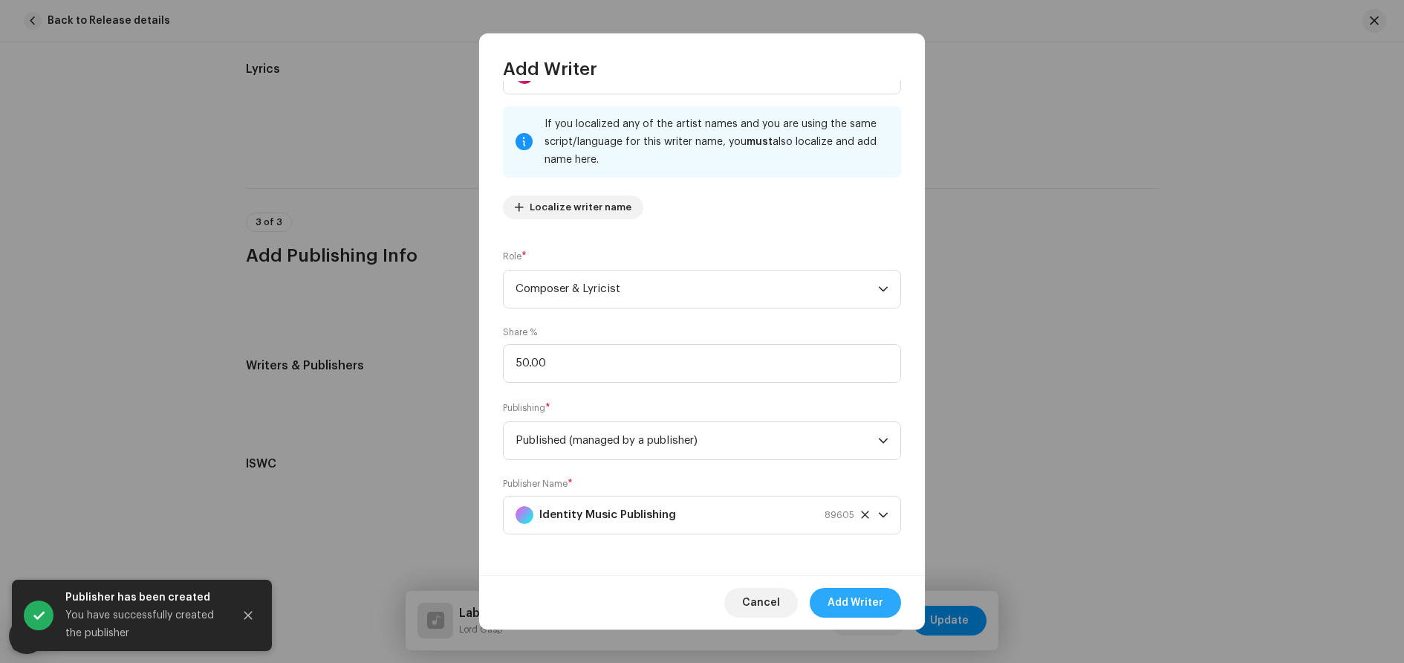
click at [868, 605] on span "Add Writer" at bounding box center [856, 603] width 56 height 30
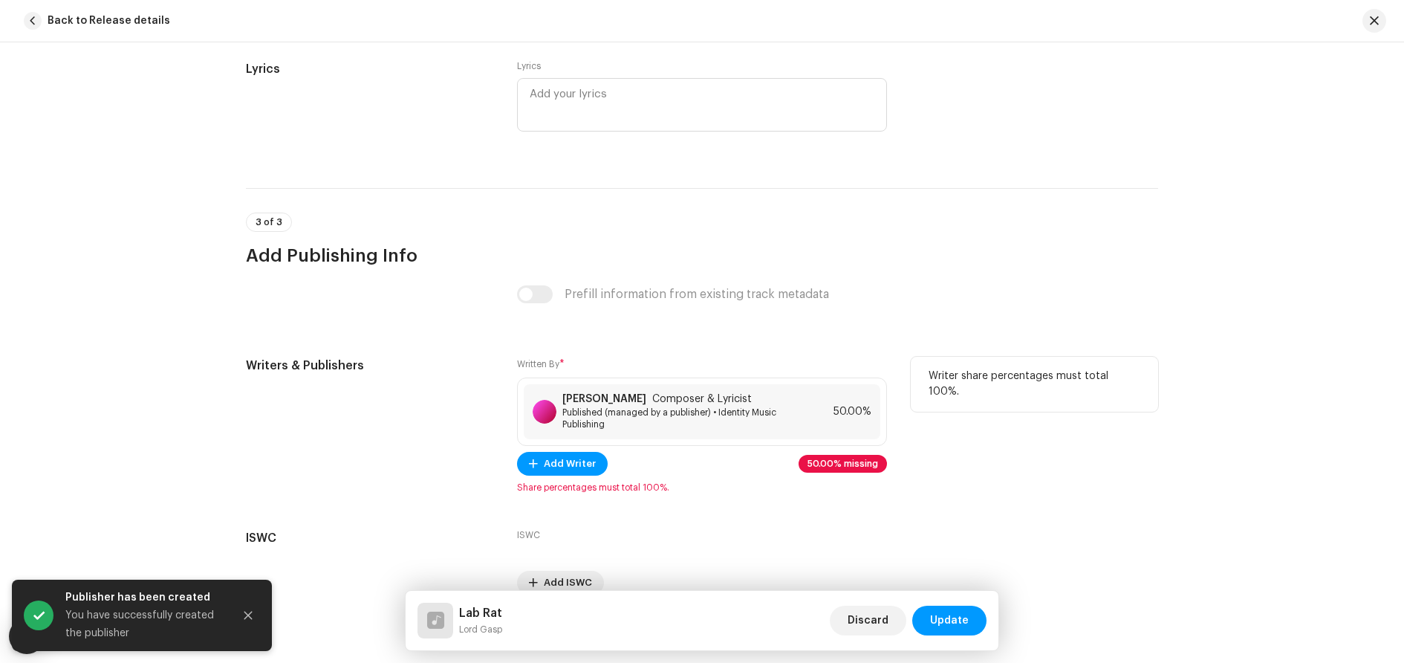
scroll to position [3188, 0]
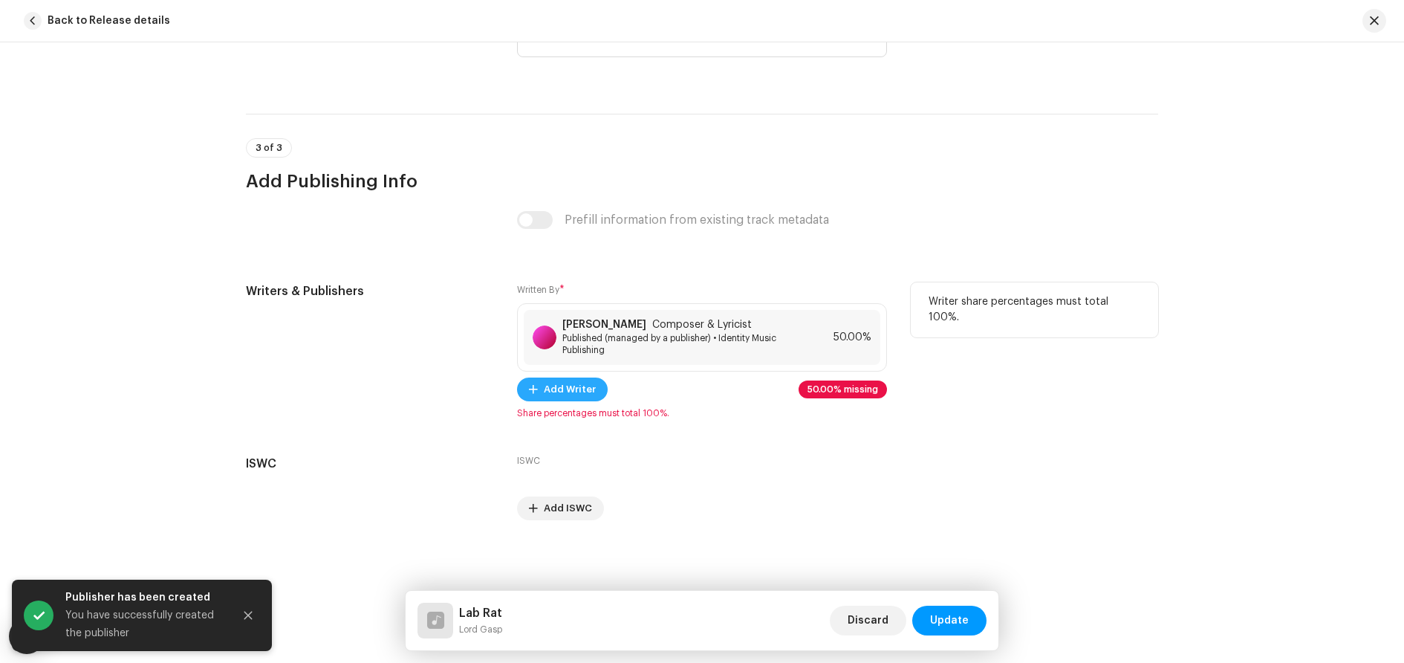
click at [536, 390] on button "Add Writer" at bounding box center [562, 389] width 91 height 24
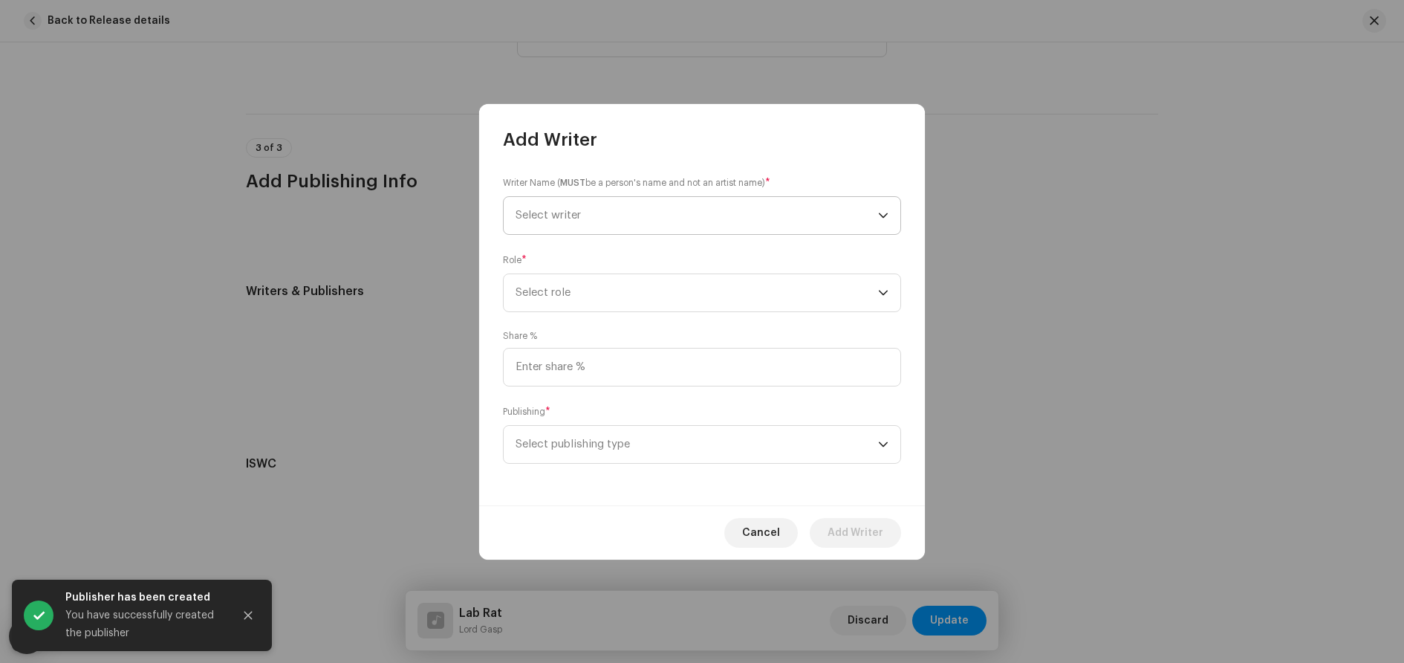
click at [566, 212] on span "Select writer" at bounding box center [548, 215] width 65 height 11
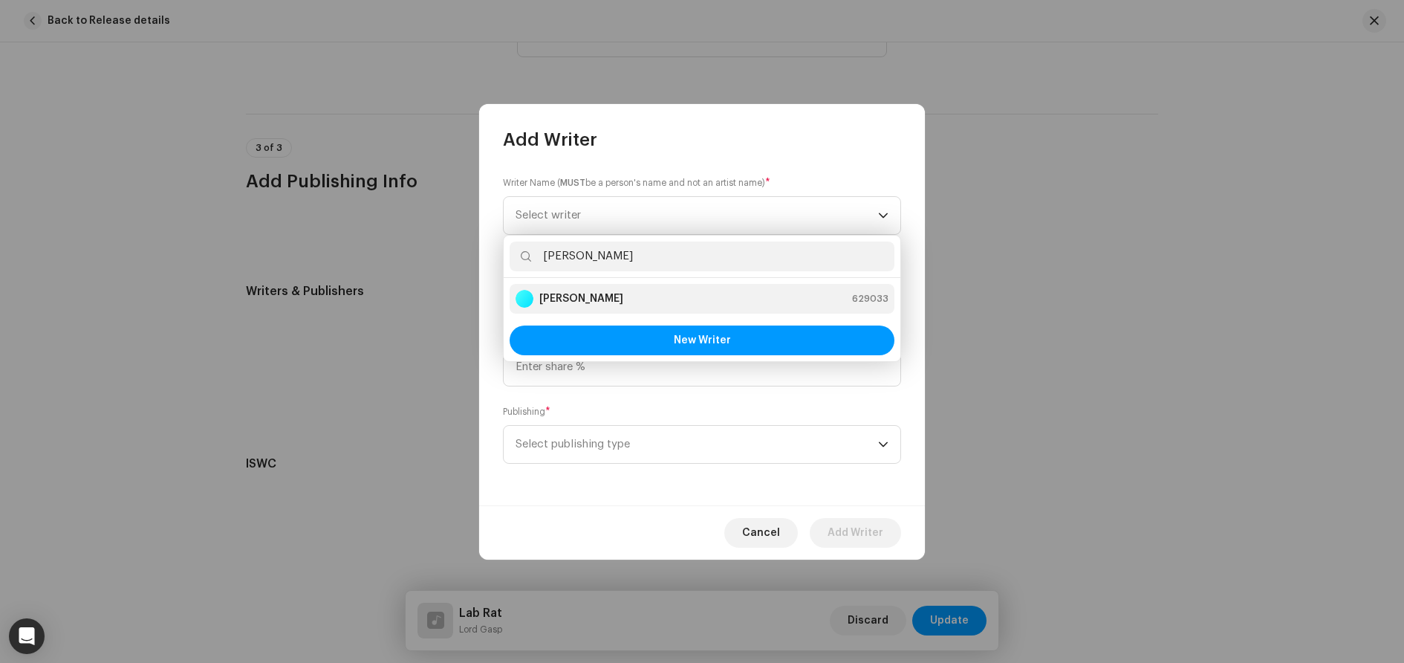
type input "Martin Spiro"
click at [596, 300] on strong "Martin Spiro" at bounding box center [581, 298] width 84 height 15
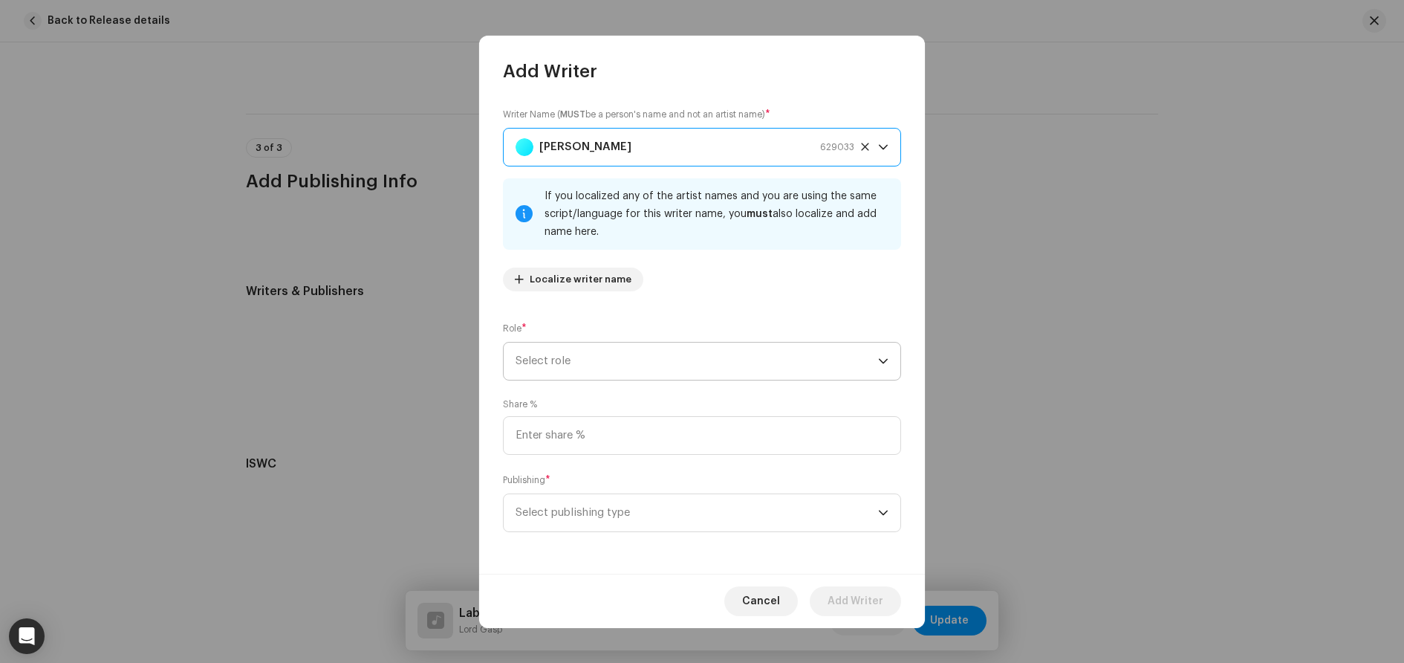
click at [602, 351] on span "Select role" at bounding box center [697, 361] width 363 height 37
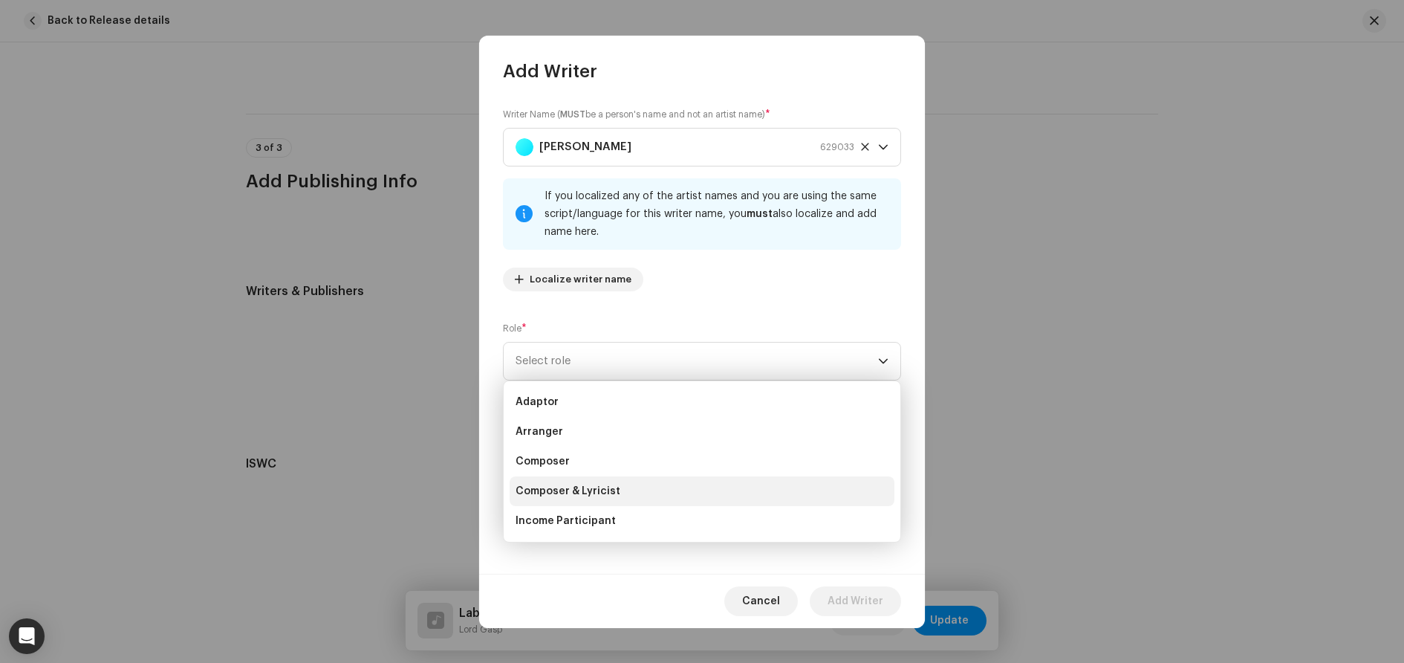
click at [609, 491] on span "Composer & Lyricist" at bounding box center [568, 491] width 105 height 15
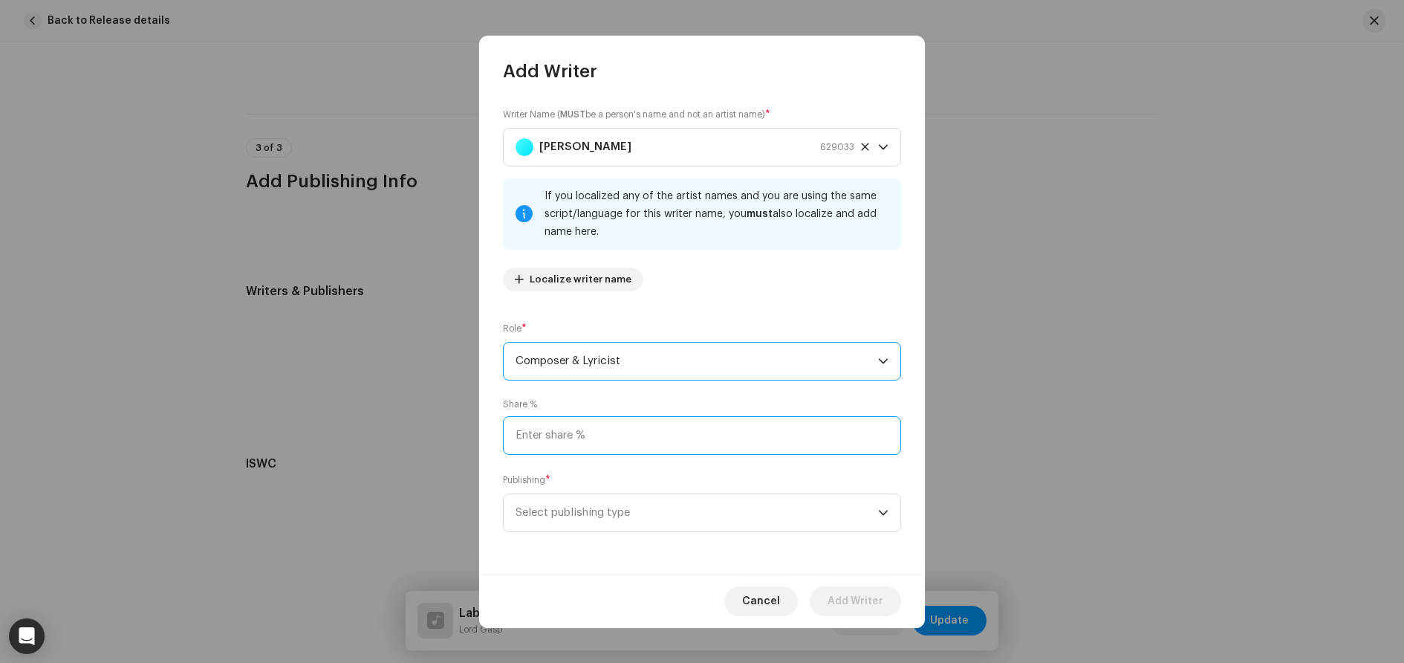
click at [574, 424] on input at bounding box center [702, 435] width 398 height 39
type input "50.00"
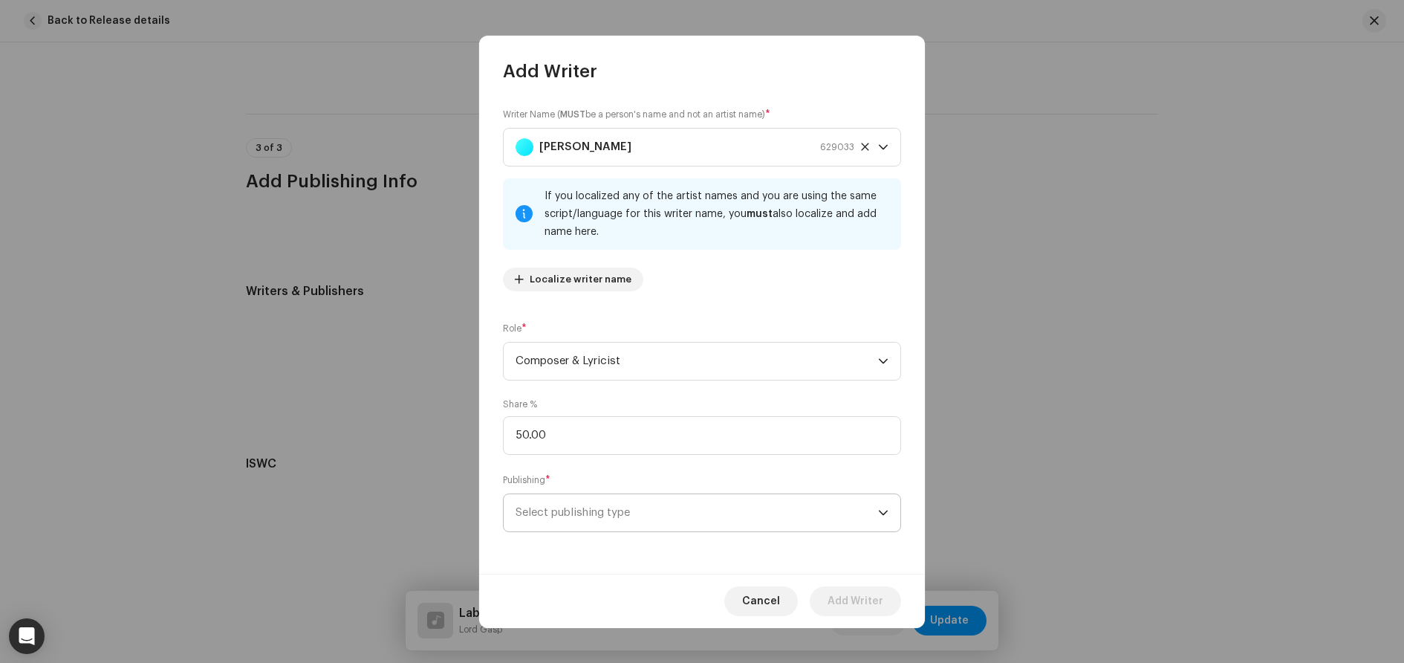
click at [598, 512] on span "Select publishing type" at bounding box center [697, 512] width 363 height 37
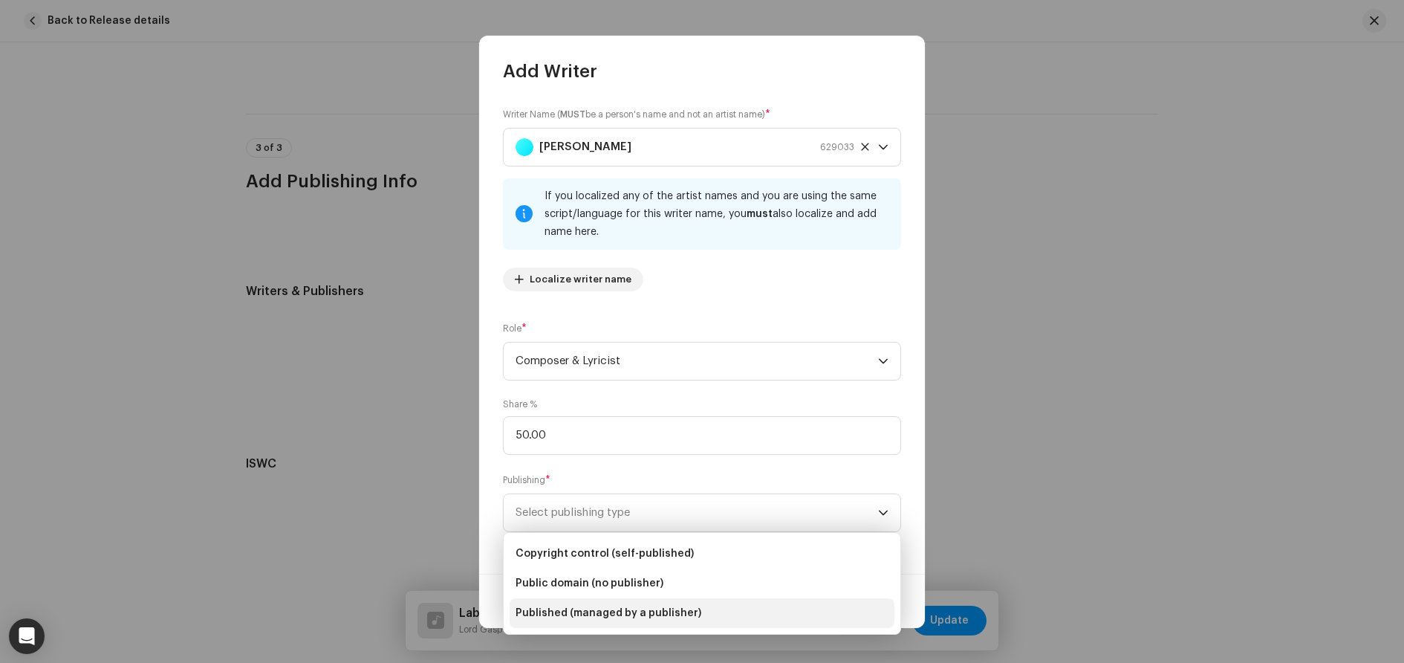
click at [636, 606] on span "Published (managed by a publisher)" at bounding box center [609, 613] width 186 height 15
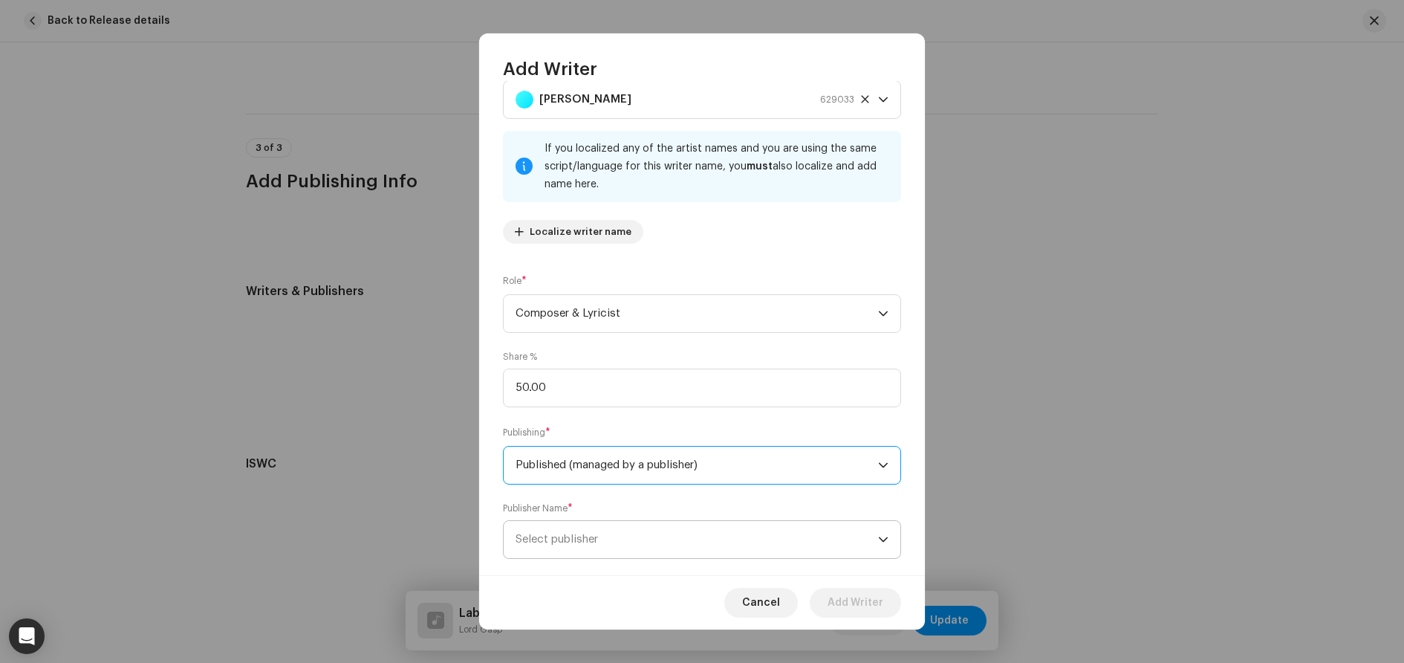
scroll to position [70, 0]
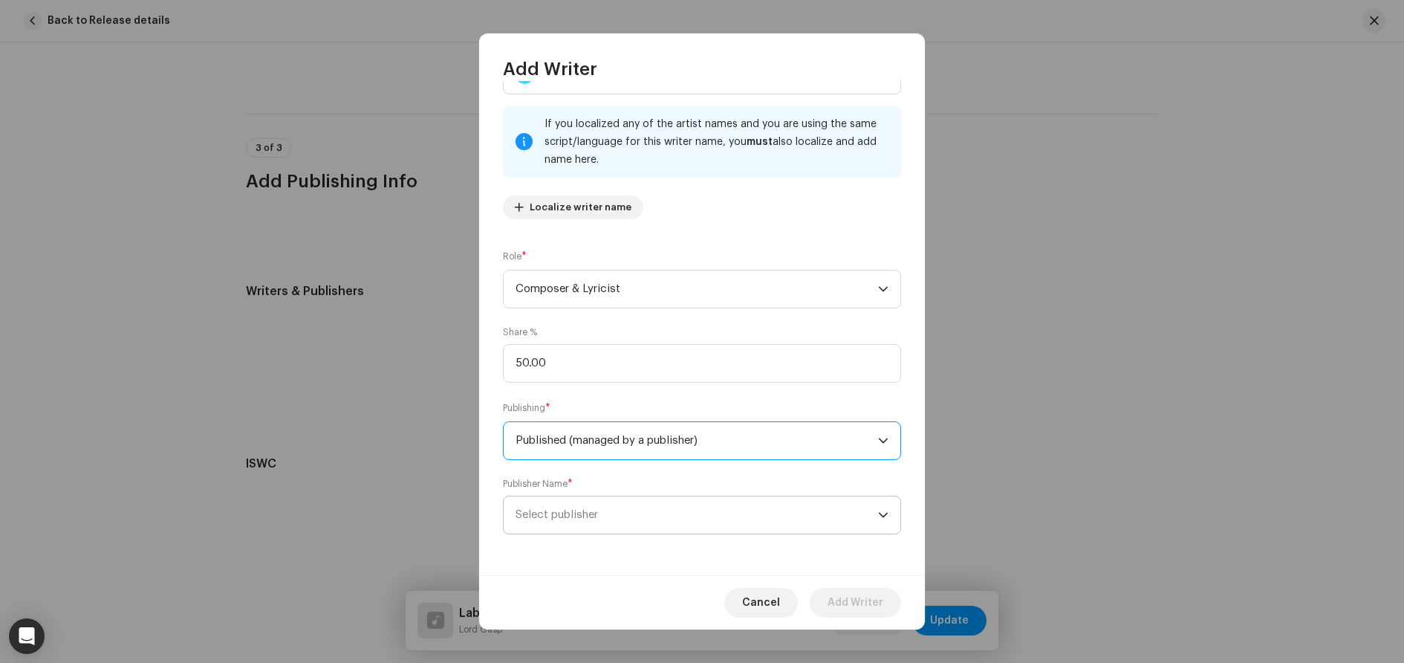
click at [609, 509] on span "Select publisher" at bounding box center [697, 514] width 363 height 37
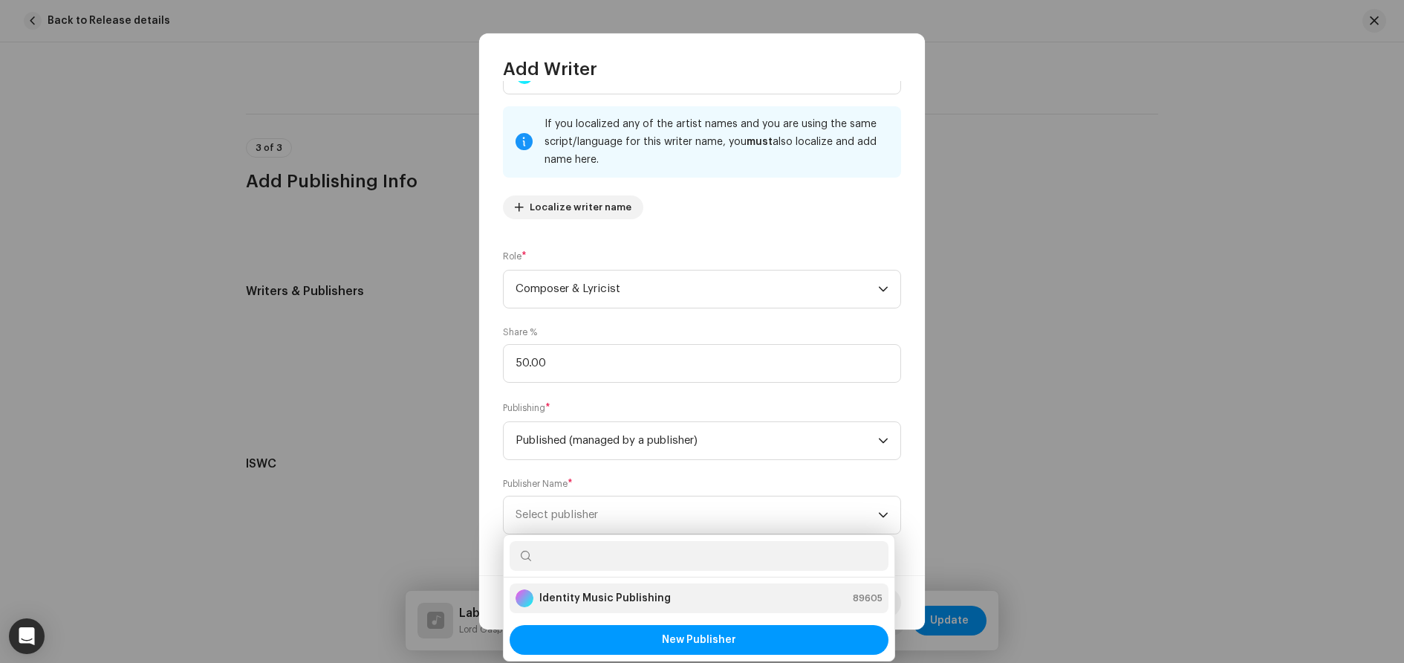
click at [615, 600] on strong "Identity Music Publishing" at bounding box center [605, 598] width 132 height 15
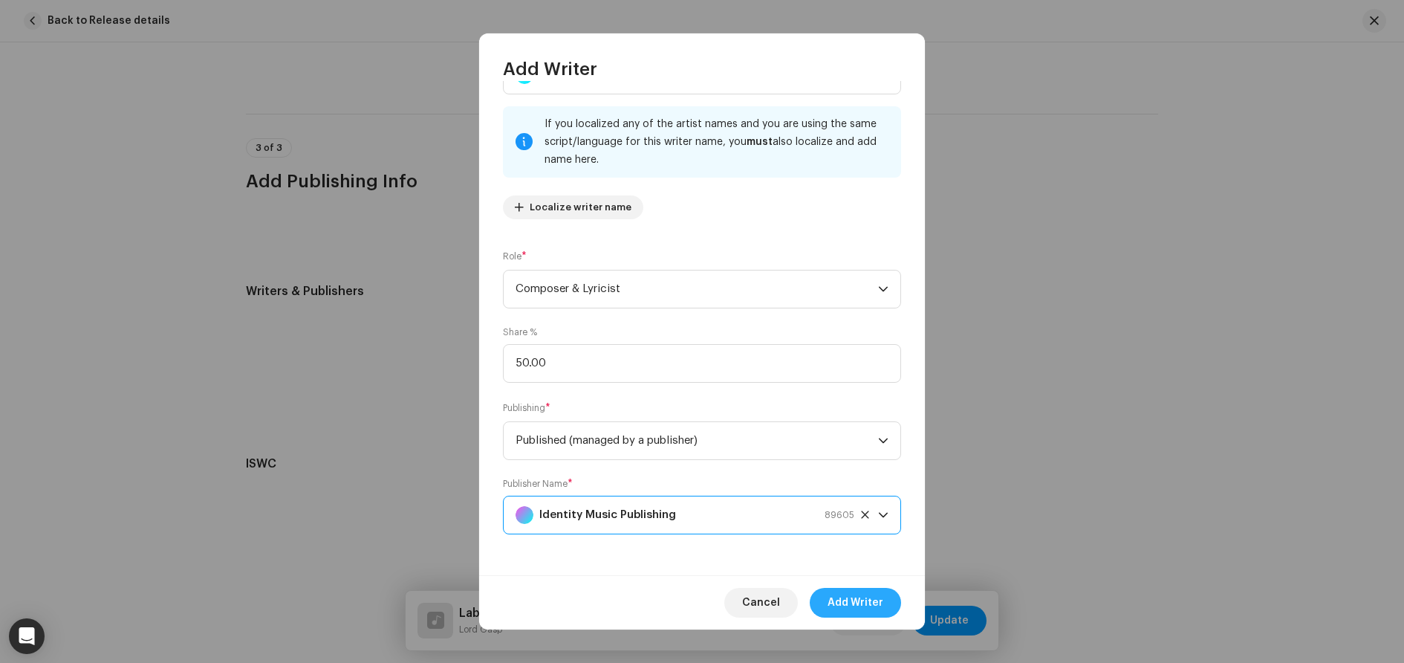
click at [843, 599] on span "Add Writer" at bounding box center [856, 603] width 56 height 30
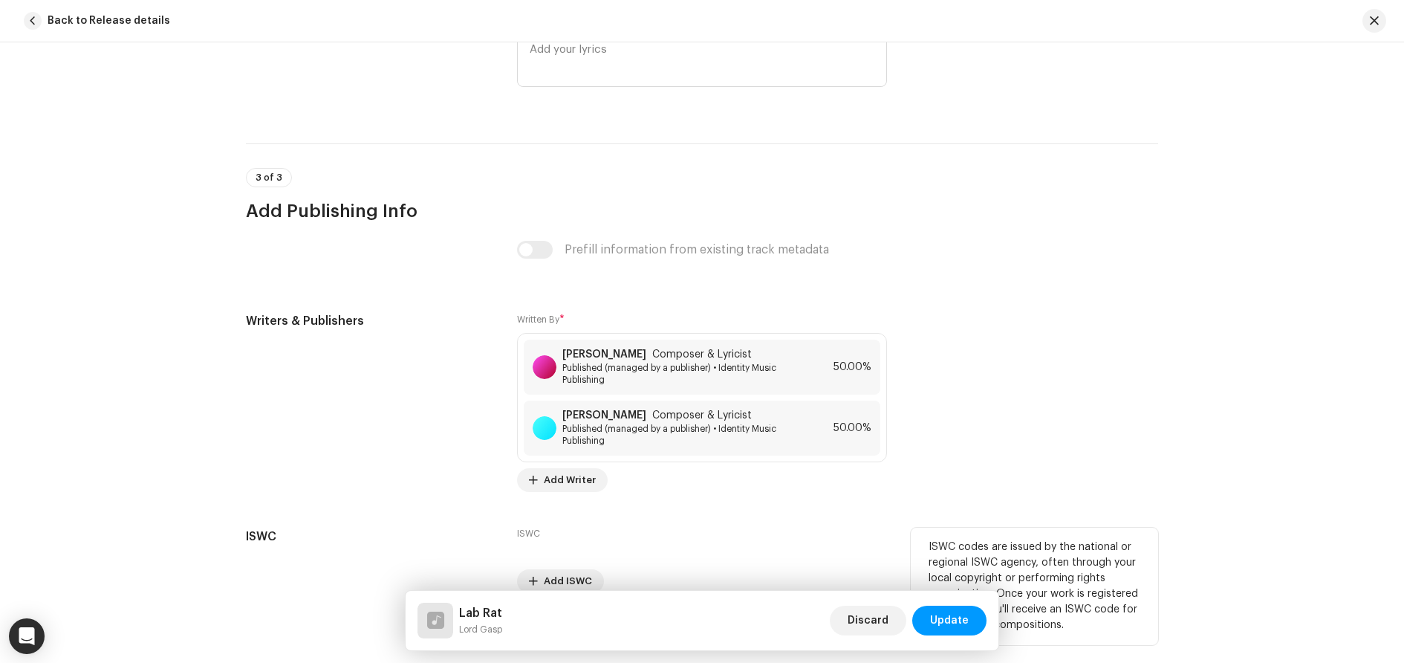
scroll to position [3231, 0]
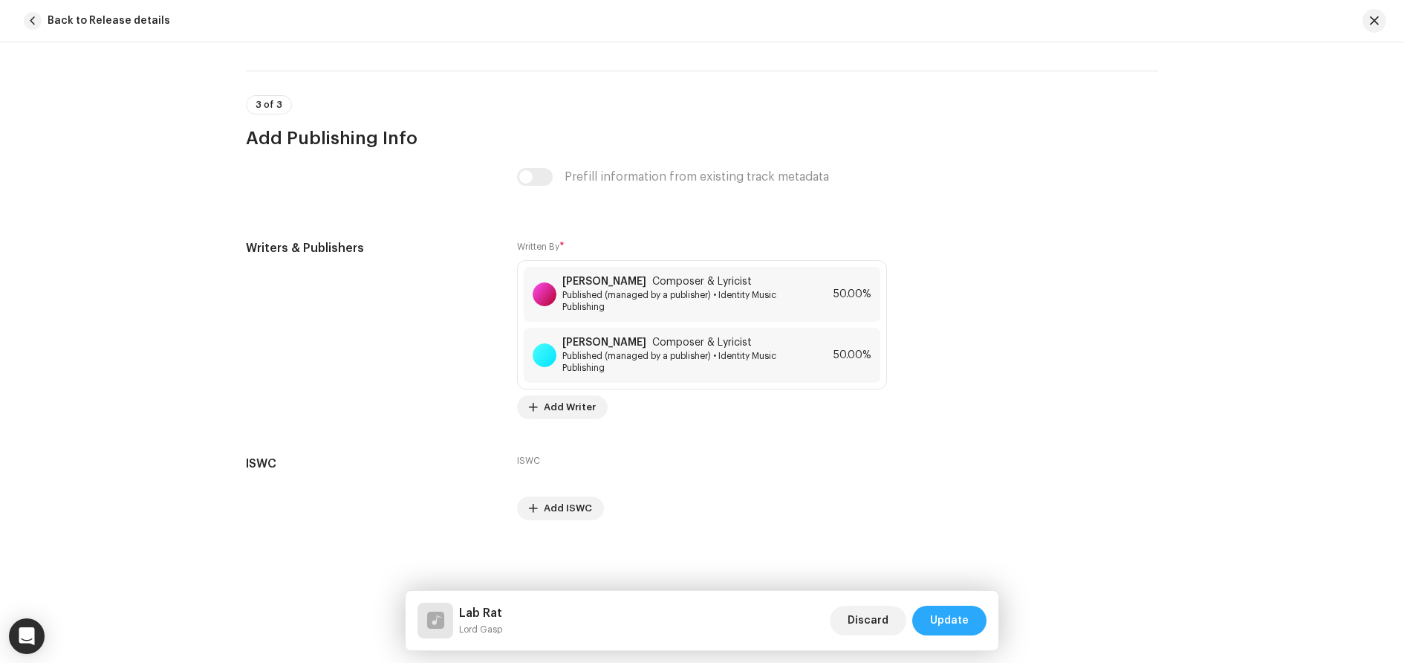
click at [944, 611] on span "Update" at bounding box center [949, 621] width 39 height 30
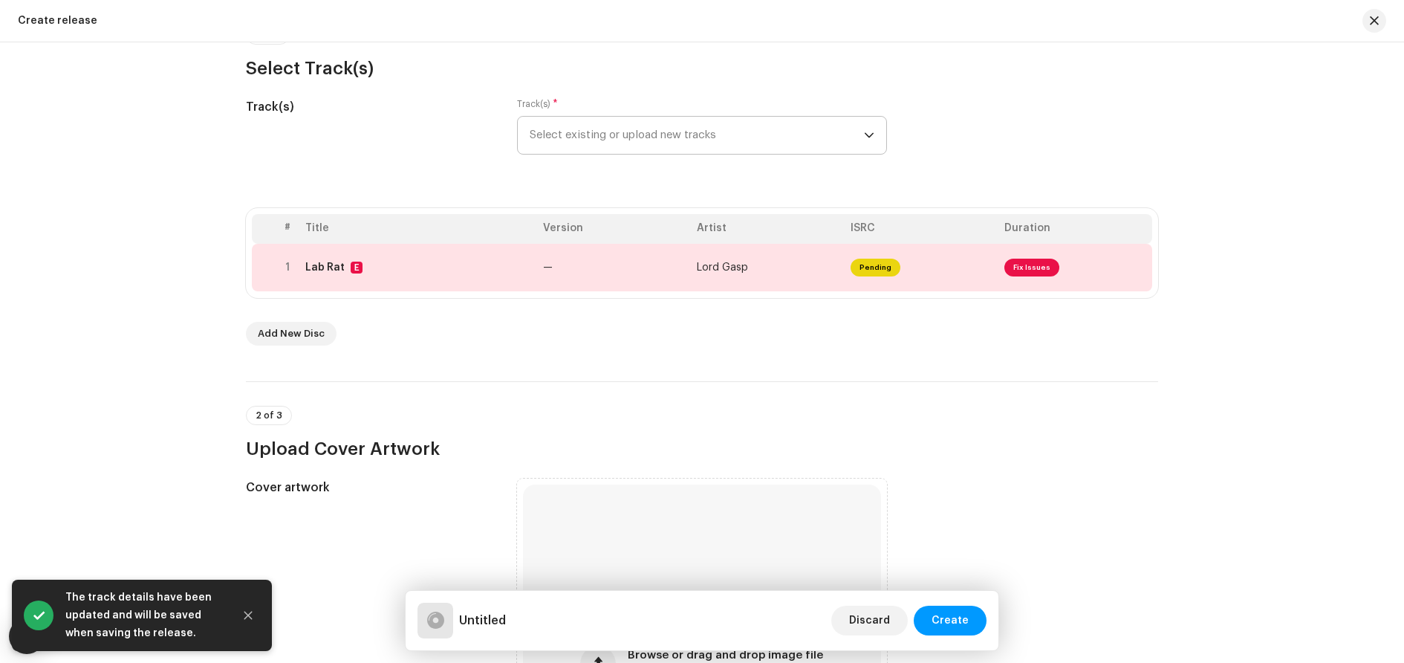
click at [670, 134] on span "Select existing or upload new tracks" at bounding box center [697, 135] width 334 height 37
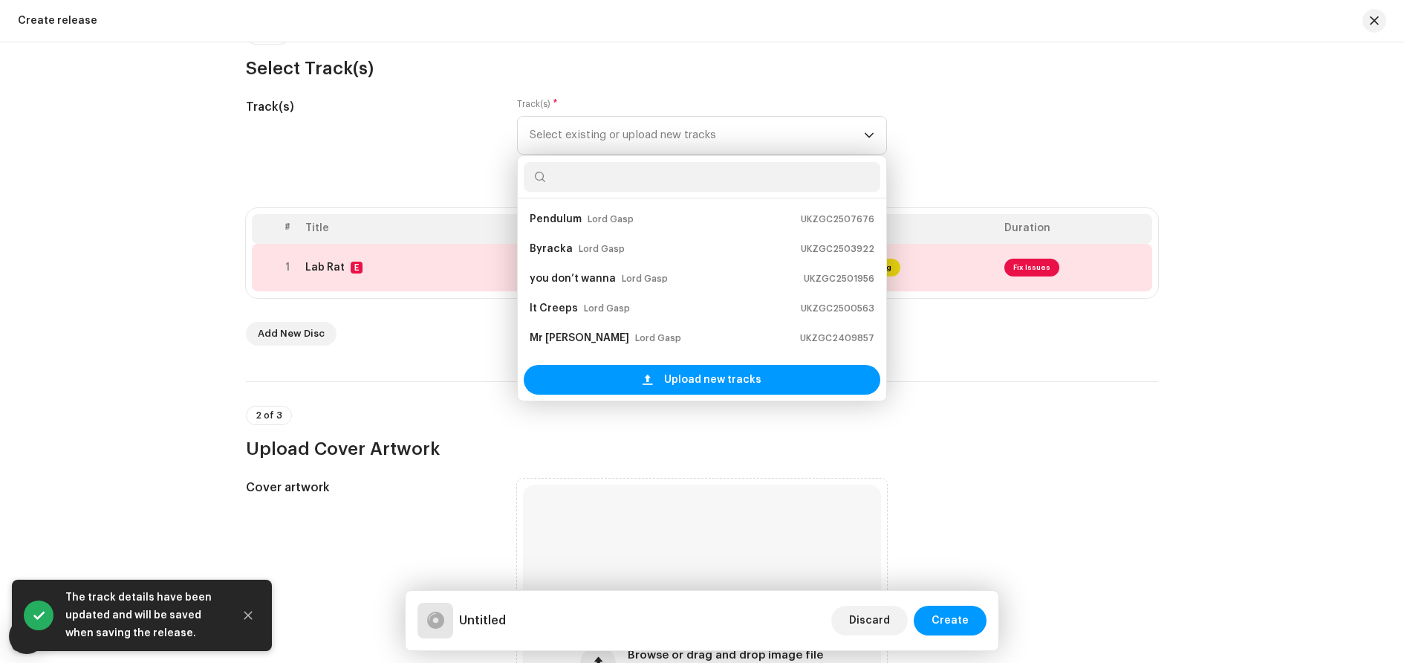
click at [379, 140] on div "Track(s)" at bounding box center [369, 135] width 247 height 74
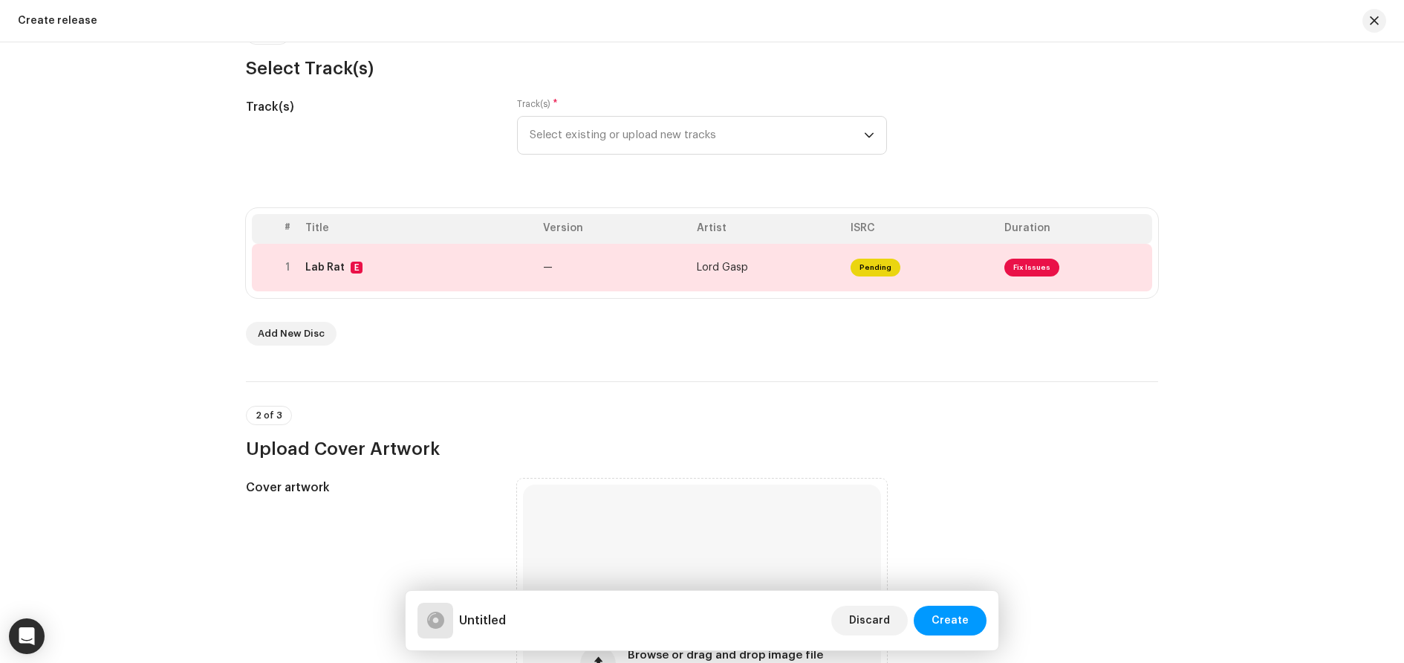
scroll to position [223, 0]
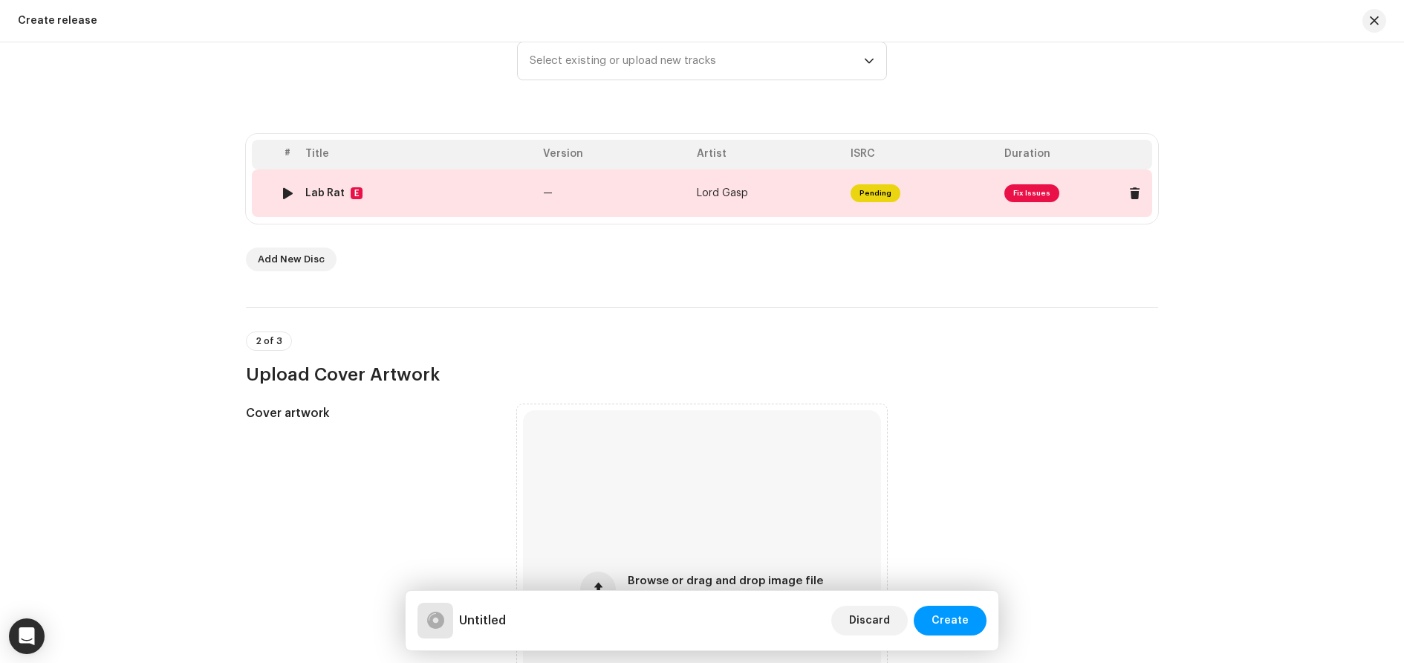
click at [1015, 187] on span "Fix Issues" at bounding box center [1032, 193] width 55 height 18
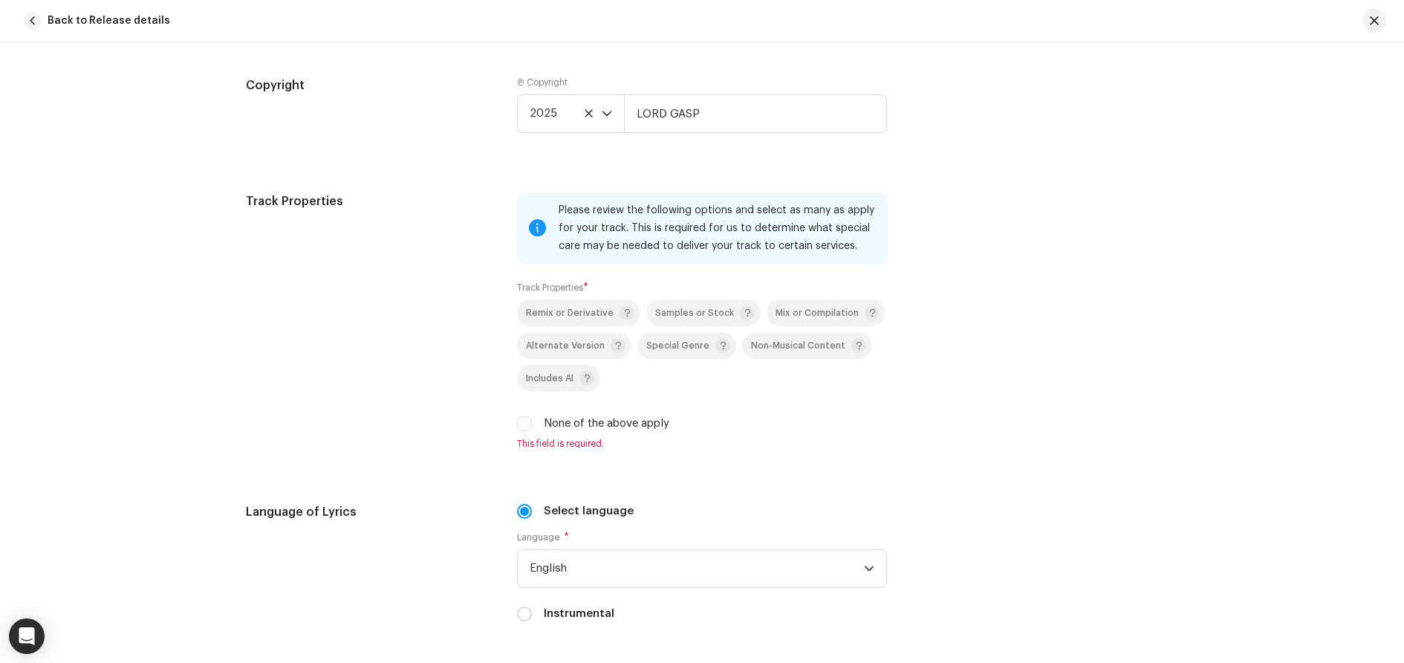
scroll to position [2526, 0]
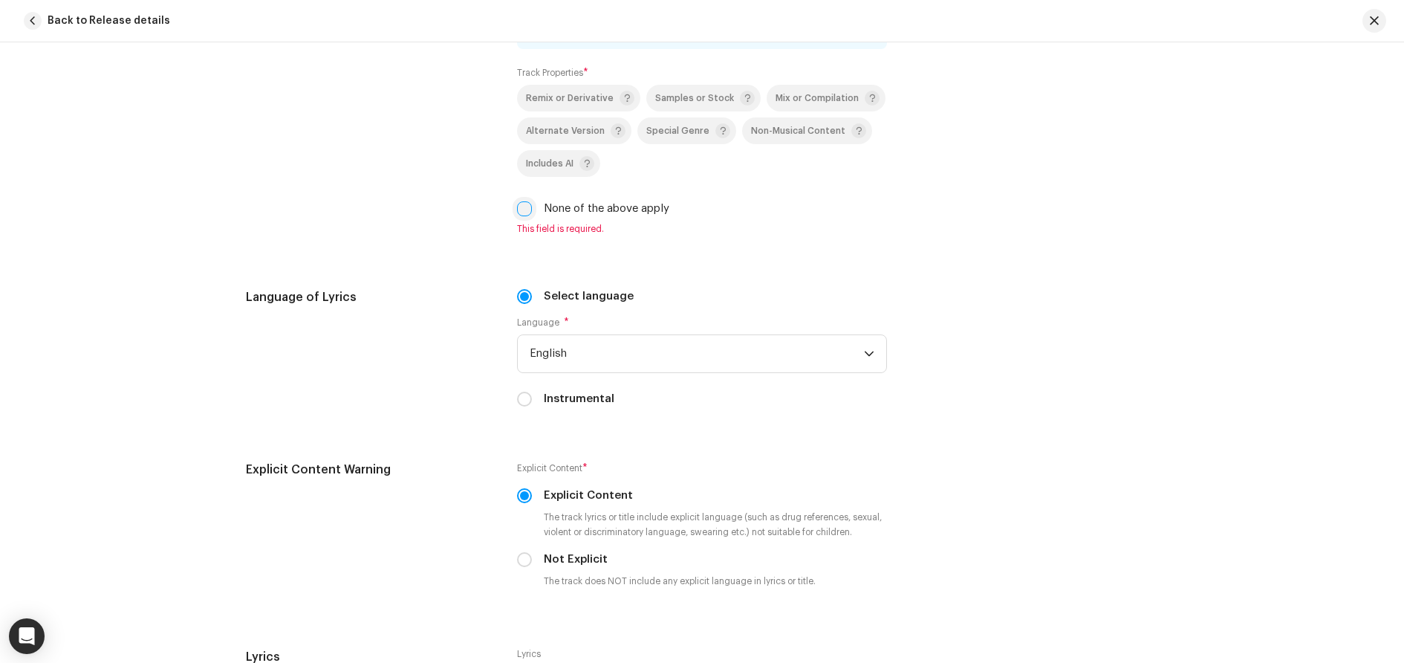
click at [520, 211] on input "None of the above apply" at bounding box center [524, 208] width 15 height 15
checkbox input "true"
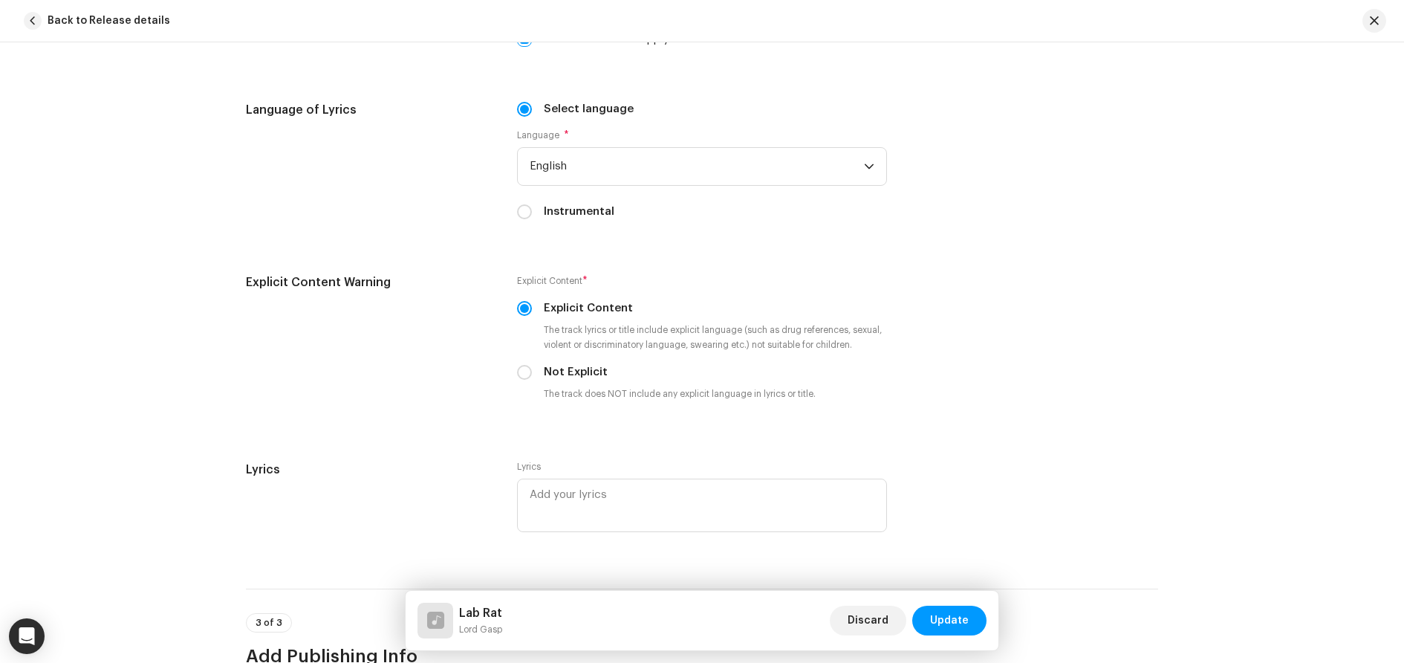
scroll to position [2898, 0]
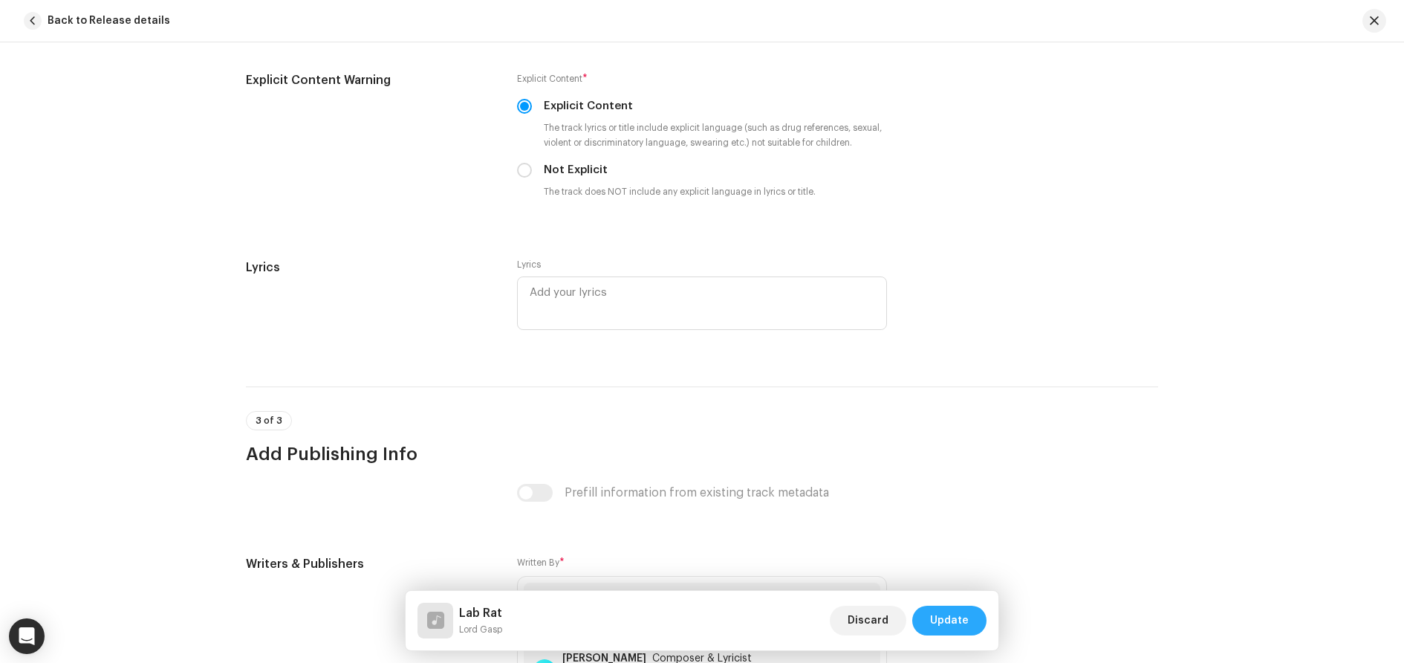
click at [961, 624] on span "Update" at bounding box center [949, 621] width 39 height 30
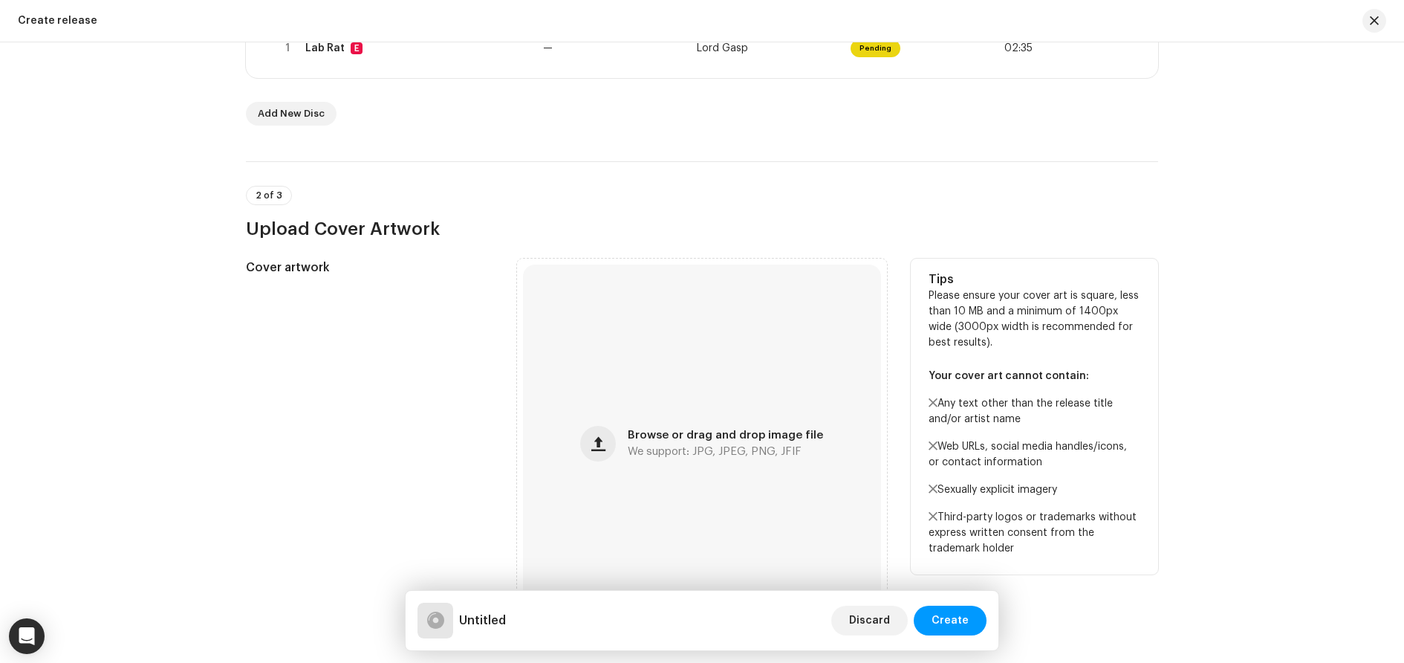
scroll to position [371, 0]
click at [609, 437] on button "button" at bounding box center [598, 440] width 36 height 36
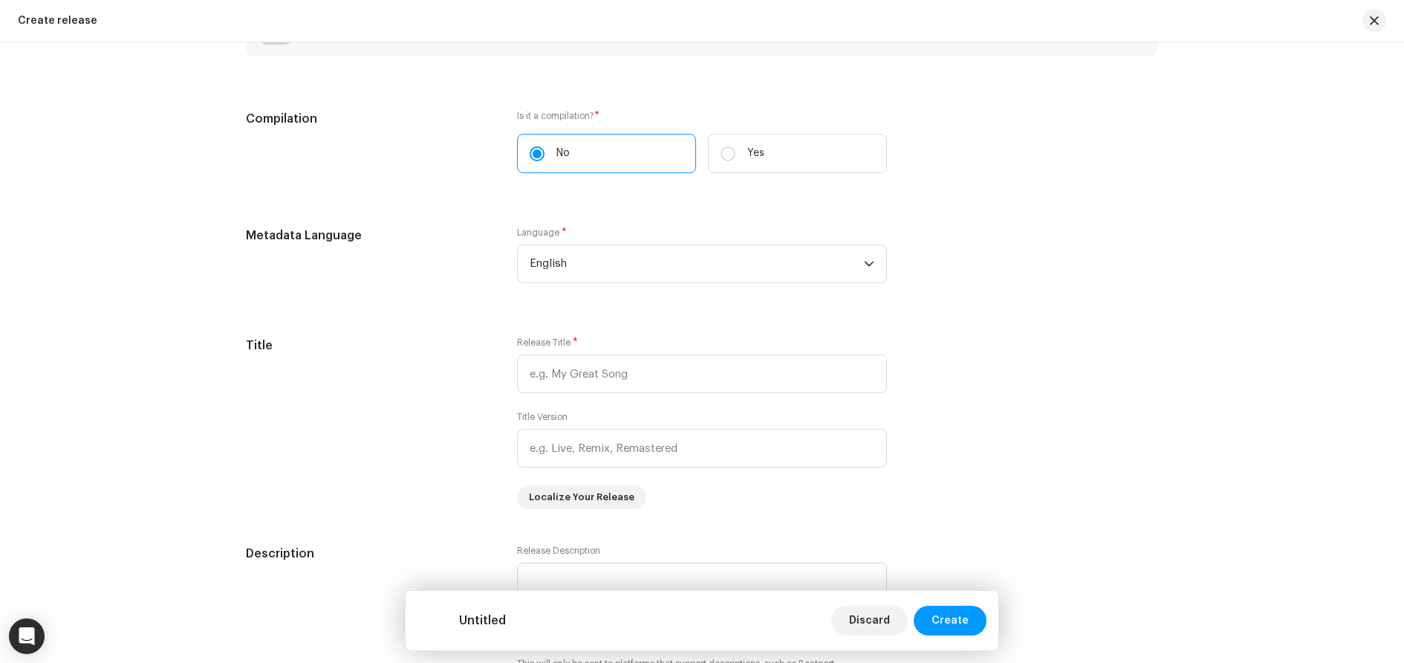
scroll to position [1189, 0]
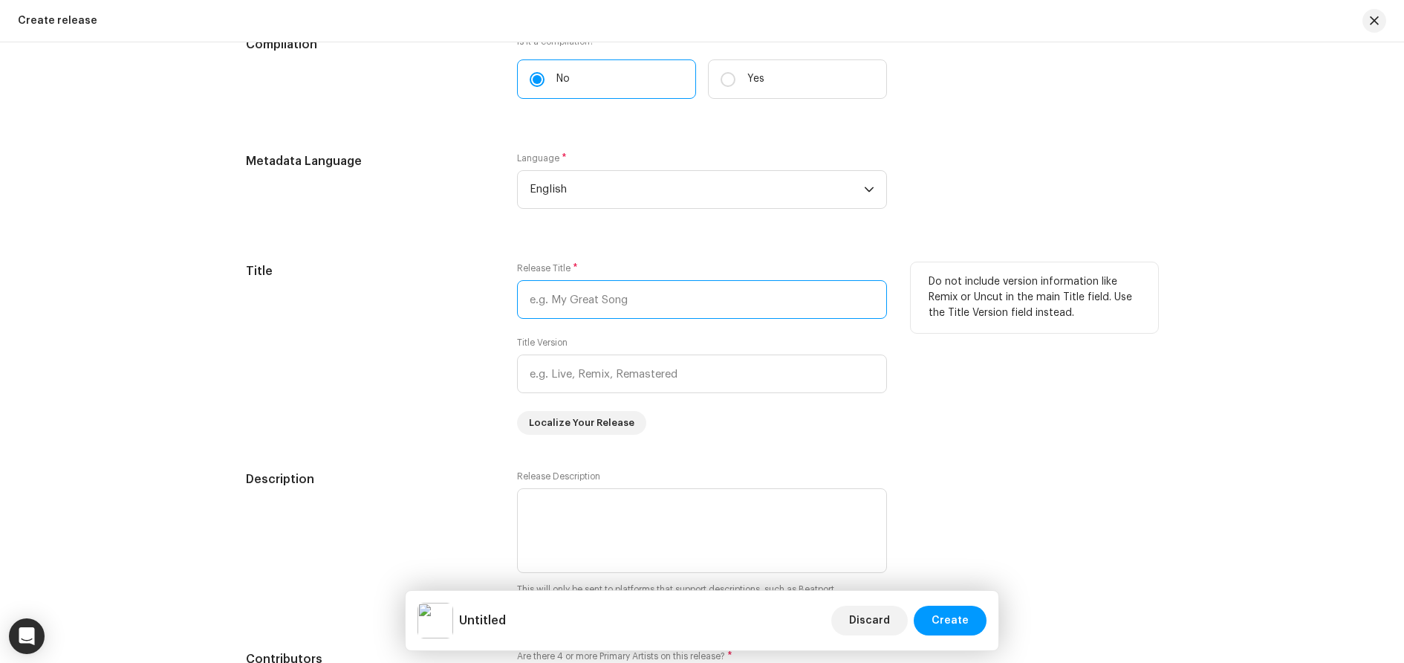
click at [626, 302] on input "text" at bounding box center [702, 299] width 370 height 39
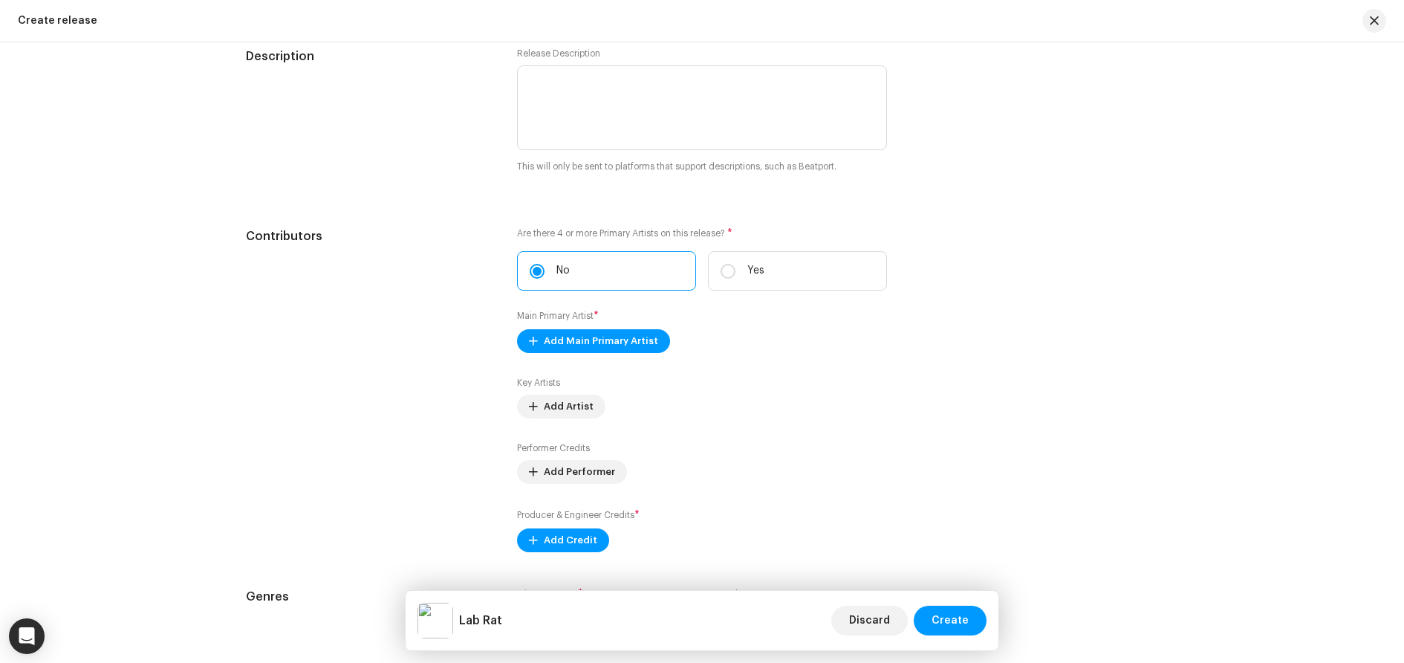
scroll to position [1635, 0]
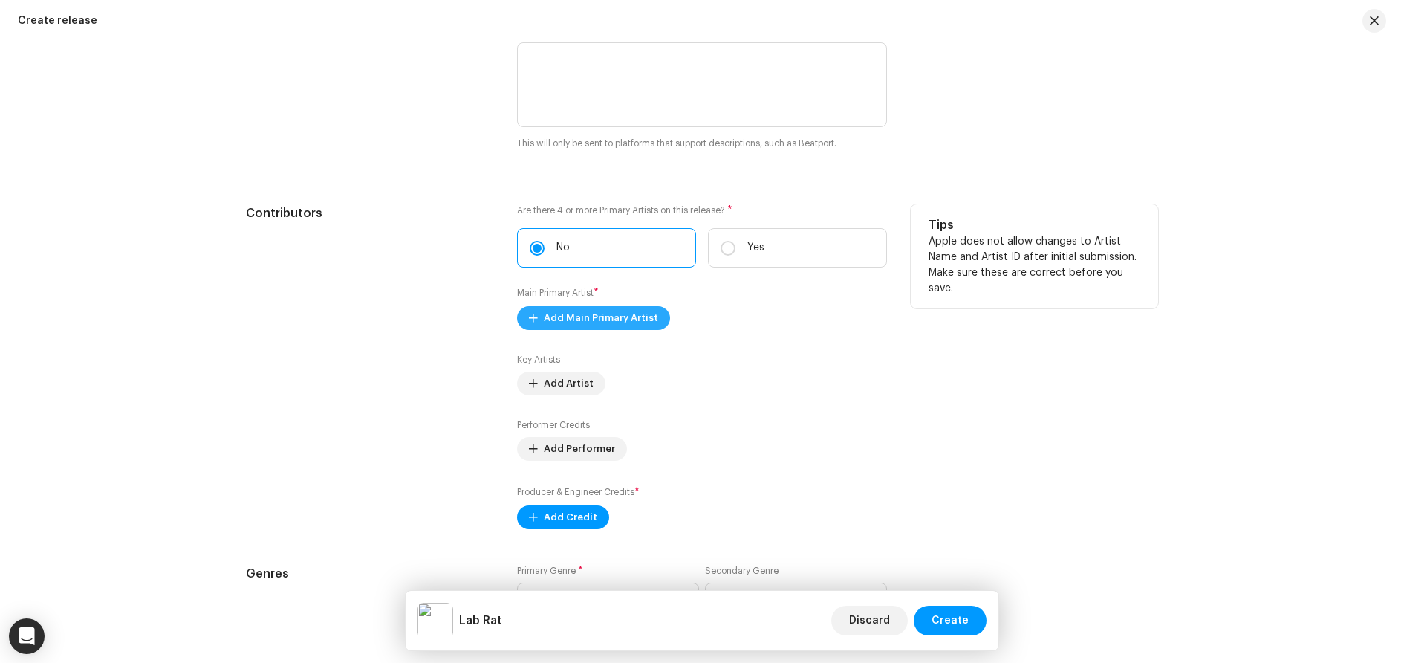
type input "Lab Rat"
click at [577, 319] on span "Add Main Primary Artist" at bounding box center [601, 318] width 114 height 30
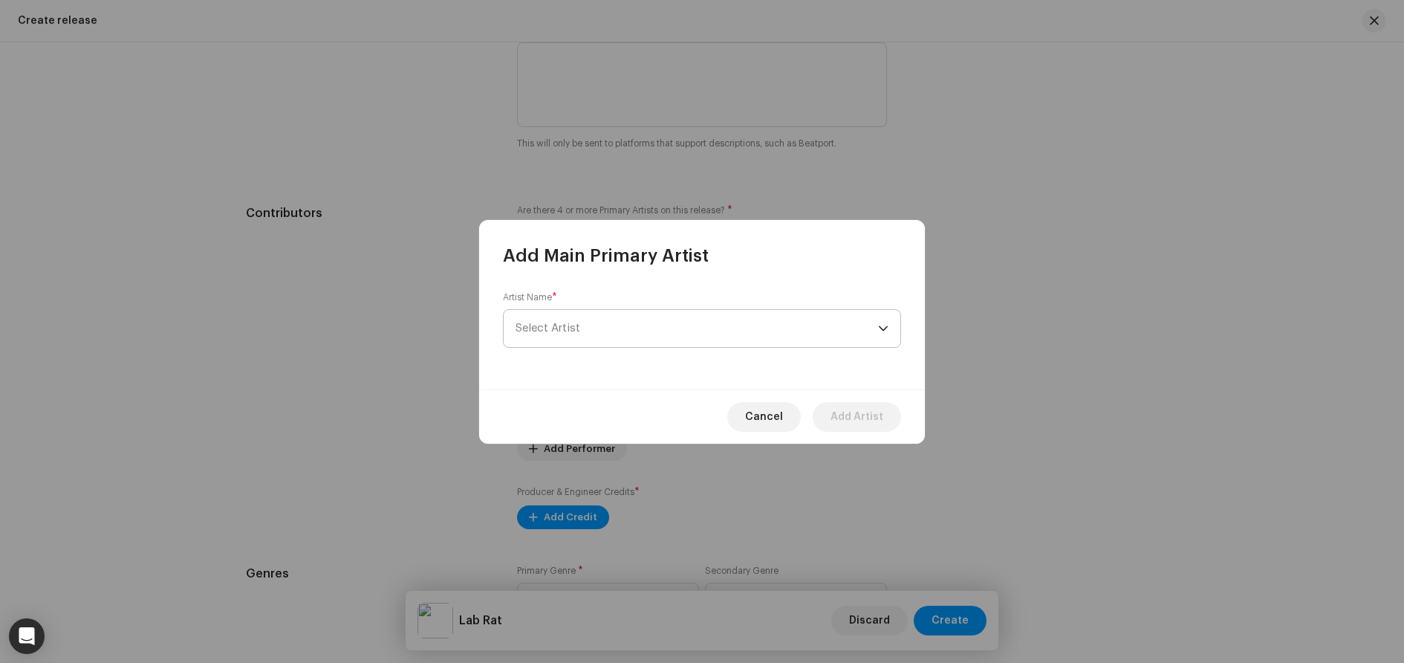
click at [587, 324] on span "Select Artist" at bounding box center [697, 328] width 363 height 37
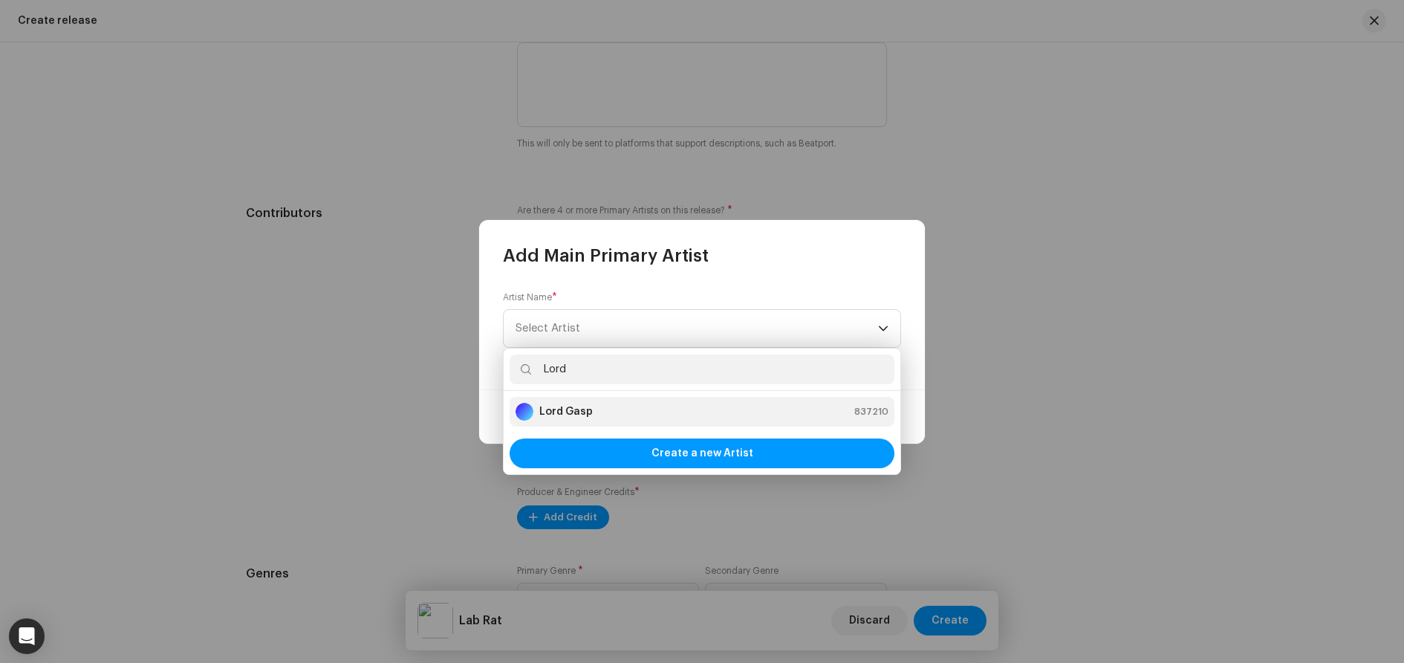
type input "Lord"
click at [580, 409] on strong "Lord Gasp" at bounding box center [565, 411] width 53 height 15
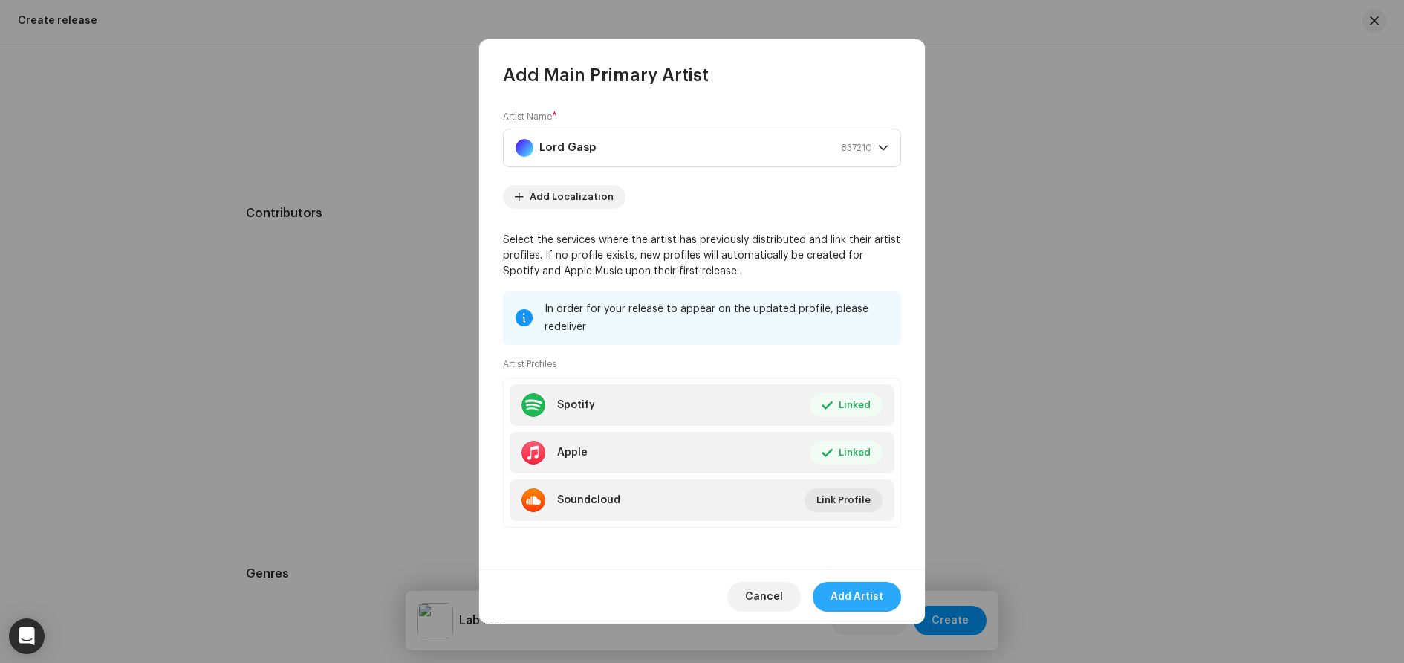
click at [875, 592] on span "Add Artist" at bounding box center [857, 597] width 53 height 30
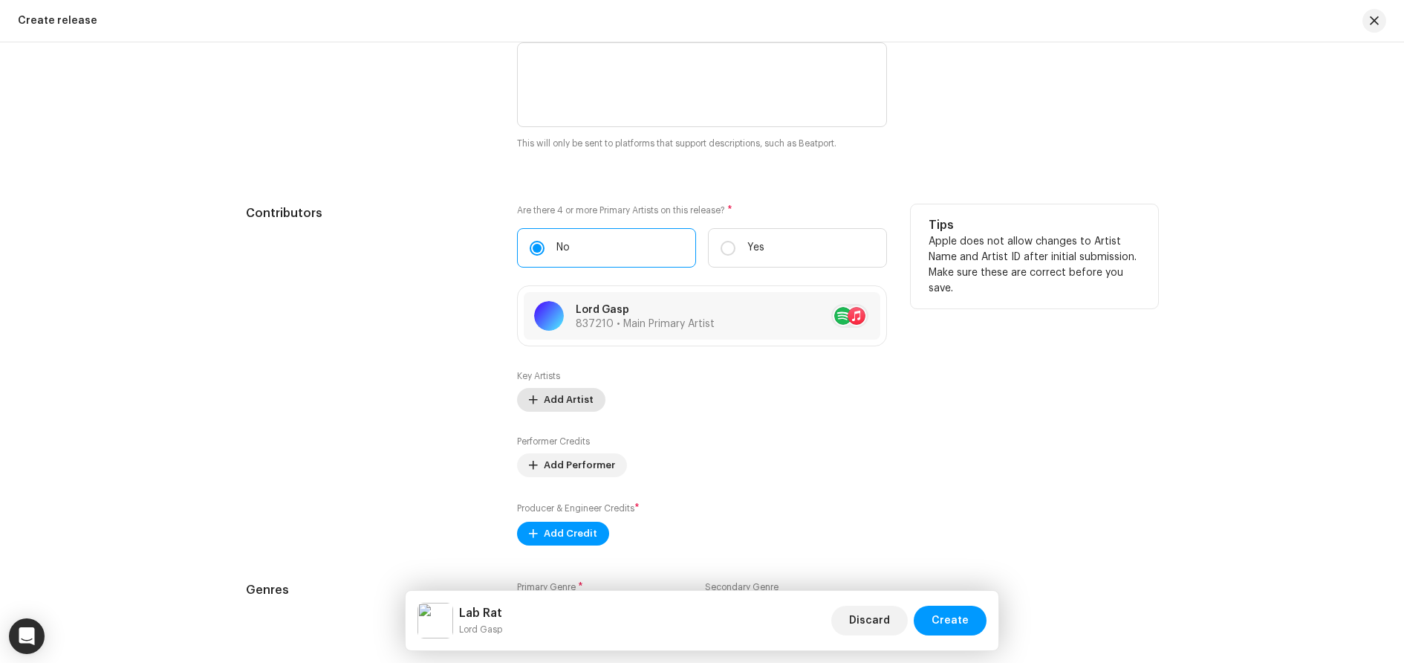
click at [568, 395] on span "Add Artist" at bounding box center [569, 400] width 50 height 30
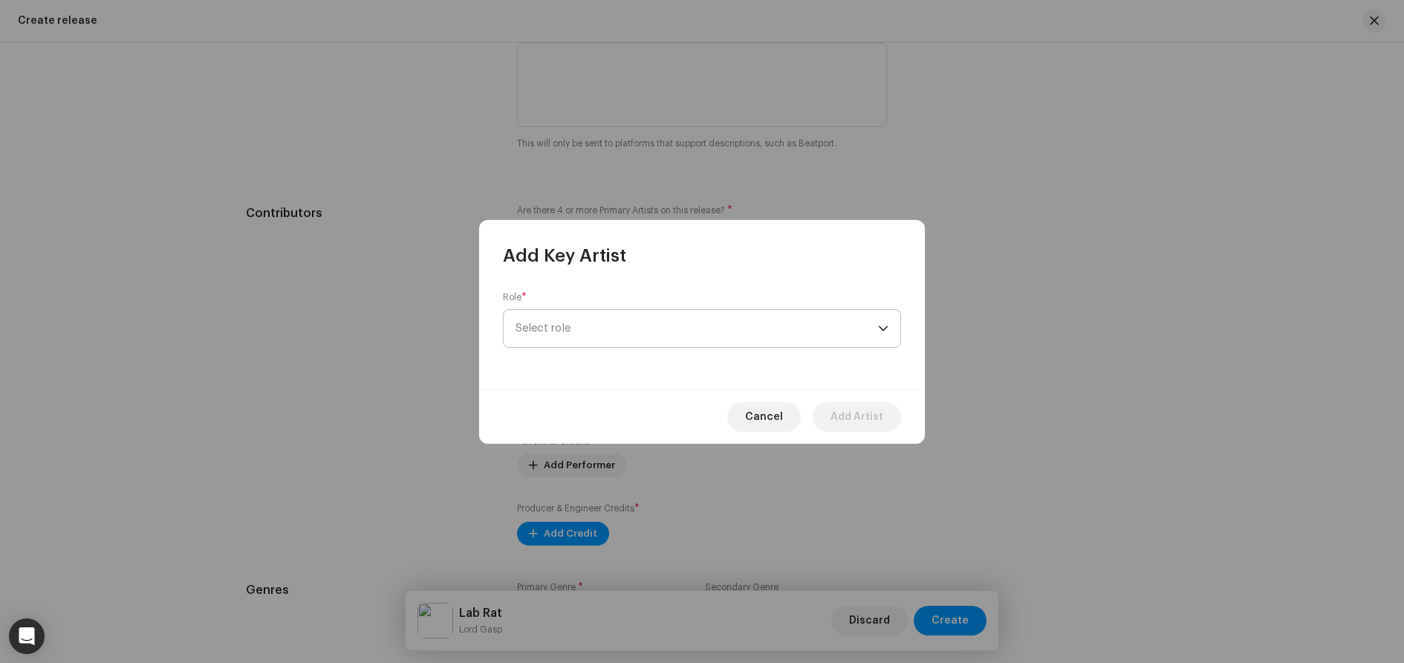
click at [620, 324] on span "Select role" at bounding box center [697, 328] width 363 height 37
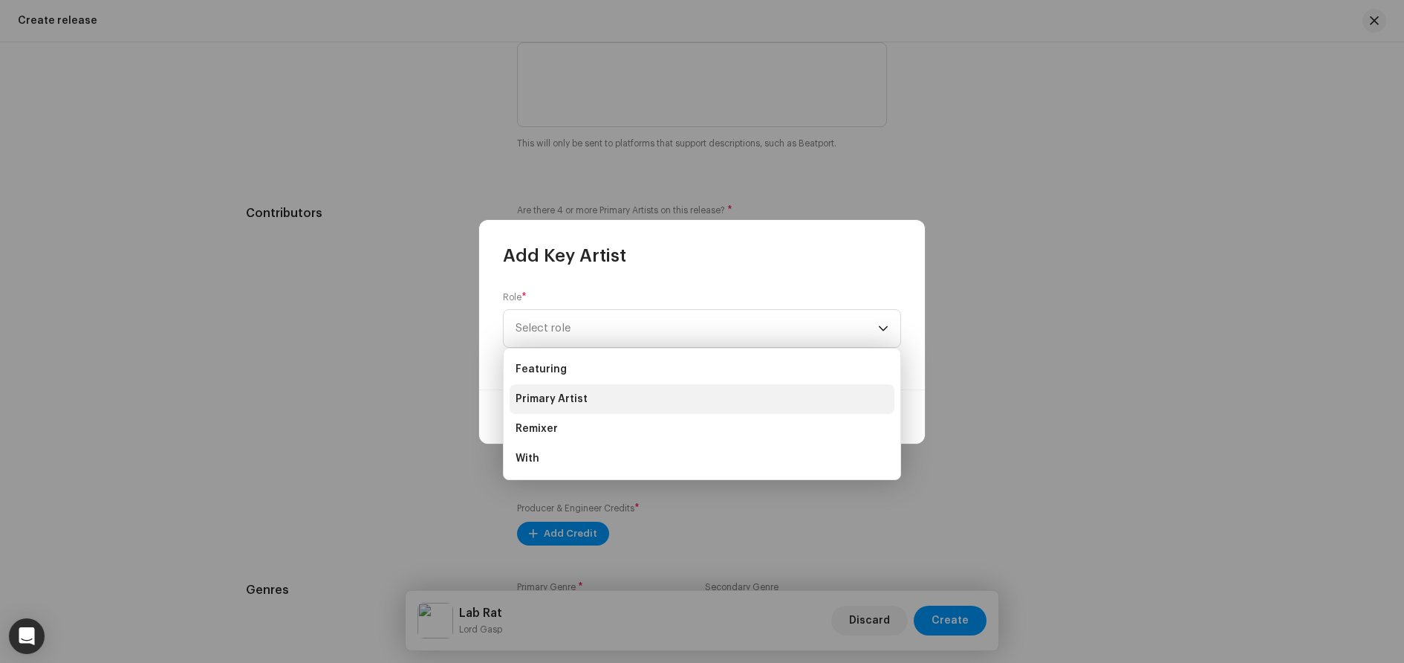
click at [602, 398] on li "Primary Artist" at bounding box center [702, 399] width 385 height 30
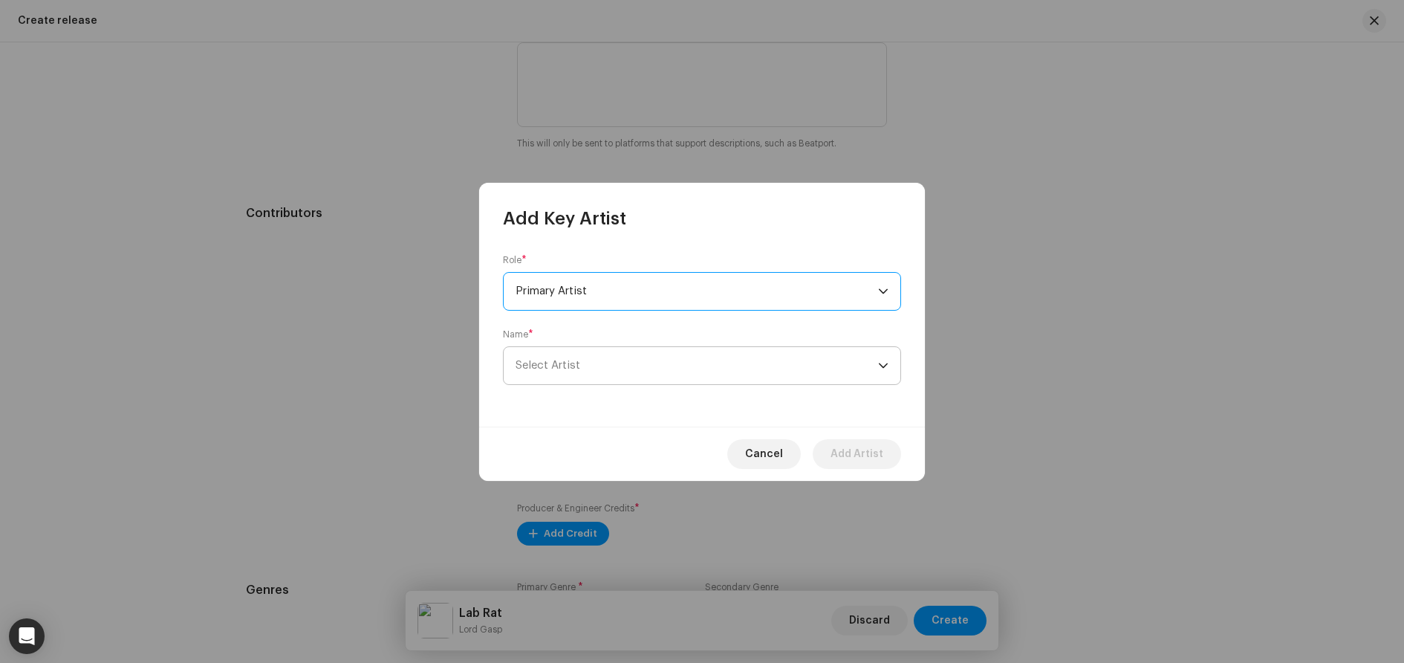
click at [649, 360] on span "Select Artist" at bounding box center [697, 365] width 363 height 37
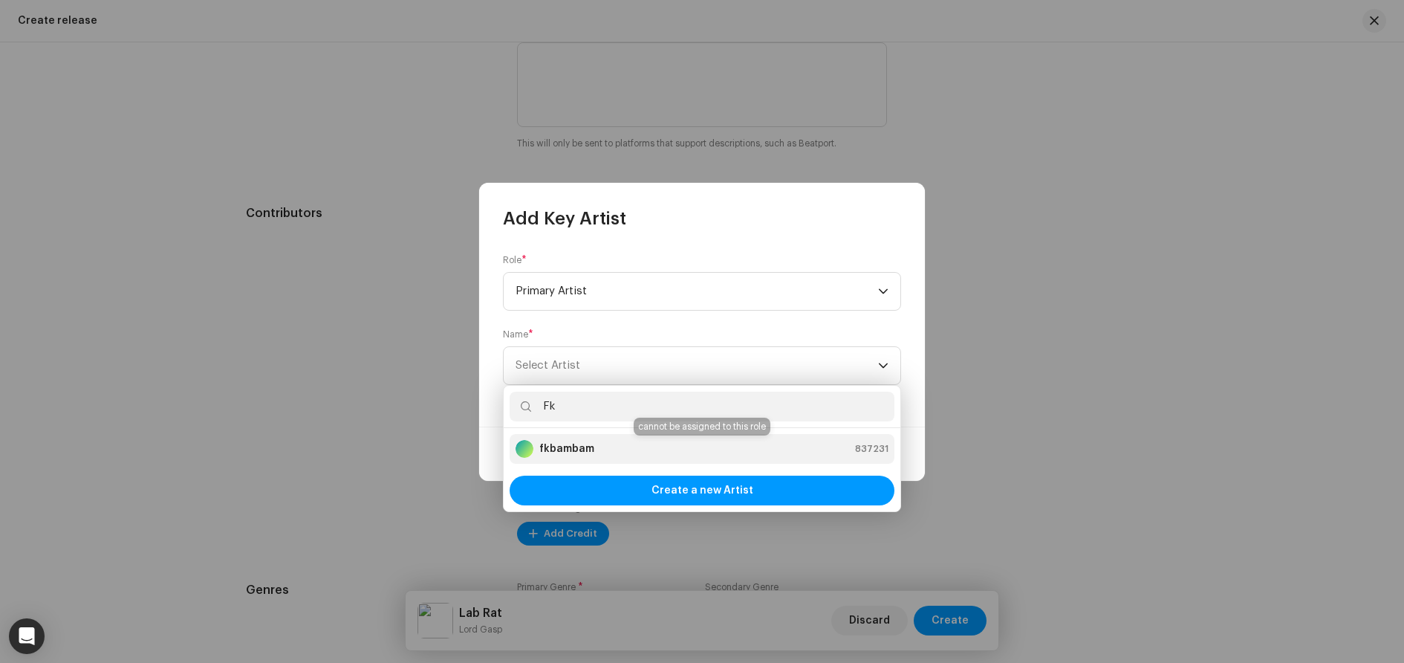
type input "Fk"
click at [615, 453] on div "fkbambam 837231" at bounding box center [702, 449] width 373 height 18
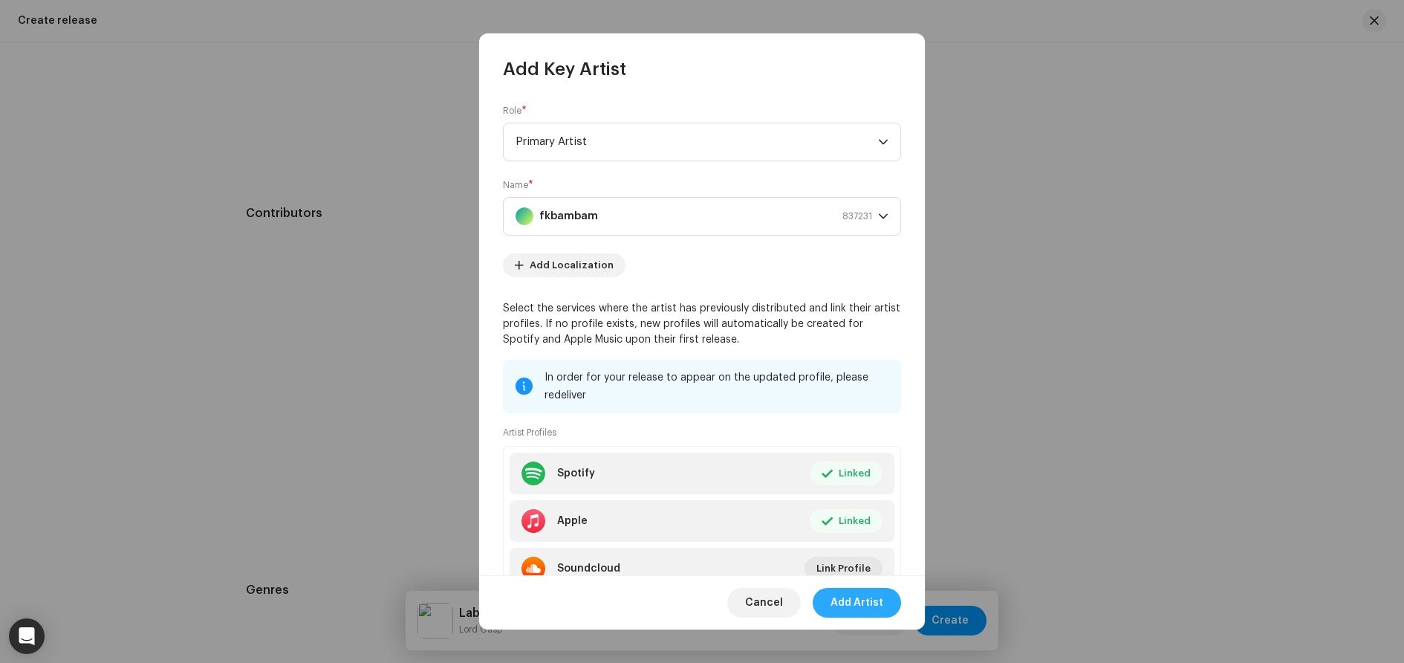
click at [868, 604] on span "Add Artist" at bounding box center [857, 603] width 53 height 30
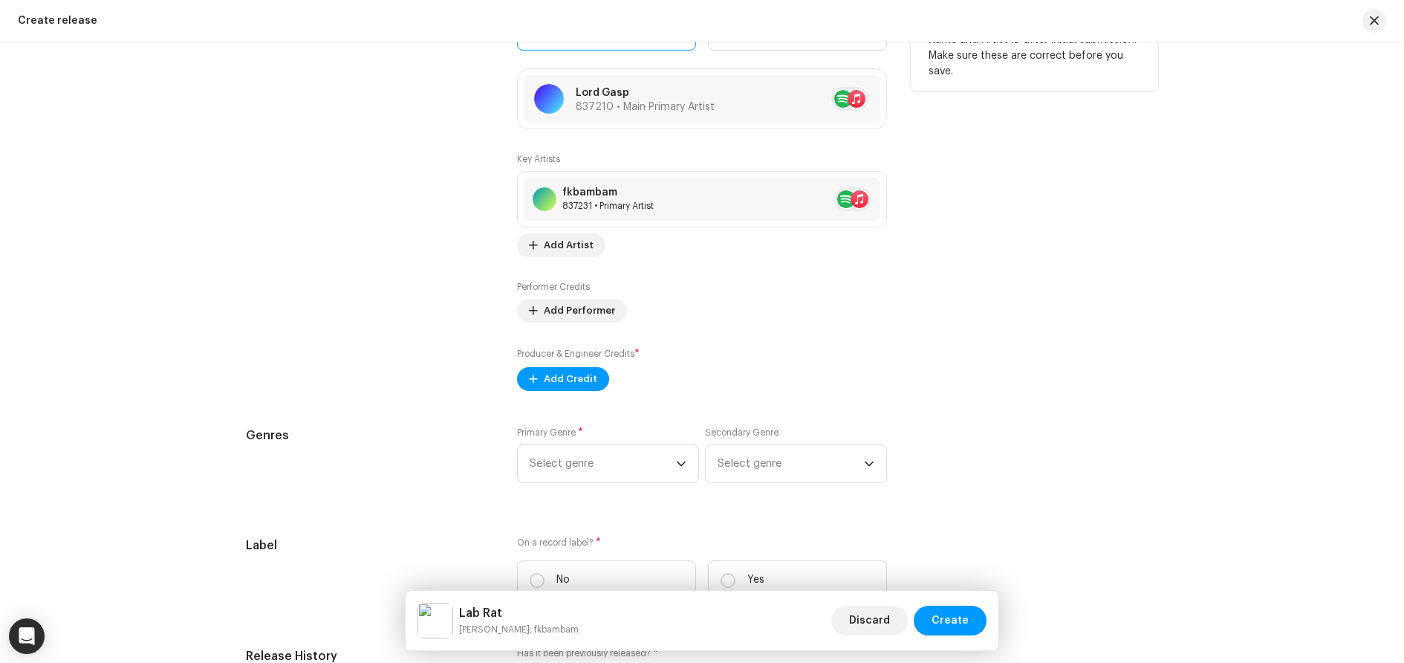
scroll to position [1857, 0]
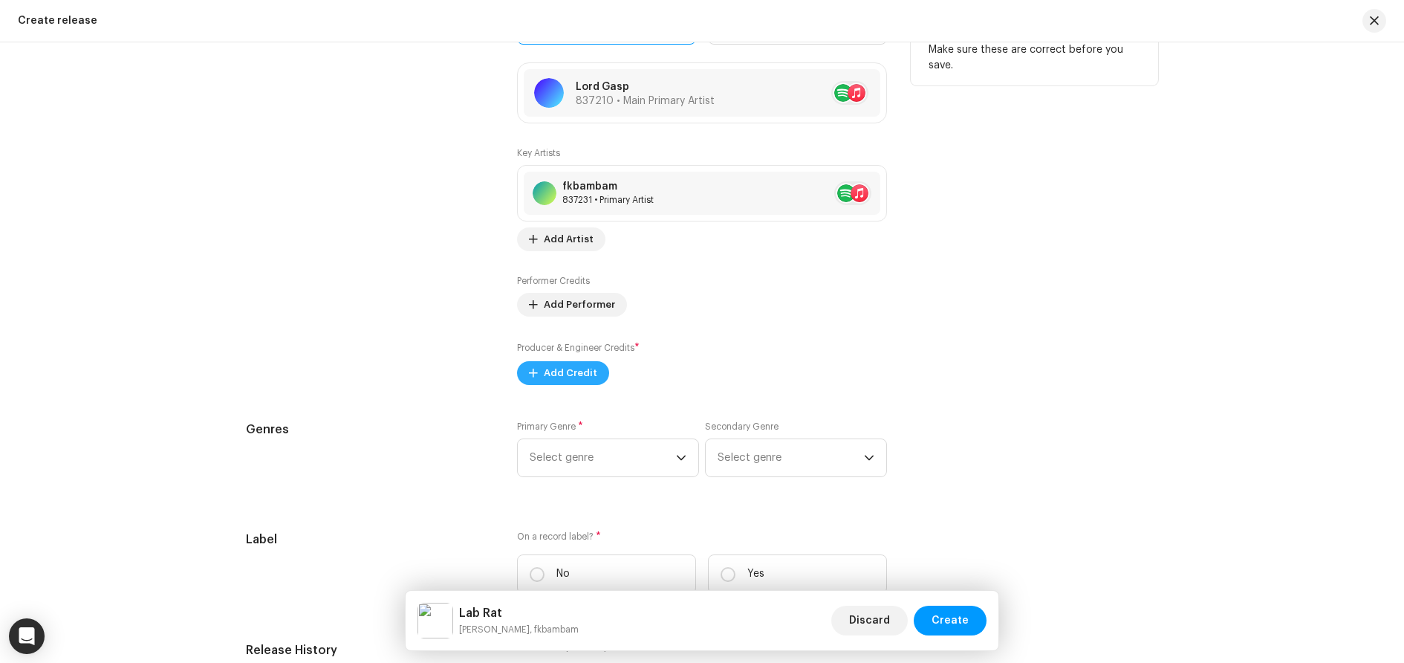
click at [586, 369] on span "Add Credit" at bounding box center [570, 373] width 53 height 30
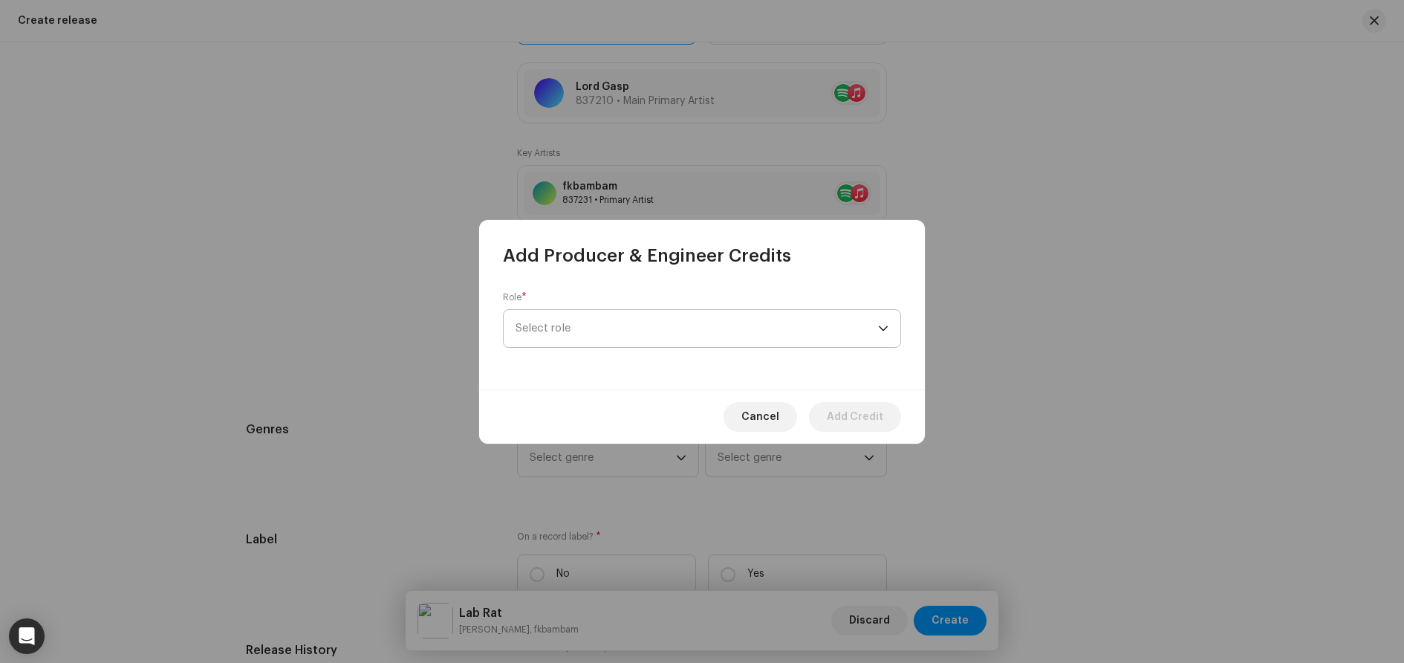
click at [603, 328] on span "Select role" at bounding box center [697, 328] width 363 height 37
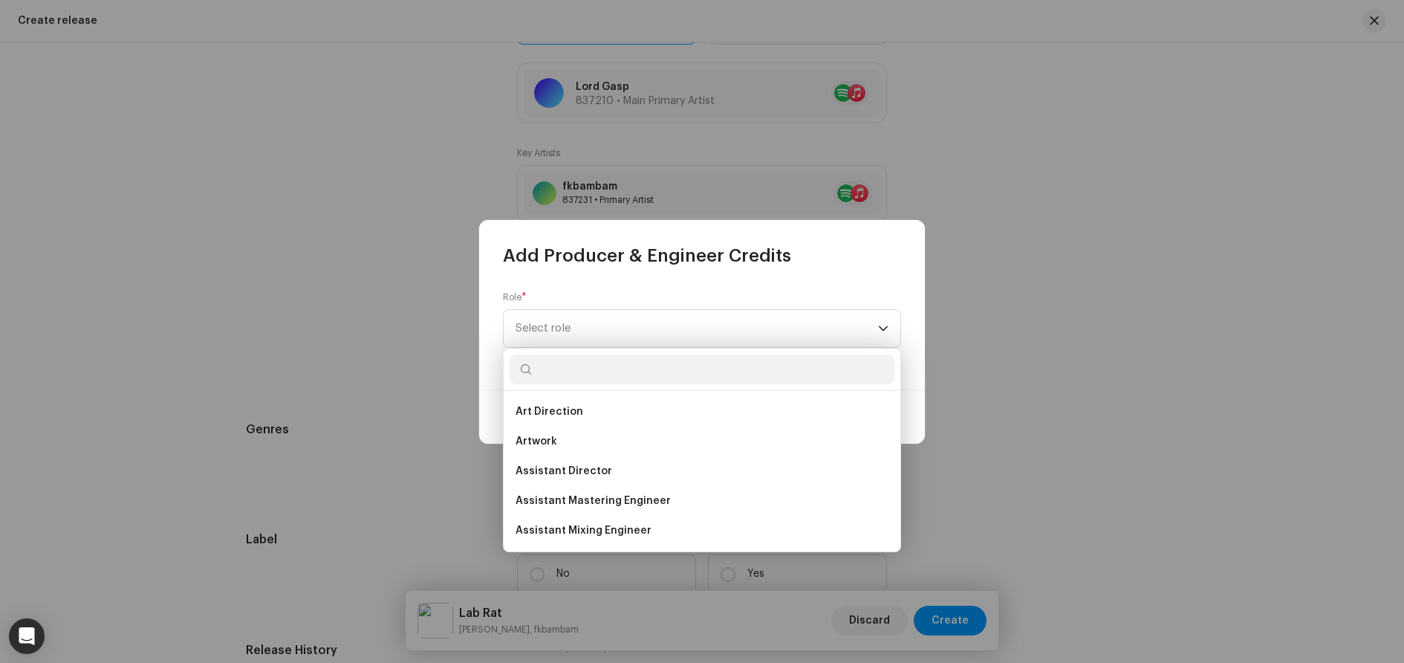
click at [619, 287] on div "Role * Select role" at bounding box center [702, 328] width 446 height 122
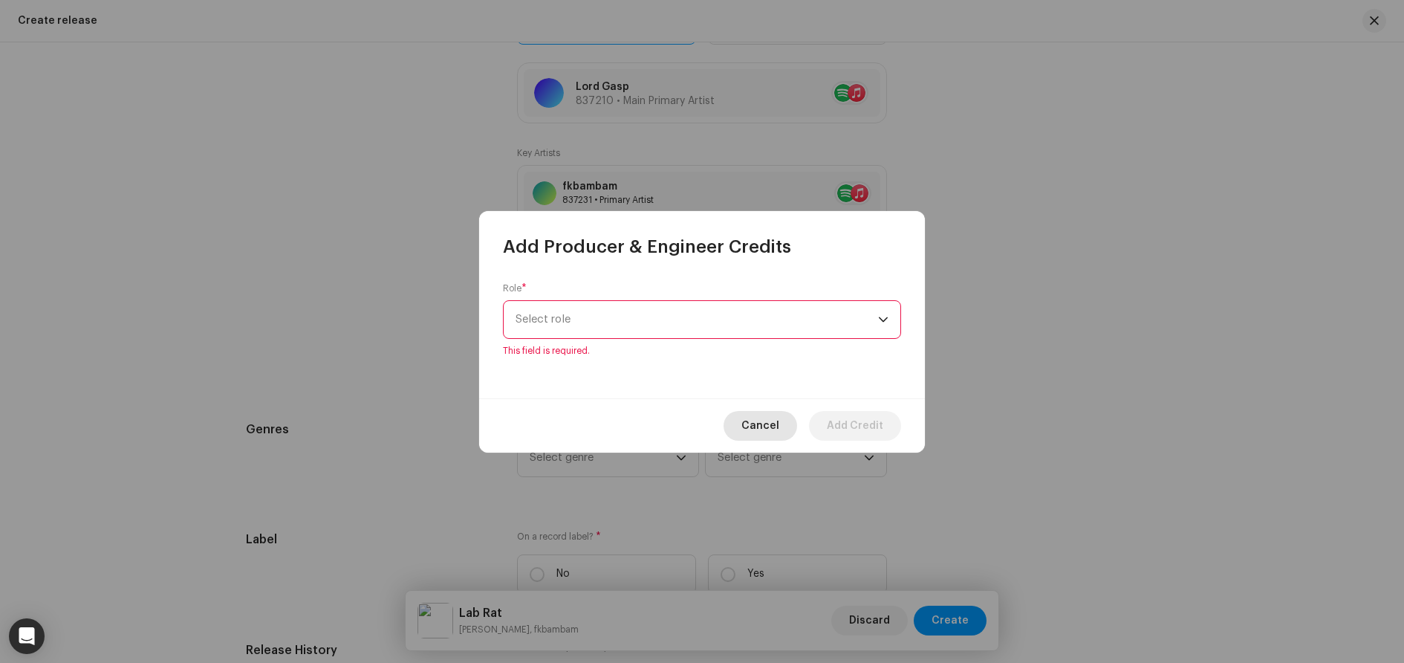
click at [761, 431] on span "Cancel" at bounding box center [761, 426] width 38 height 30
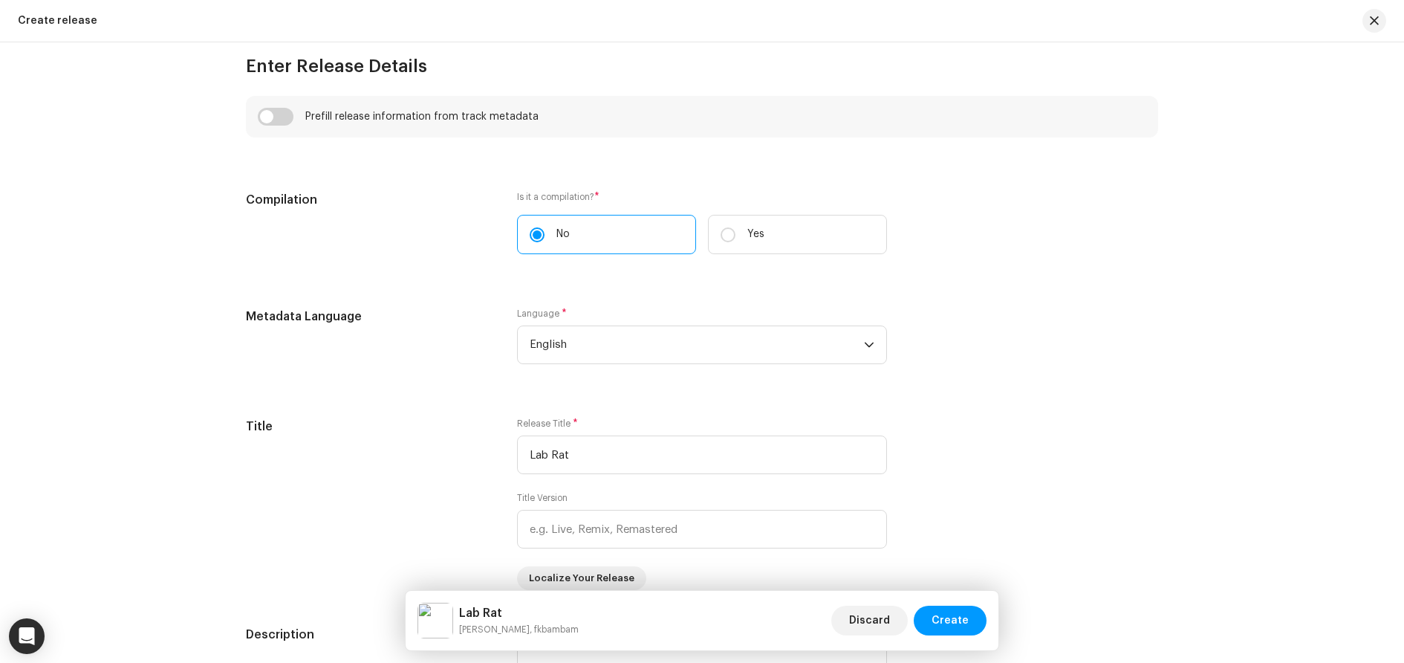
scroll to position [966, 0]
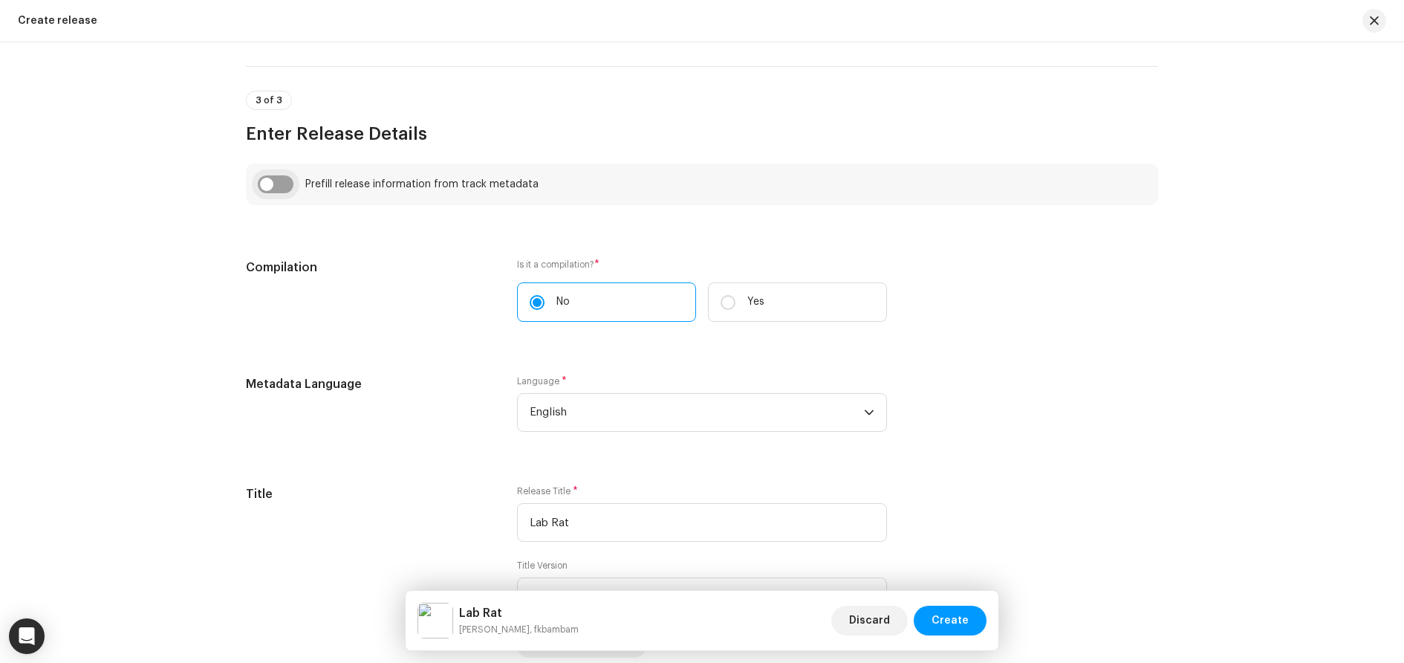
click at [270, 186] on input "checkbox" at bounding box center [276, 184] width 36 height 18
checkbox input "true"
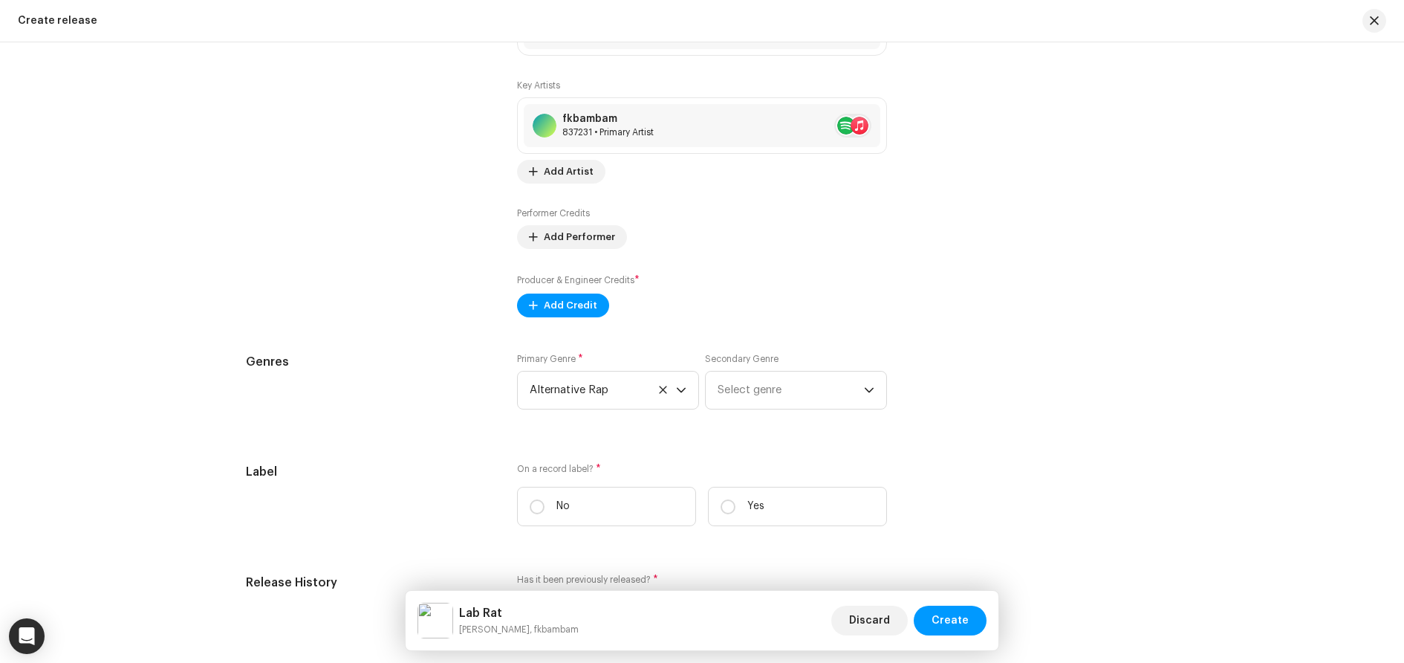
scroll to position [2006, 0]
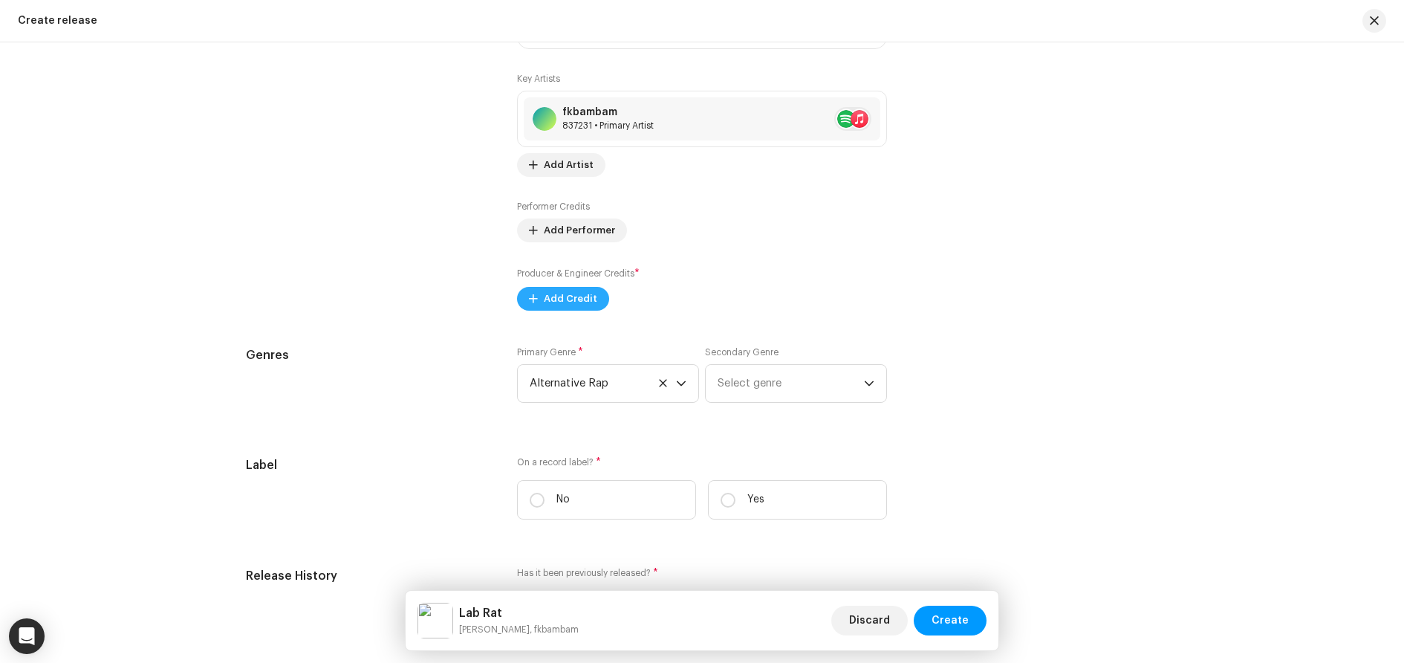
click at [545, 297] on span "Add Credit" at bounding box center [570, 299] width 53 height 30
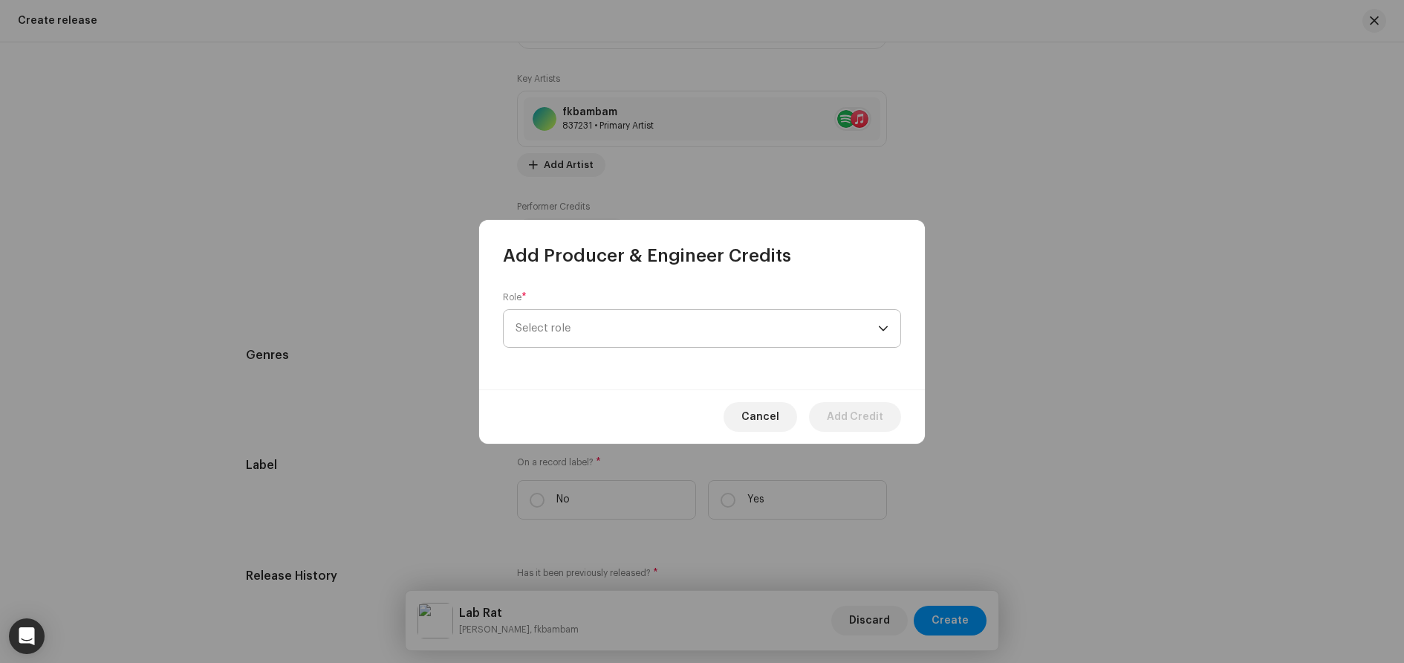
click at [687, 326] on span "Select role" at bounding box center [697, 328] width 363 height 37
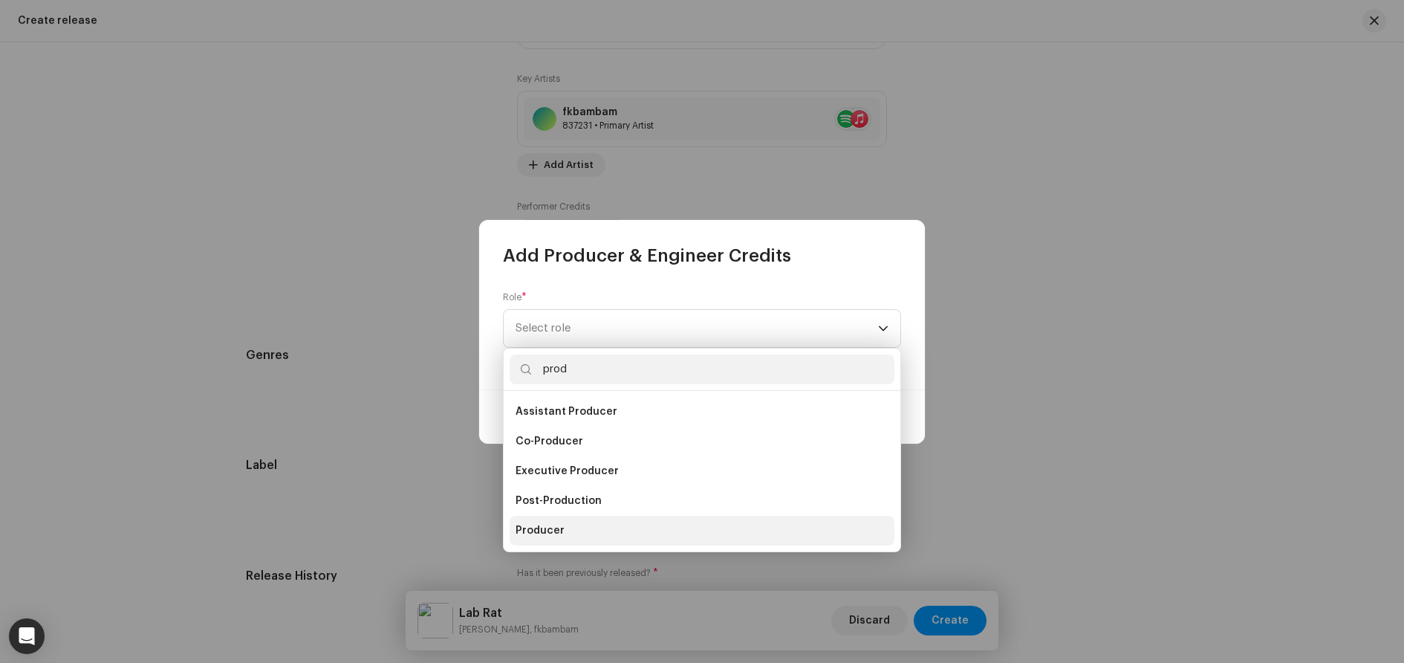
type input "prod"
click at [564, 527] on li "Producer" at bounding box center [702, 531] width 385 height 30
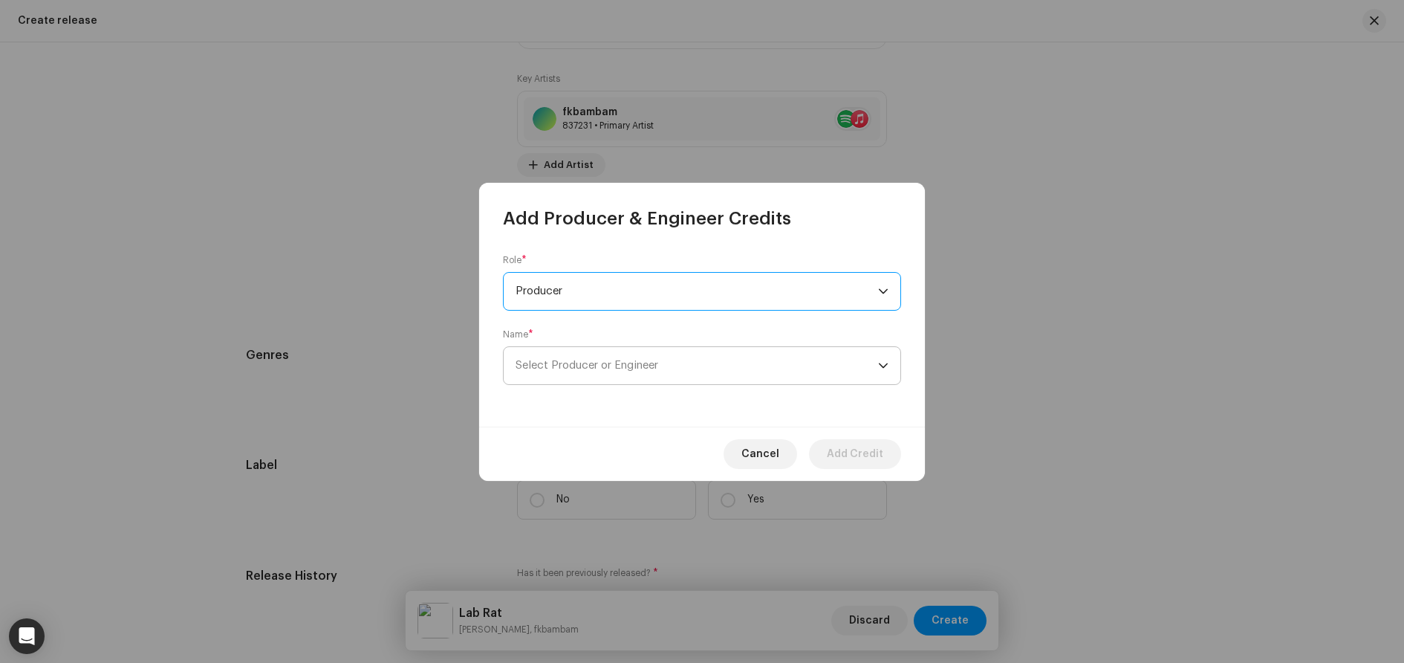
click at [705, 370] on span "Select Producer or Engineer" at bounding box center [697, 365] width 363 height 37
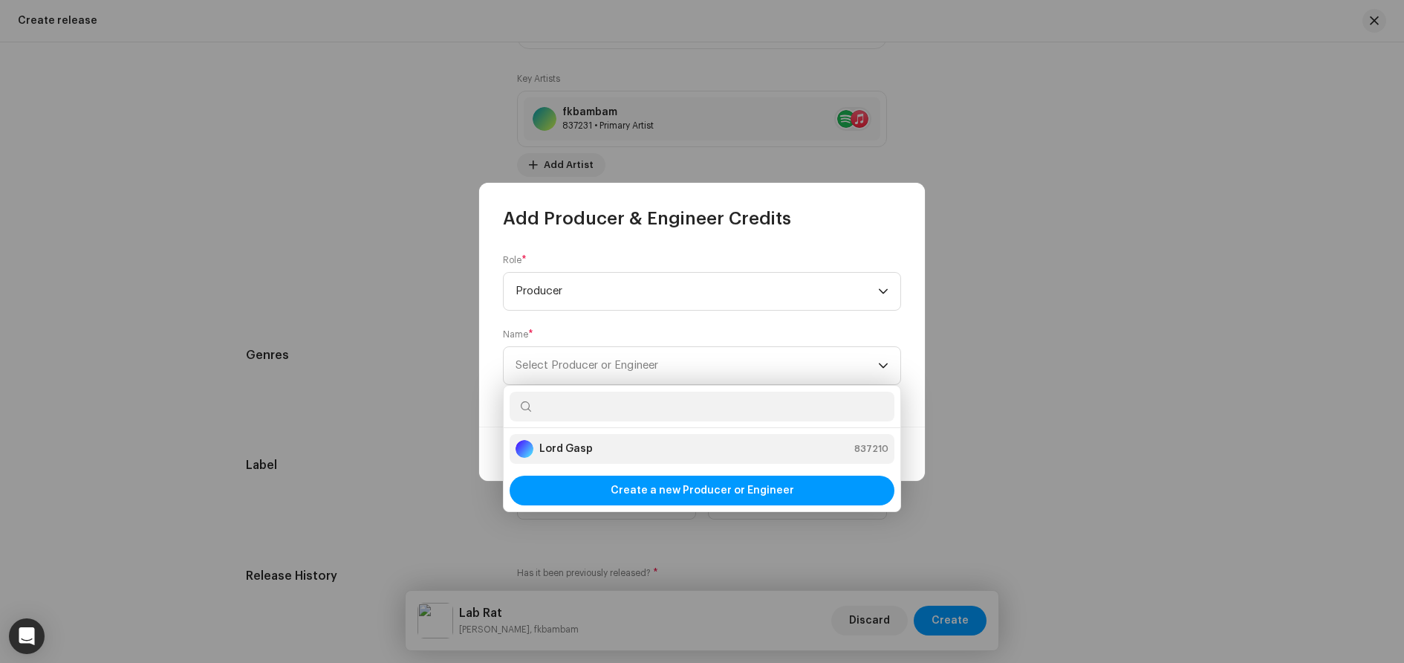
click at [611, 444] on div "Lord Gasp 837210" at bounding box center [702, 449] width 373 height 18
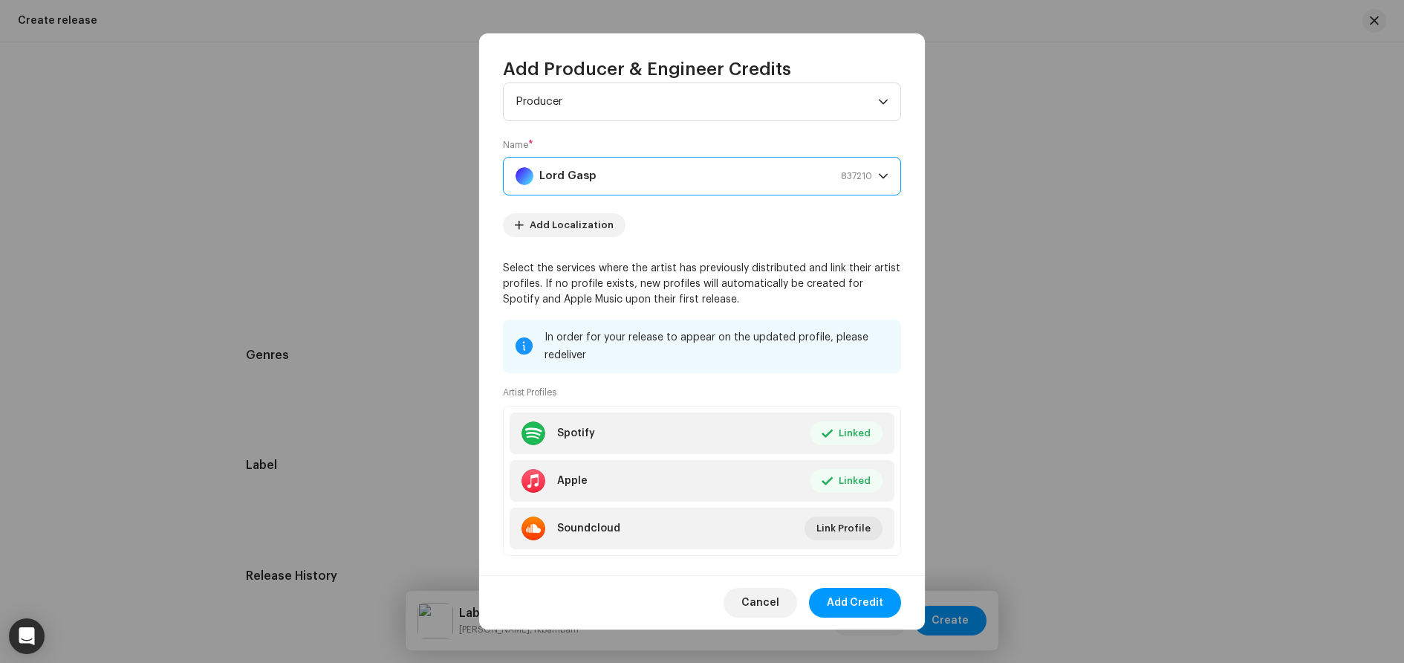
scroll to position [62, 0]
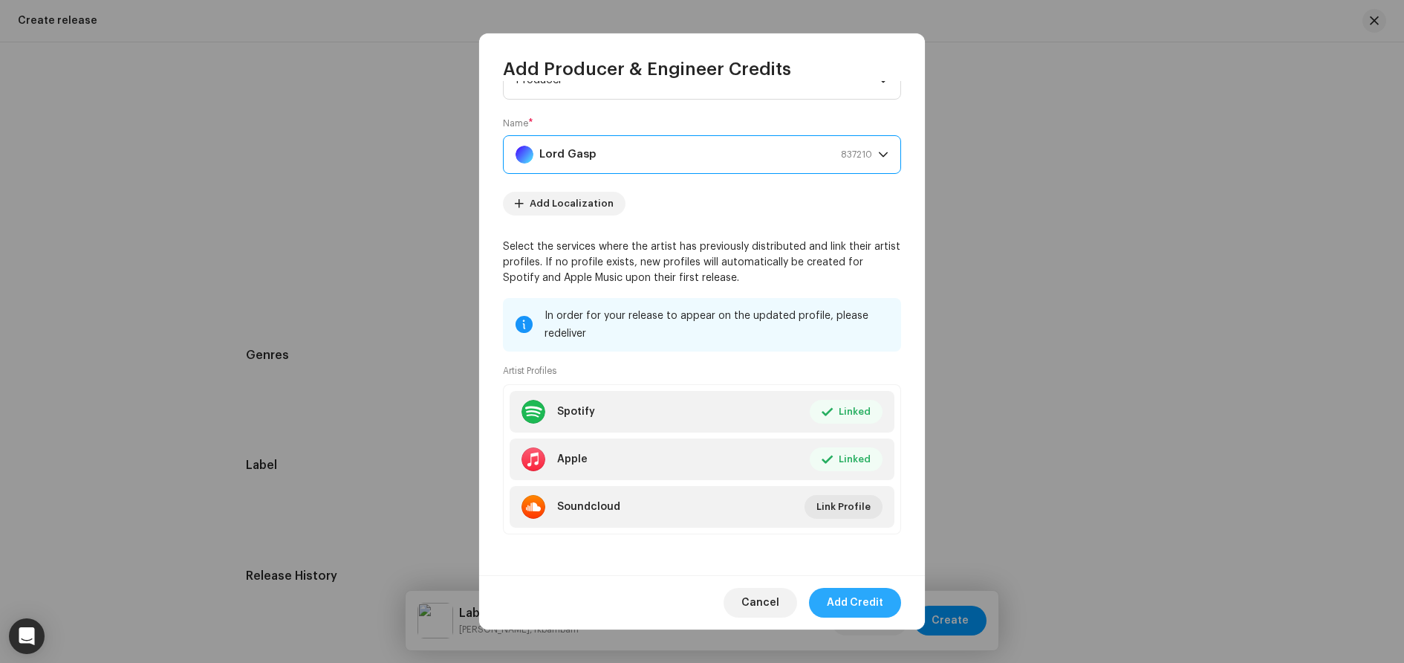
click at [857, 595] on span "Add Credit" at bounding box center [855, 603] width 56 height 30
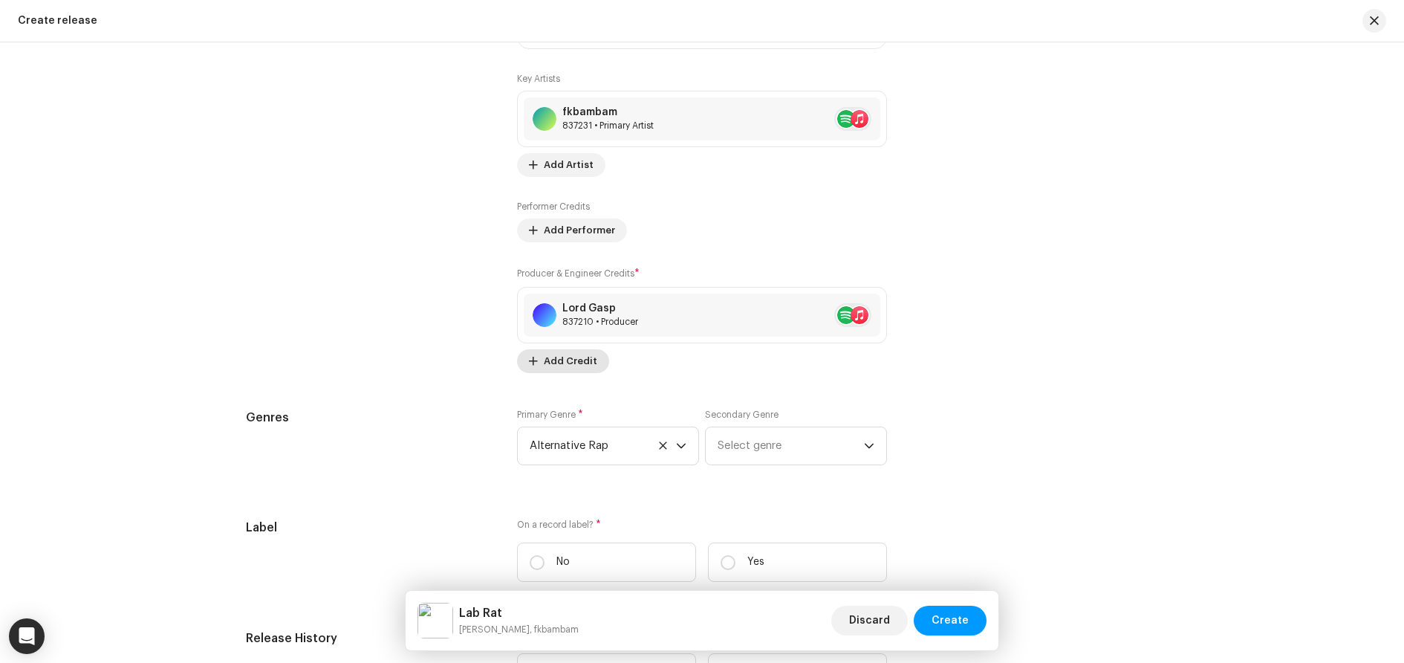
click at [530, 360] on span at bounding box center [533, 361] width 9 height 12
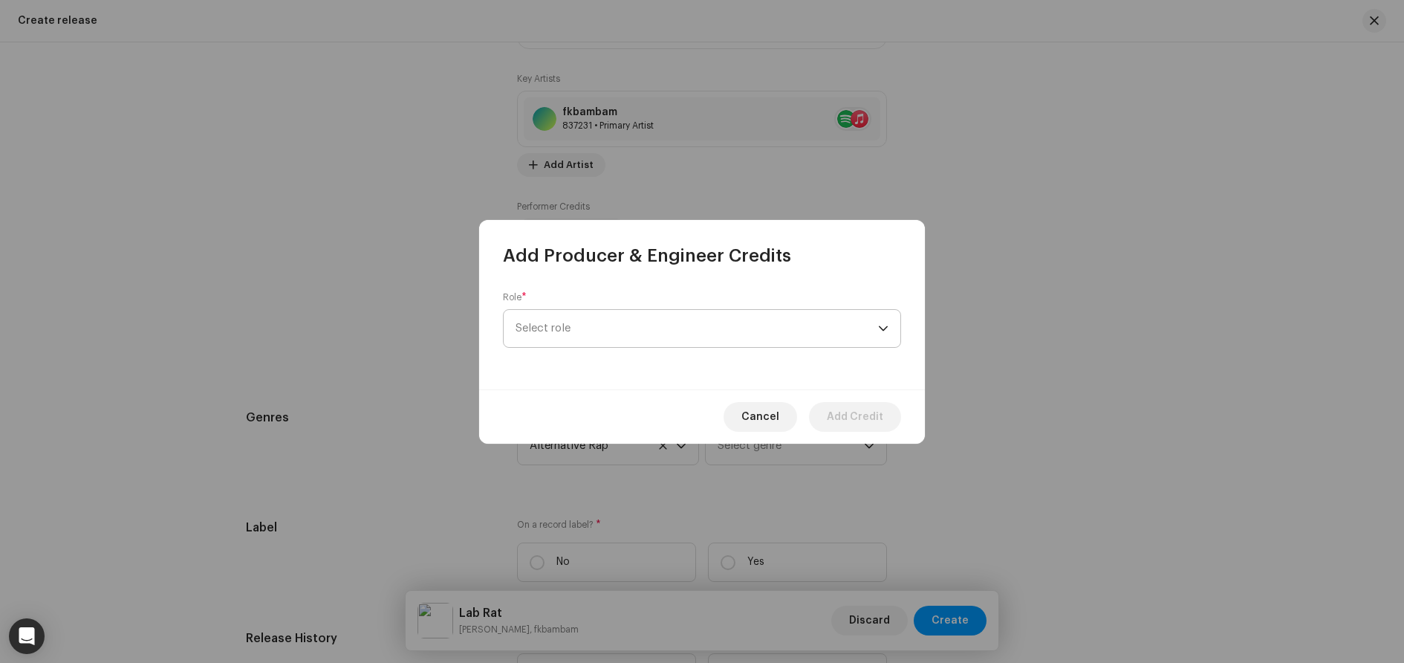
click at [607, 321] on span "Select role" at bounding box center [697, 328] width 363 height 37
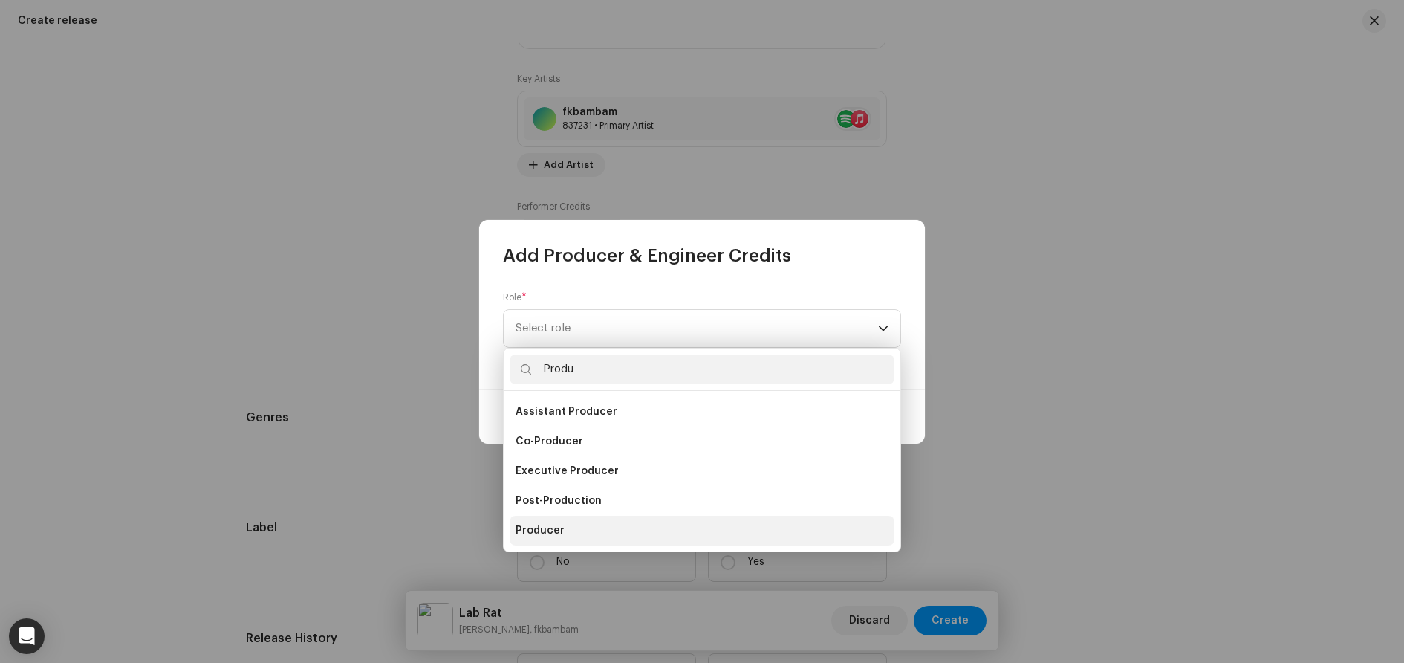
type input "Produ"
click at [568, 533] on li "Producer" at bounding box center [702, 531] width 385 height 30
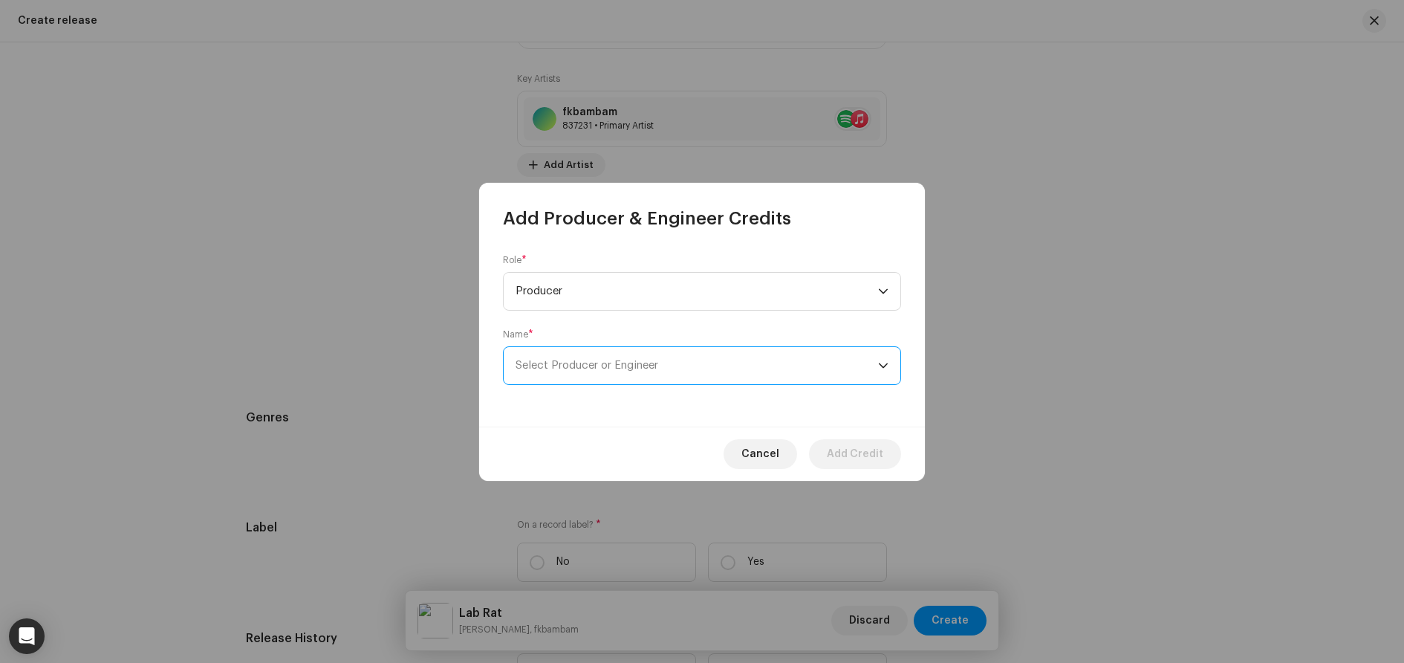
click at [713, 363] on span "Select Producer or Engineer" at bounding box center [697, 365] width 363 height 37
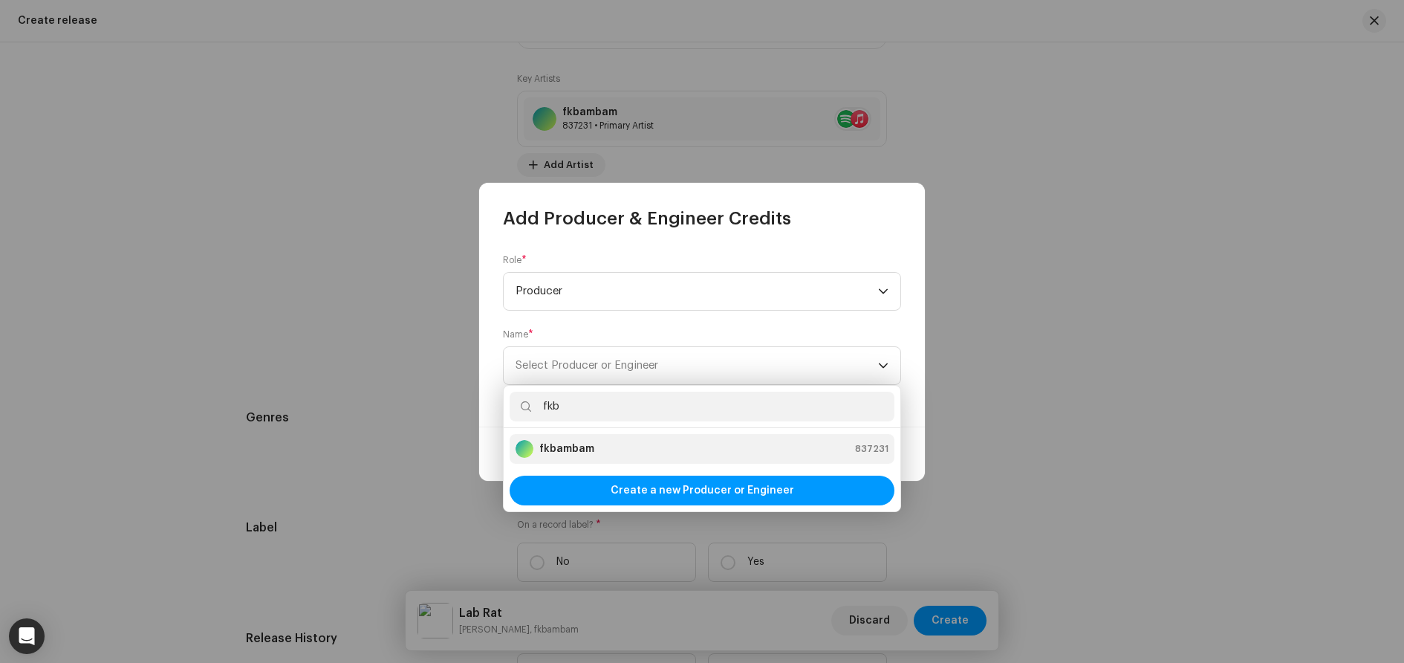
type input "fkb"
click at [603, 445] on div "fkbambam 837231" at bounding box center [702, 449] width 373 height 18
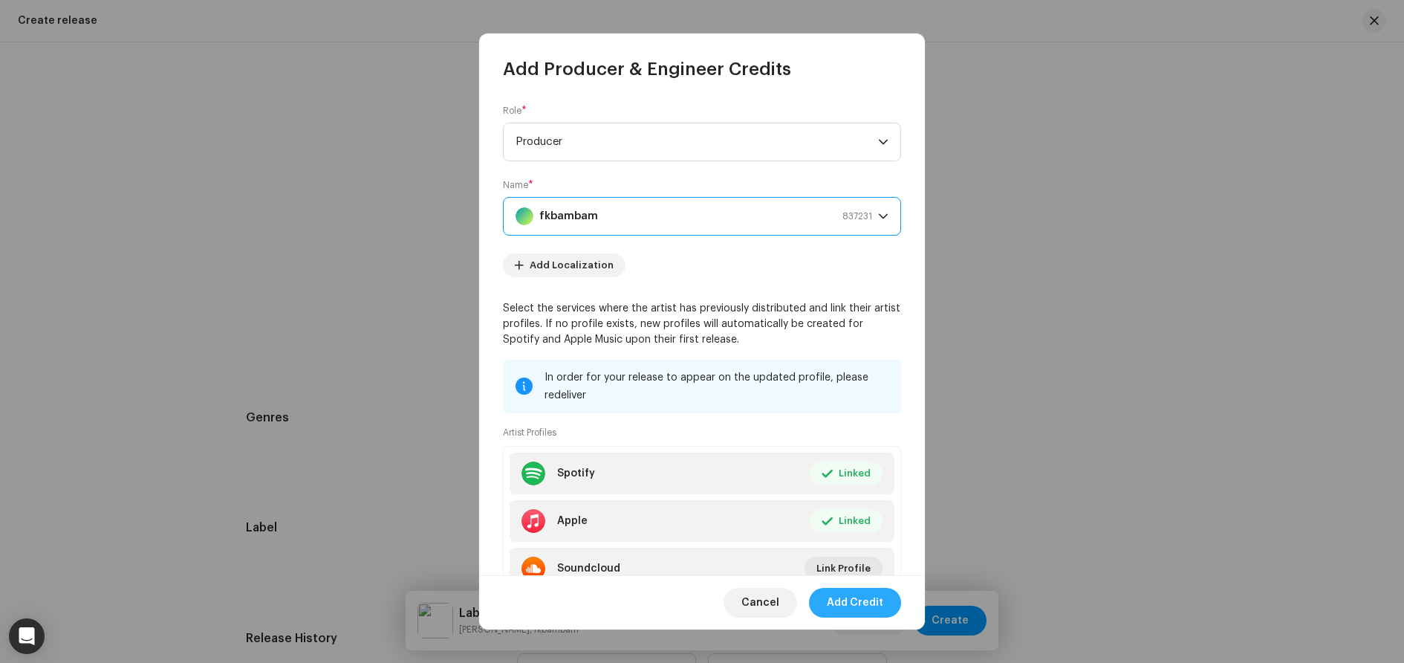
click at [867, 603] on span "Add Credit" at bounding box center [855, 603] width 56 height 30
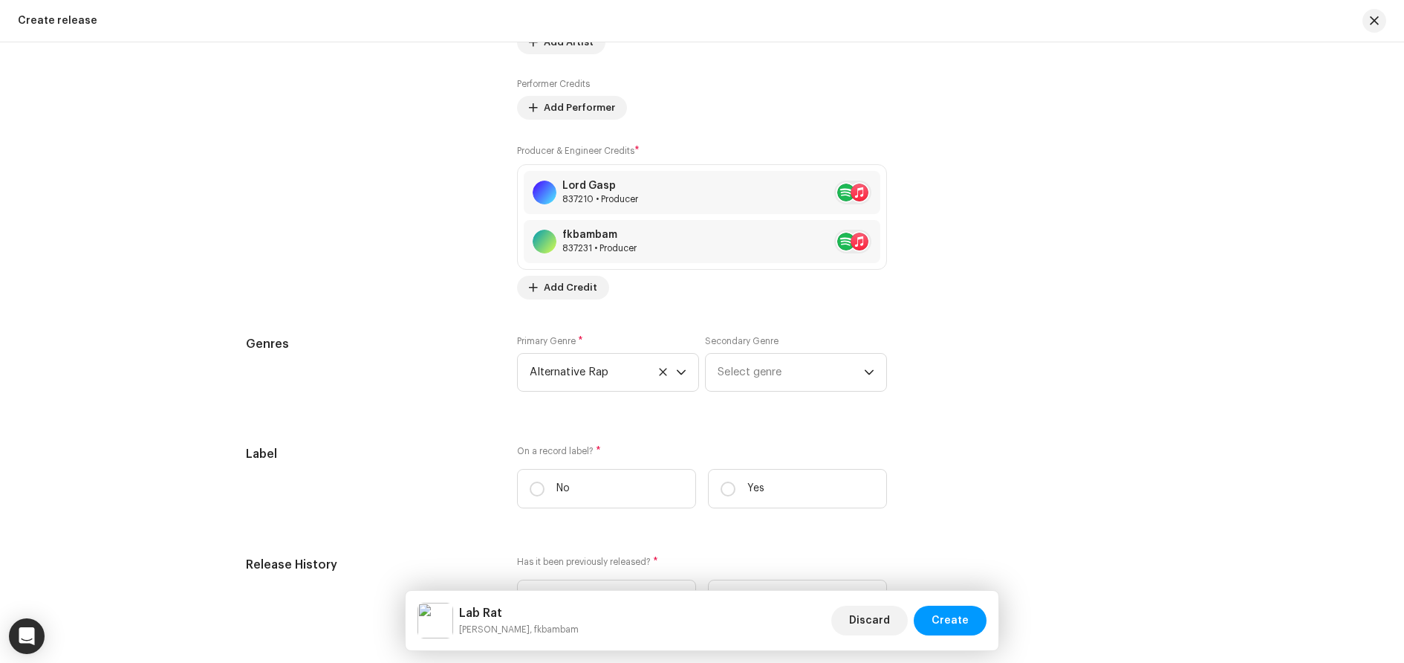
scroll to position [2155, 0]
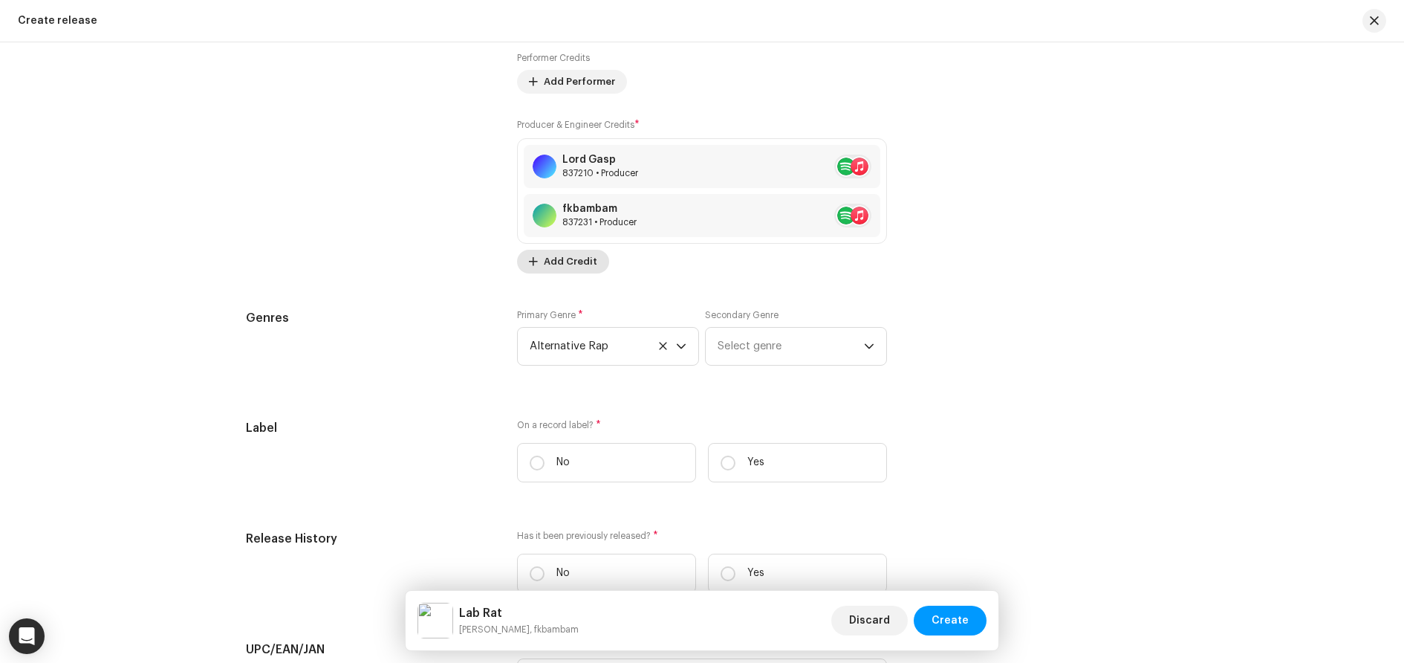
click at [581, 267] on span "Add Credit" at bounding box center [570, 262] width 53 height 30
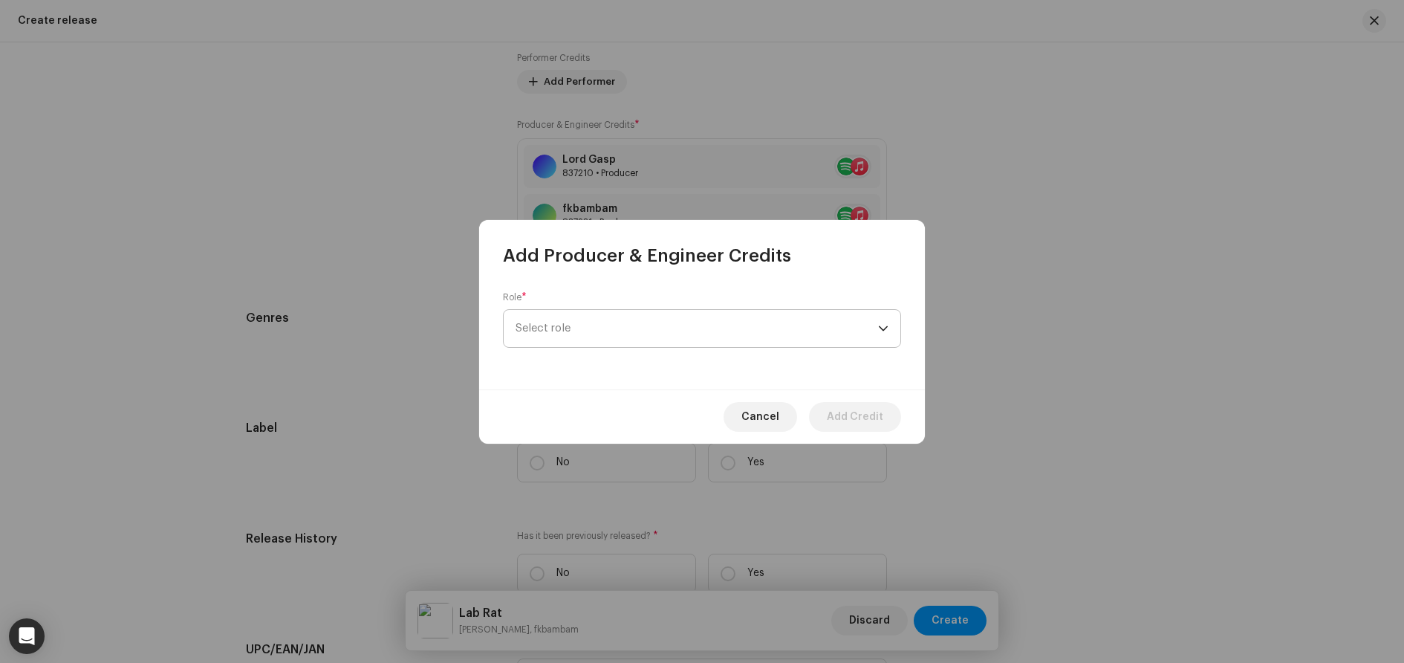
click at [588, 331] on span "Select role" at bounding box center [697, 328] width 363 height 37
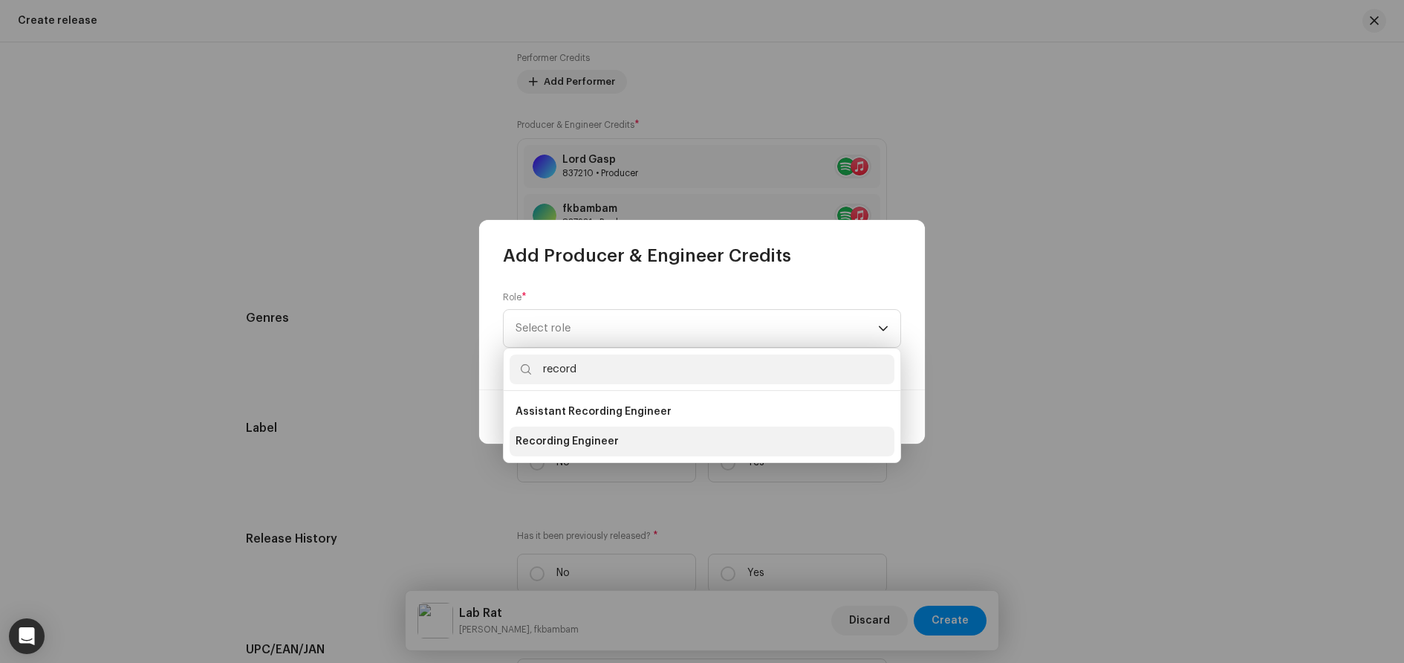
type input "record"
click at [577, 438] on span "Recording Engineer" at bounding box center [567, 441] width 103 height 15
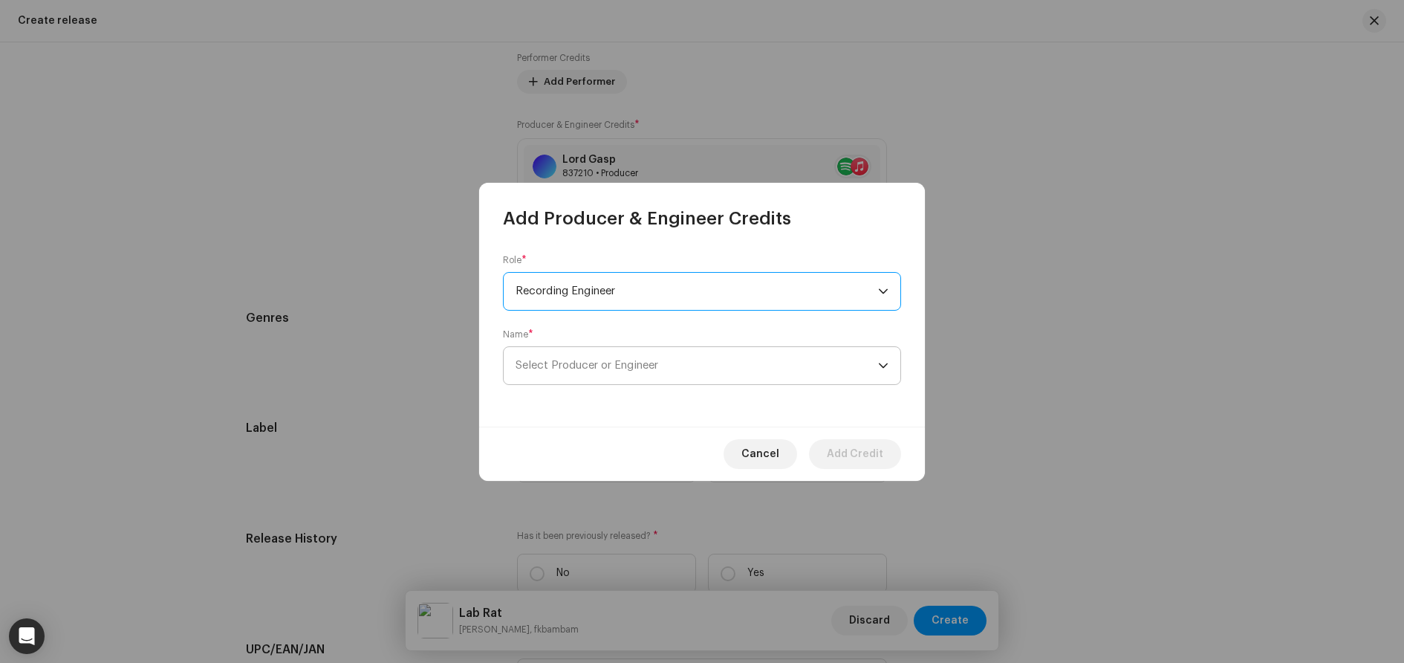
click at [646, 357] on span "Select Producer or Engineer" at bounding box center [697, 365] width 363 height 37
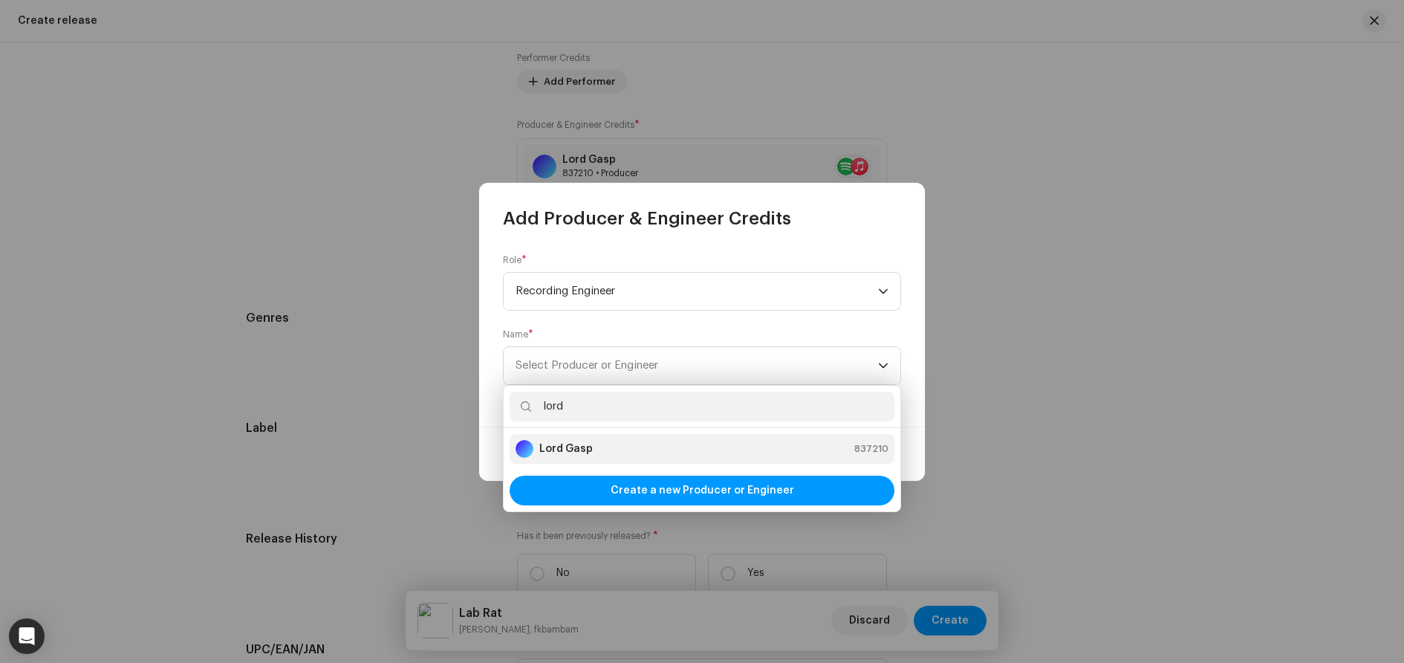
type input "lord"
click at [594, 455] on div "Lord Gasp 837210" at bounding box center [702, 449] width 373 height 18
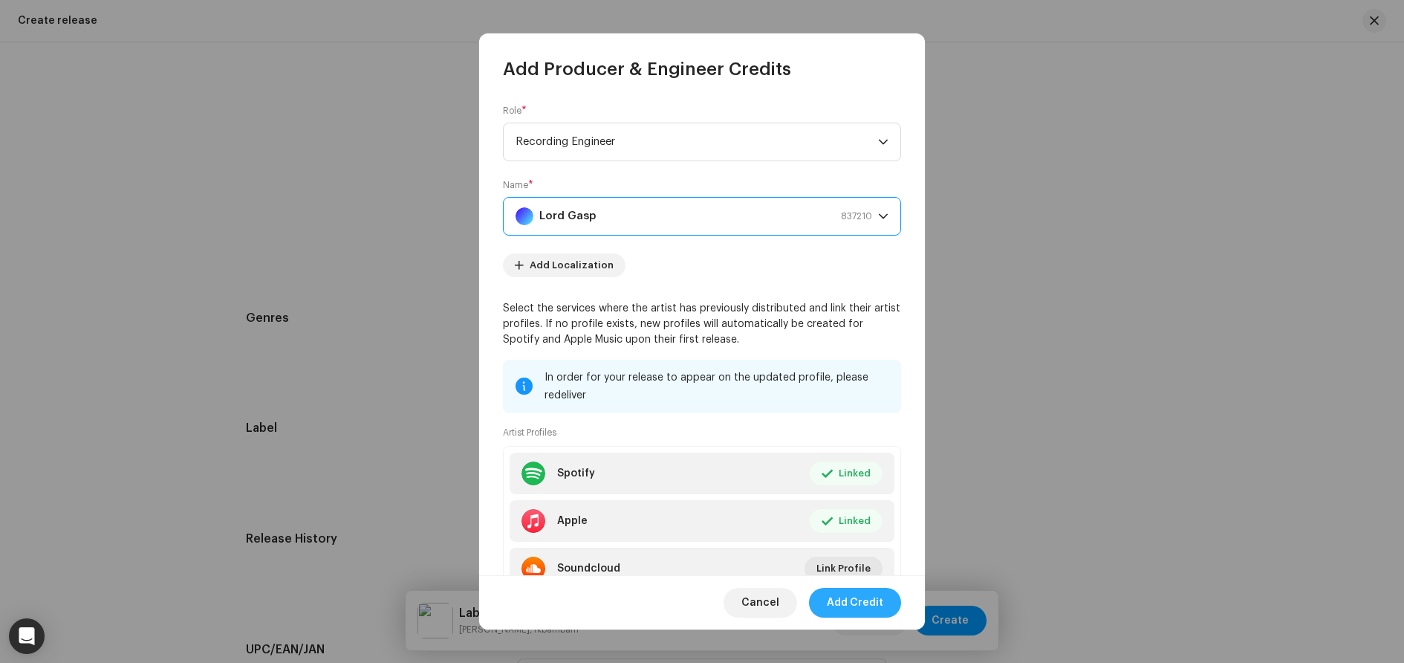
click at [861, 603] on span "Add Credit" at bounding box center [855, 603] width 56 height 30
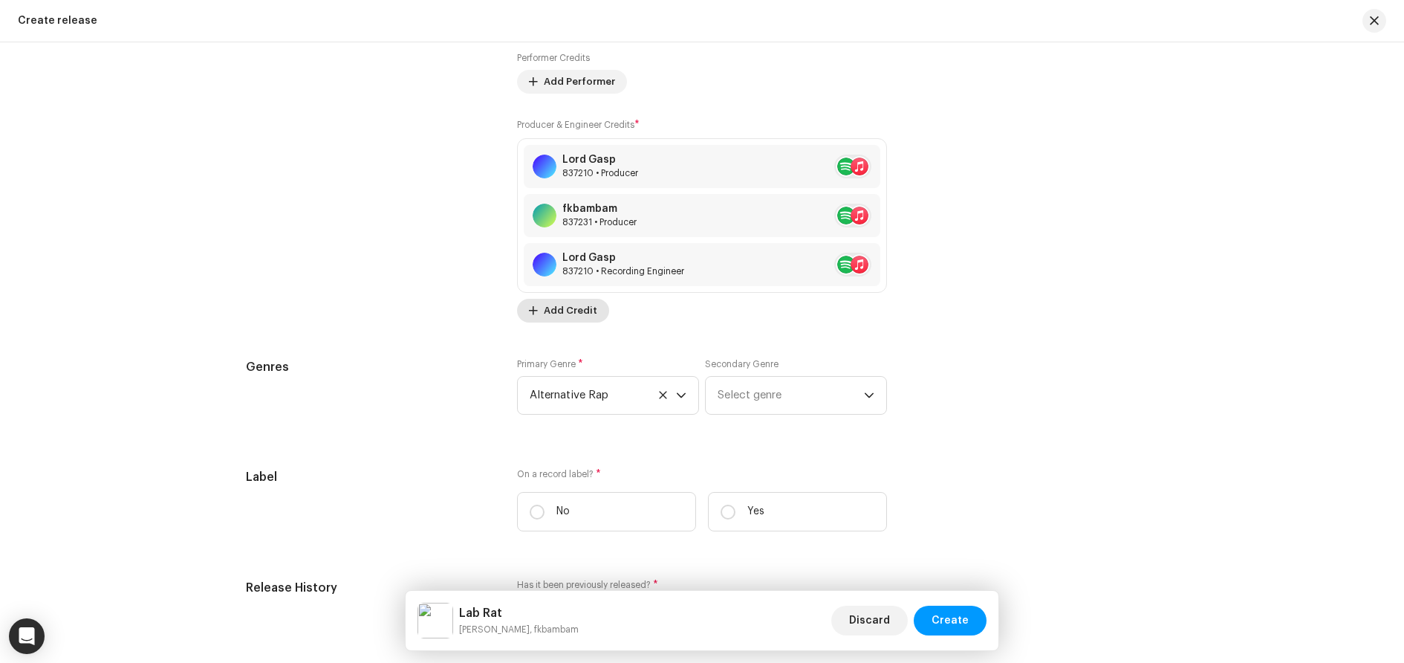
click at [563, 316] on span "Add Credit" at bounding box center [570, 311] width 53 height 30
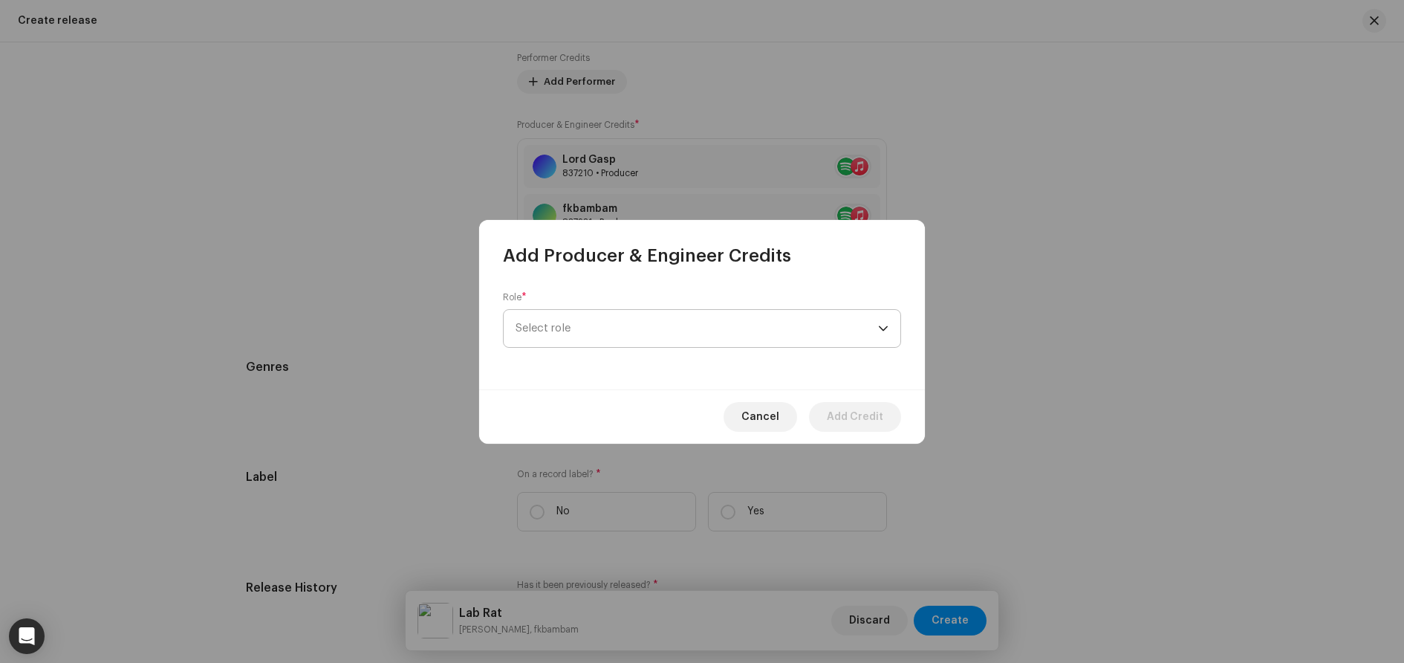
click at [602, 336] on span "Select role" at bounding box center [697, 328] width 363 height 37
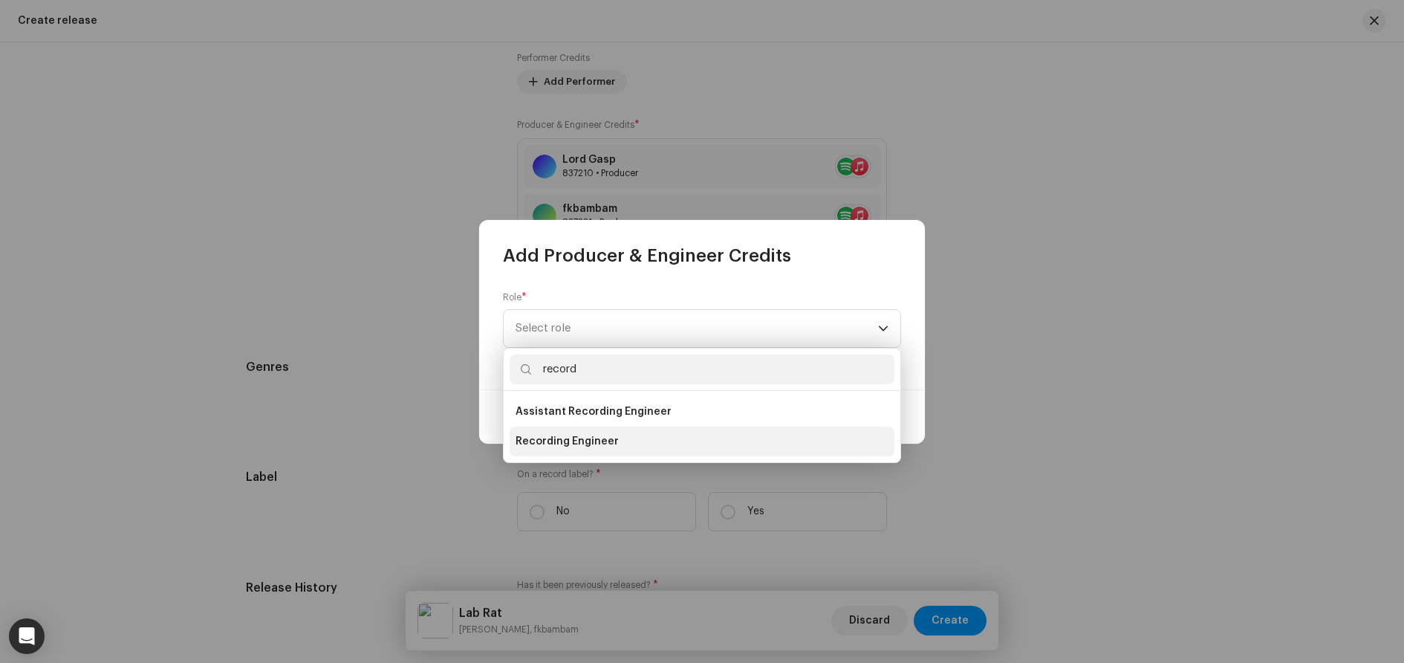
type input "record"
click at [601, 437] on span "Recording Engineer" at bounding box center [567, 441] width 103 height 15
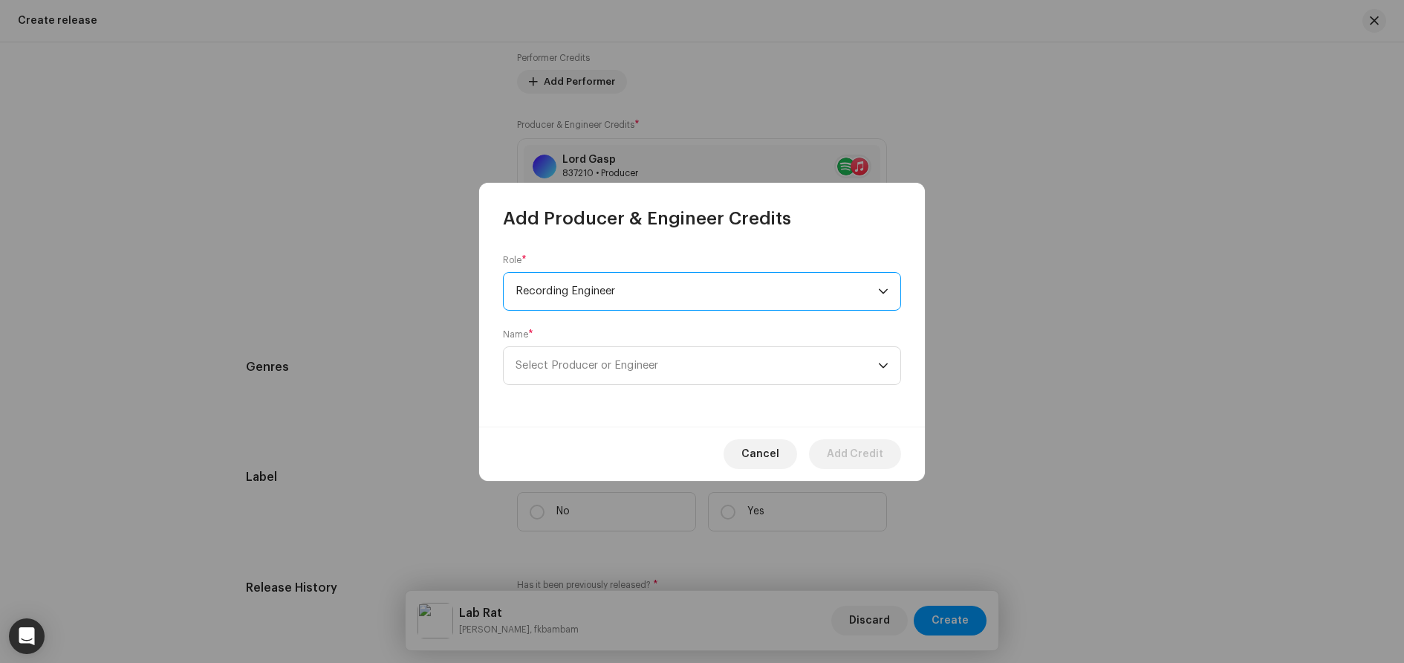
click at [629, 293] on span "Recording Engineer" at bounding box center [697, 291] width 363 height 37
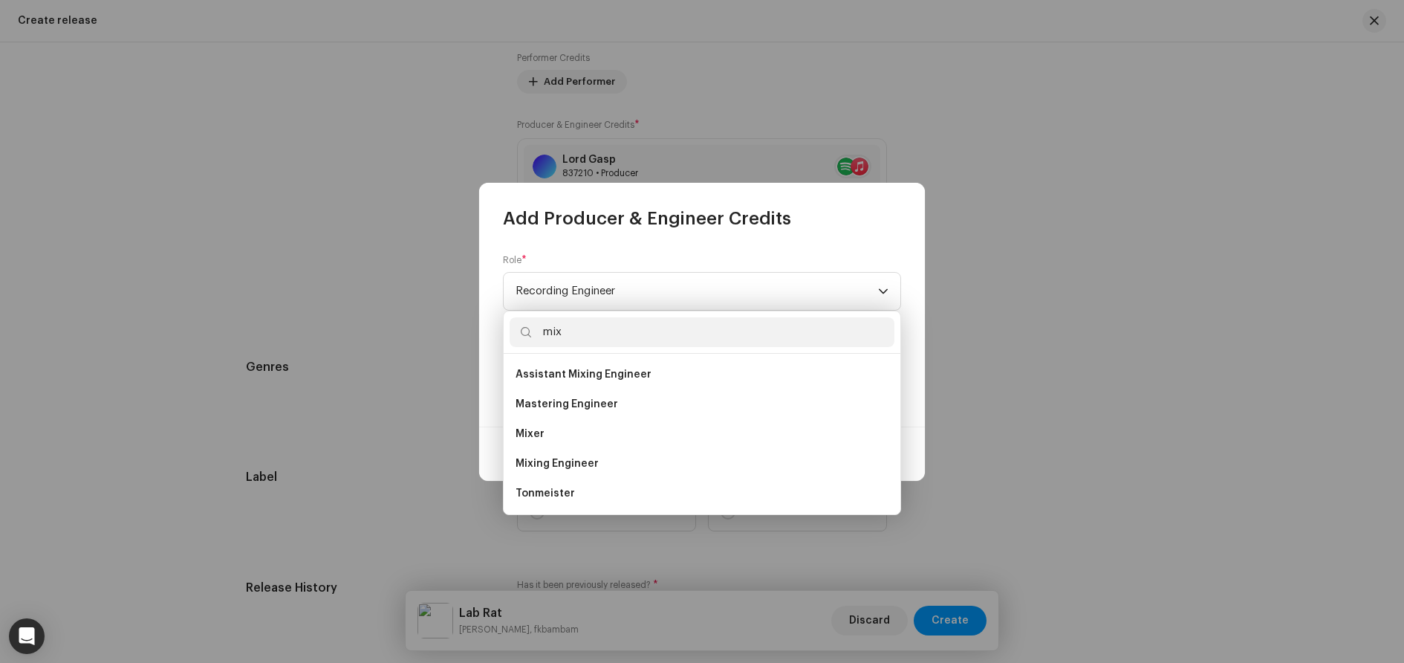
scroll to position [0, 0]
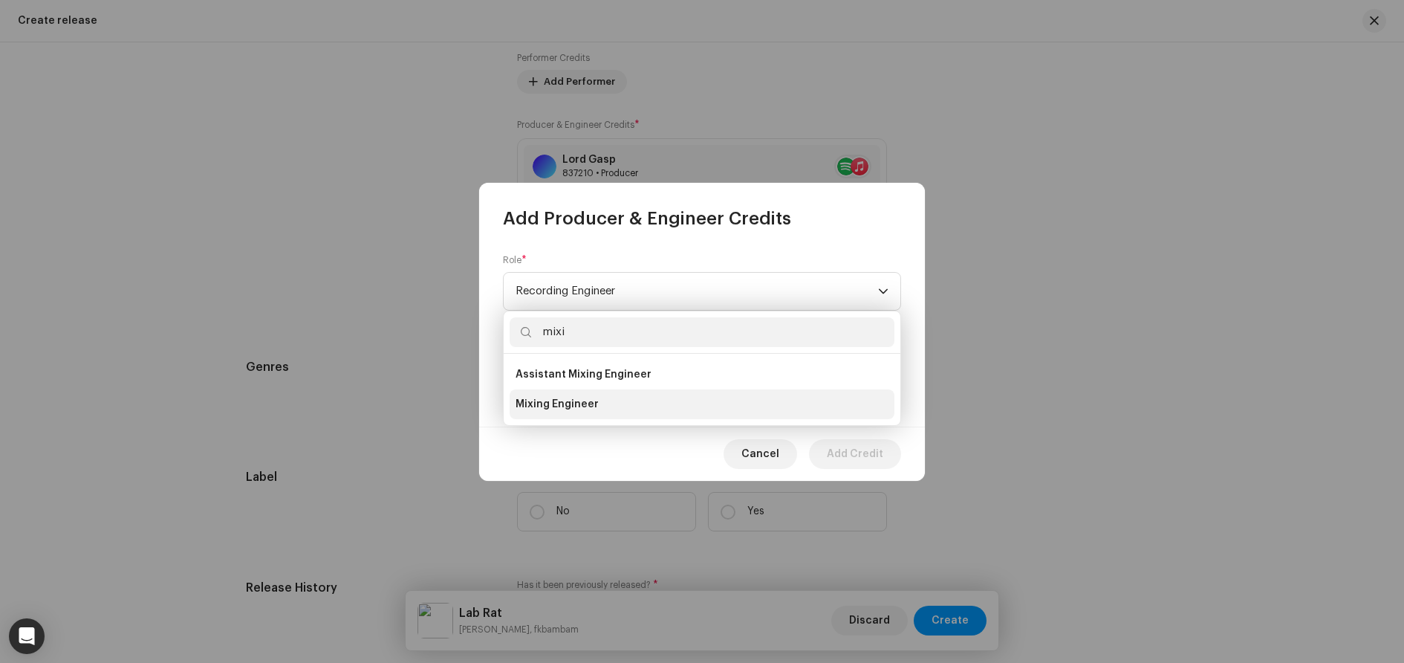
type input "mixi"
click at [577, 410] on span "Mixing Engineer" at bounding box center [557, 404] width 83 height 15
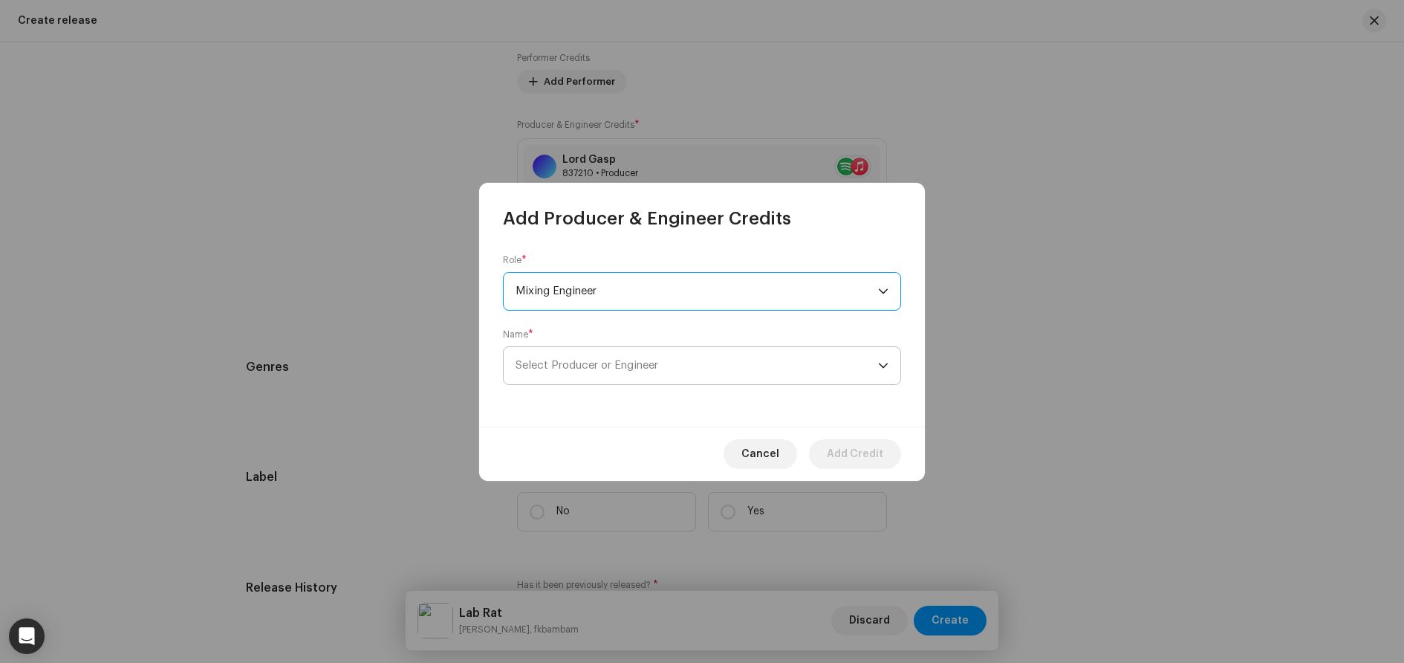
click at [615, 369] on span "Select Producer or Engineer" at bounding box center [587, 365] width 143 height 11
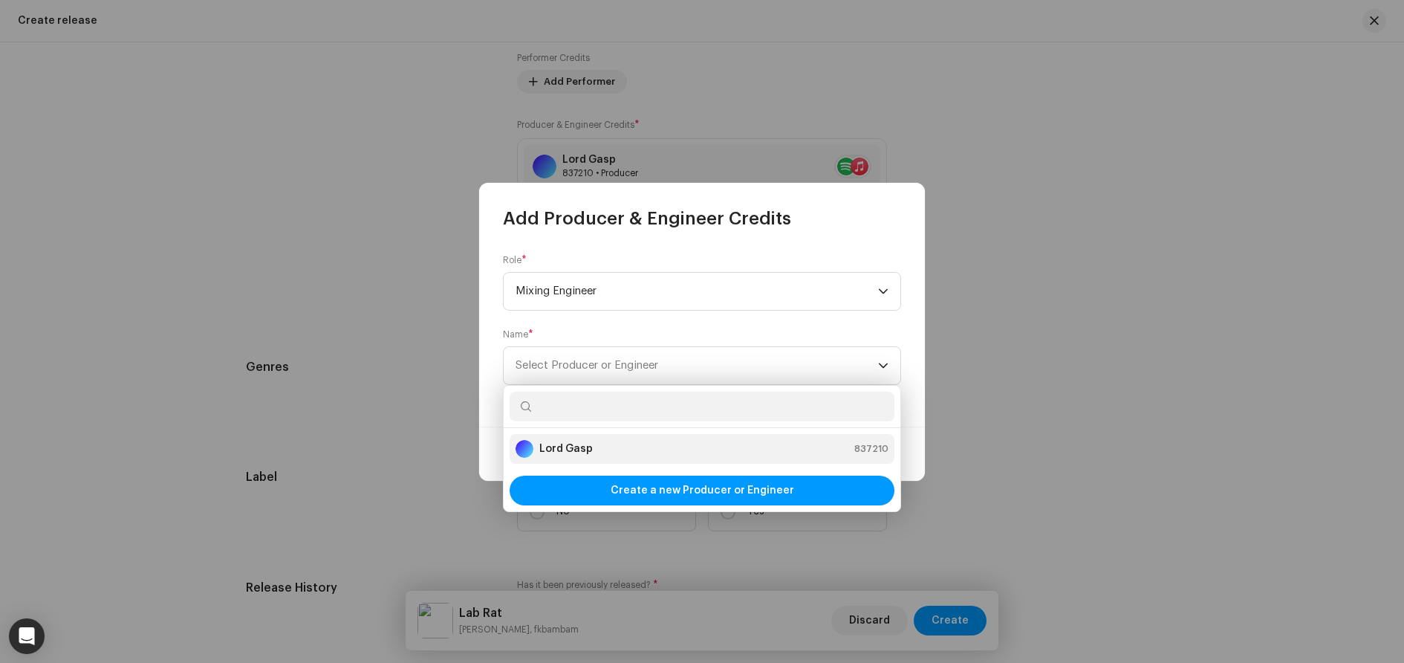
click at [600, 446] on div "Lord Gasp 837210" at bounding box center [702, 449] width 373 height 18
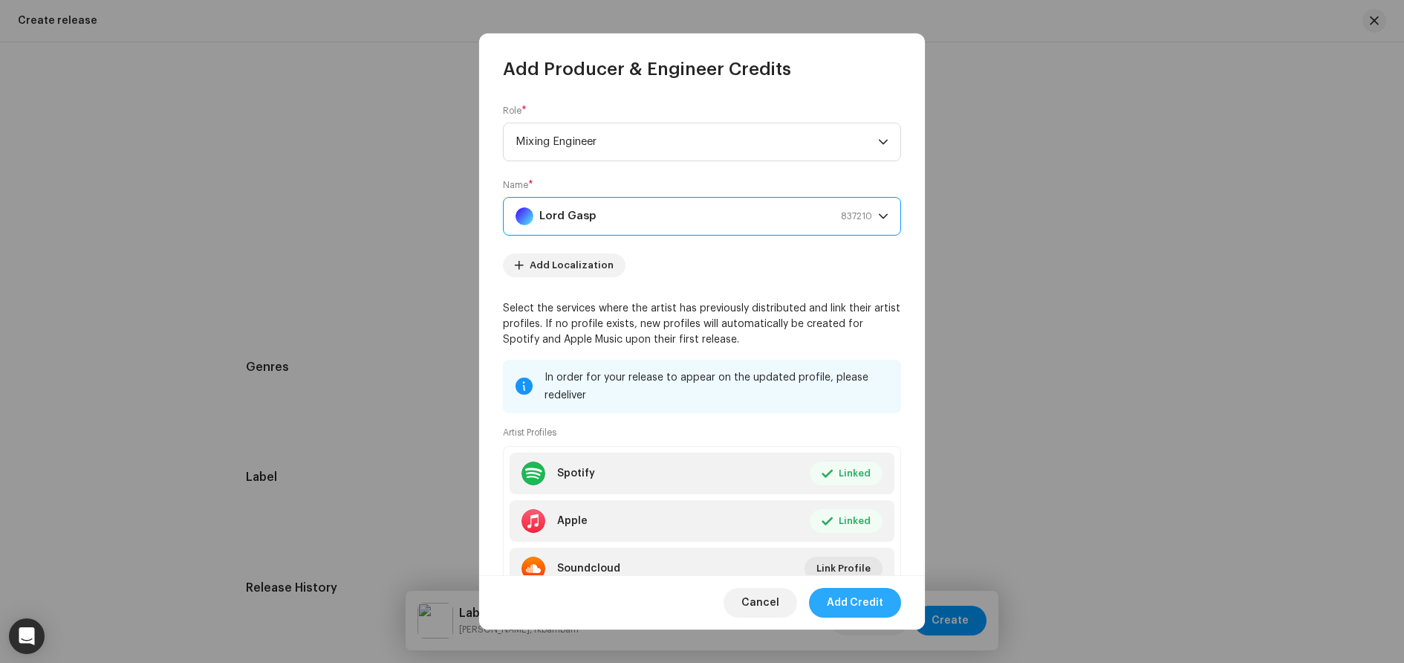
click at [858, 602] on span "Add Credit" at bounding box center [855, 603] width 56 height 30
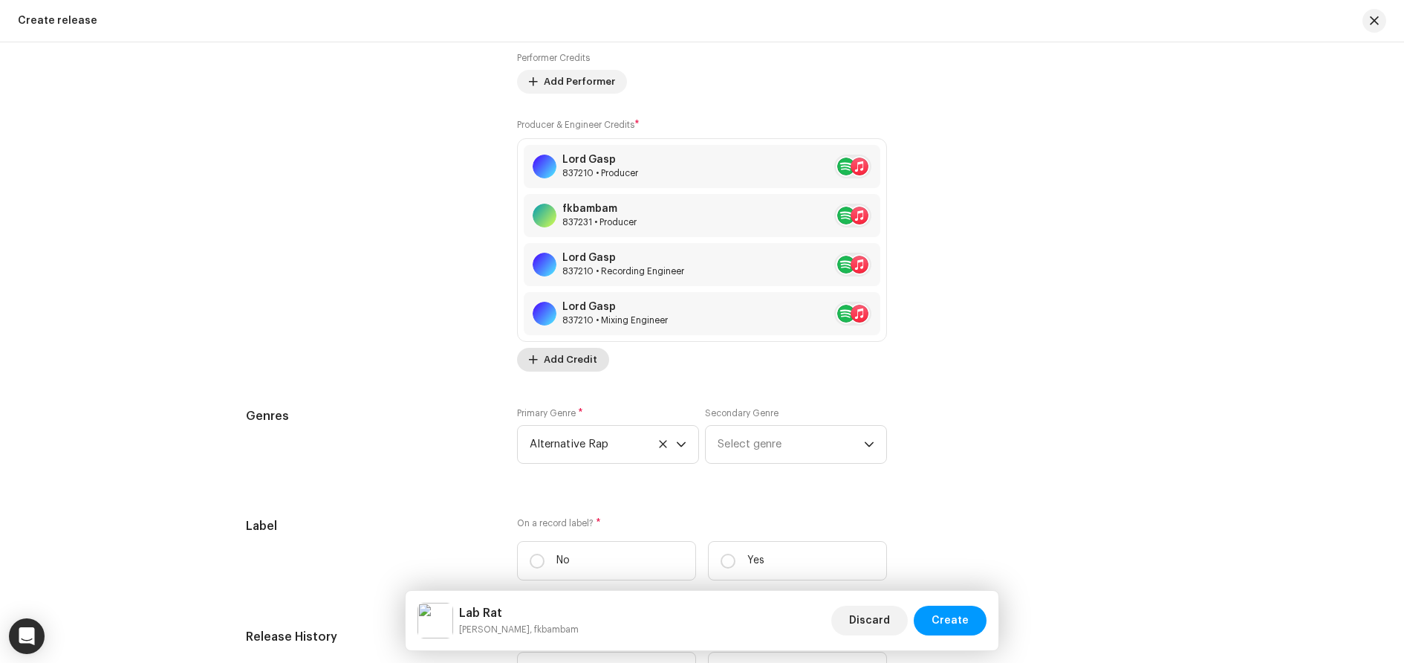
click at [567, 357] on span "Add Credit" at bounding box center [570, 360] width 53 height 30
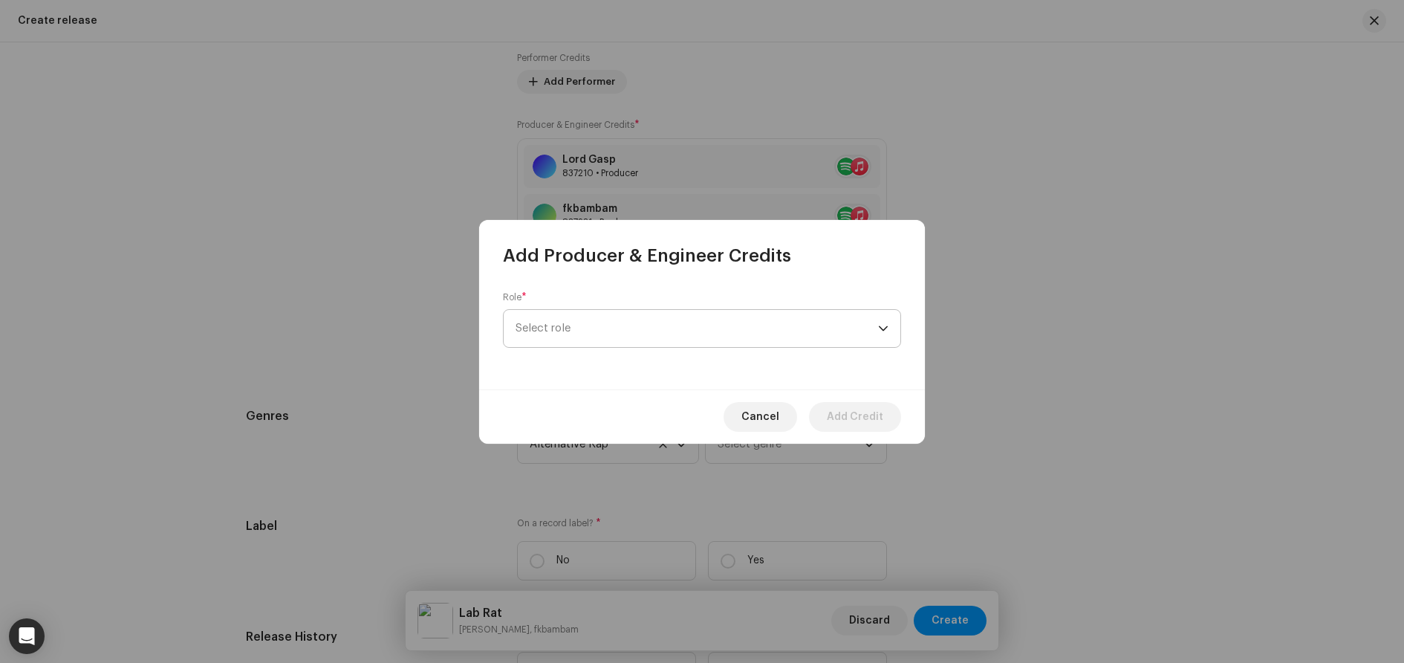
click at [611, 335] on span "Select role" at bounding box center [697, 328] width 363 height 37
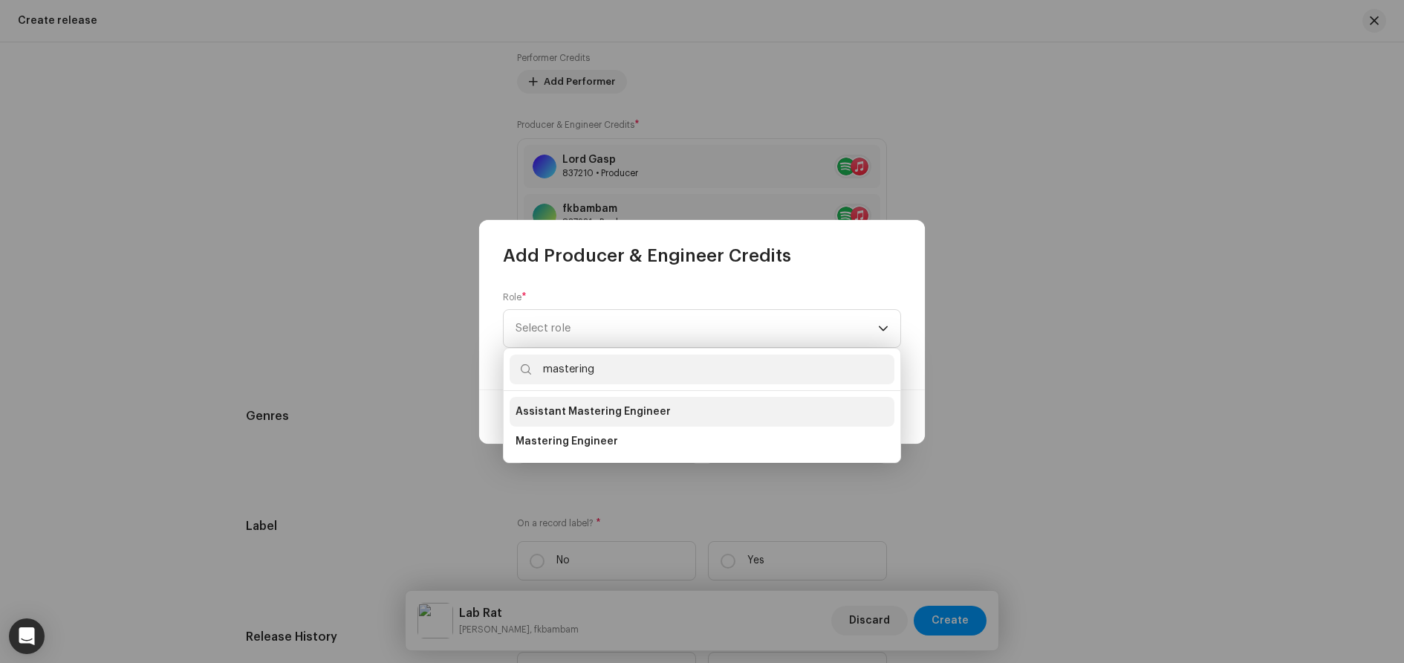
type input "mastering"
click at [597, 404] on span "Assistant Mastering Engineer" at bounding box center [593, 411] width 155 height 15
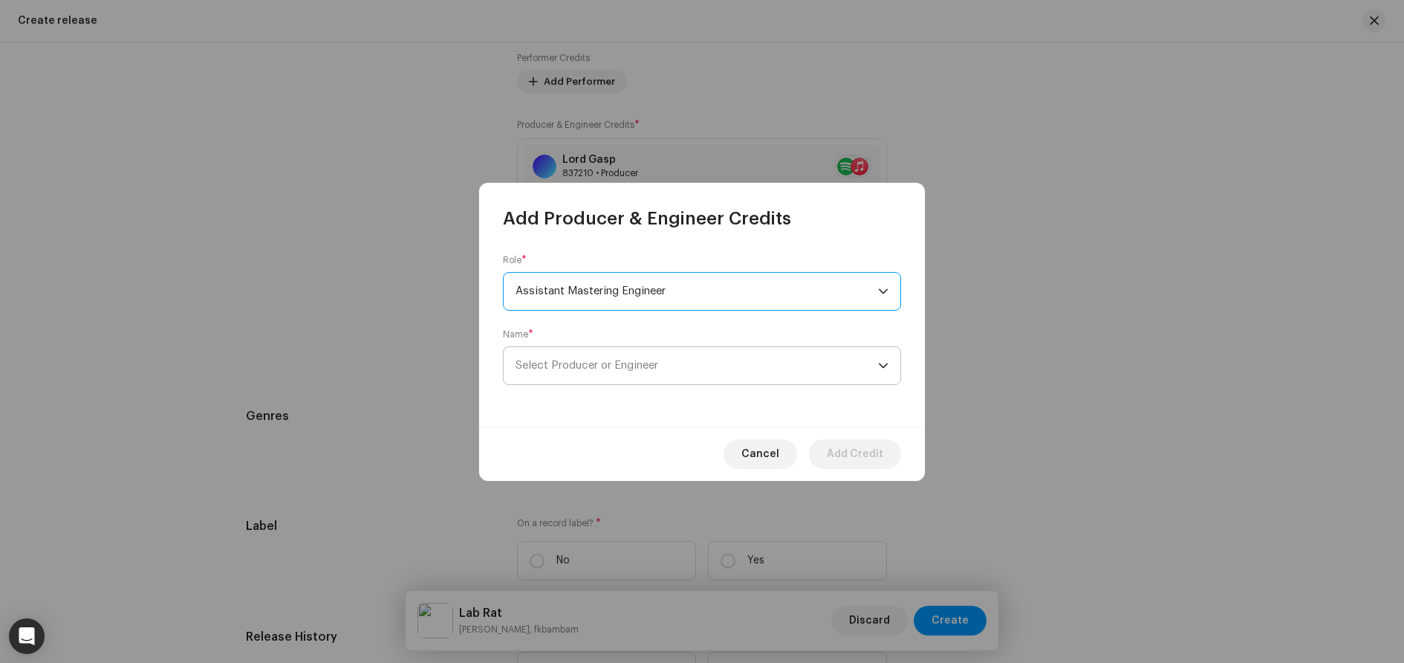
click at [603, 376] on span "Select Producer or Engineer" at bounding box center [697, 365] width 363 height 37
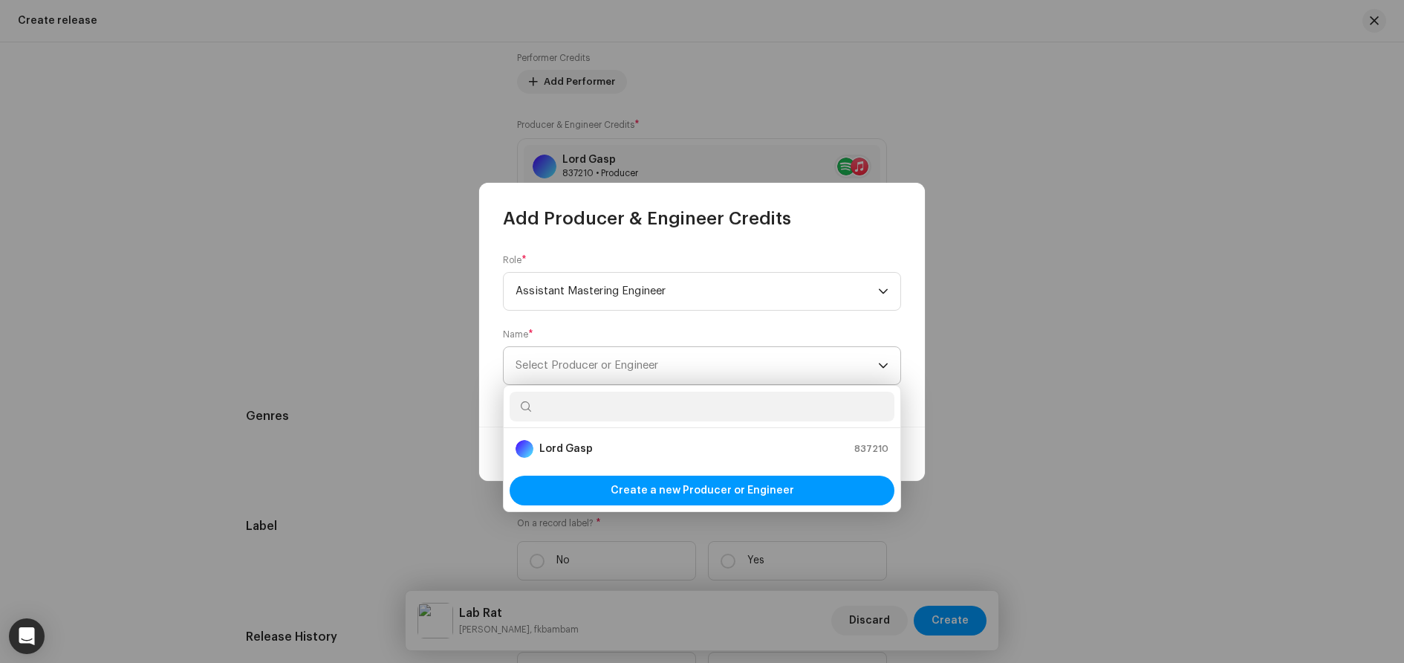
type input "m"
type input "nim"
click at [610, 437] on li "Nimbustwokay 1095569" at bounding box center [702, 449] width 385 height 30
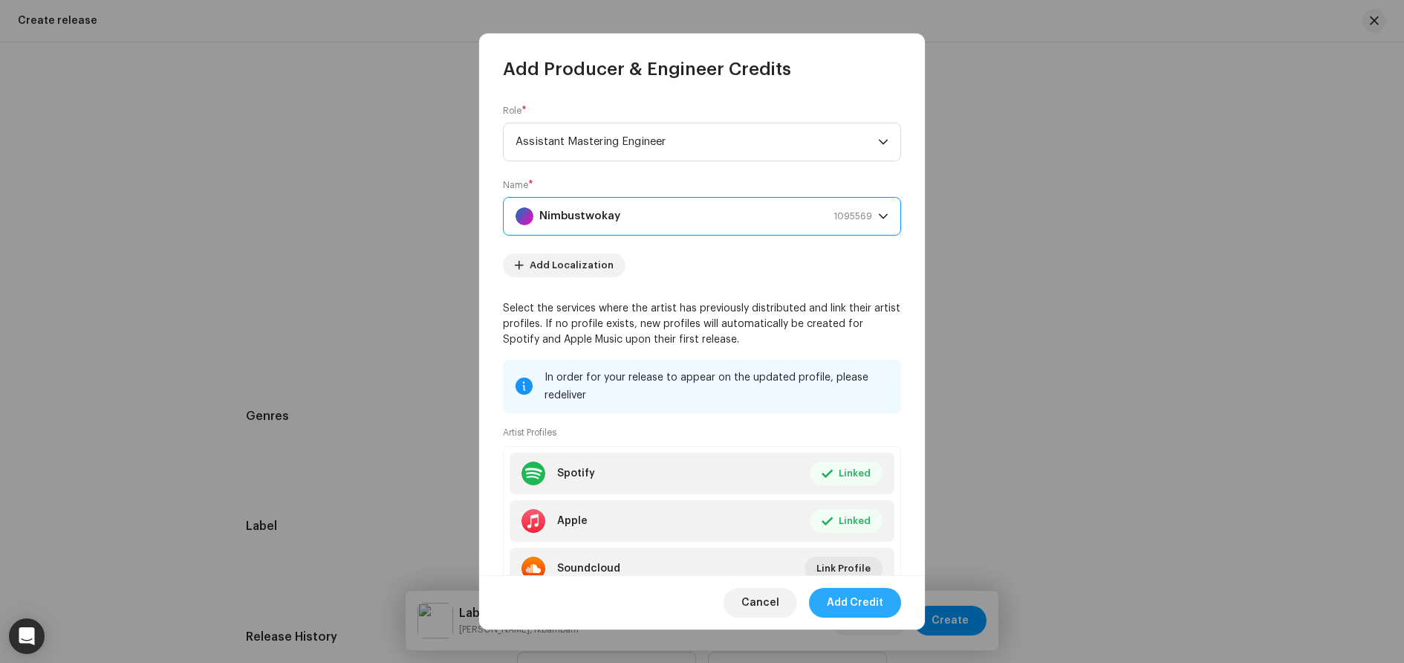
click at [864, 601] on span "Add Credit" at bounding box center [855, 603] width 56 height 30
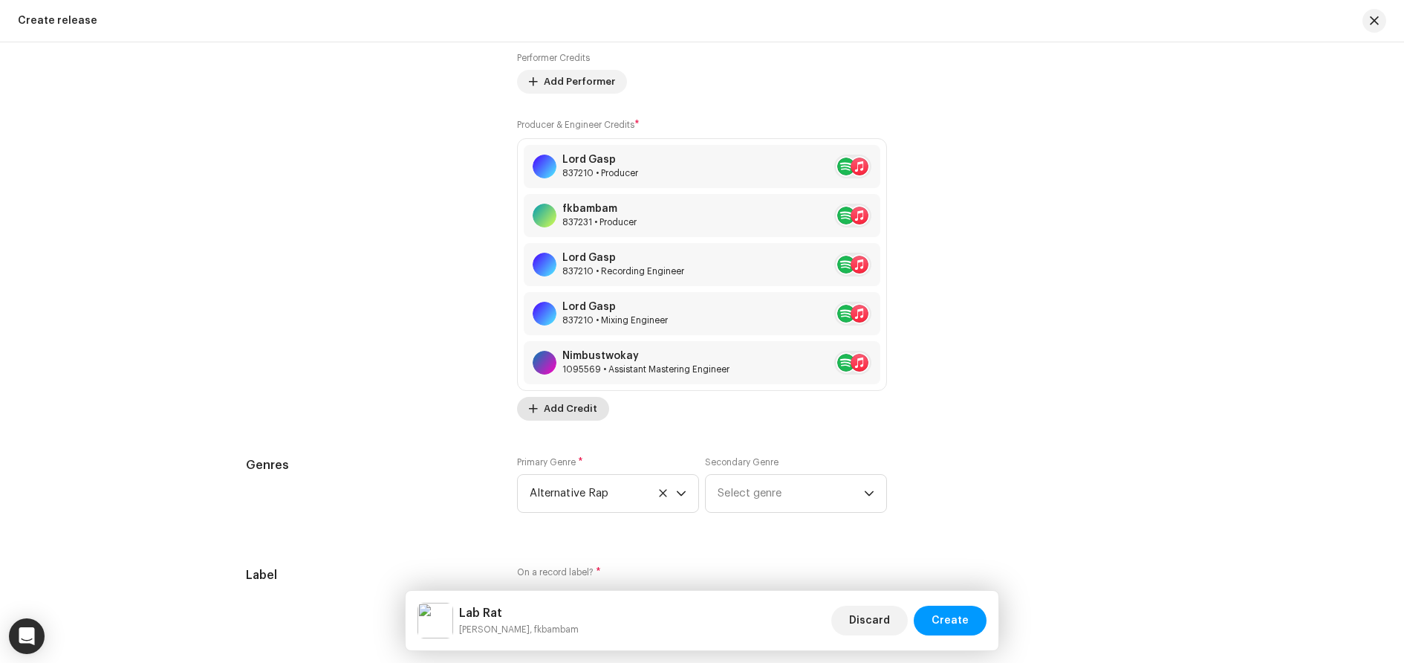
click at [556, 417] on span "Add Credit" at bounding box center [570, 409] width 53 height 30
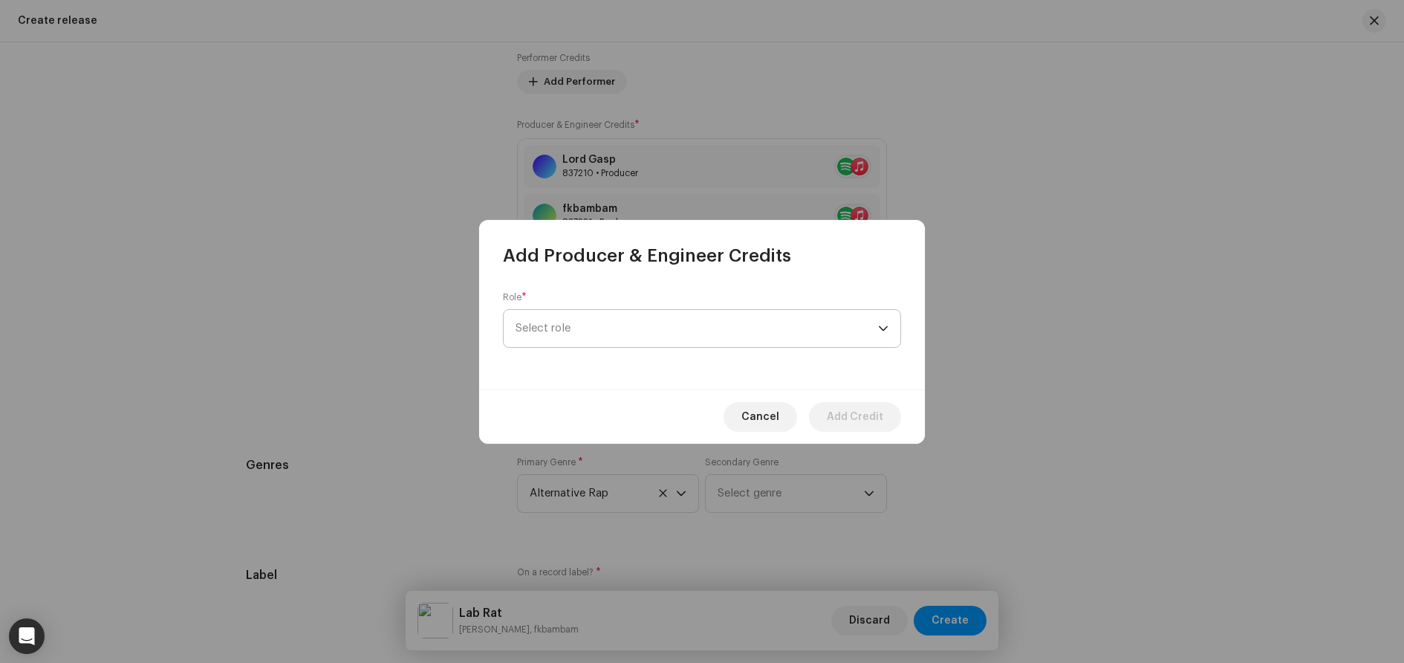
click at [610, 327] on span "Select role" at bounding box center [697, 328] width 363 height 37
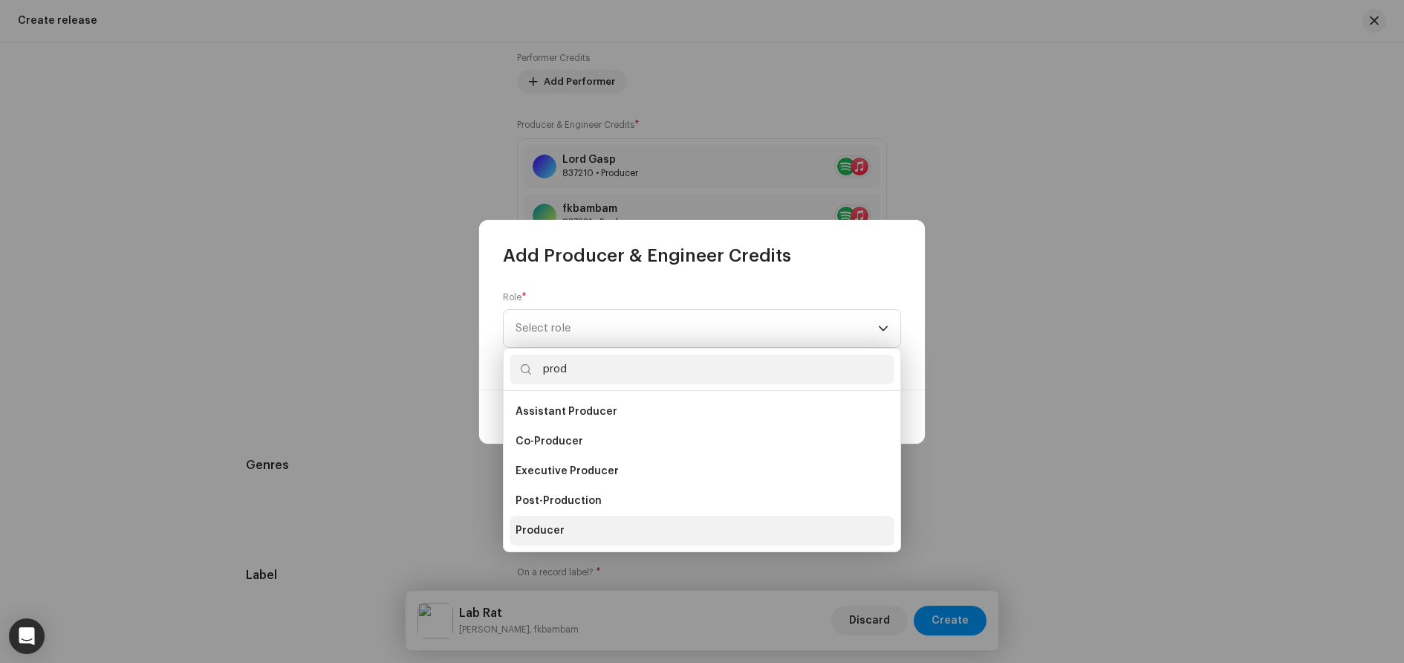
type input "prod"
click at [579, 531] on li "Producer" at bounding box center [702, 531] width 385 height 30
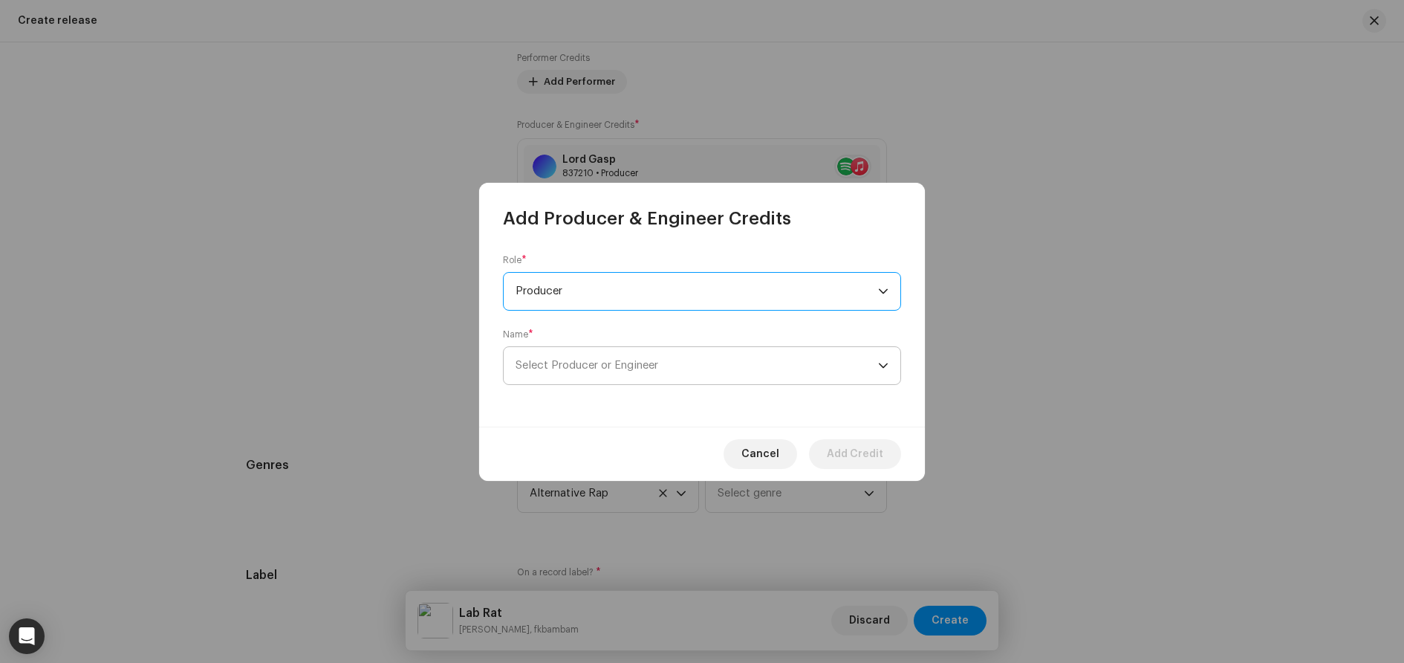
click at [609, 369] on span "Select Producer or Engineer" at bounding box center [587, 365] width 143 height 11
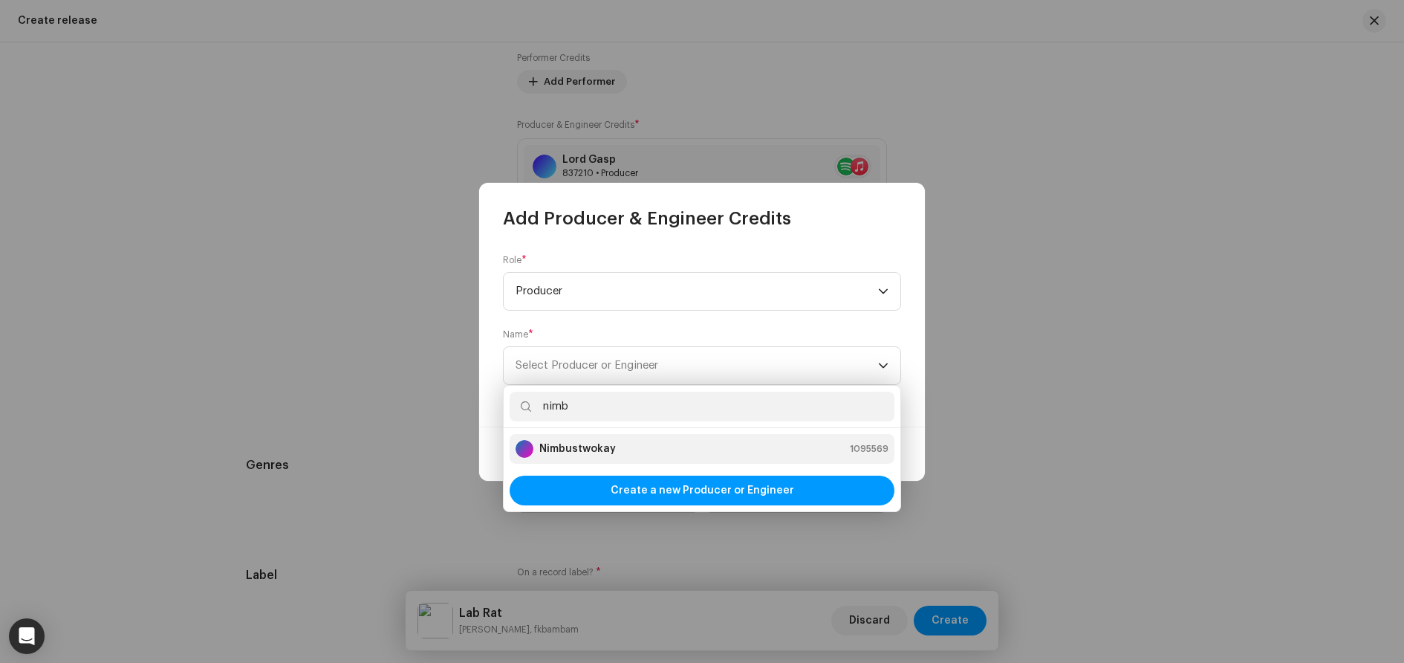
type input "nimb"
click at [579, 453] on strong "Nimbustwokay" at bounding box center [577, 448] width 77 height 15
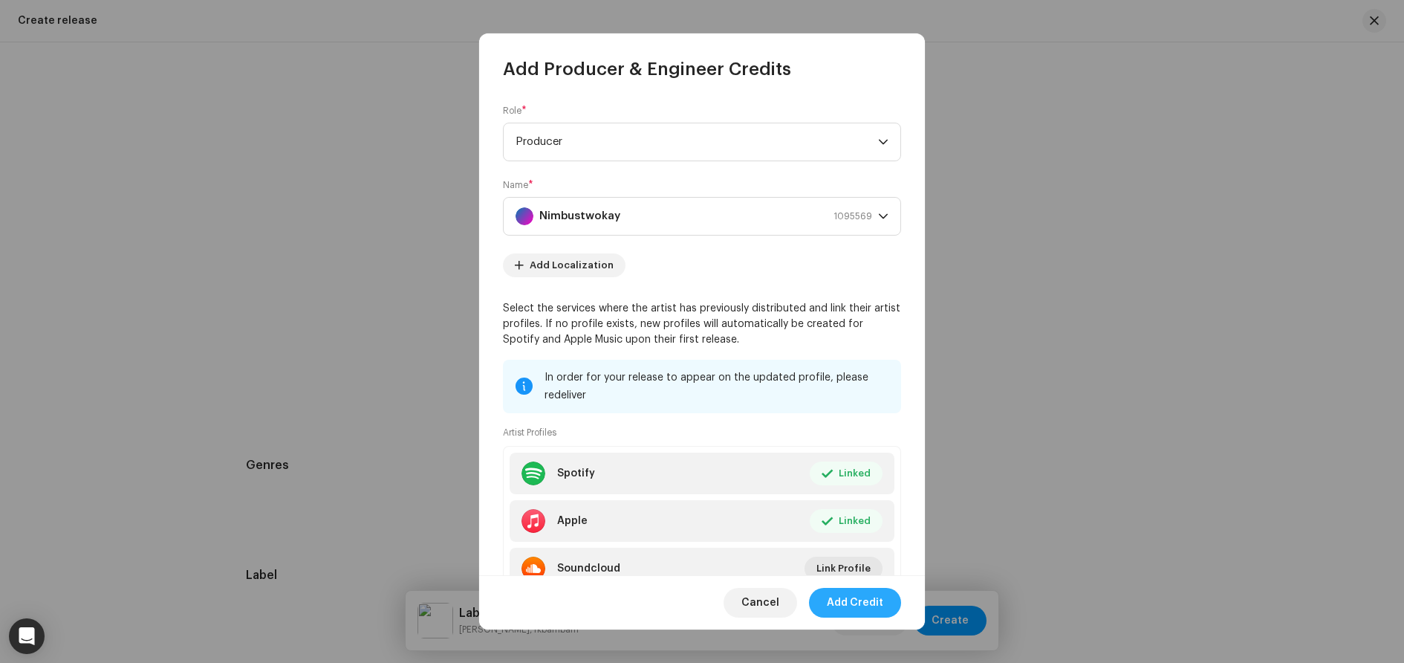
click at [858, 602] on span "Add Credit" at bounding box center [855, 603] width 56 height 30
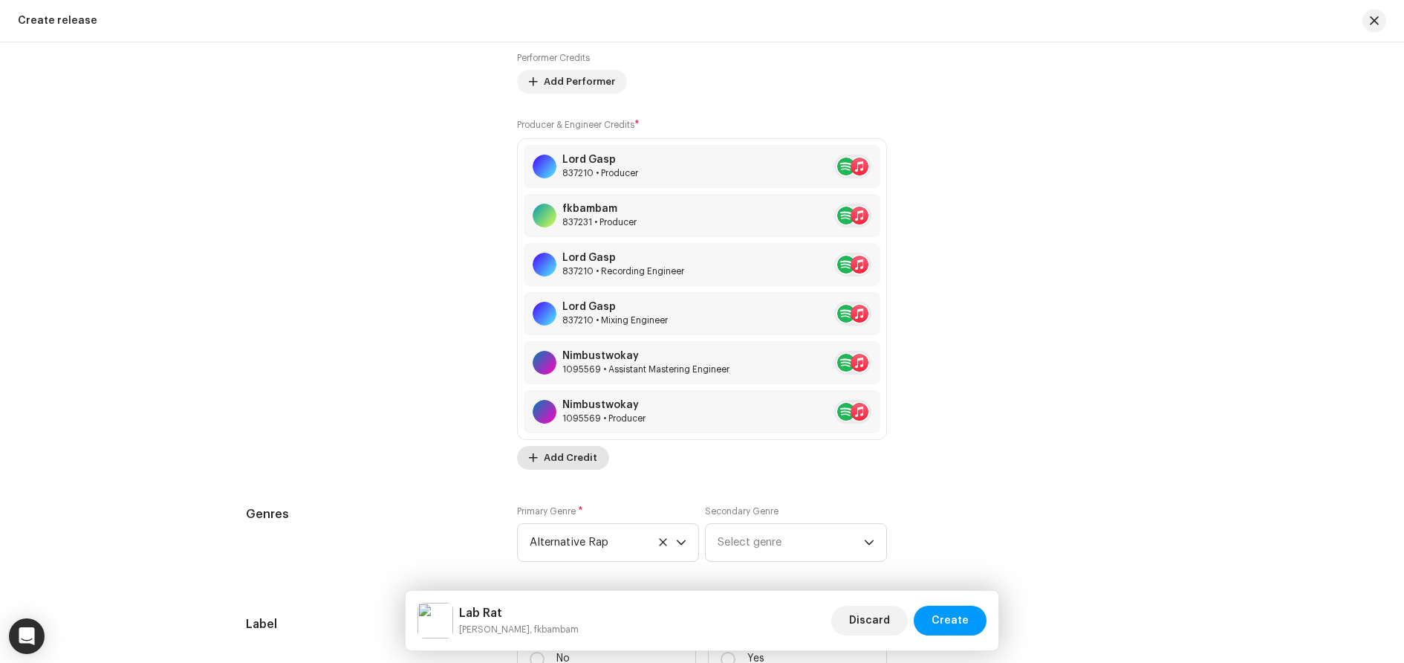
click at [571, 457] on span "Add Credit" at bounding box center [570, 458] width 53 height 30
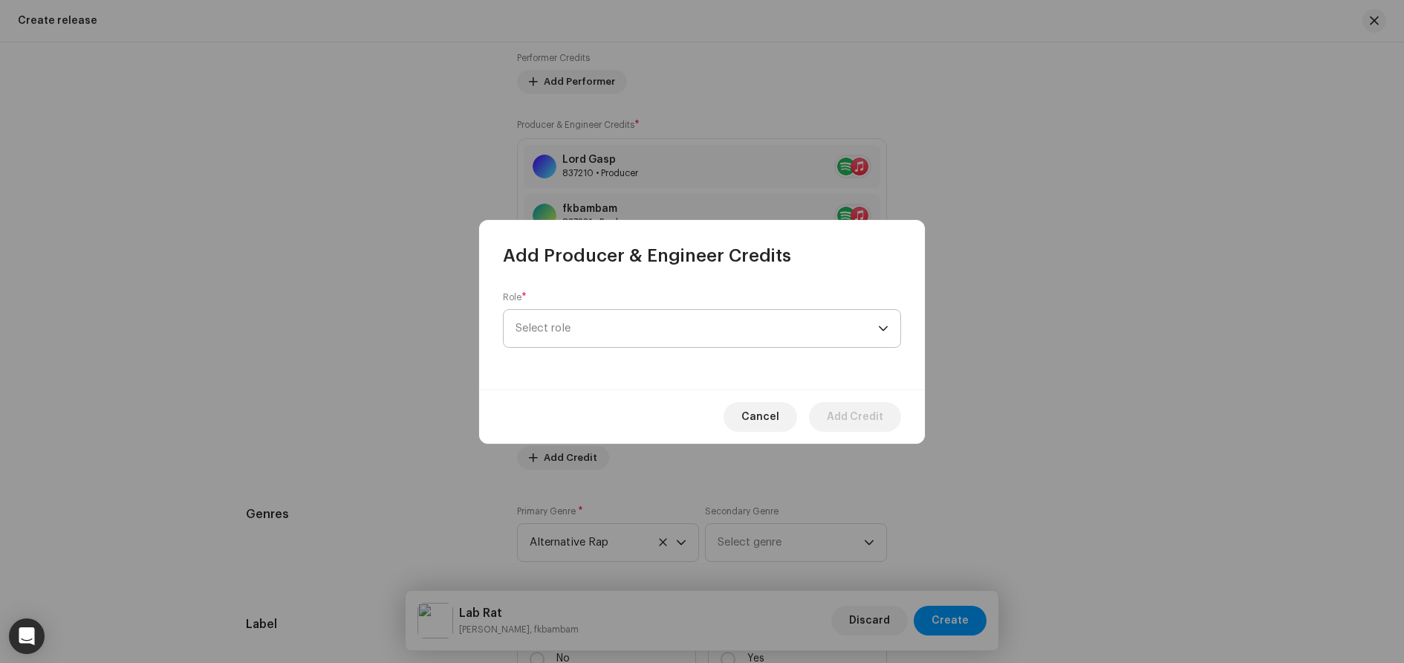
click at [557, 322] on span "Select role" at bounding box center [697, 328] width 363 height 37
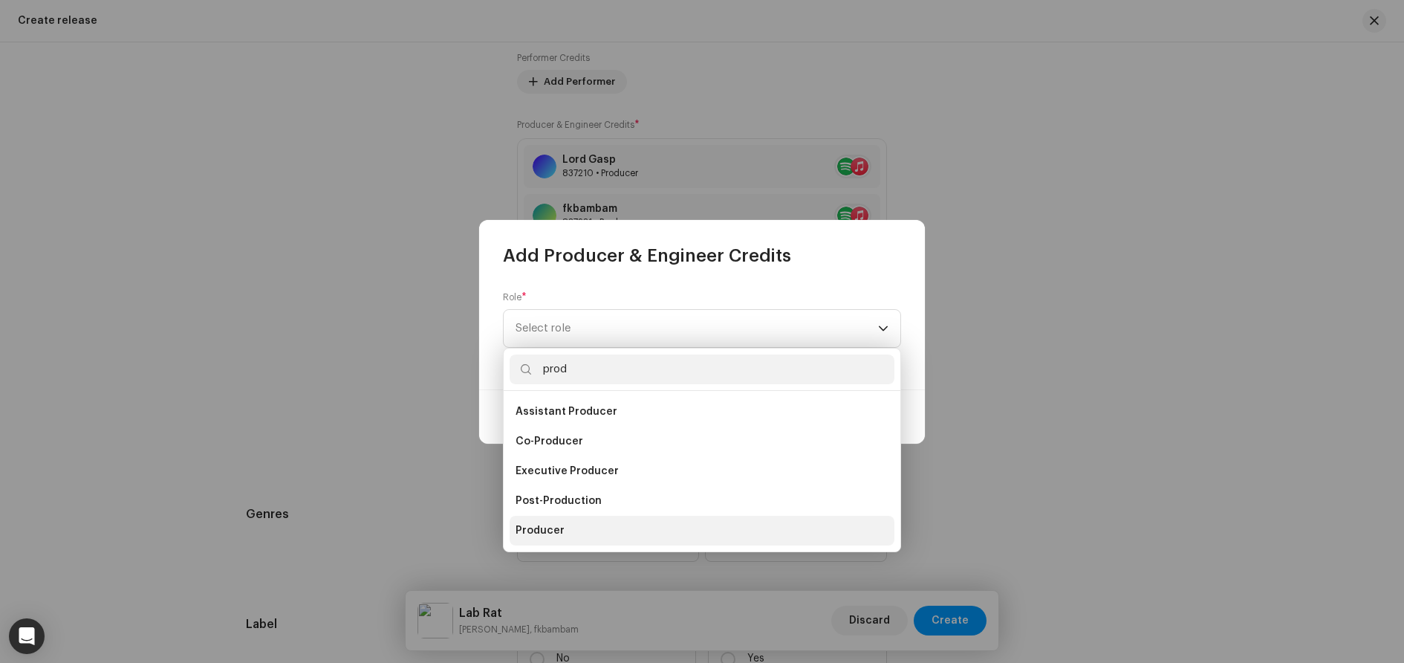
type input "prod"
click at [576, 525] on li "Producer" at bounding box center [702, 531] width 385 height 30
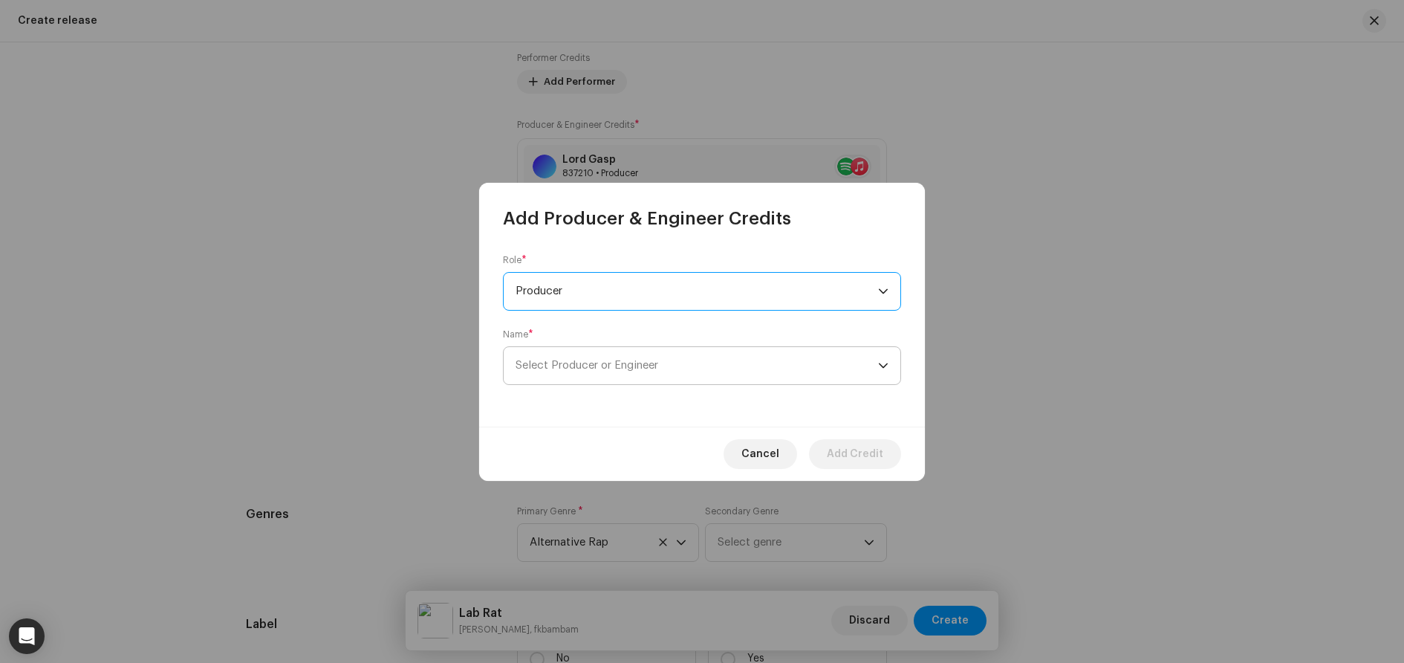
click at [612, 365] on span "Select Producer or Engineer" at bounding box center [587, 365] width 143 height 11
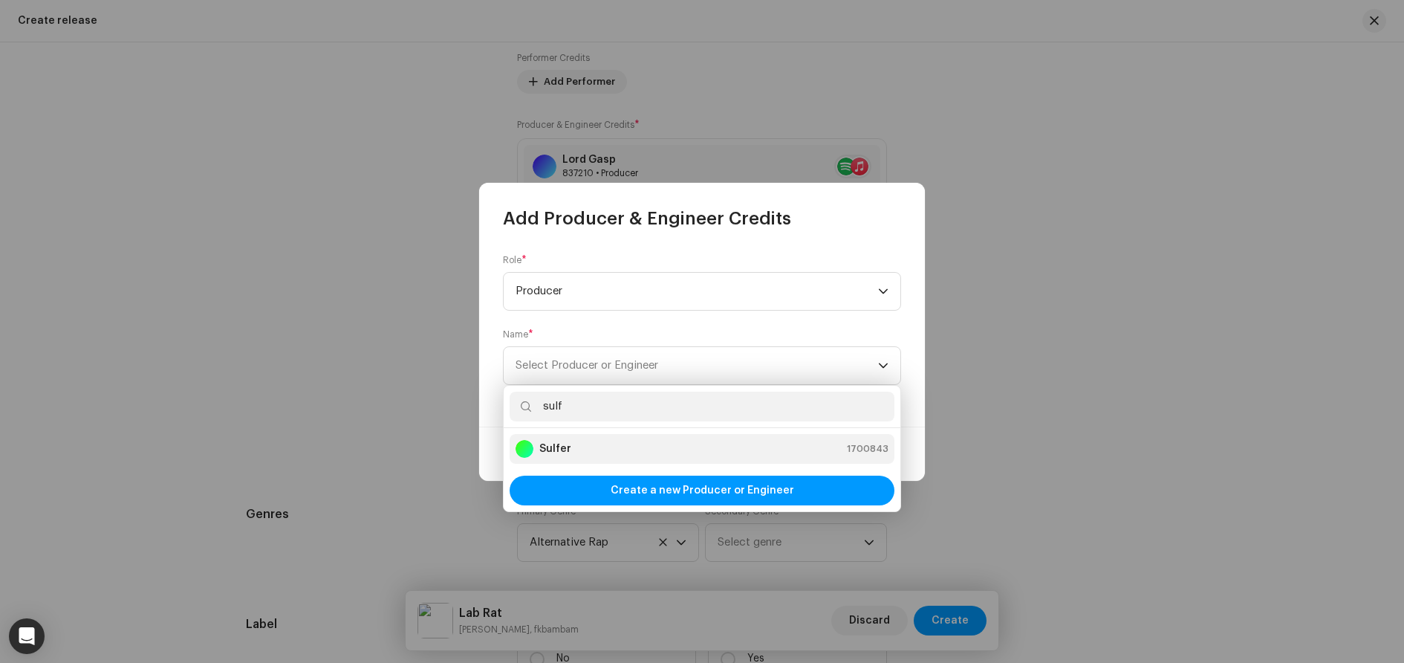
type input "sulf"
click at [639, 447] on div "Sulfer 1700843" at bounding box center [702, 449] width 373 height 18
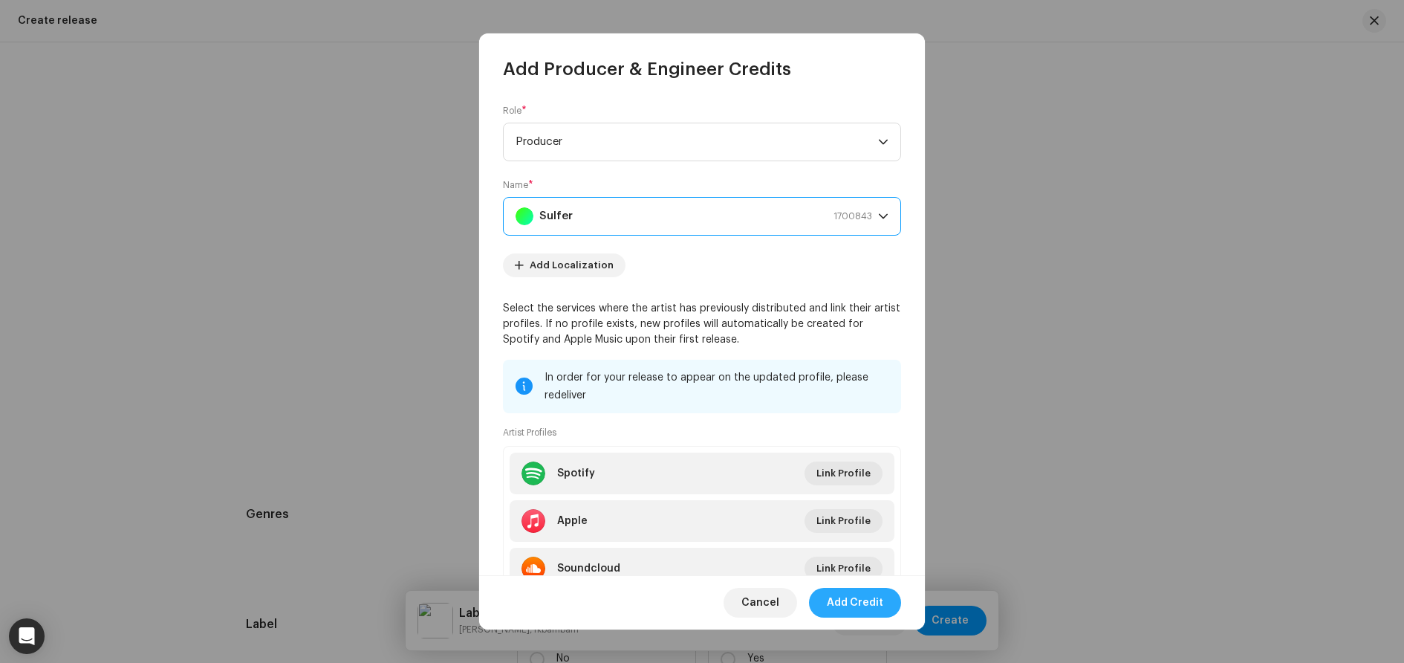
click at [863, 606] on span "Add Credit" at bounding box center [855, 603] width 56 height 30
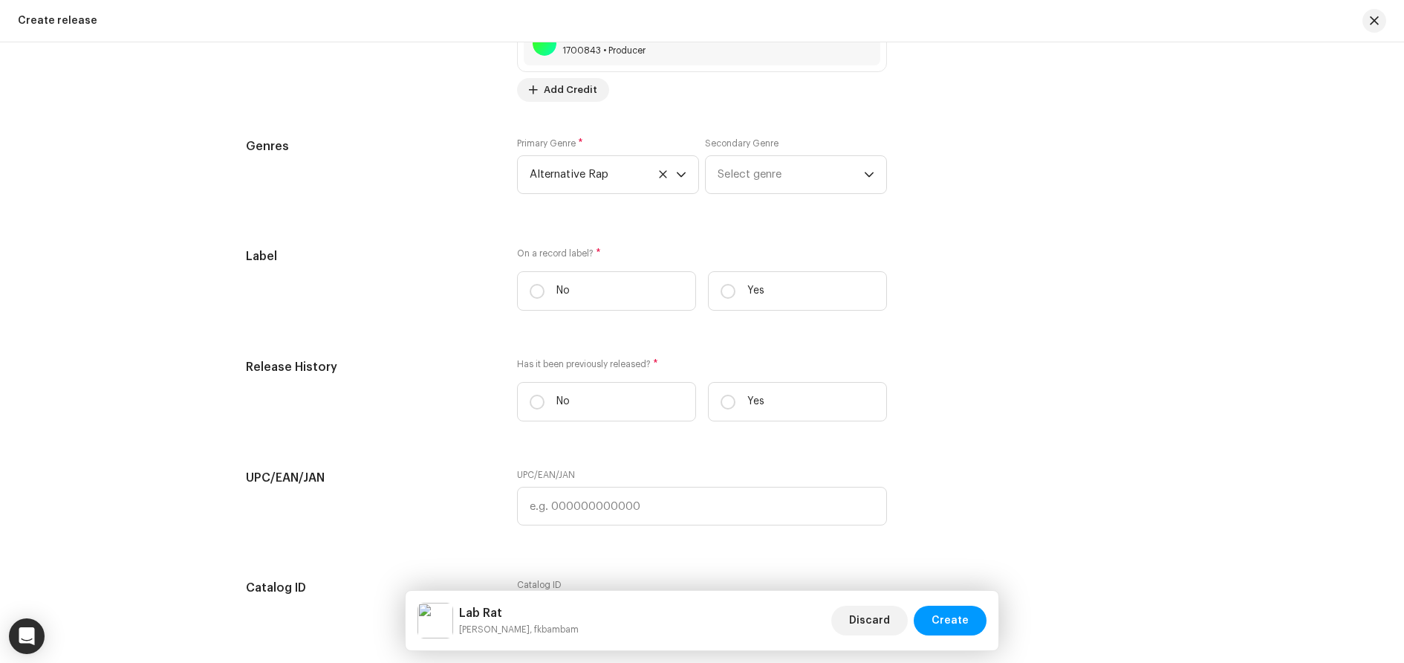
scroll to position [2600, 0]
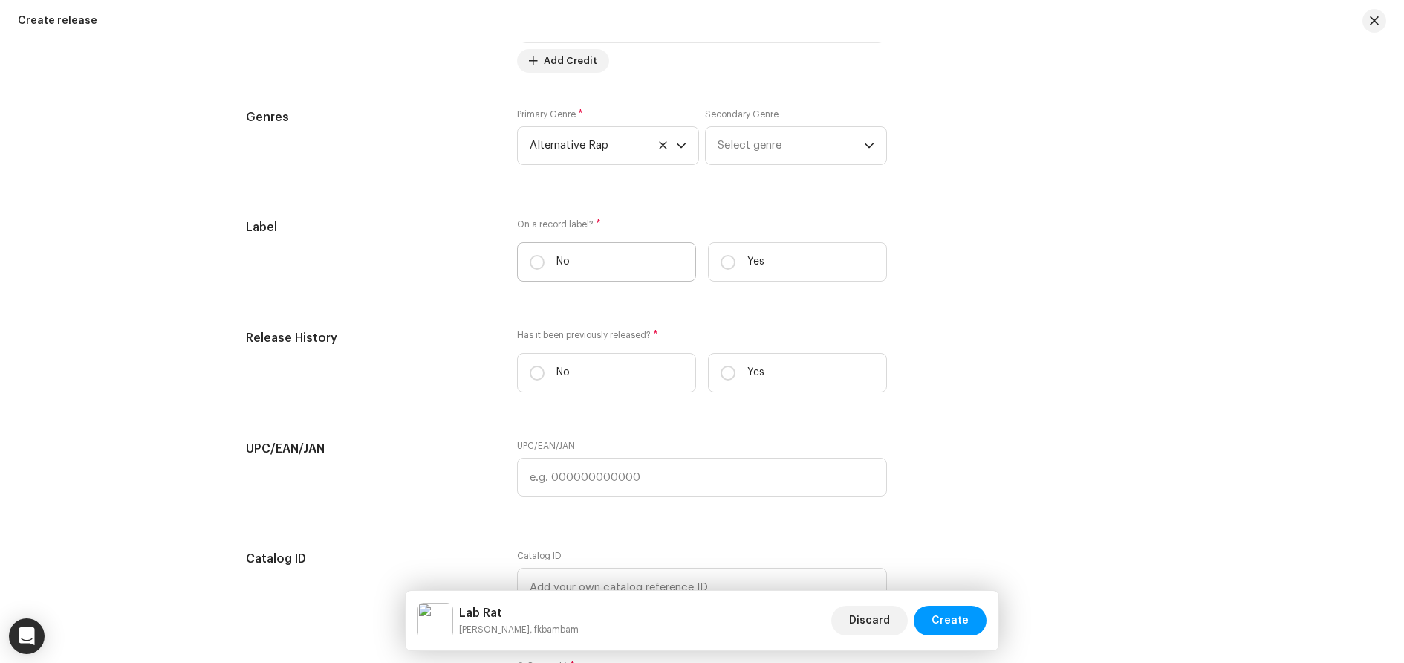
click at [603, 257] on label "No" at bounding box center [606, 261] width 179 height 39
click at [545, 257] on input "No" at bounding box center [537, 262] width 15 height 15
radio input "true"
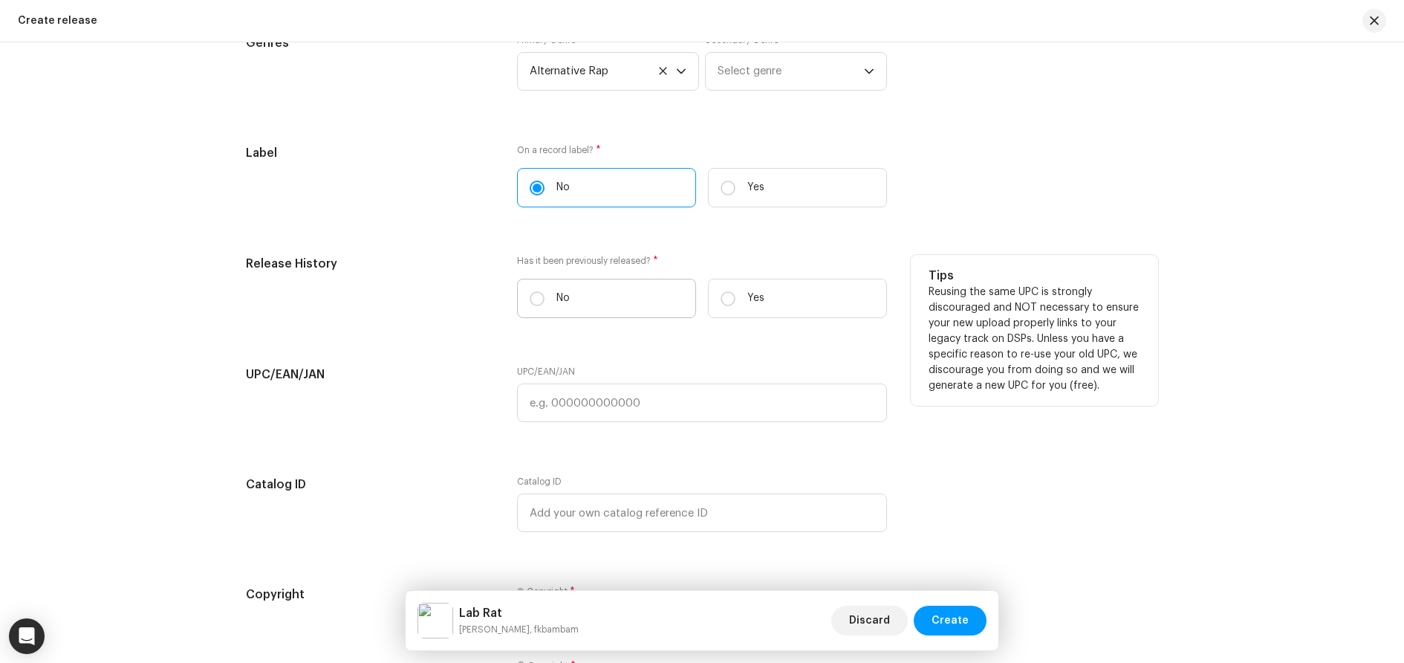
click at [635, 301] on label "No" at bounding box center [606, 298] width 179 height 39
click at [545, 301] on input "No" at bounding box center [537, 298] width 15 height 15
radio input "true"
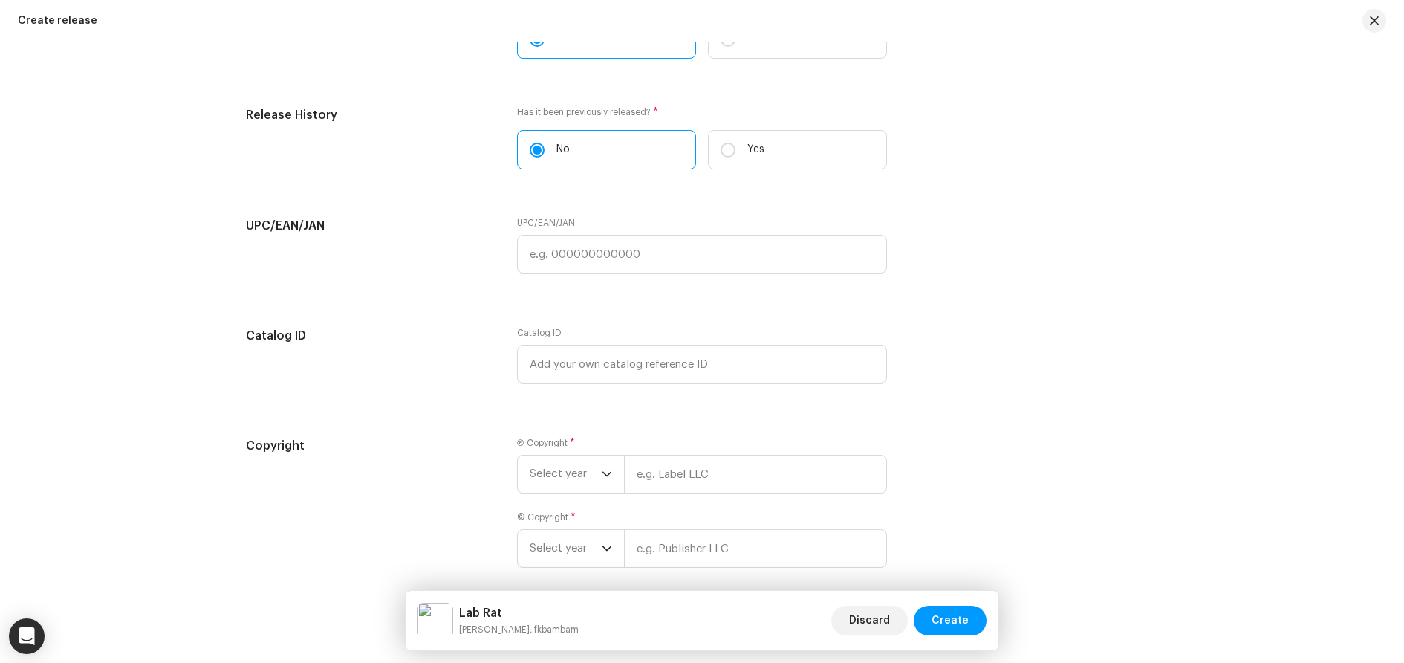
scroll to position [2889, 0]
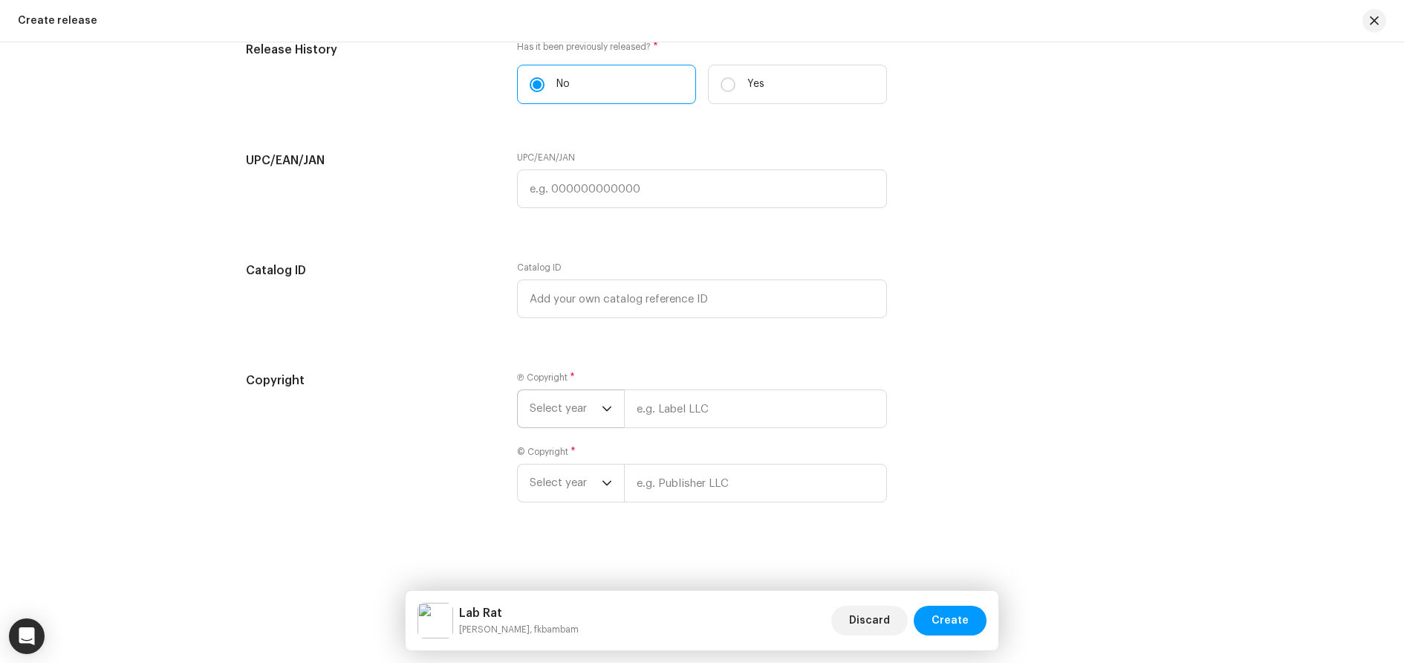
click at [603, 410] on icon "dropdown trigger" at bounding box center [607, 408] width 9 height 5
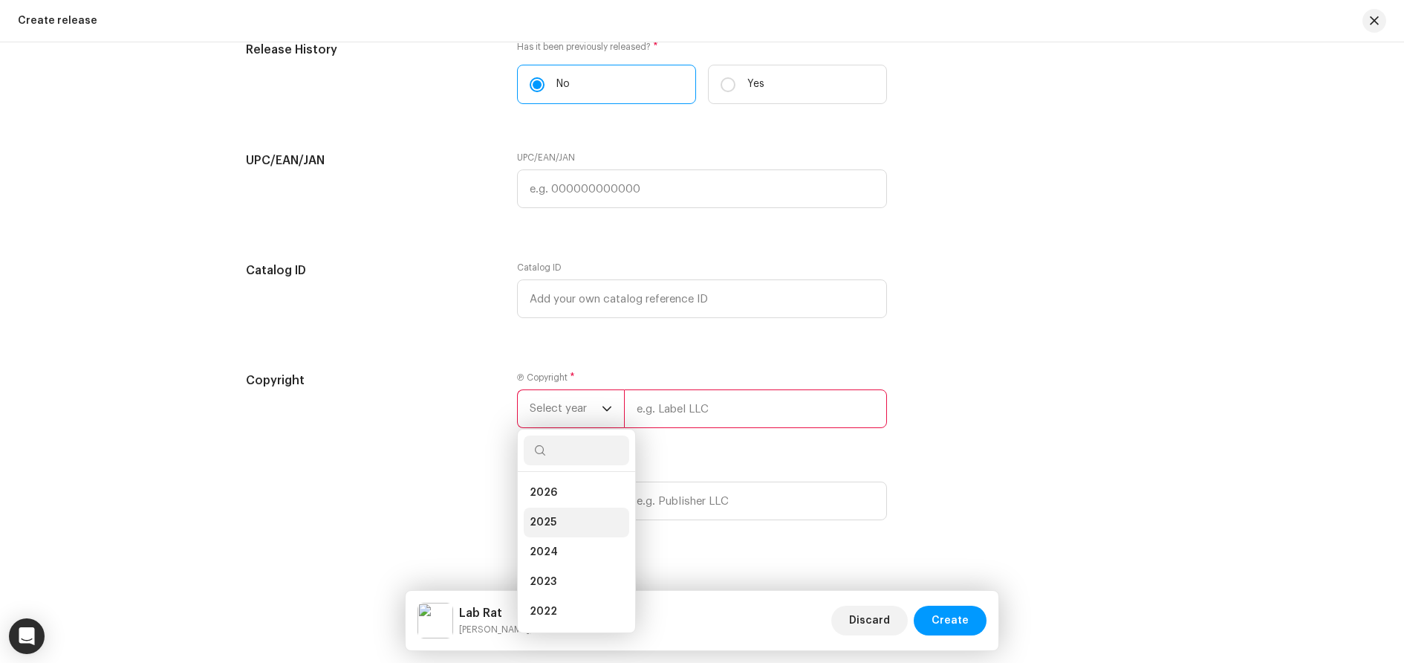
click at [566, 520] on li "2025" at bounding box center [577, 522] width 106 height 30
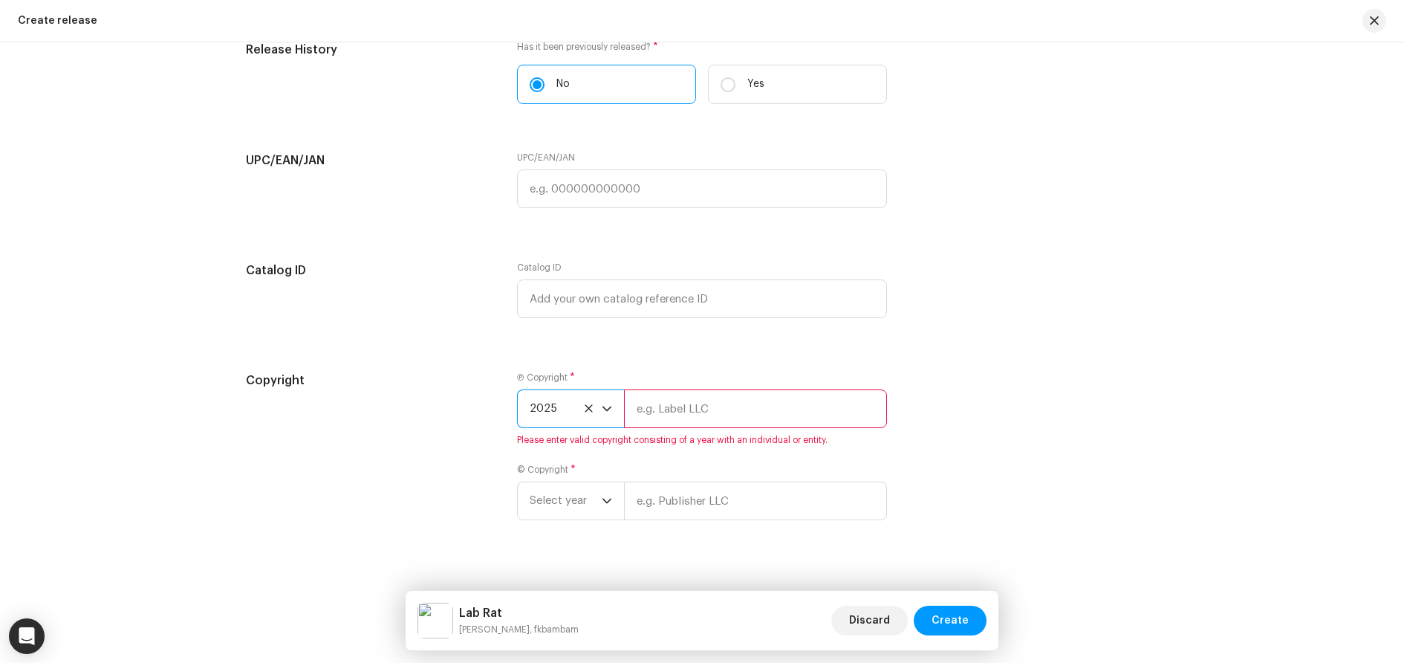
click at [667, 411] on input "text" at bounding box center [755, 408] width 263 height 39
type input "LORD GASP"
click at [607, 500] on div "dropdown trigger" at bounding box center [607, 500] width 10 height 37
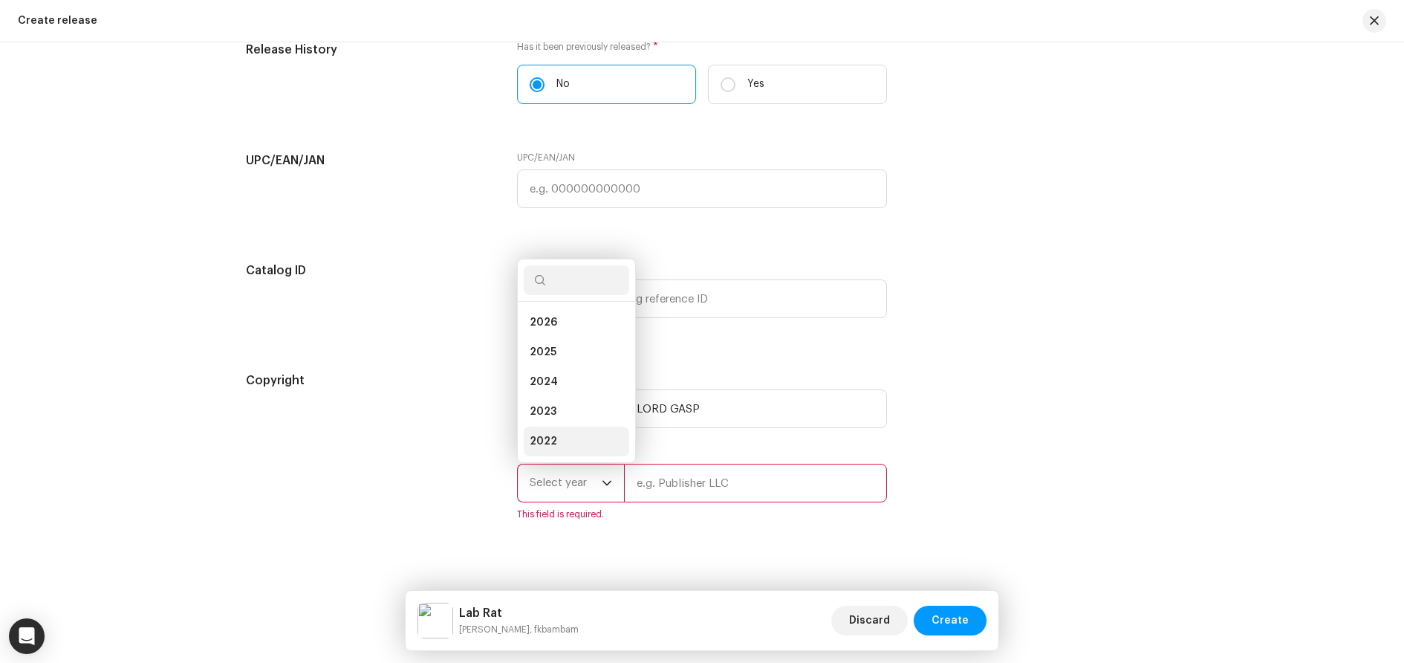
scroll to position [24, 0]
click at [562, 337] on li "2025" at bounding box center [577, 329] width 106 height 30
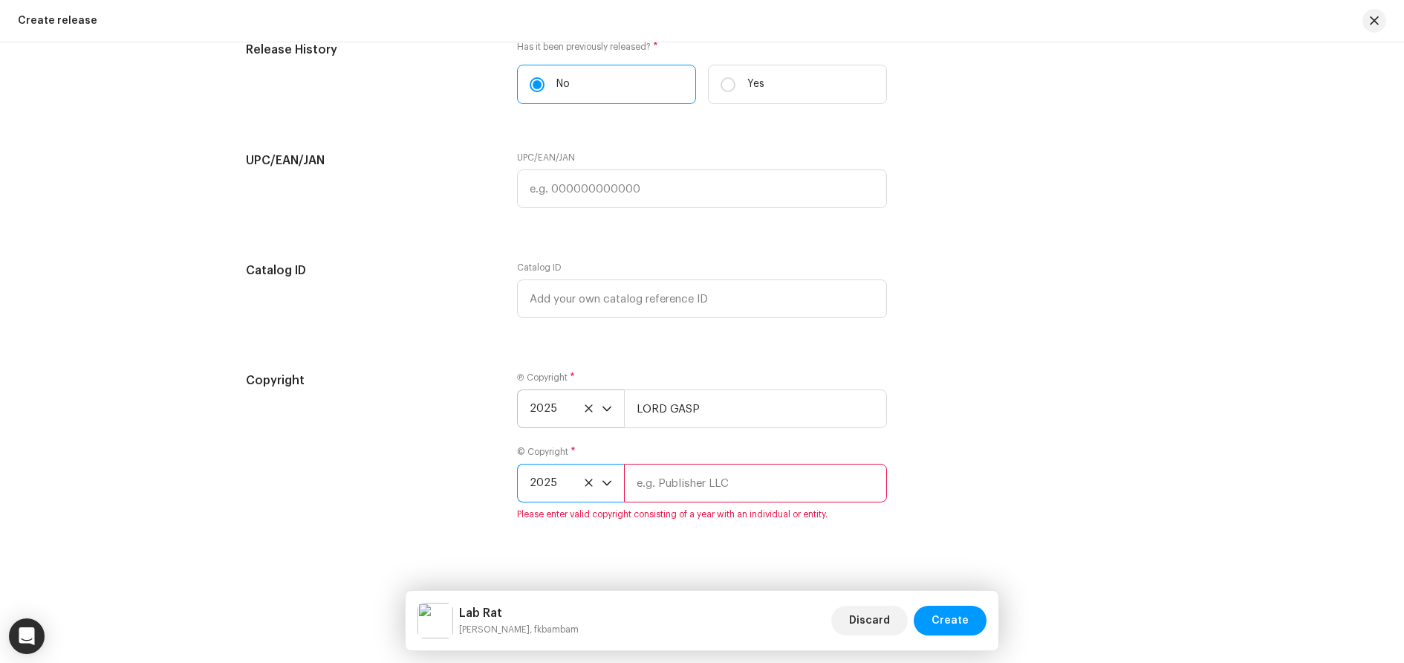
click at [666, 478] on input "text" at bounding box center [755, 483] width 263 height 39
type input "LORD GASP"
click at [955, 619] on span "Create" at bounding box center [950, 621] width 37 height 30
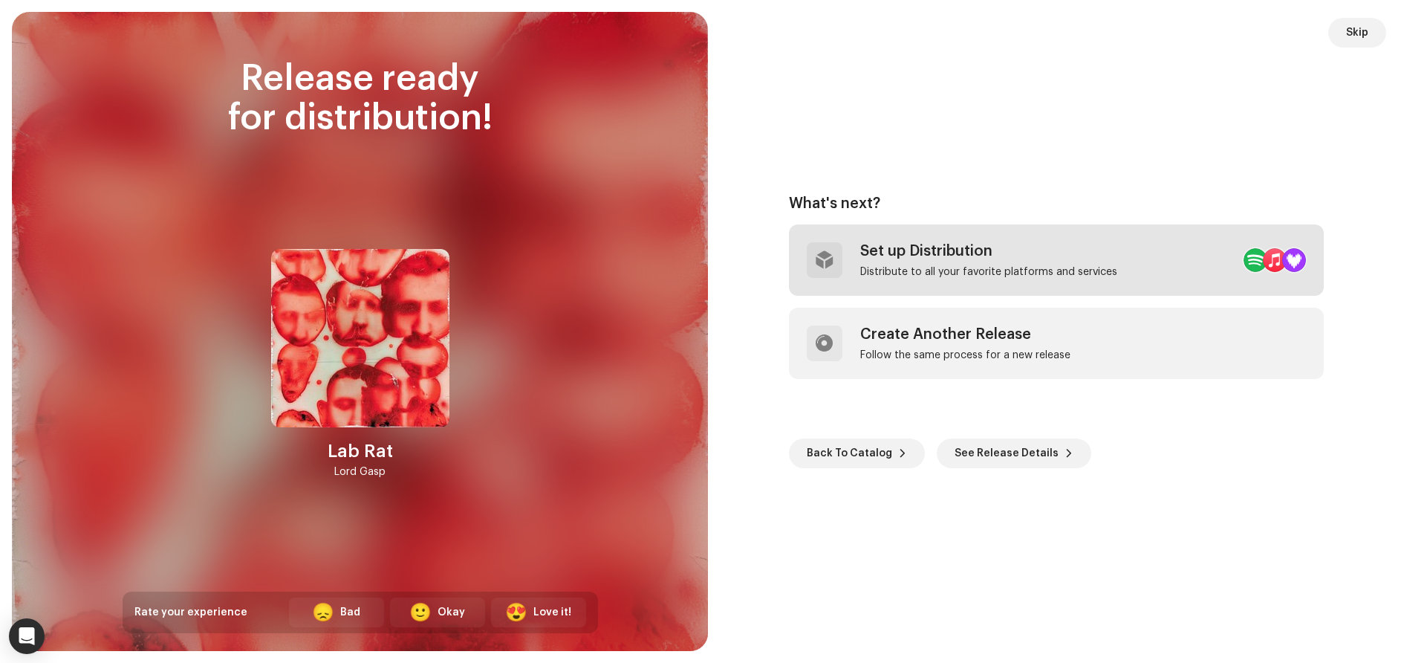
click at [967, 246] on div "Set up Distribution" at bounding box center [988, 251] width 257 height 18
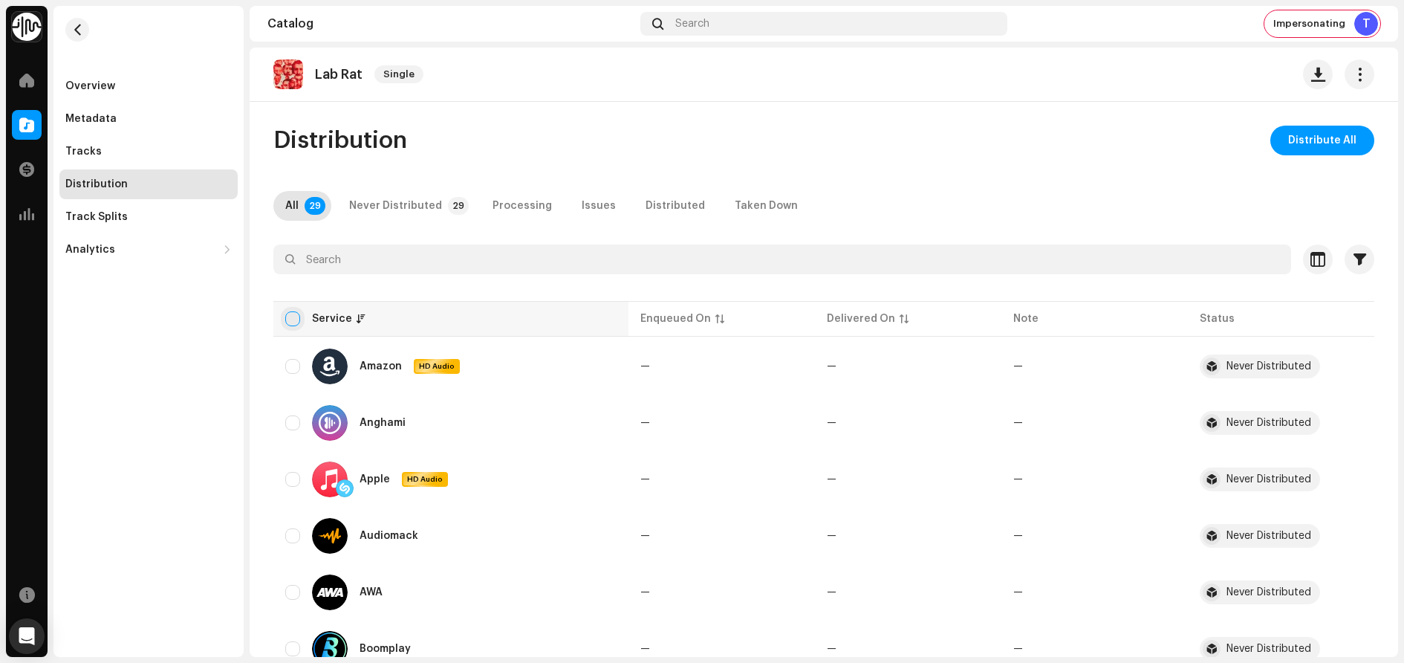
click at [292, 319] on input "checkbox" at bounding box center [292, 318] width 15 height 15
checkbox input "true"
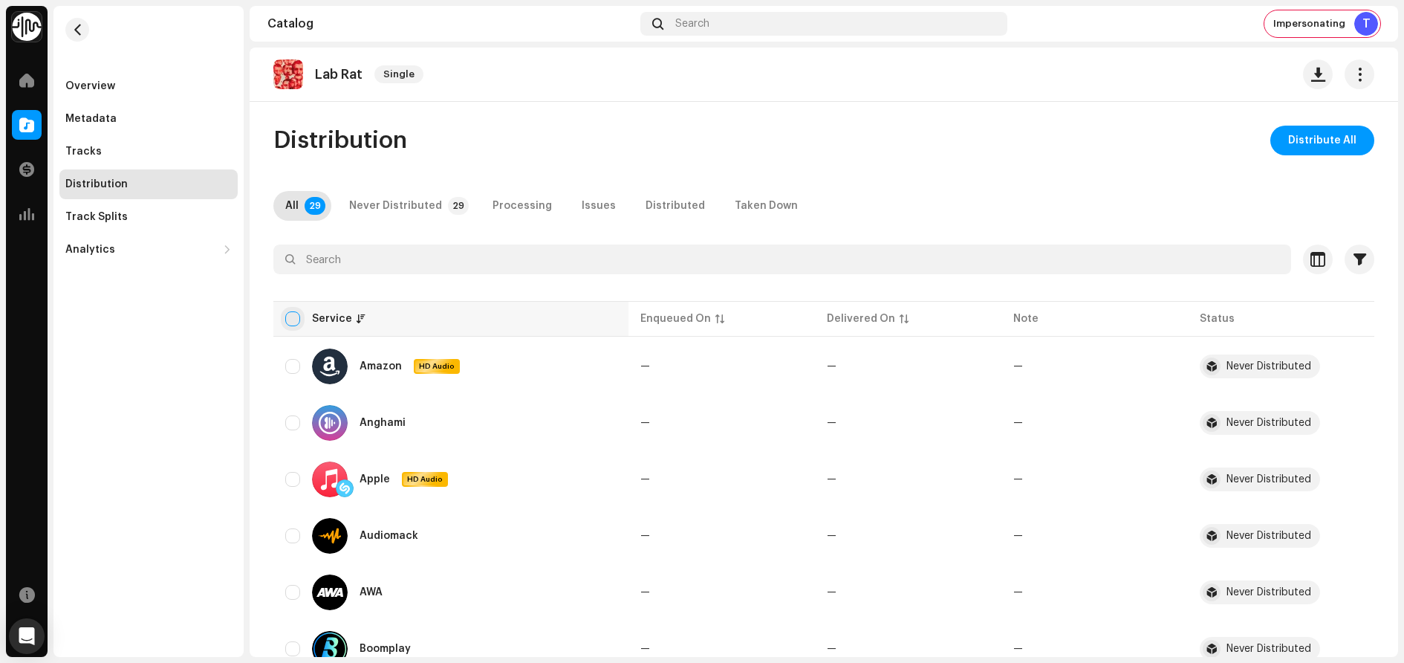
checkbox input "true"
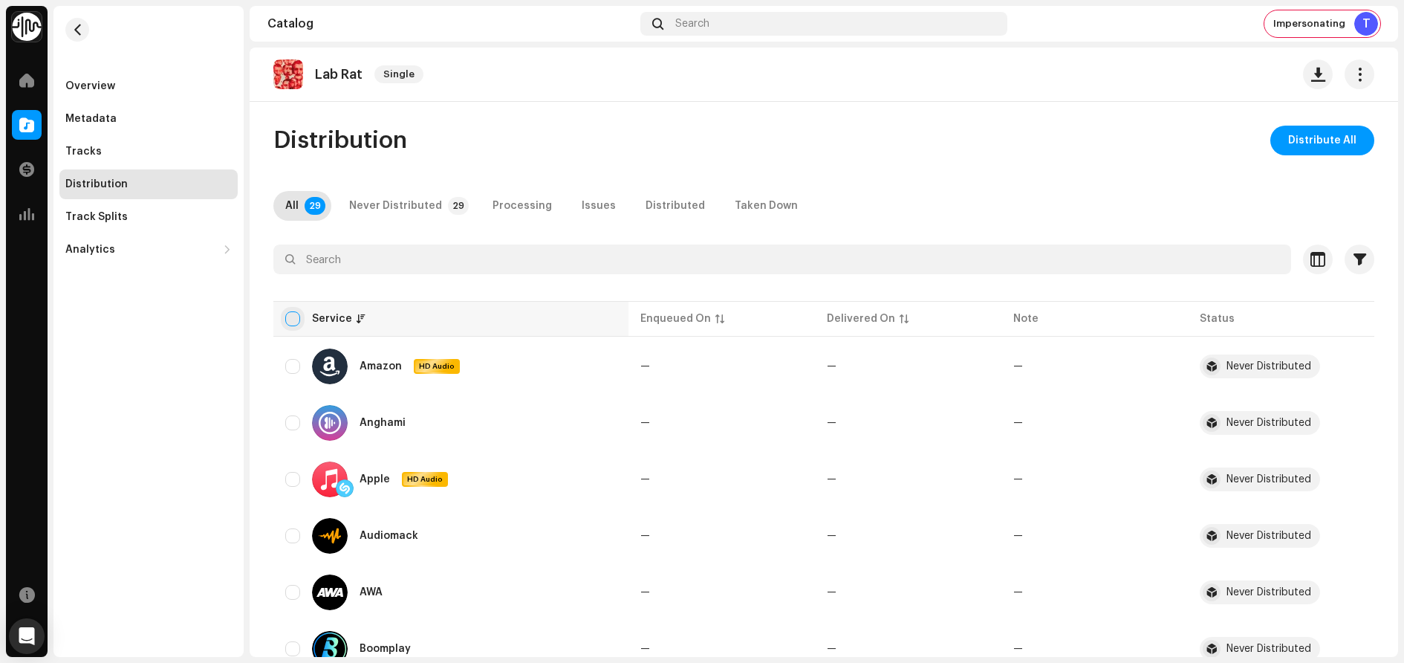
checkbox input "true"
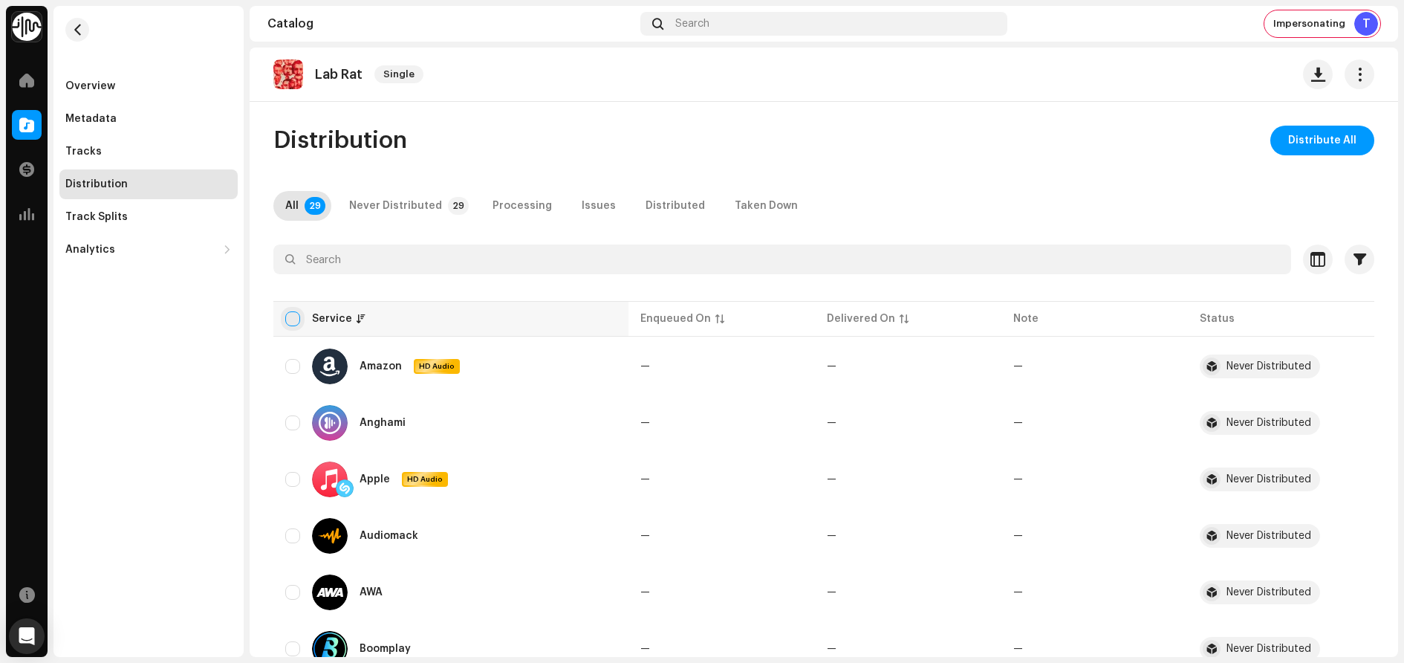
checkbox input "true"
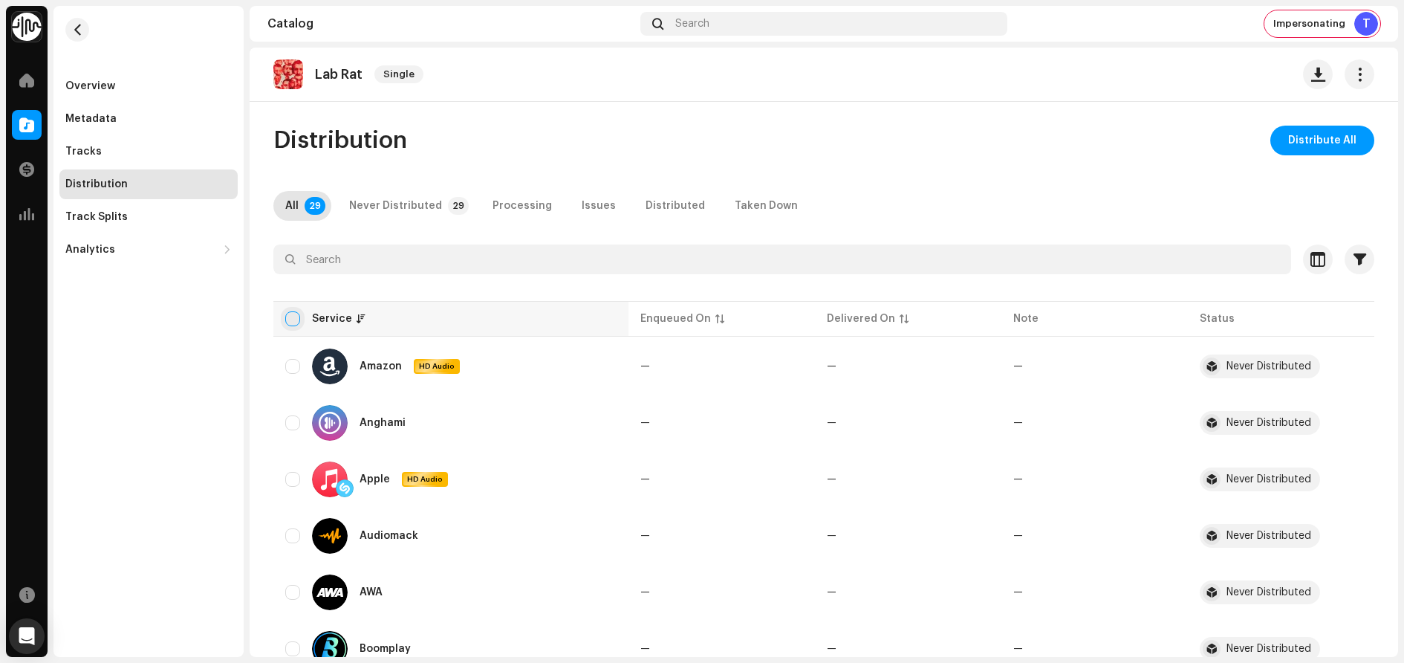
checkbox input "true"
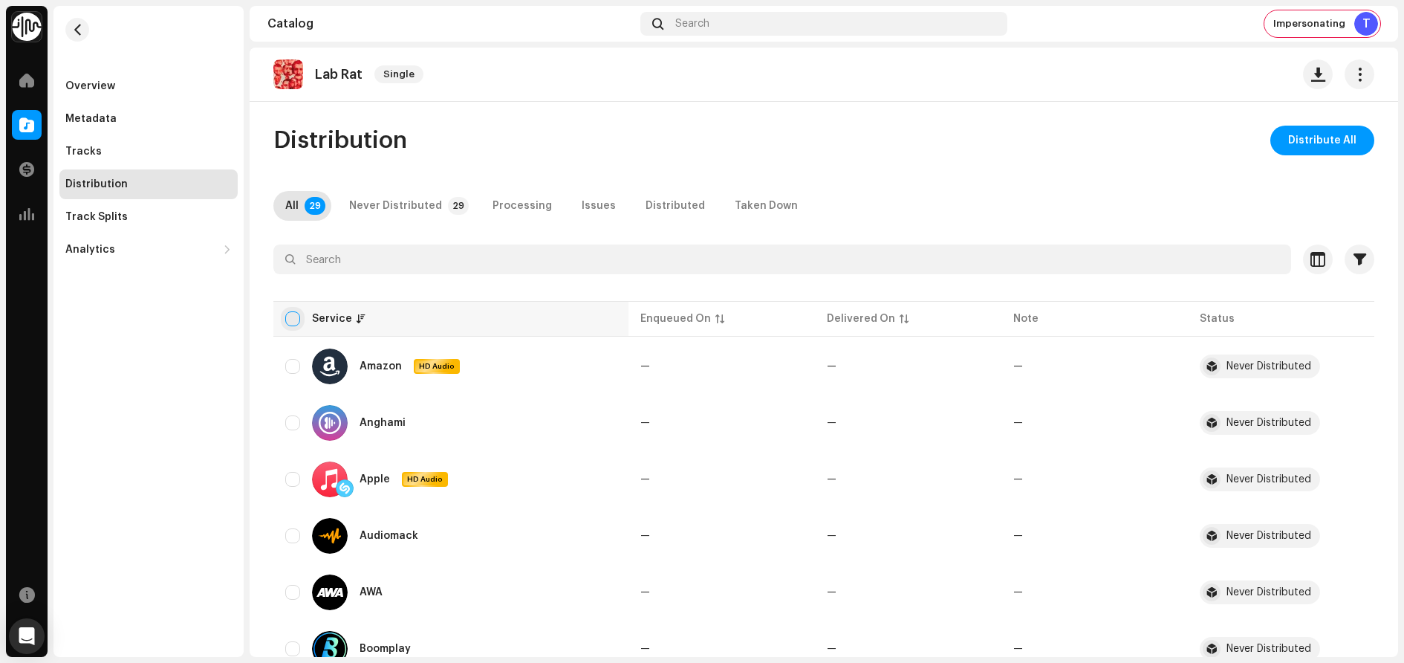
checkbox input "true"
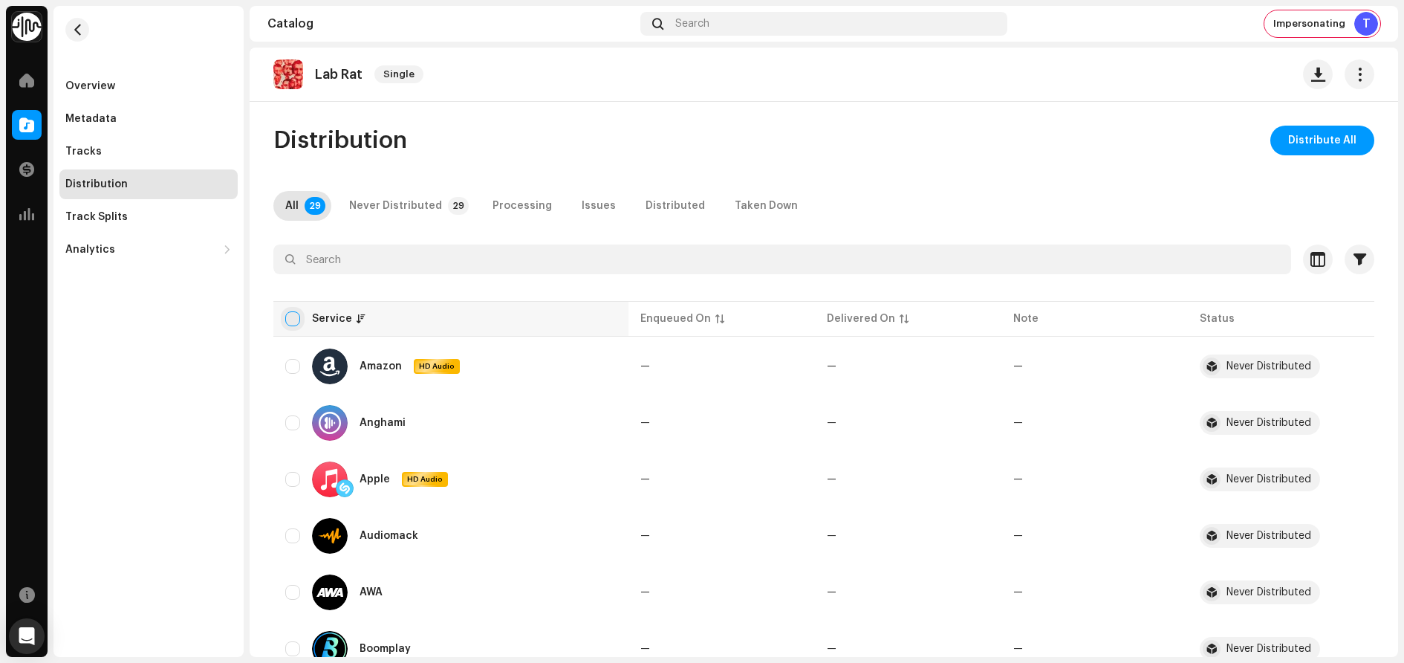
checkbox input "true"
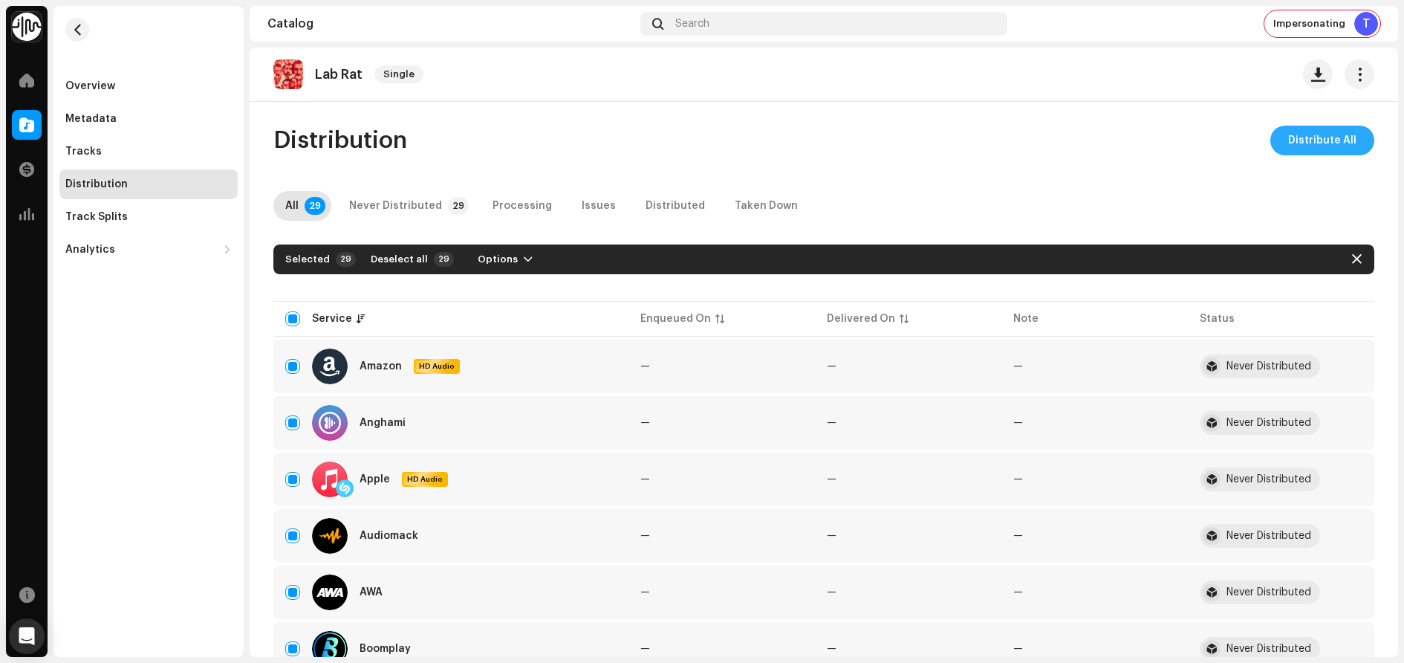
click at [1307, 145] on span "Distribute All" at bounding box center [1322, 141] width 68 height 30
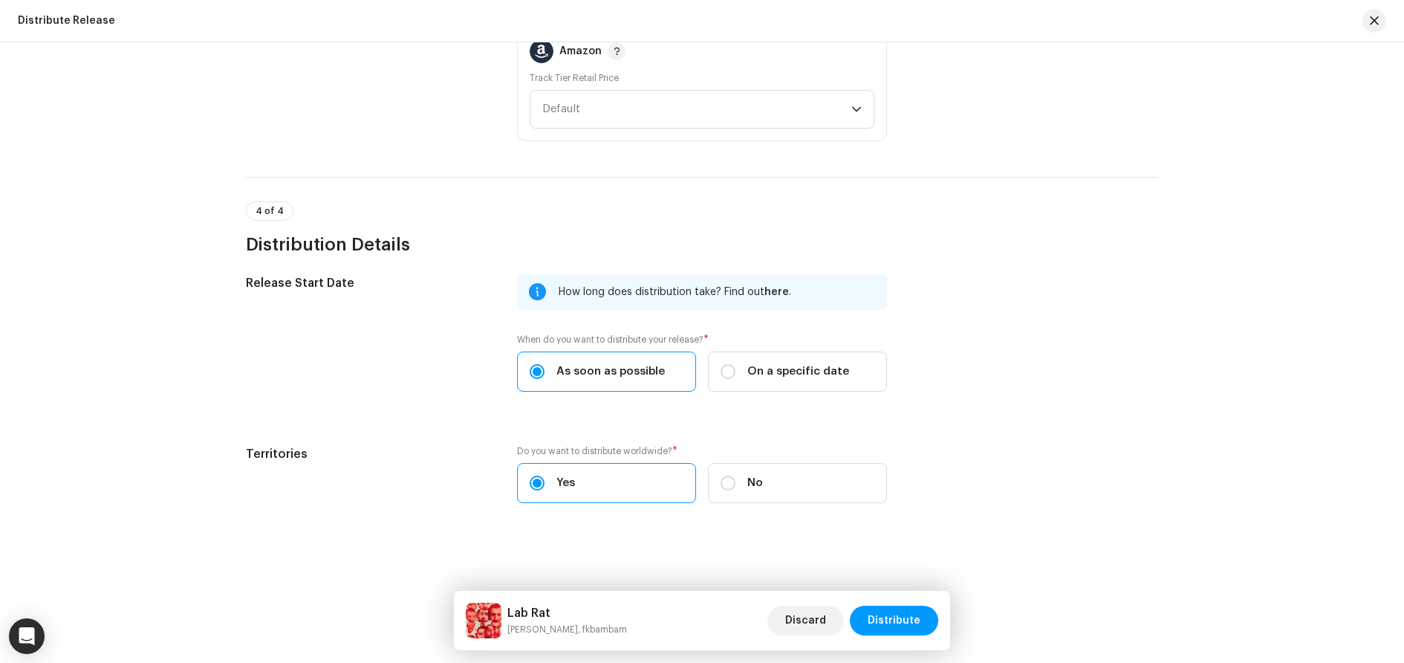
scroll to position [2161, 0]
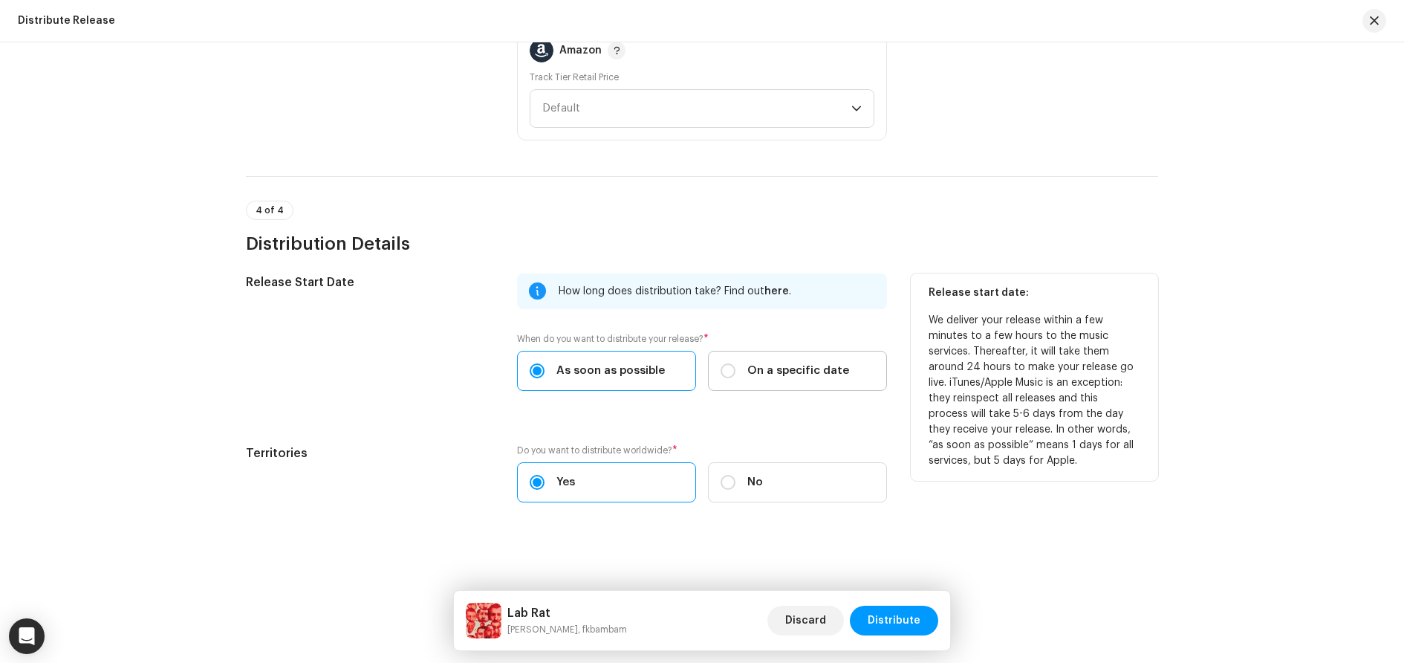
click at [790, 377] on span "On a specific date" at bounding box center [798, 371] width 102 height 16
click at [736, 377] on input "On a specific date" at bounding box center [728, 370] width 15 height 15
radio input "true"
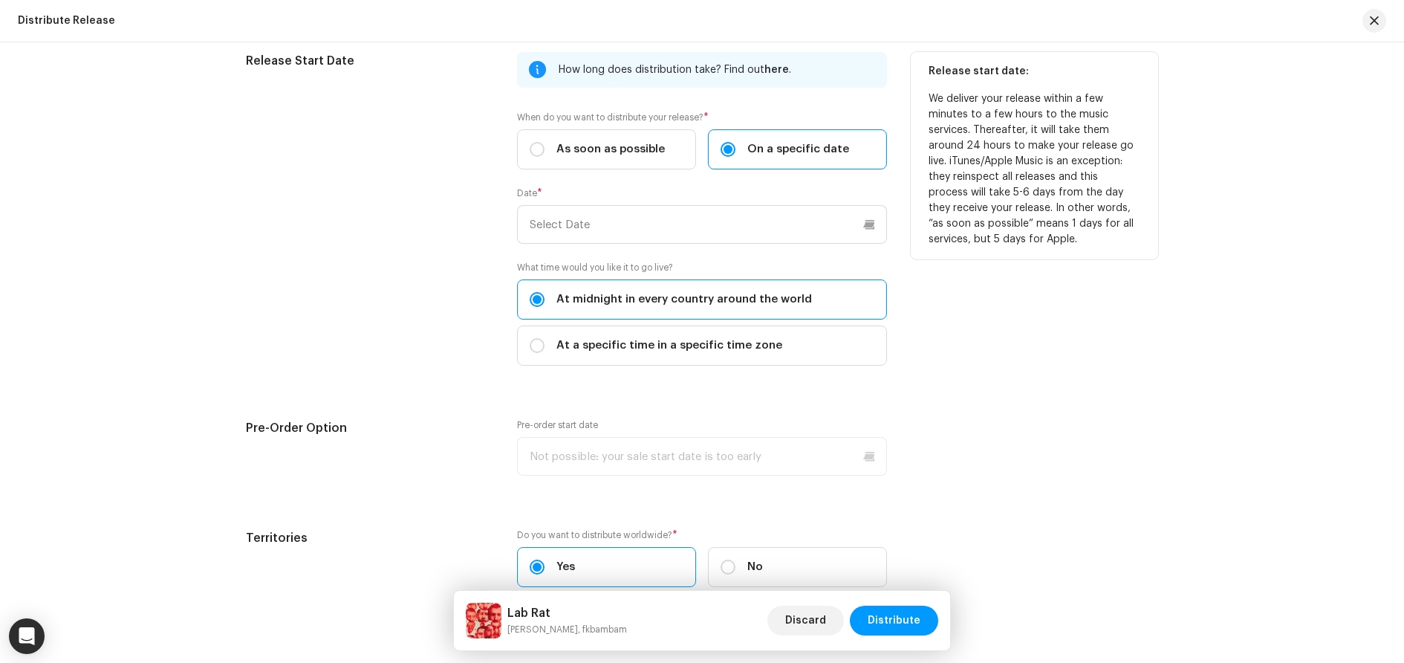
scroll to position [2384, 0]
click at [671, 218] on input "text" at bounding box center [702, 223] width 370 height 39
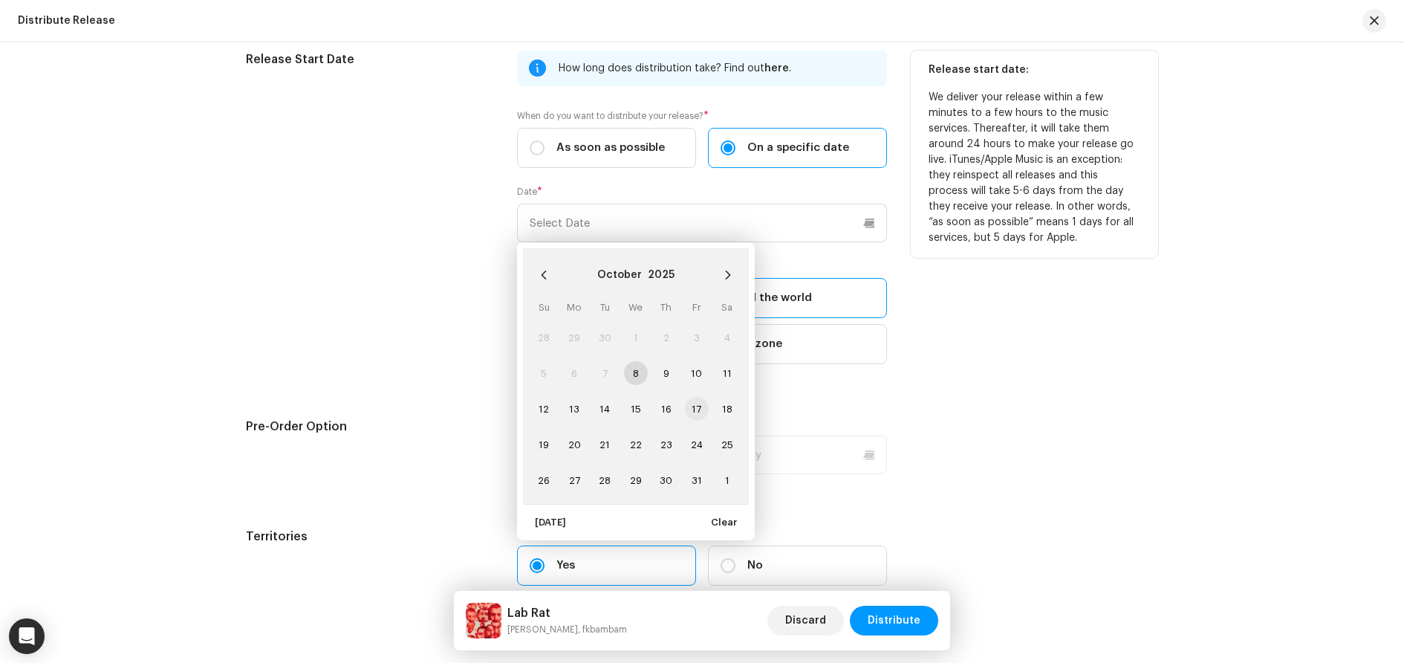
click at [699, 406] on span "17" at bounding box center [697, 409] width 24 height 24
type input "10/17/2025"
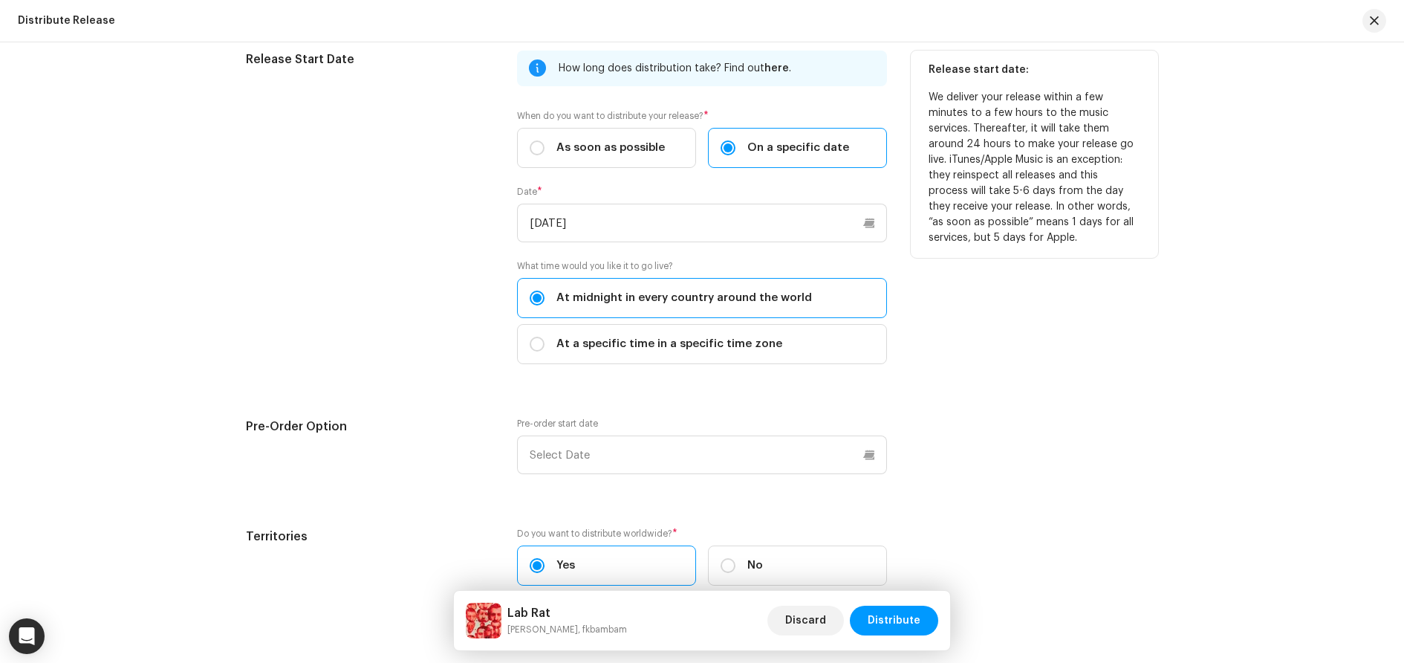
click at [1030, 375] on div "Release start date: We deliver your release within a few minutes to a few hours…" at bounding box center [1034, 216] width 247 height 331
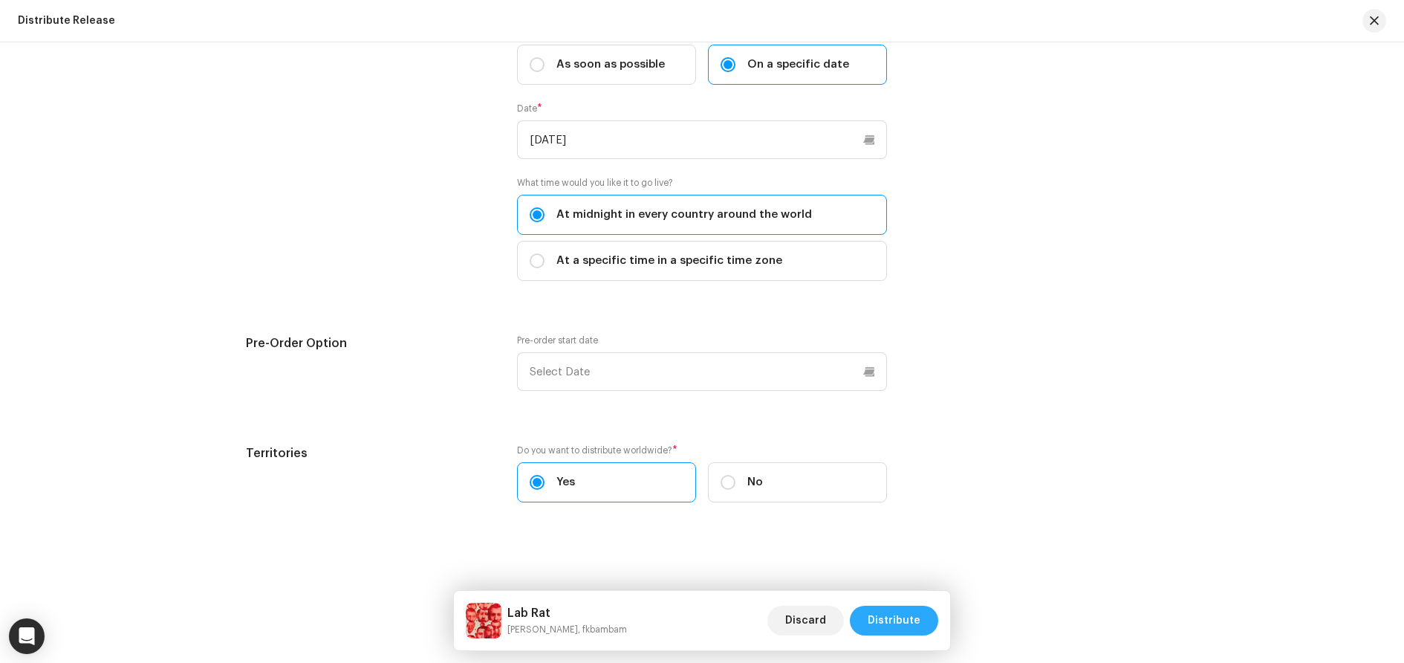
click at [913, 623] on span "Distribute" at bounding box center [894, 621] width 53 height 30
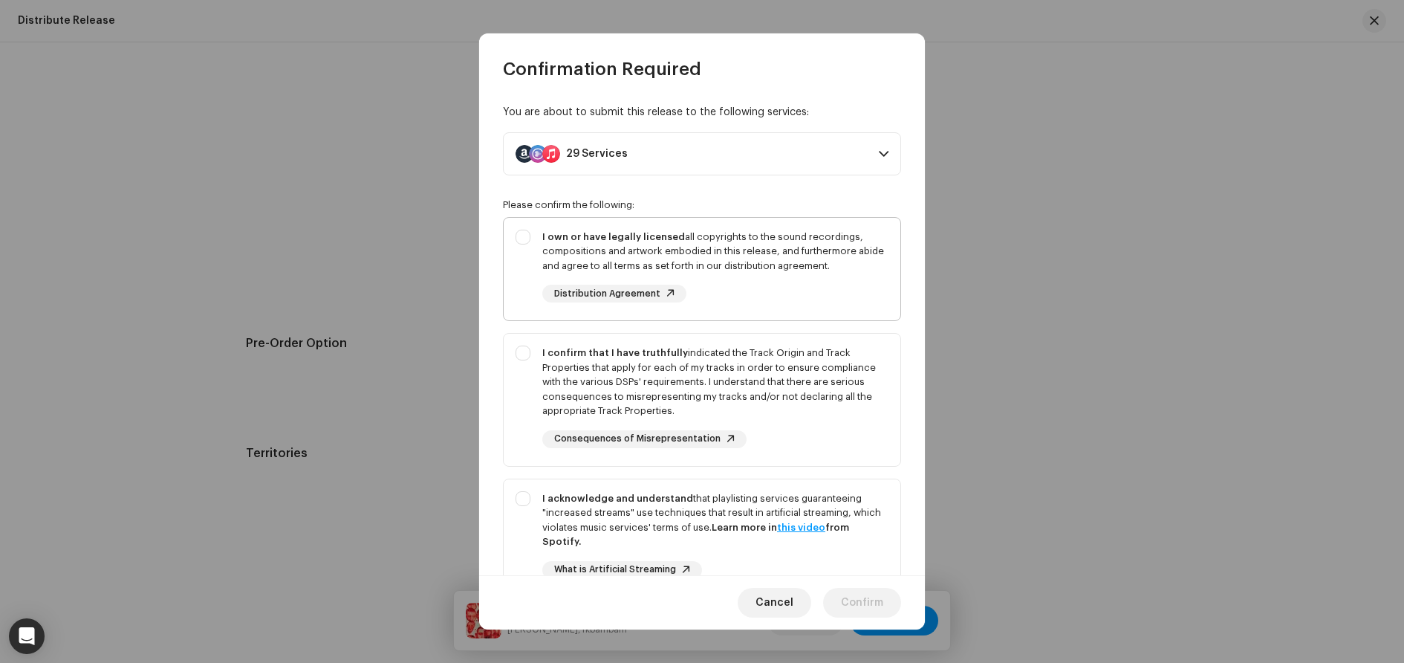
click at [776, 259] on div "I own or have legally licensed all copyrights to the sound recordings, composit…" at bounding box center [715, 252] width 346 height 44
checkbox input "true"
click at [780, 376] on div "I confirm that I have truthfully indicated the Track Origin and Track Propertie…" at bounding box center [715, 381] width 346 height 73
checkbox input "true"
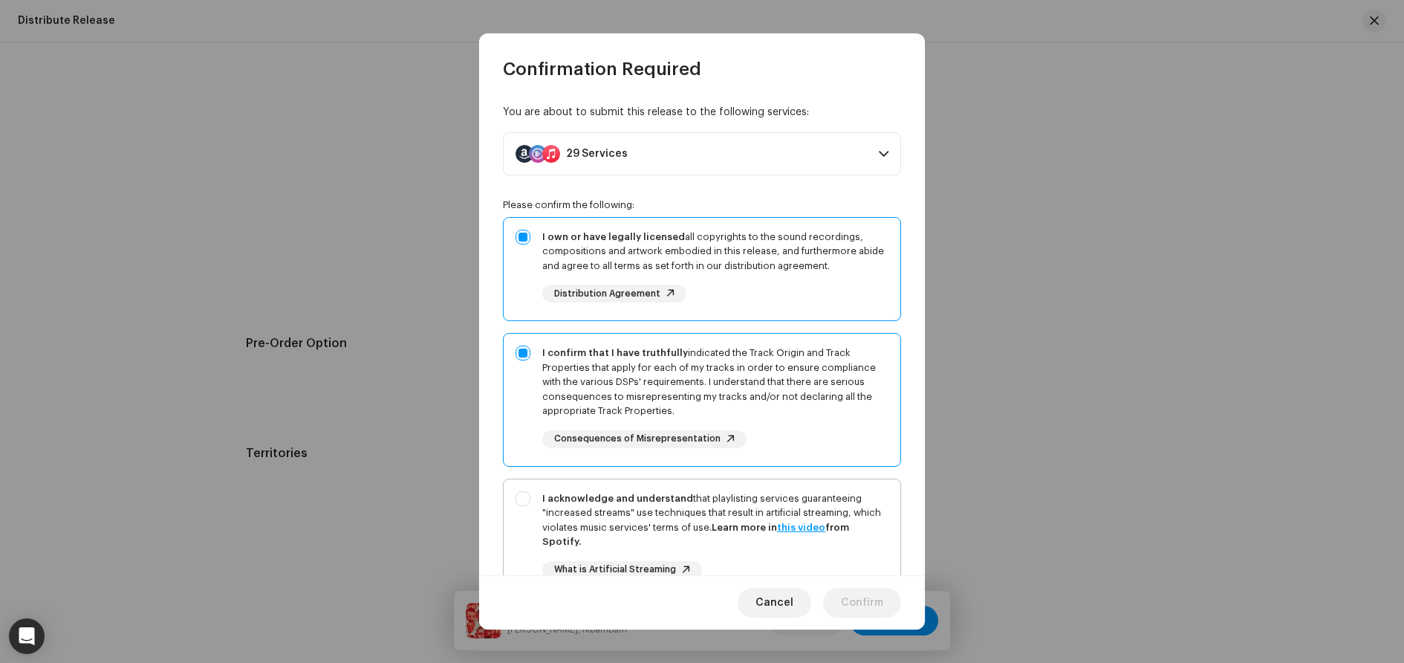
click at [676, 502] on strong "I acknowledge and understand" at bounding box center [617, 498] width 151 height 10
checkbox input "true"
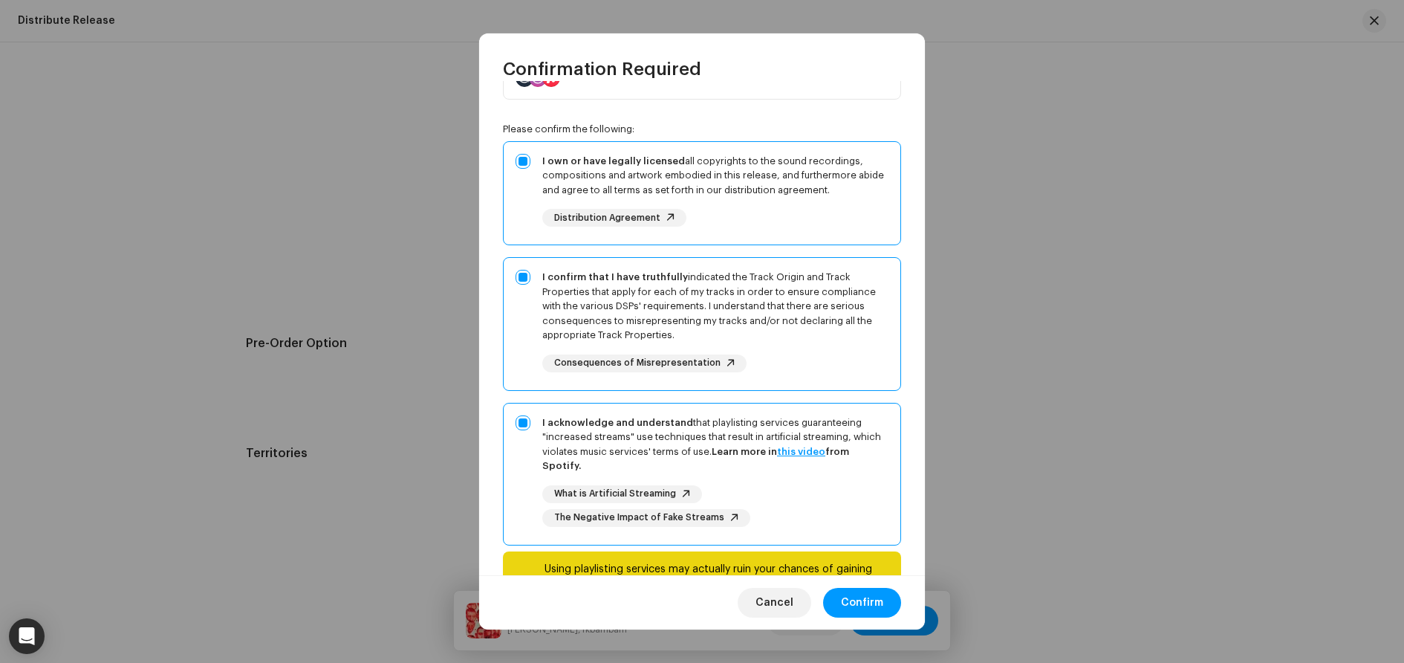
scroll to position [146, 0]
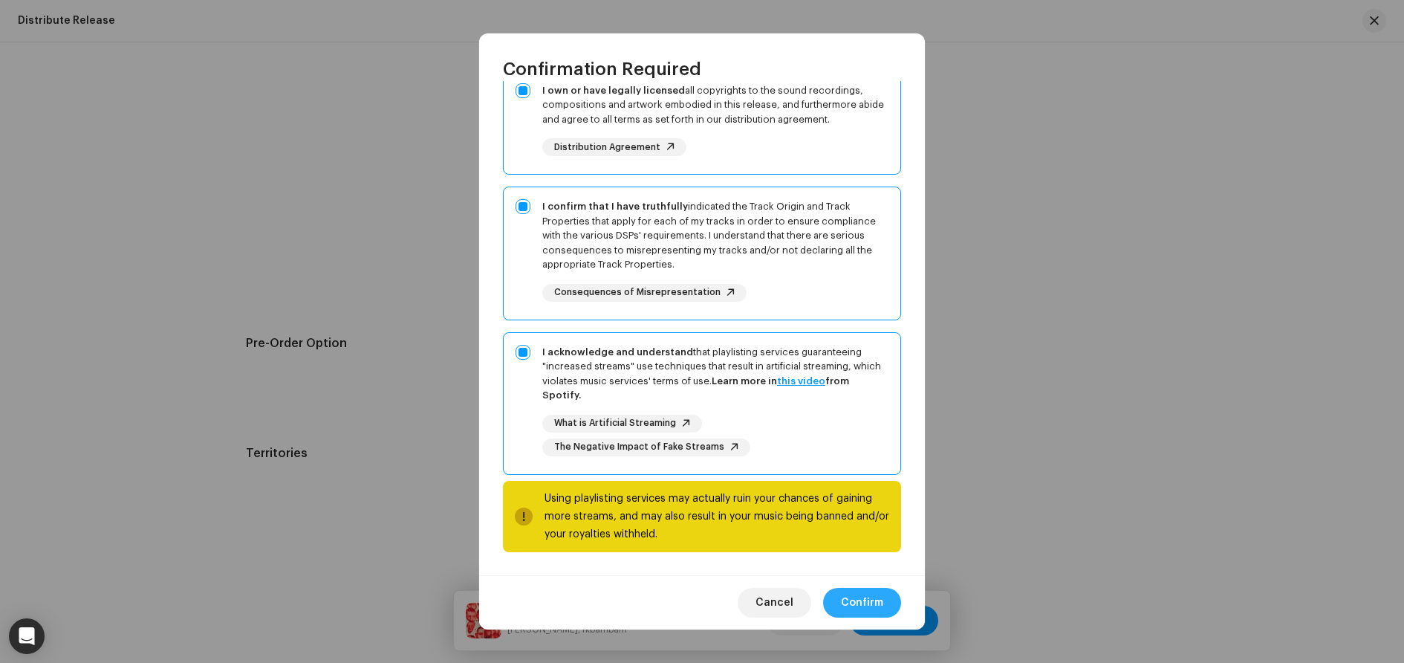
click at [863, 603] on span "Confirm" at bounding box center [862, 603] width 42 height 30
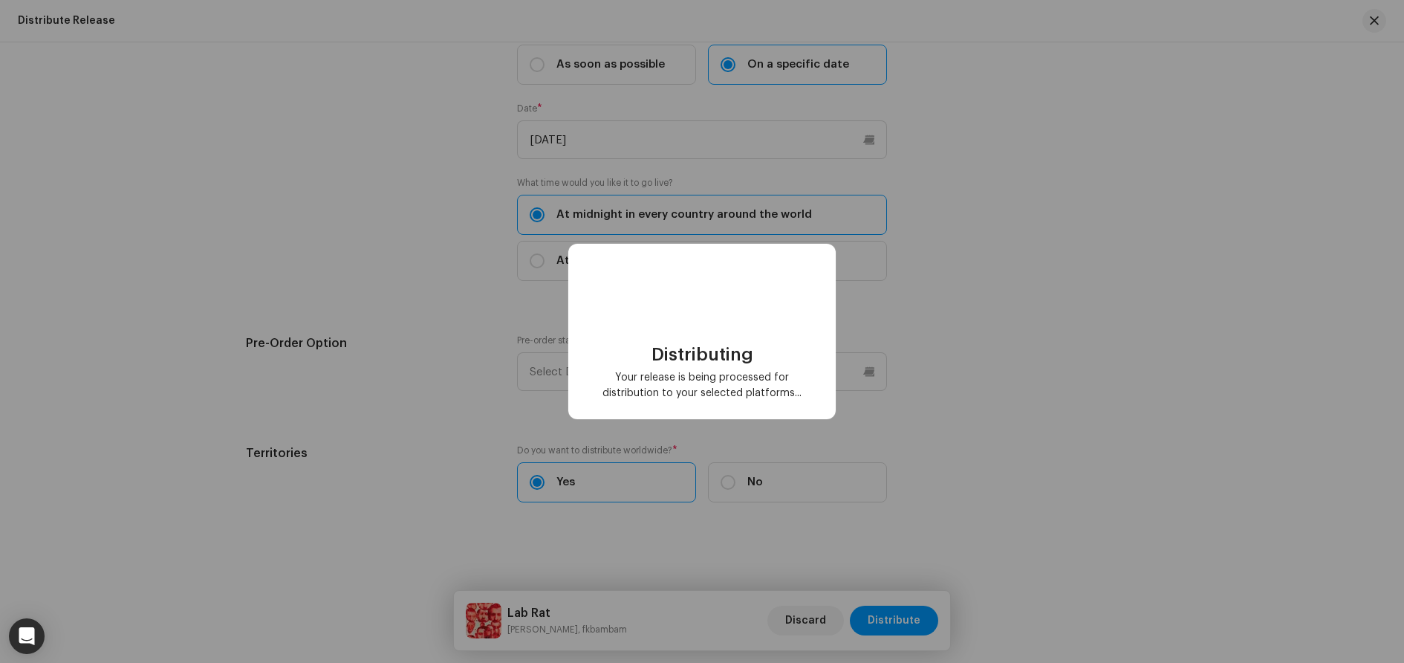
checkbox input "false"
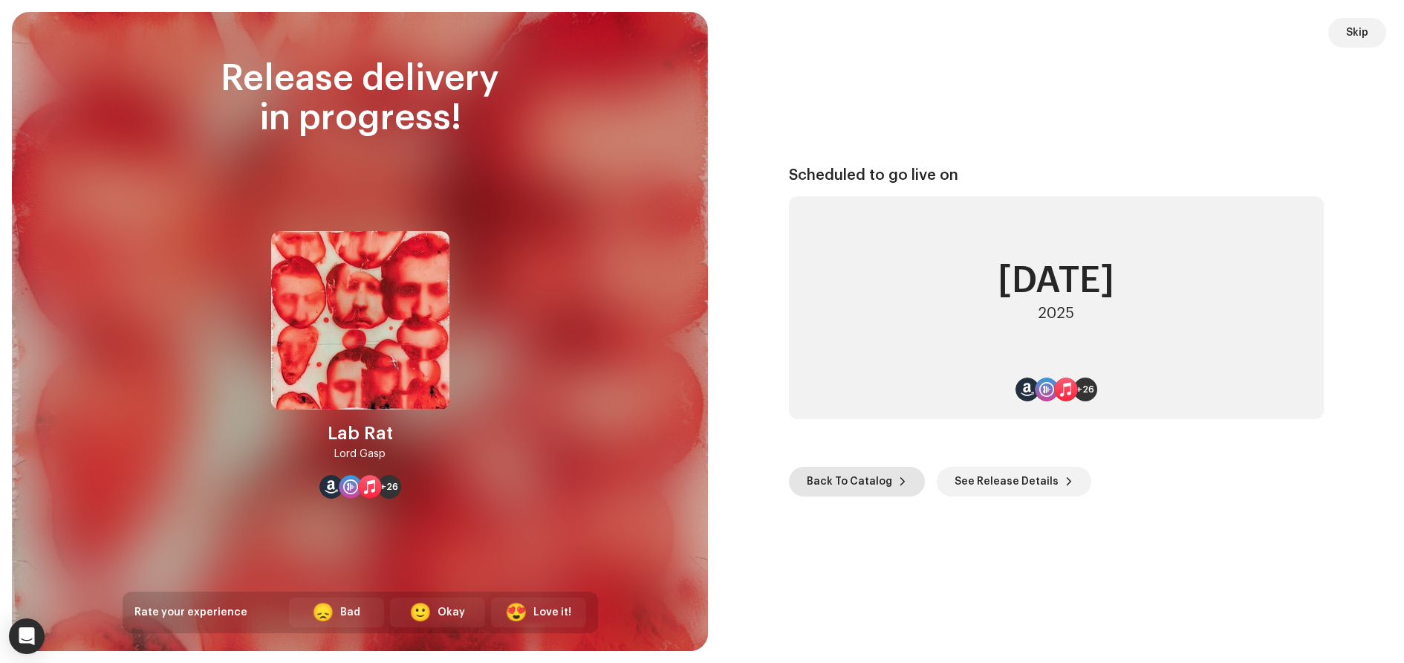
click at [853, 481] on span "Back To Catalog" at bounding box center [849, 482] width 85 height 30
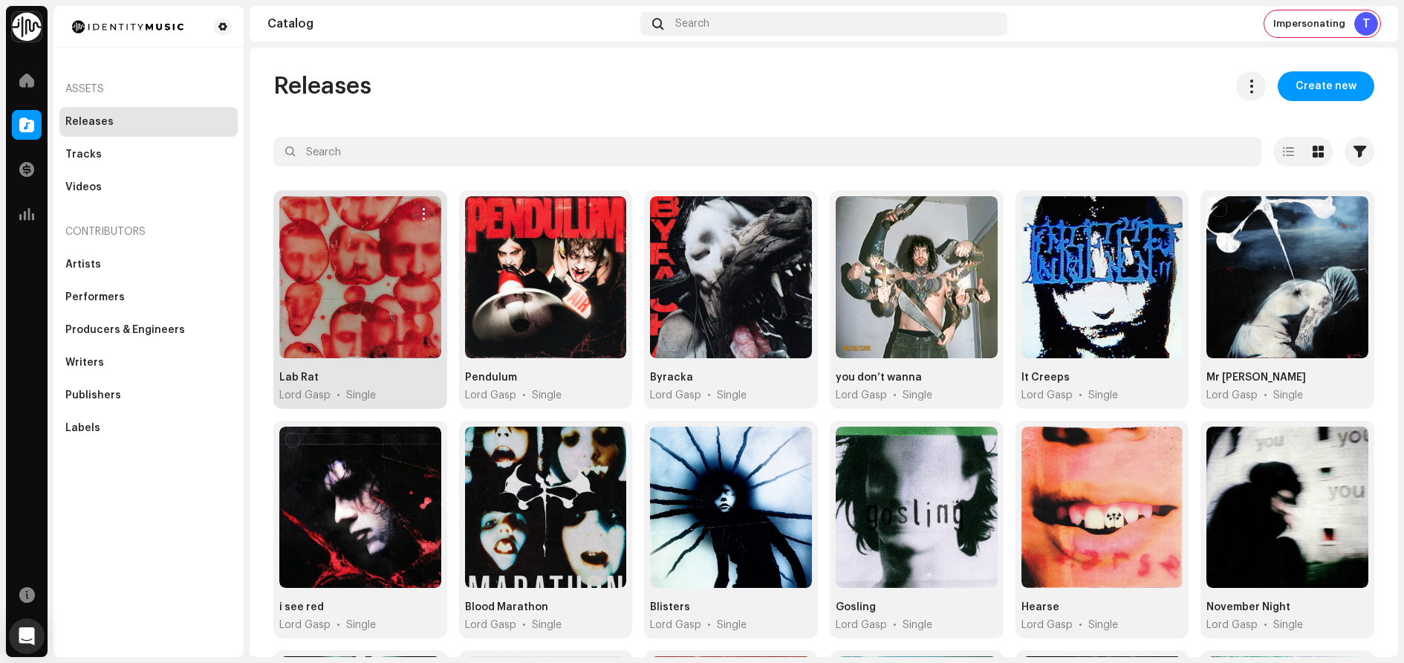
click at [302, 377] on div "Lab Rat" at bounding box center [298, 377] width 39 height 15
